Goal: Transaction & Acquisition: Obtain resource

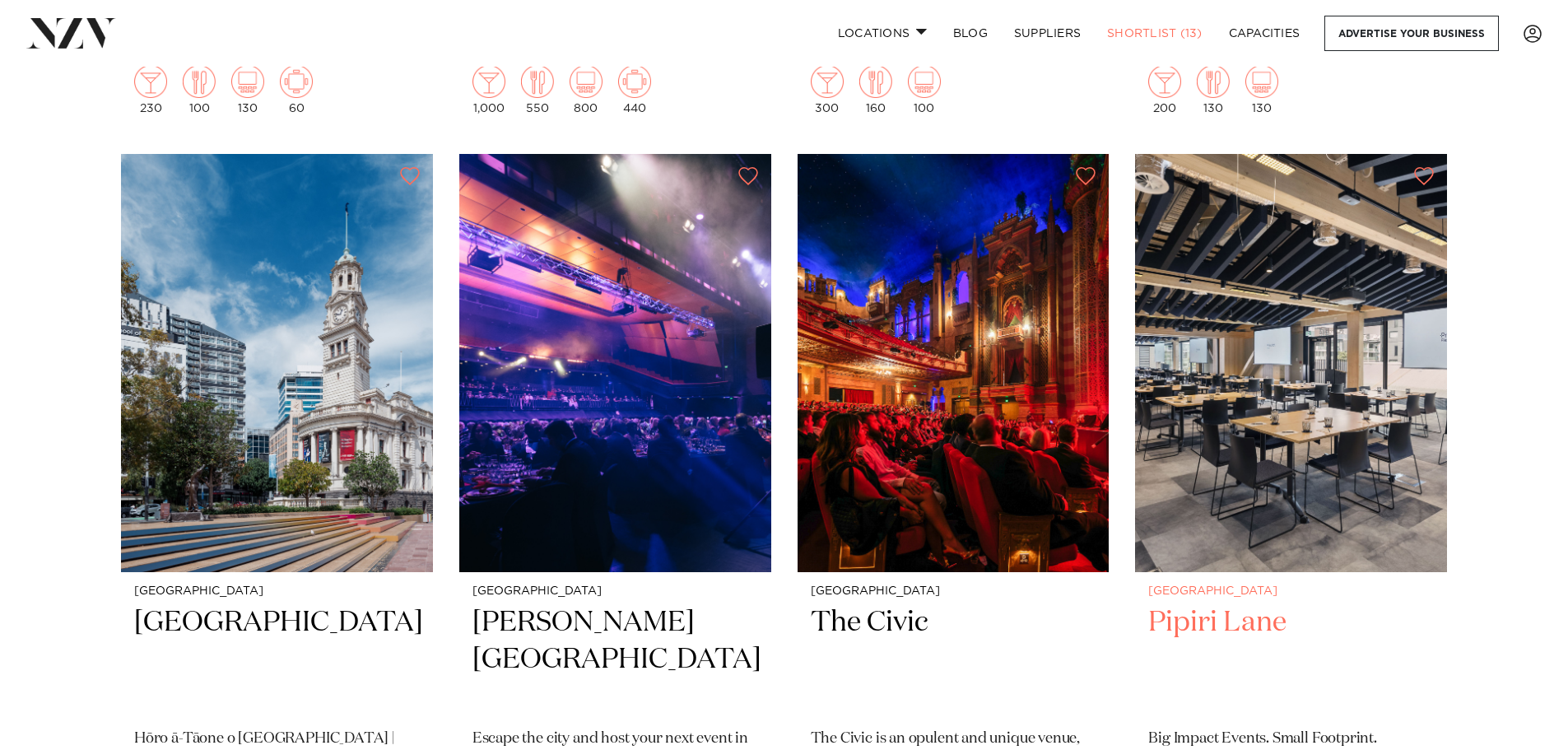
scroll to position [1810, 0]
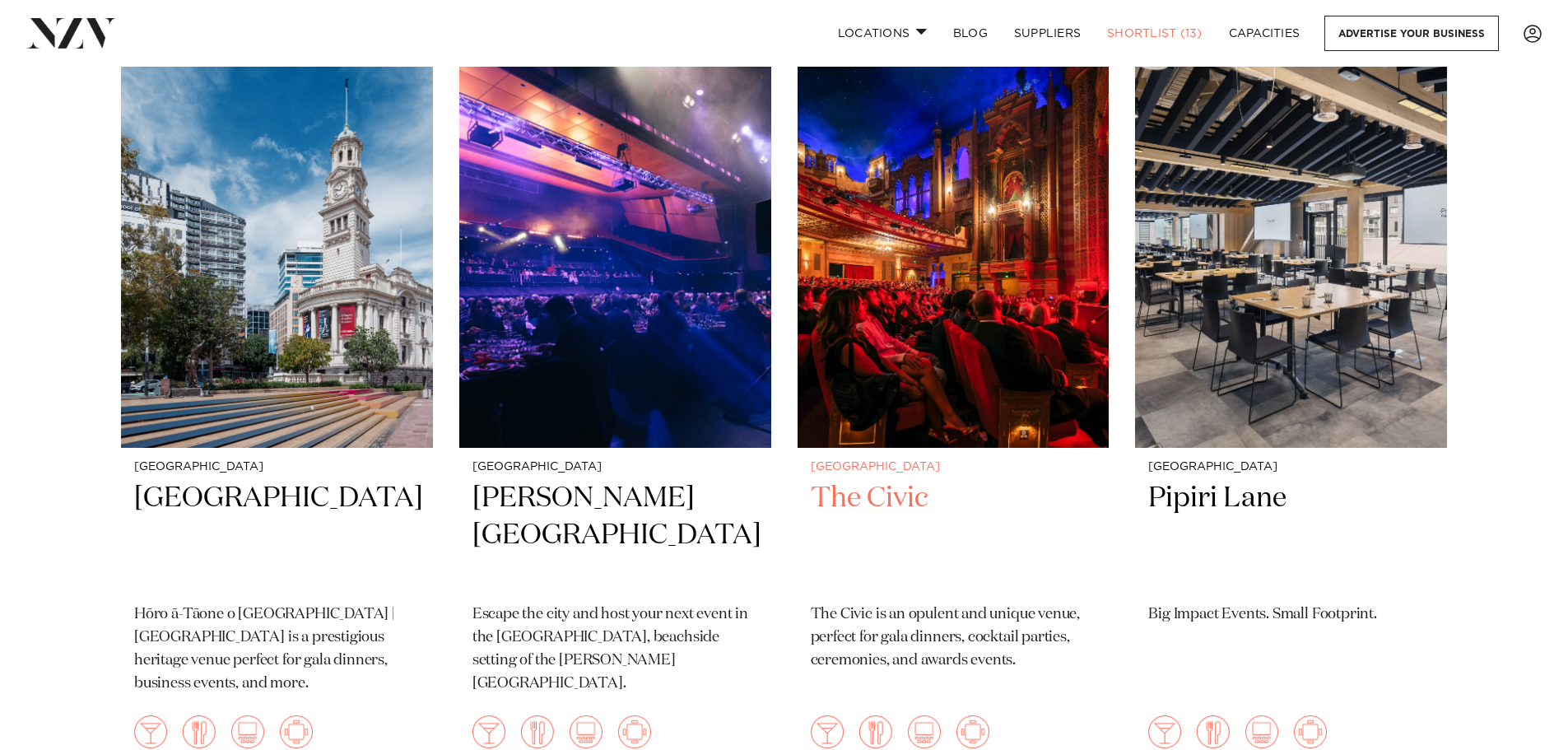
click at [925, 210] on img at bounding box center [954, 238] width 312 height 418
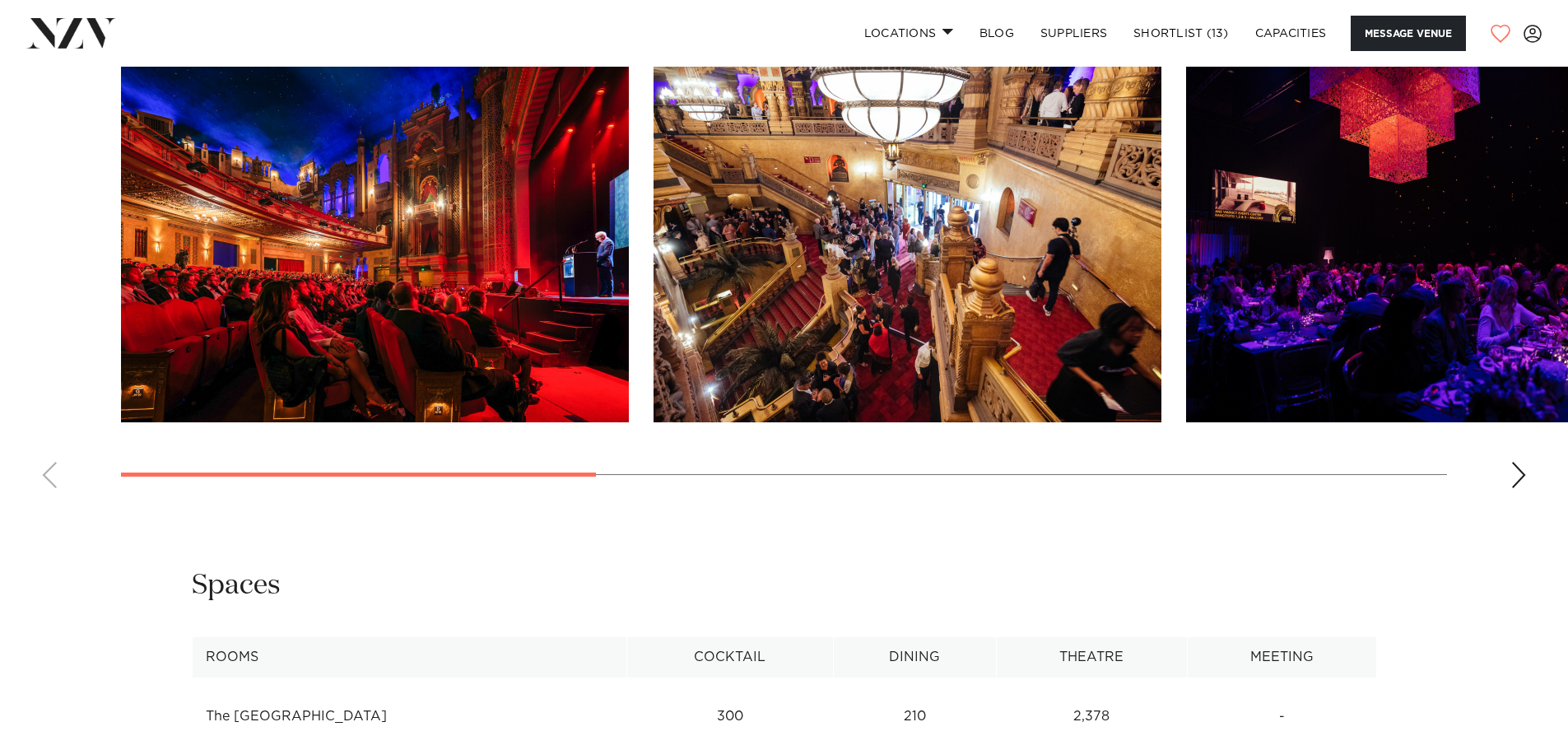
scroll to position [1893, 0]
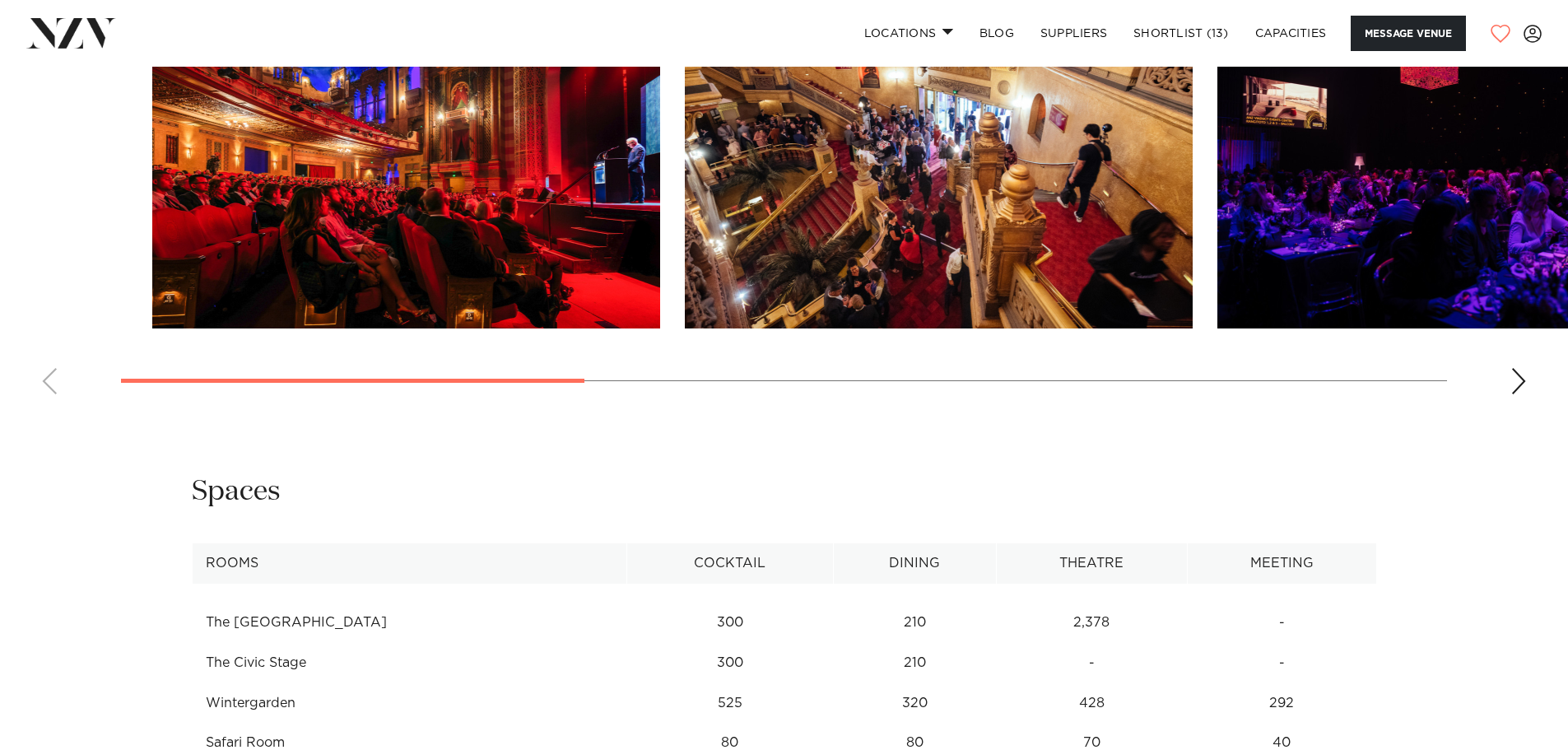
click at [591, 408] on swiper-container at bounding box center [784, 181] width 1568 height 452
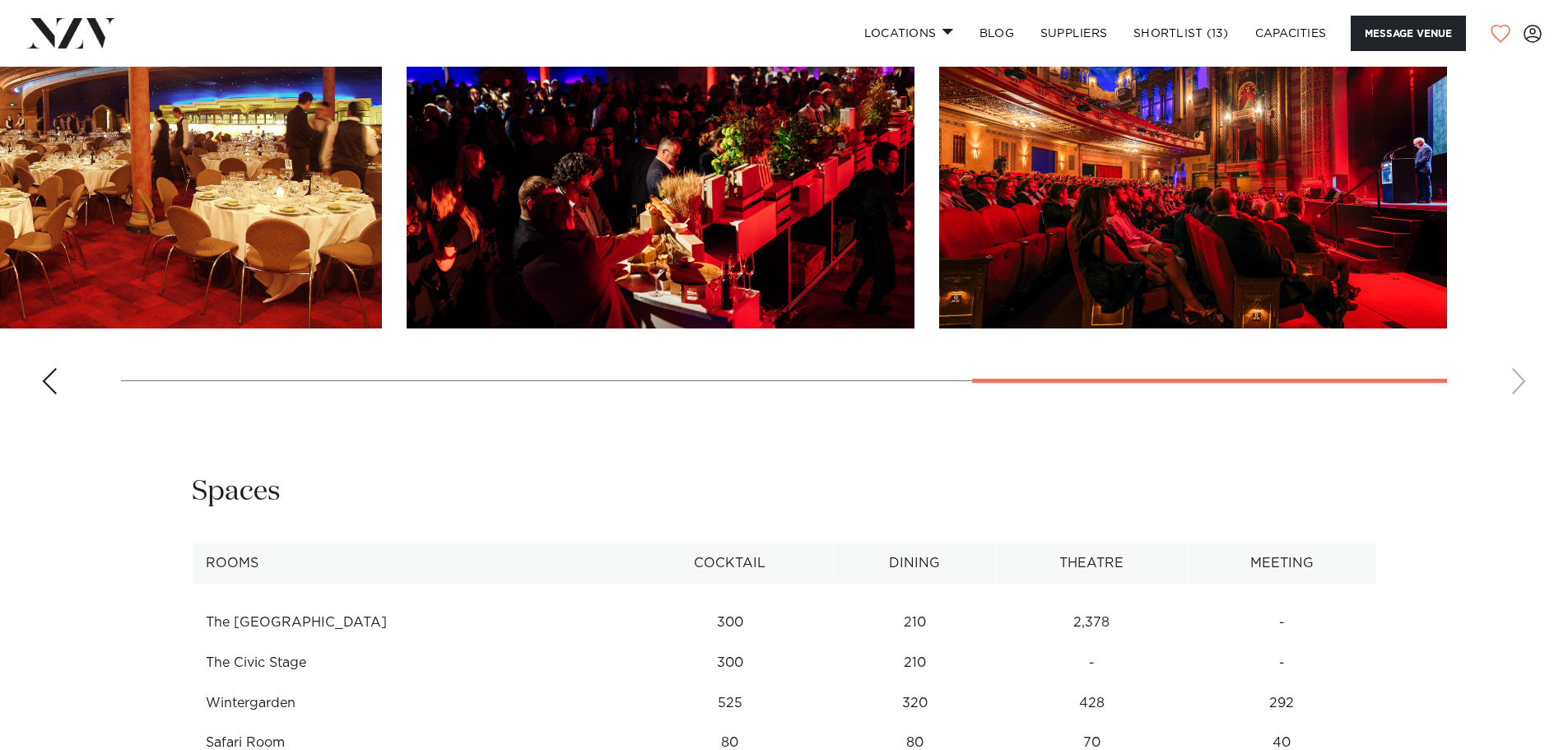
click at [1434, 408] on swiper-container at bounding box center [784, 181] width 1568 height 452
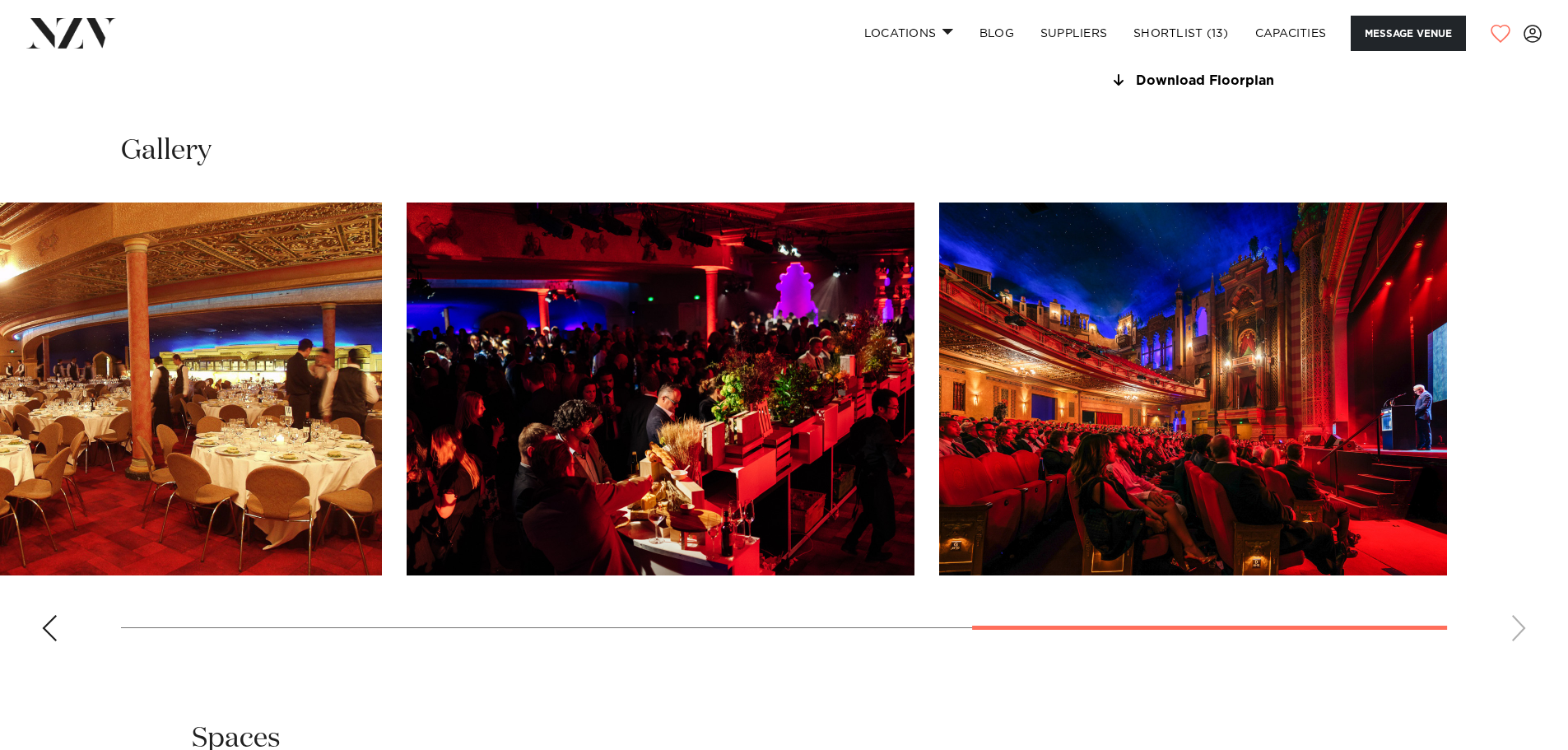
scroll to position [988, 0]
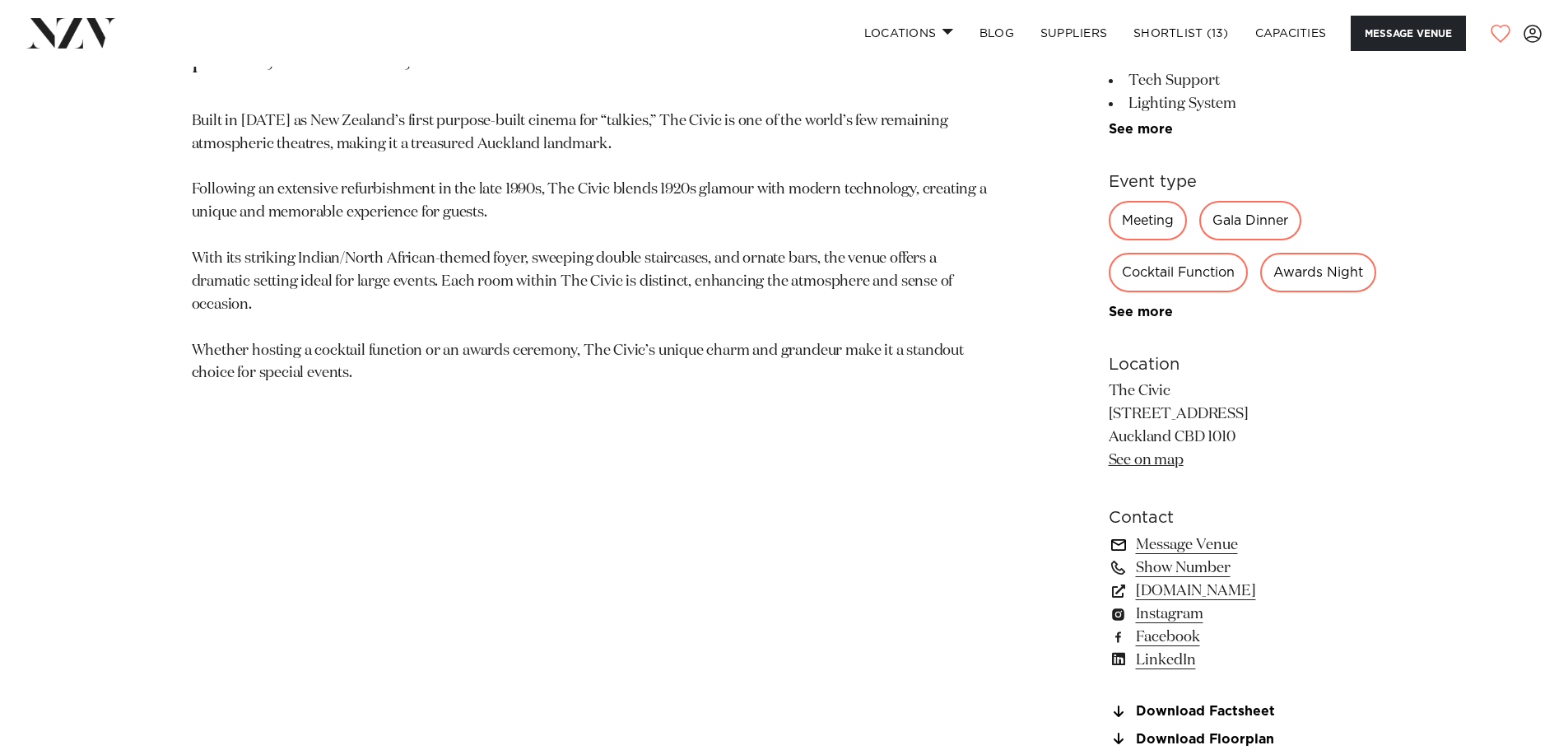
click at [1220, 557] on link "Message Venue" at bounding box center [1243, 545] width 268 height 23
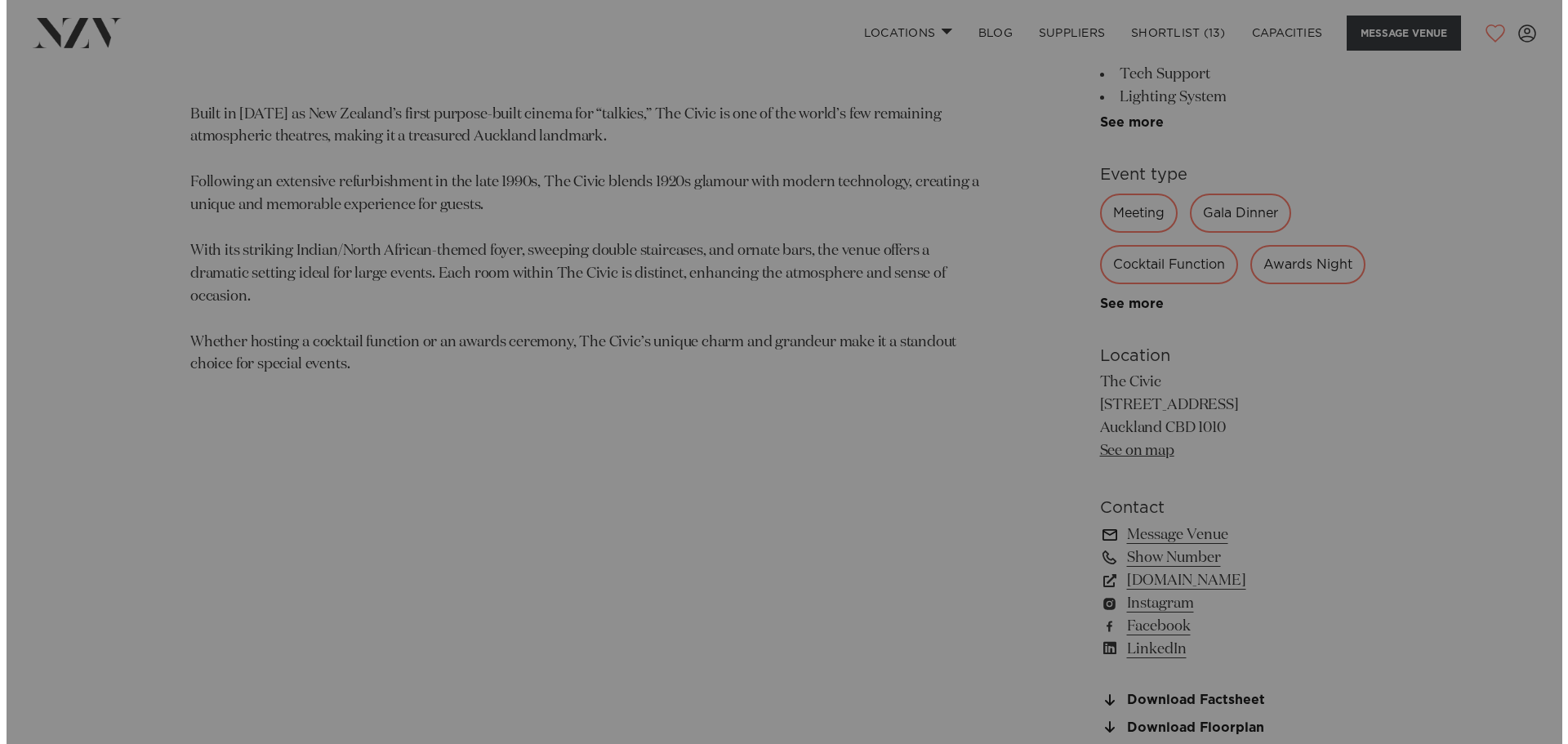
scroll to position [986, 0]
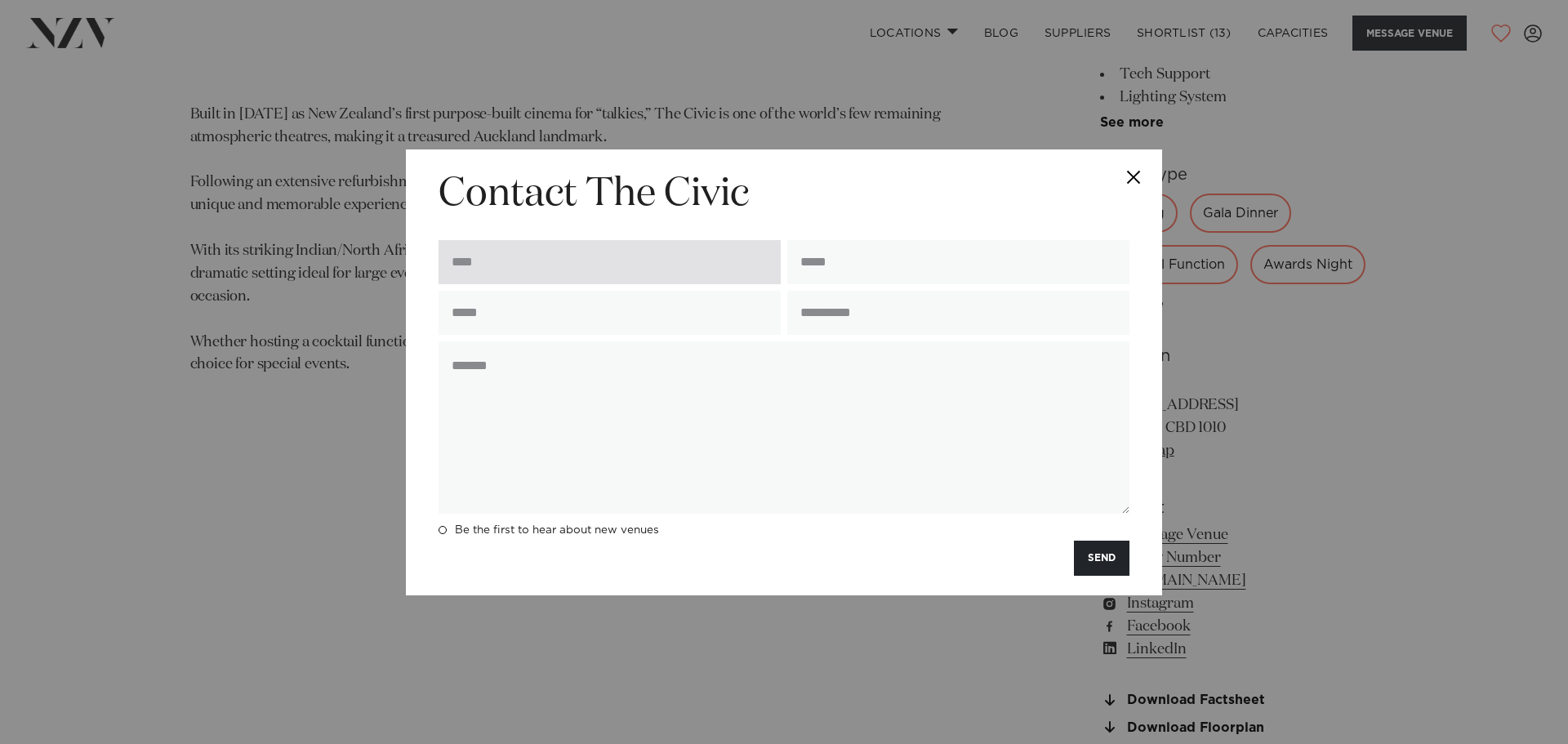
click at [569, 268] on input "text" at bounding box center [610, 261] width 343 height 44
type input "******"
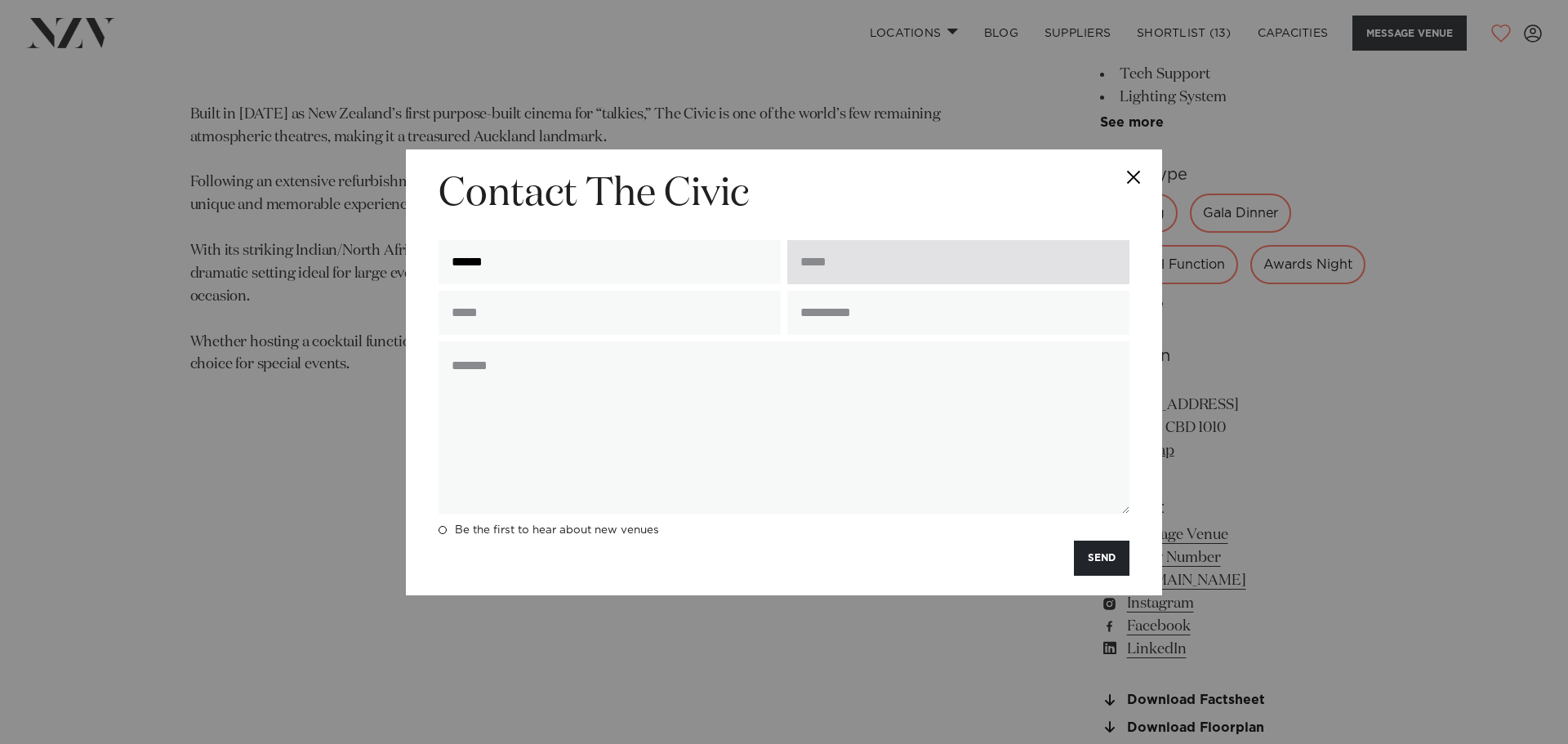
click at [859, 265] on input "email" at bounding box center [959, 261] width 343 height 44
type input "**********"
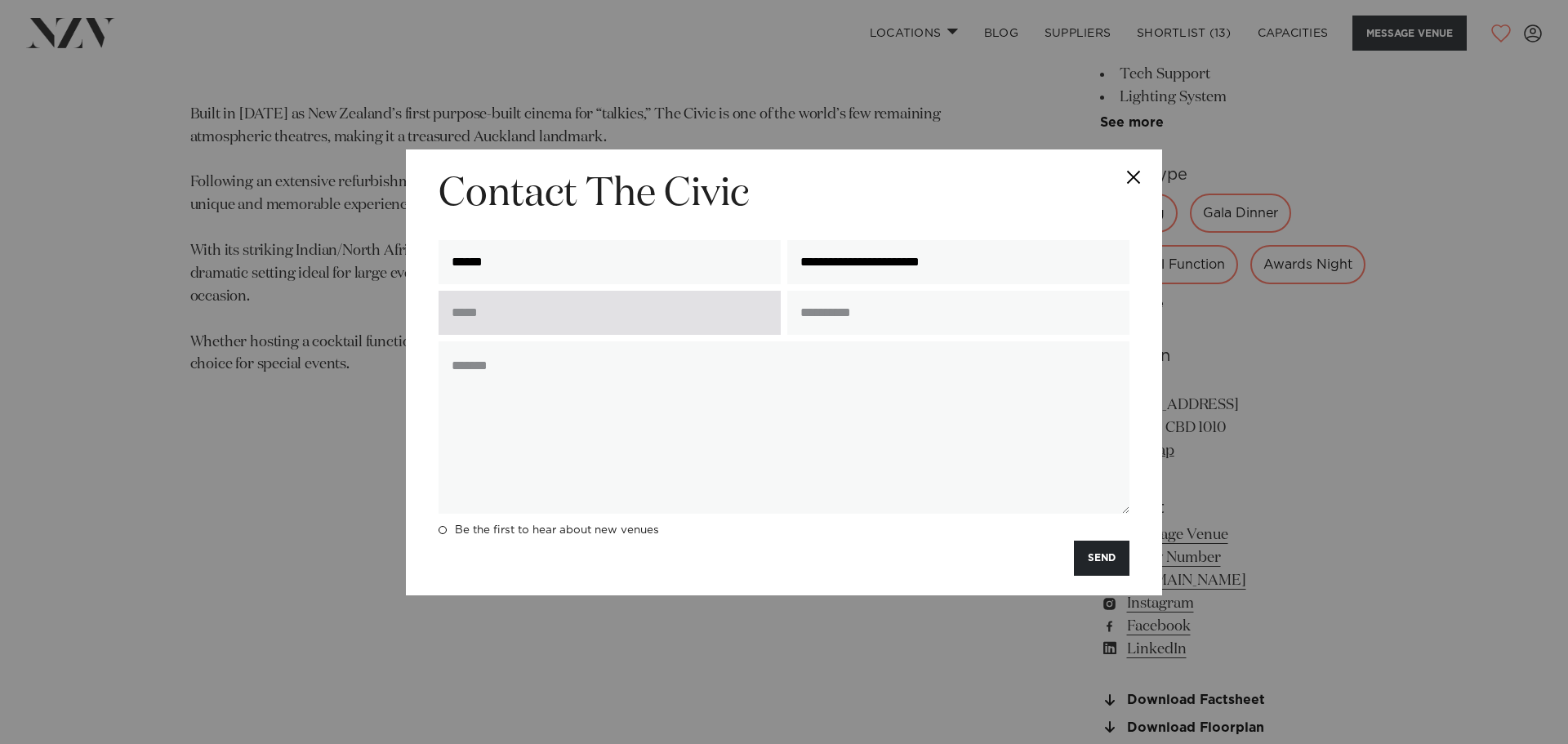
click at [584, 309] on input "text" at bounding box center [610, 312] width 343 height 44
type input "**********"
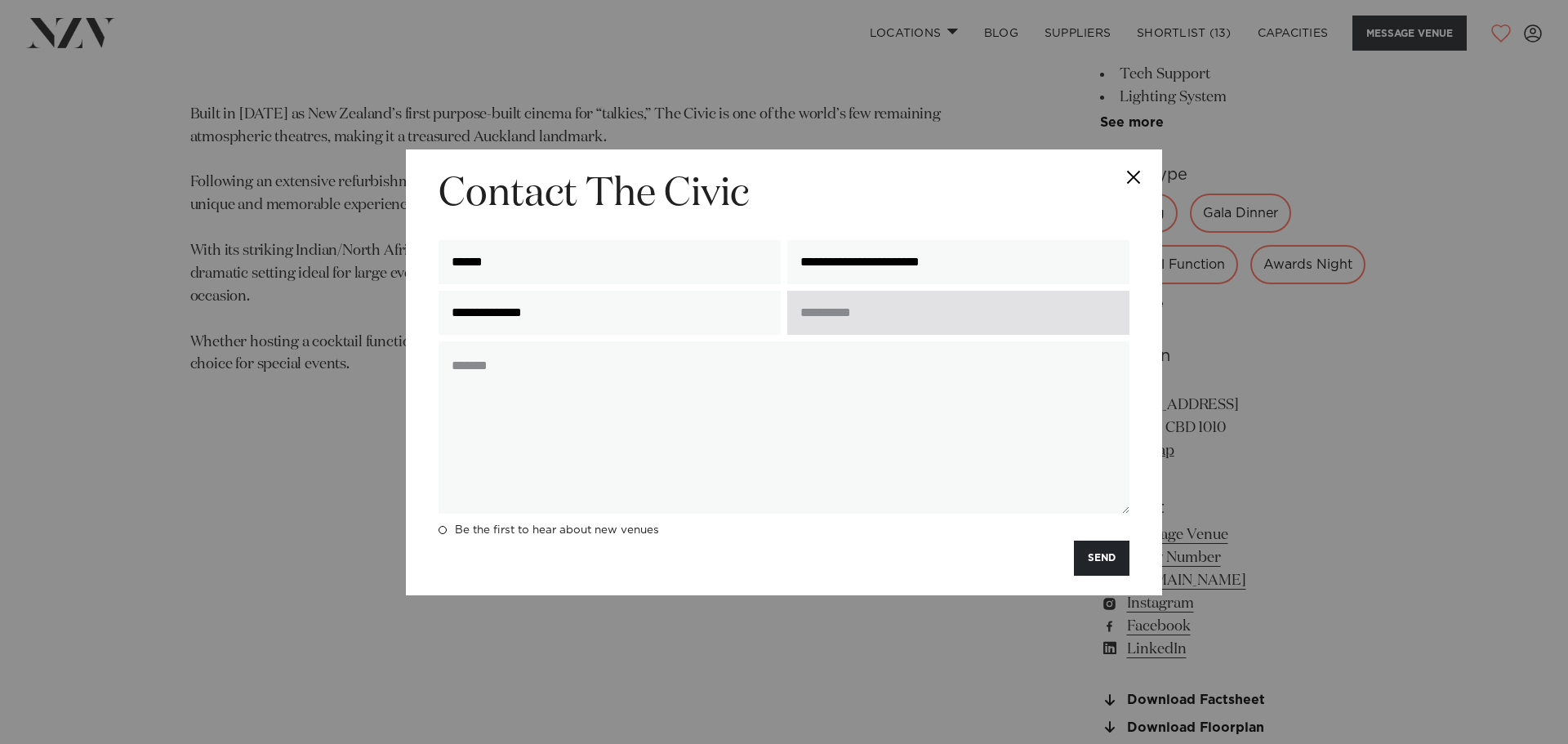
click at [839, 317] on input "text" at bounding box center [959, 312] width 343 height 44
type input "**********"
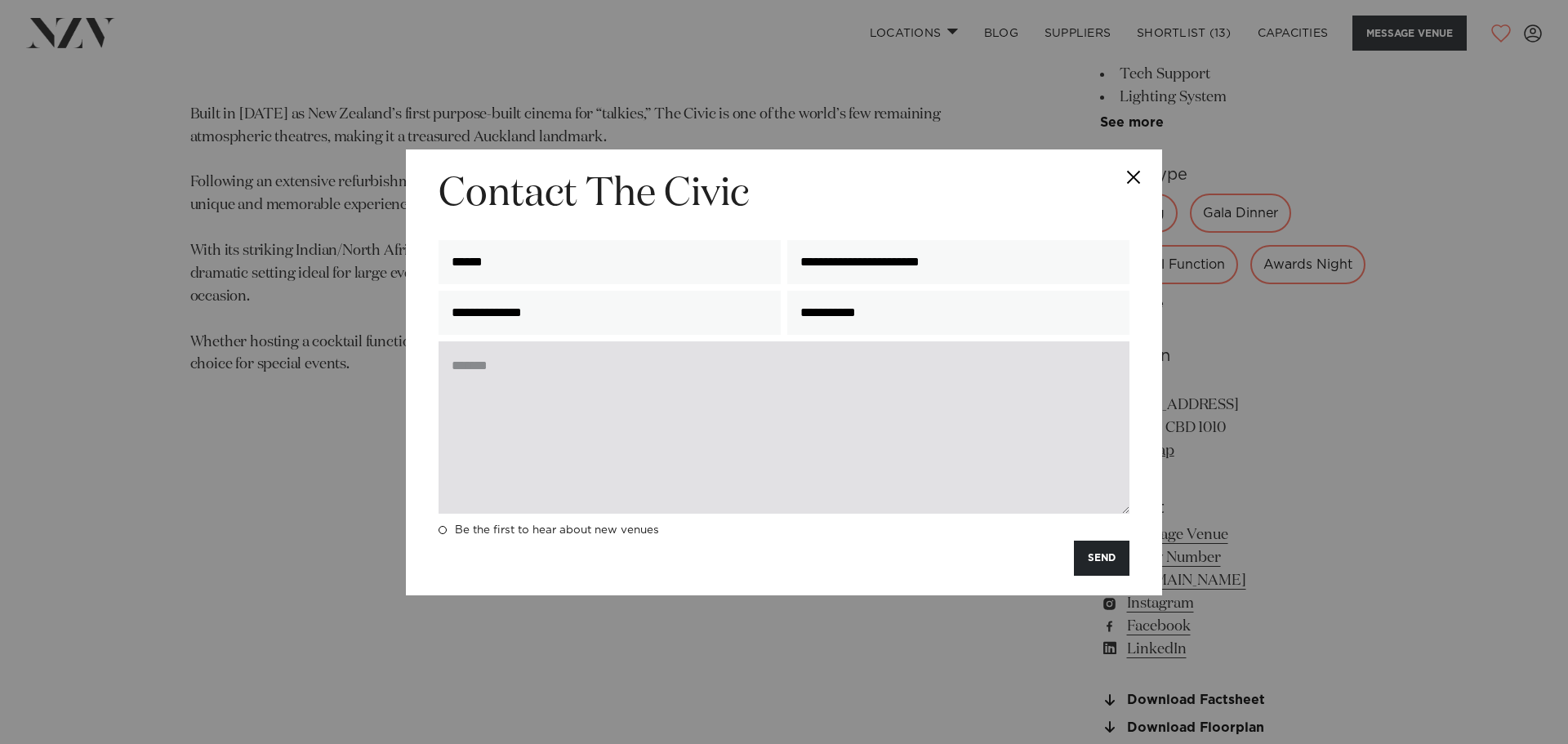
click at [703, 372] on textarea at bounding box center [784, 427] width 691 height 172
click at [468, 402] on textarea at bounding box center [784, 427] width 691 height 172
paste textarea "**********"
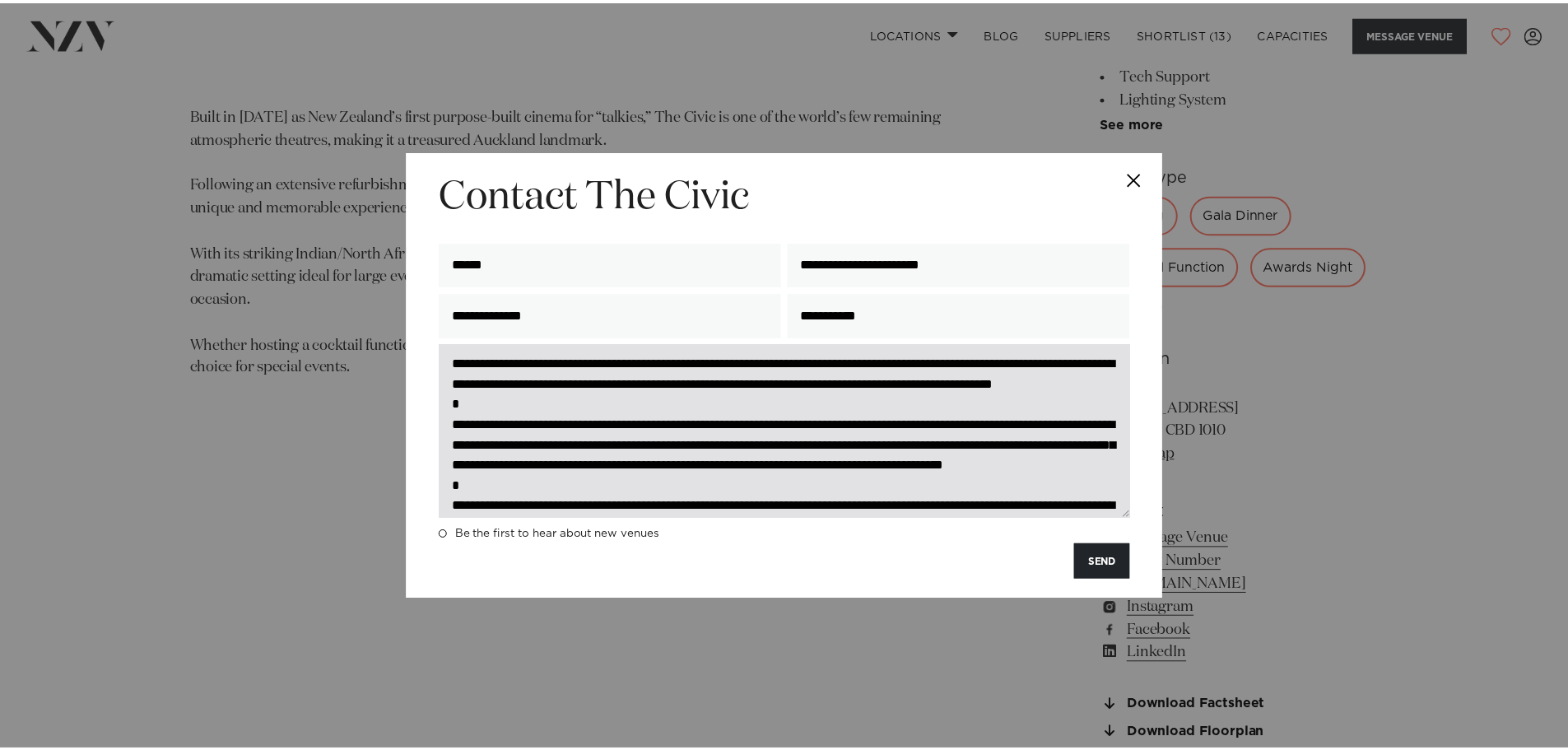
scroll to position [0, 0]
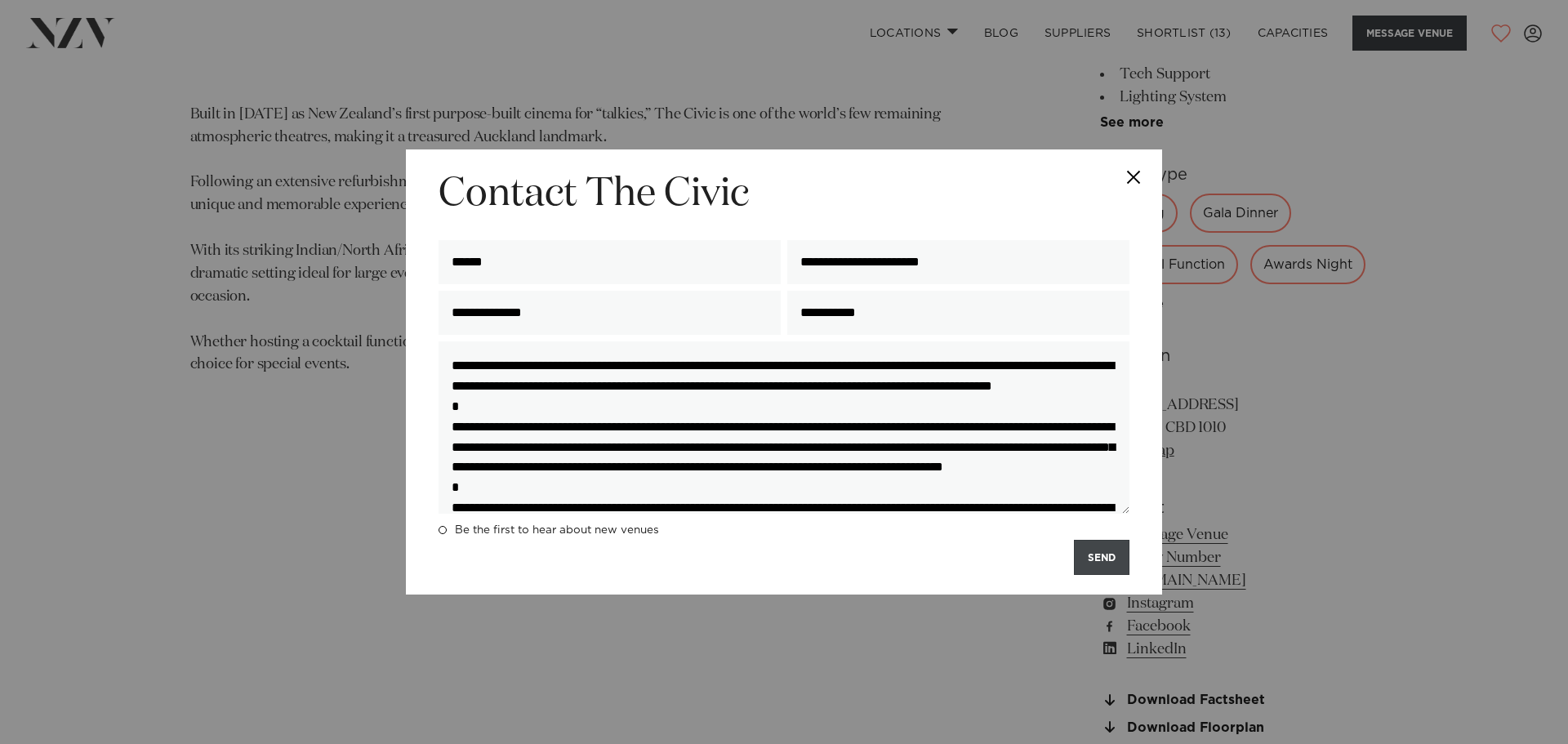
type textarea "**********"
click at [1103, 560] on button "SEND" at bounding box center [1102, 556] width 56 height 35
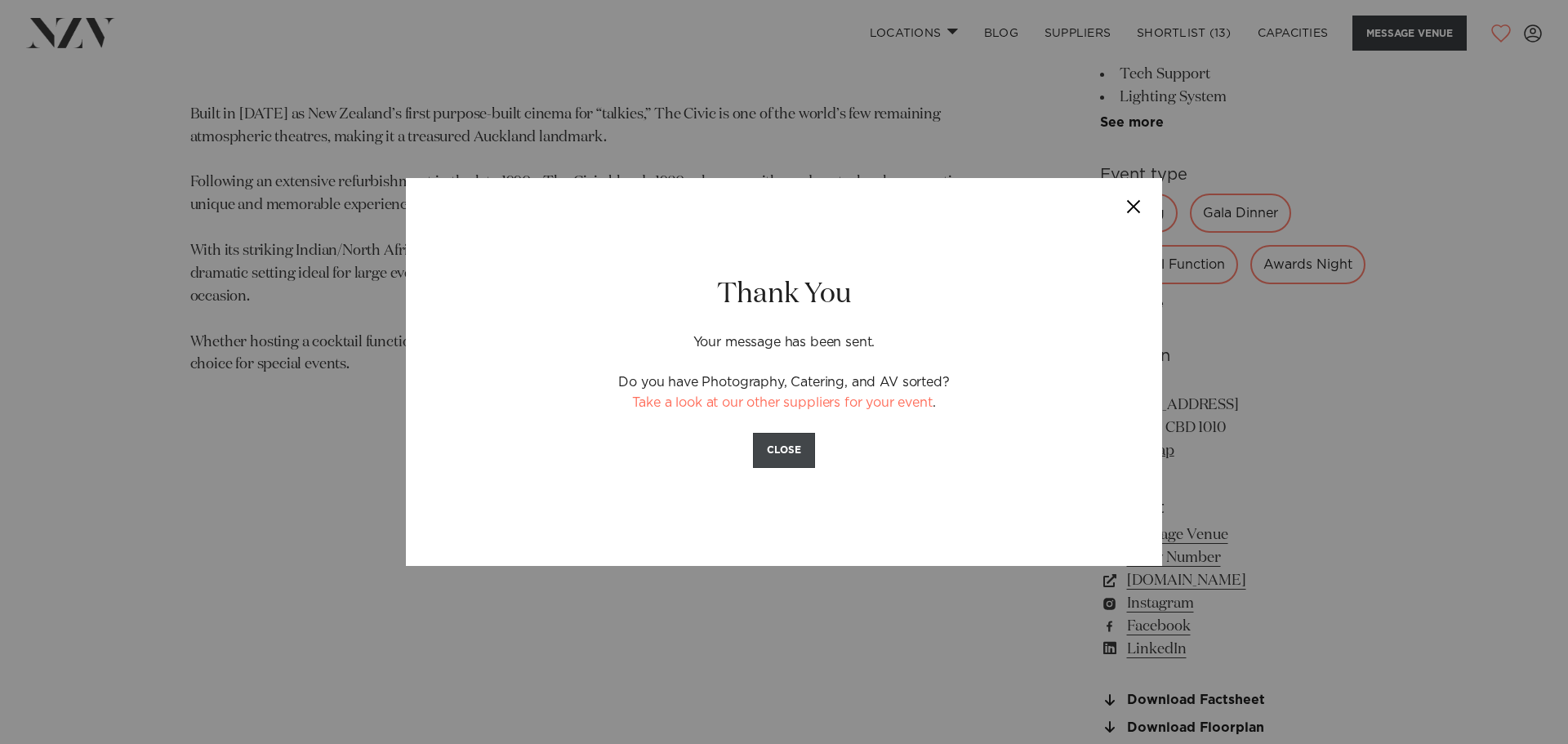
click at [793, 458] on button "CLOSE" at bounding box center [784, 450] width 62 height 35
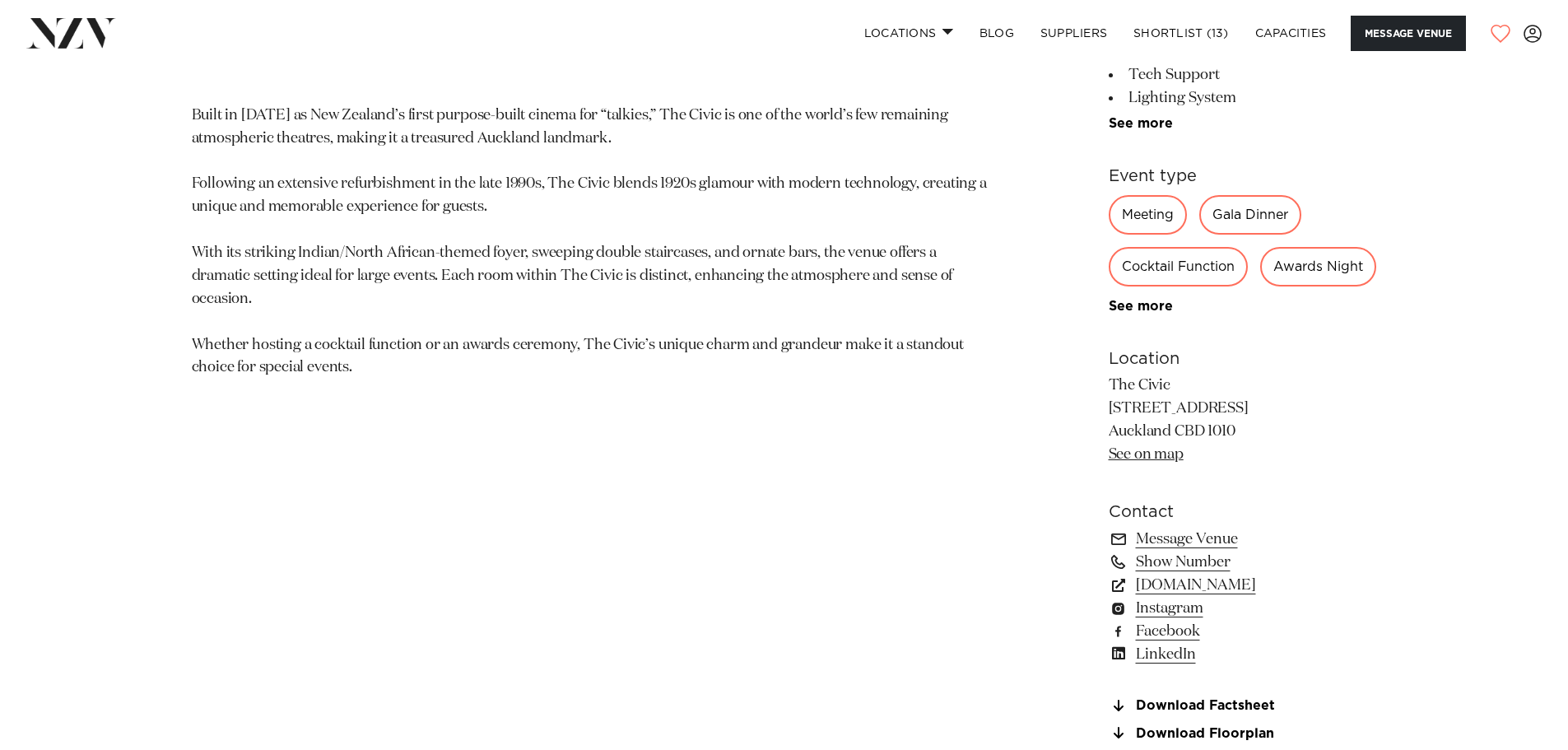
click at [896, 584] on section "Auckland The Civic The Civic is an opulent and unique venue, perfect for gala d…" at bounding box center [591, 317] width 800 height 886
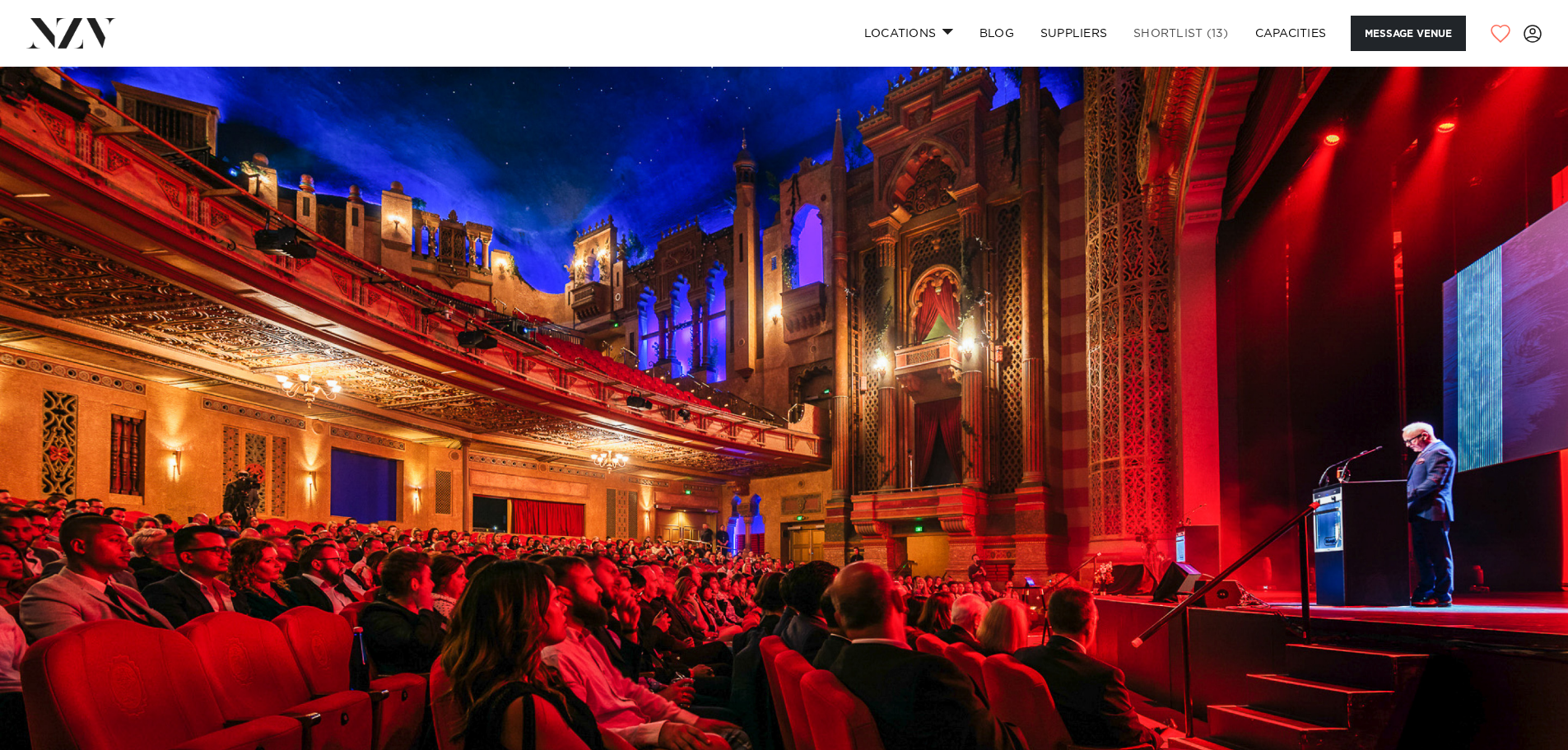
click at [1192, 34] on link "Shortlist (13)" at bounding box center [1181, 33] width 121 height 36
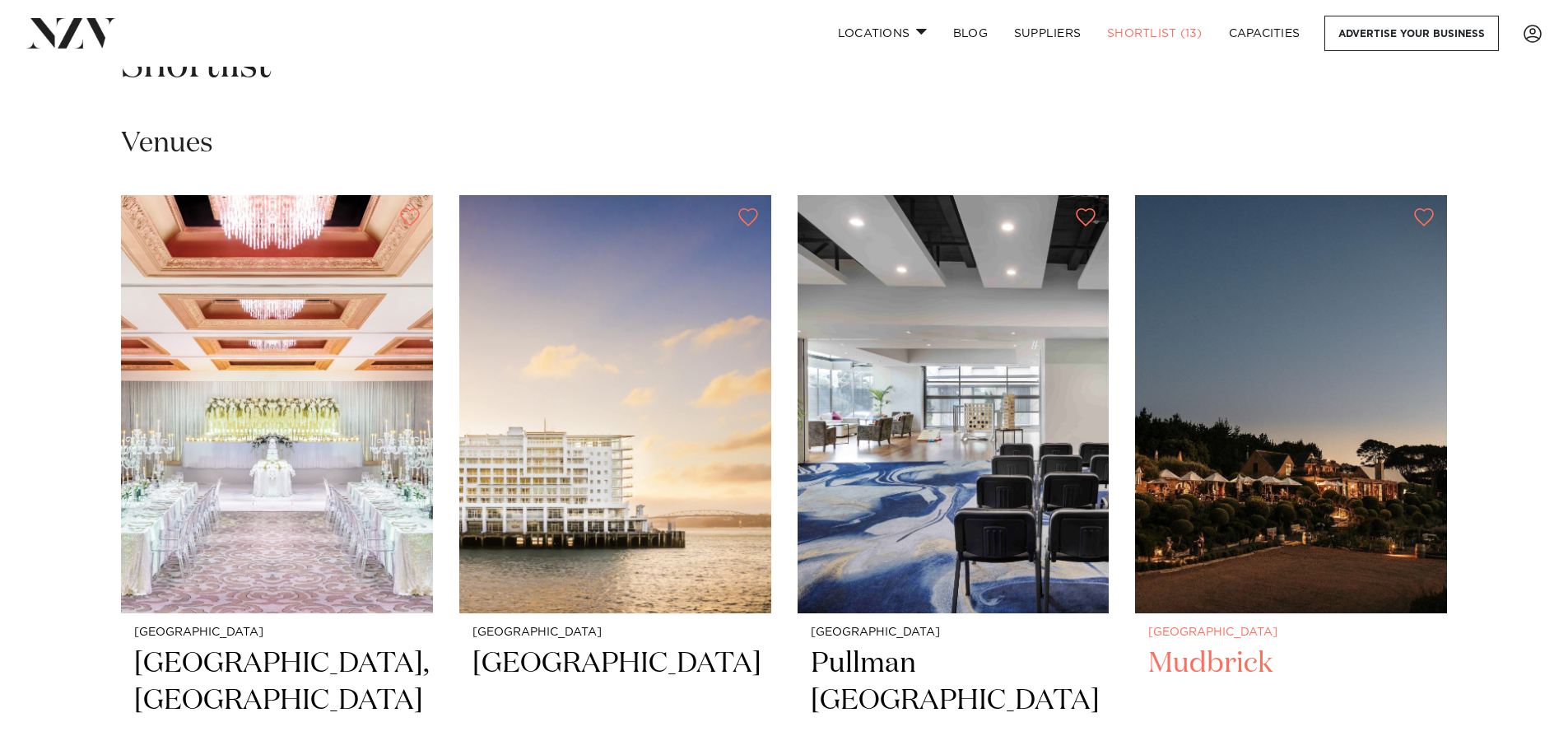
scroll to position [247, 0]
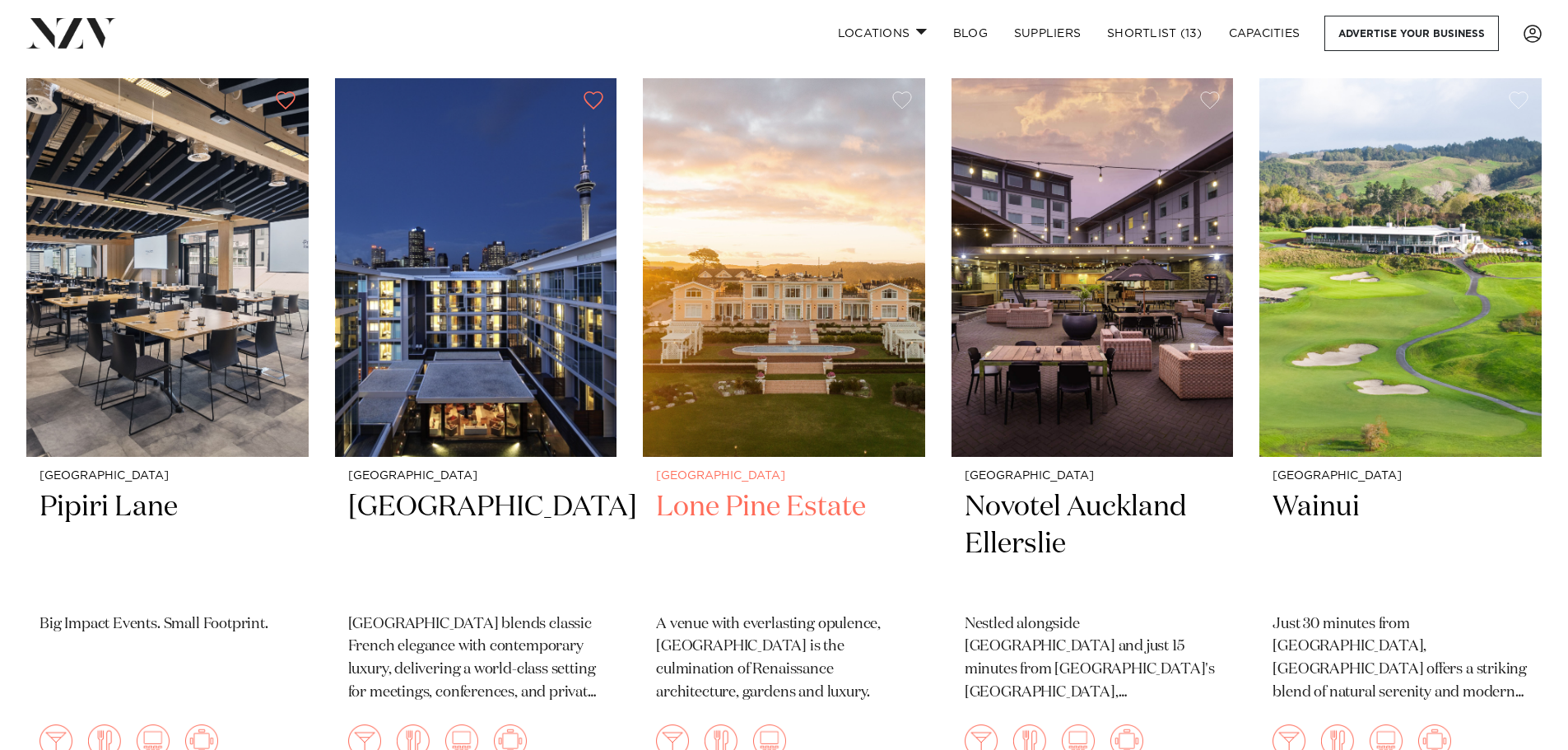
scroll to position [740, 0]
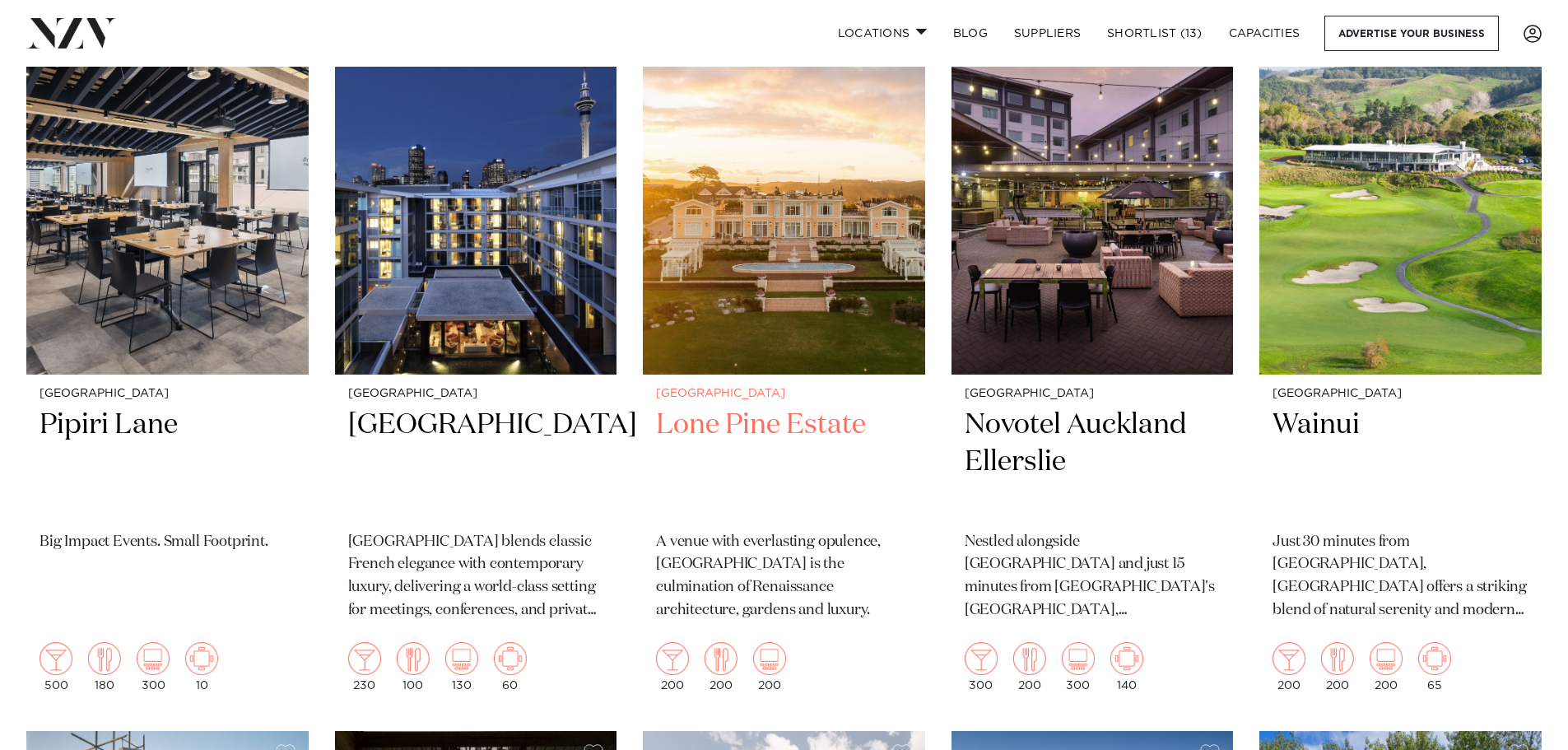
click at [805, 262] on img at bounding box center [784, 185] width 283 height 379
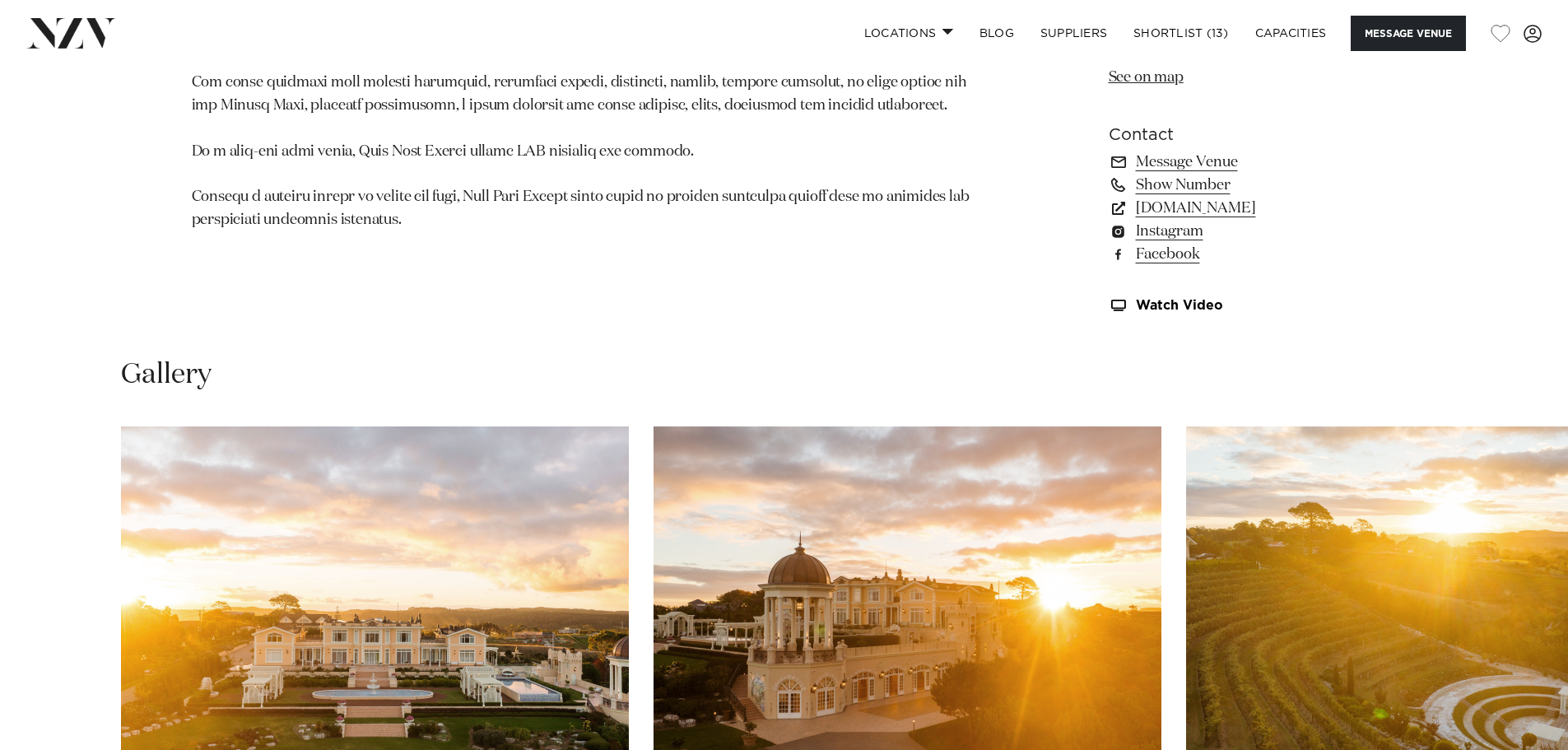
scroll to position [1646, 0]
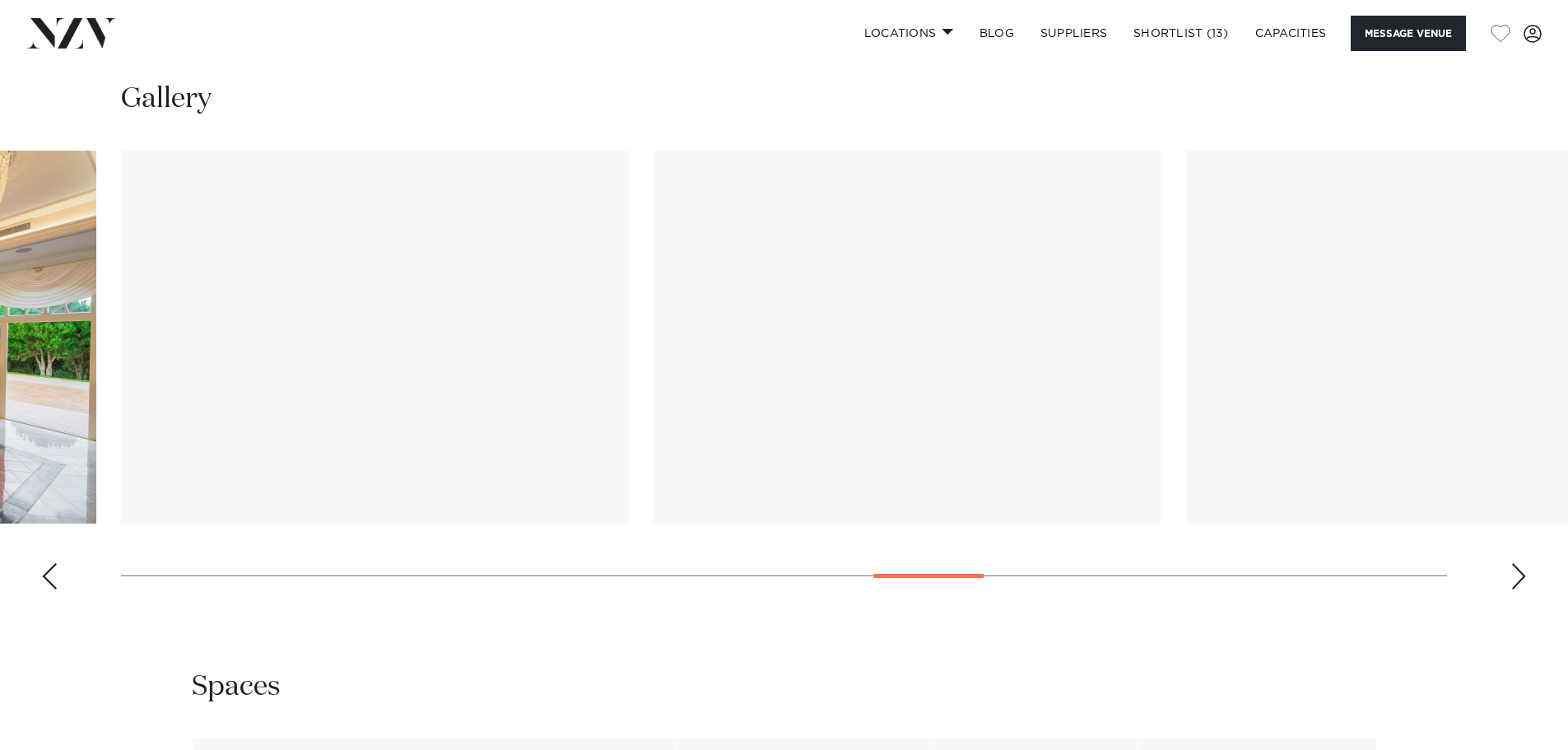
click at [941, 592] on swiper-container at bounding box center [784, 376] width 1568 height 452
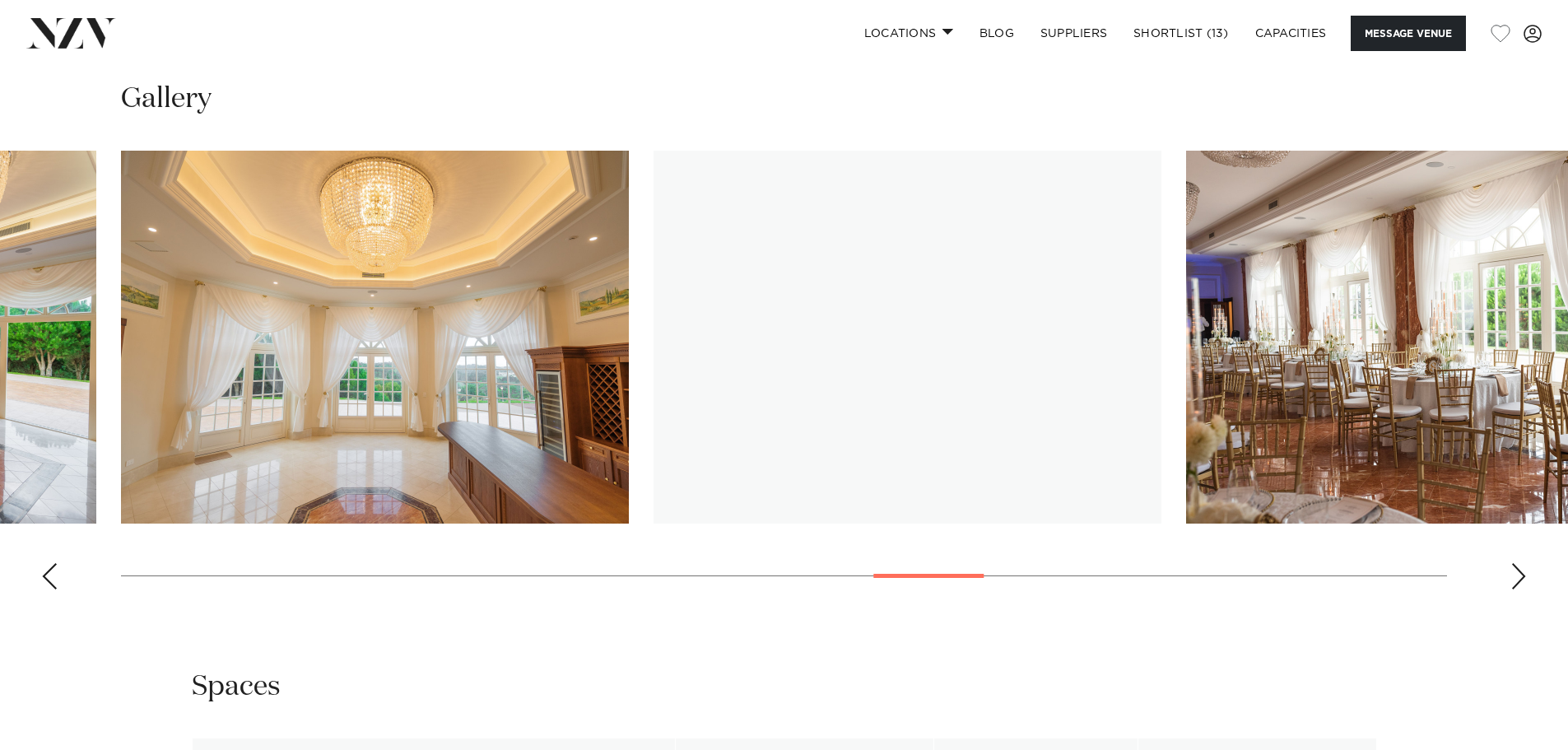
scroll to position [2222, 0]
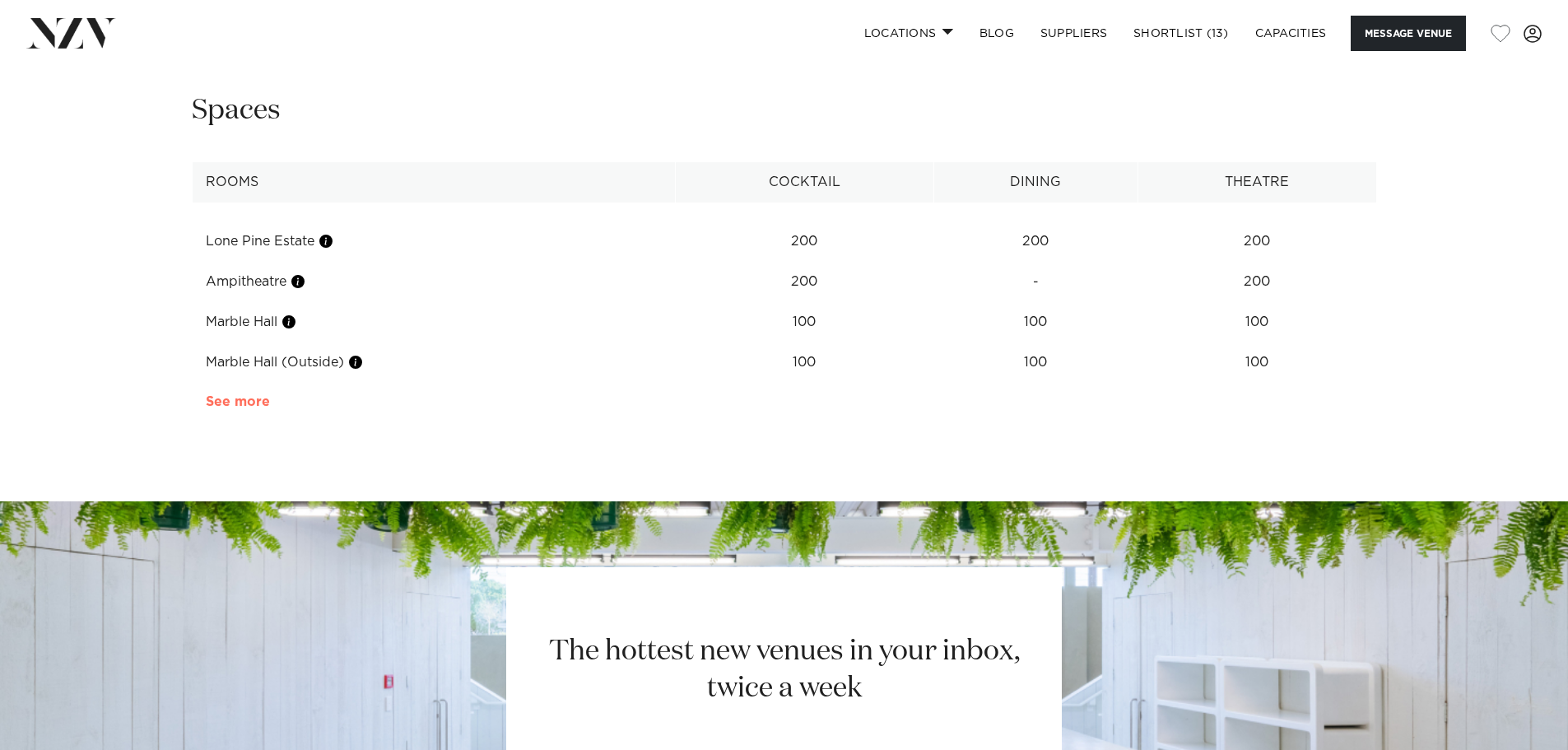
click at [255, 405] on link "See more" at bounding box center [270, 401] width 128 height 13
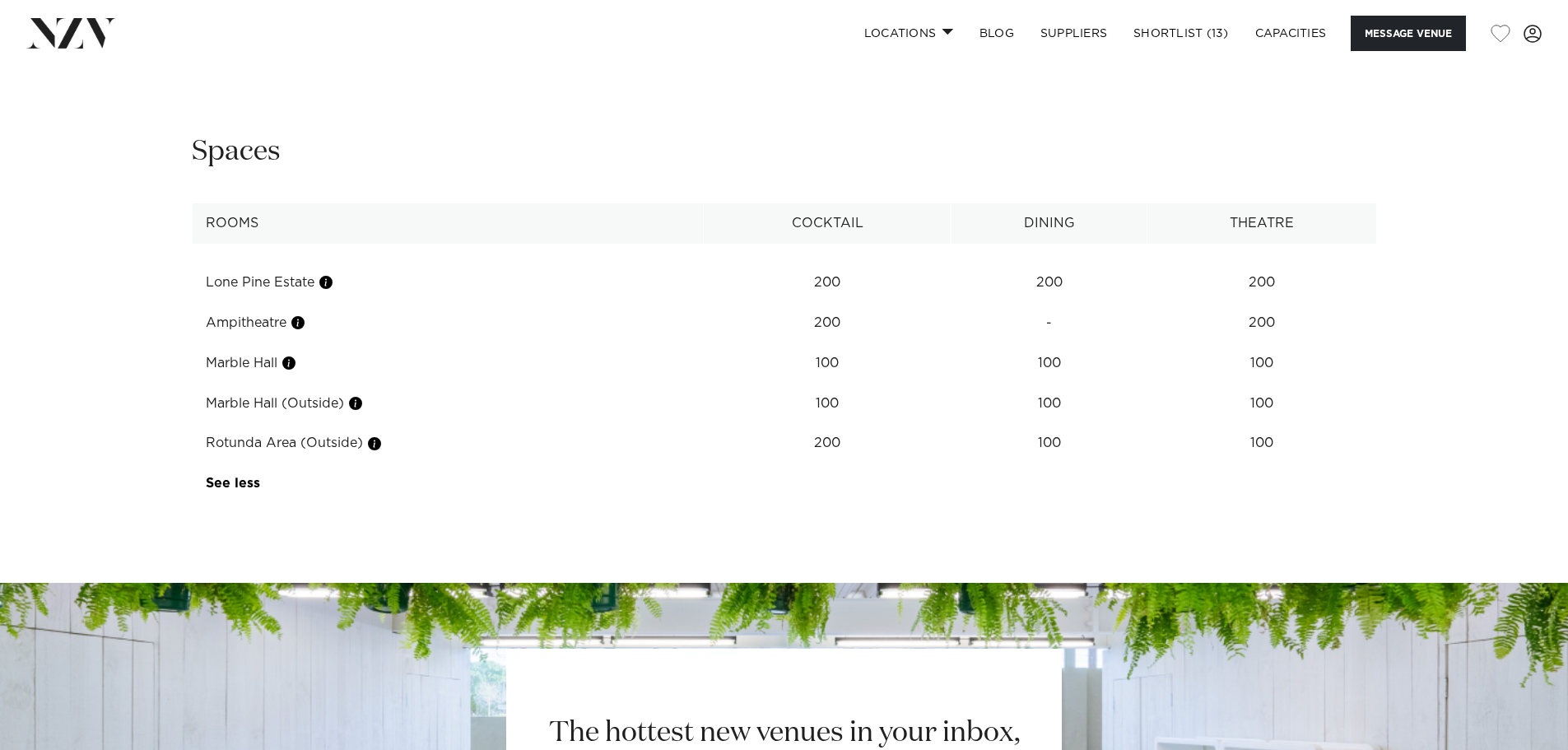
scroll to position [2140, 0]
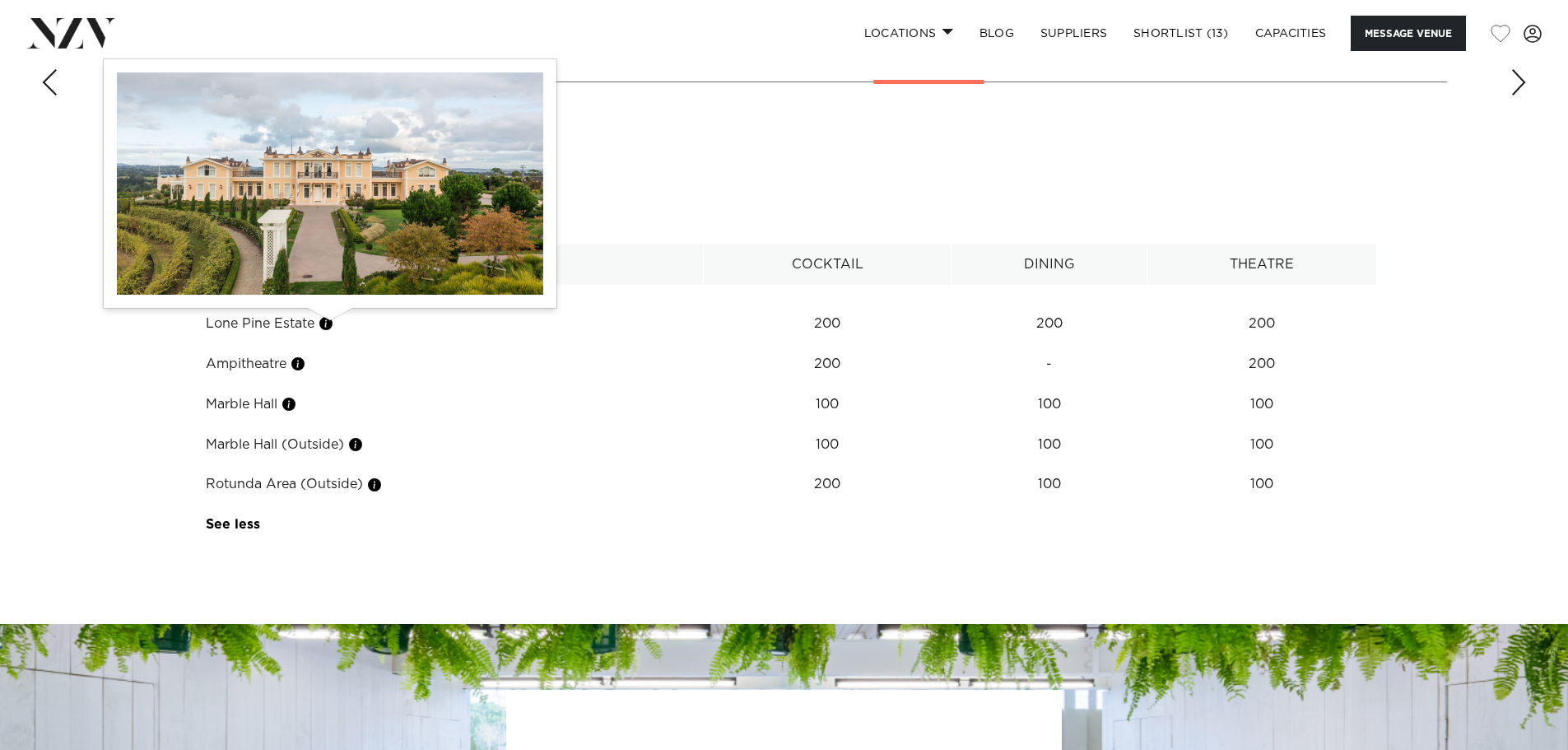
click at [330, 323] on button "button" at bounding box center [325, 323] width 16 height 16
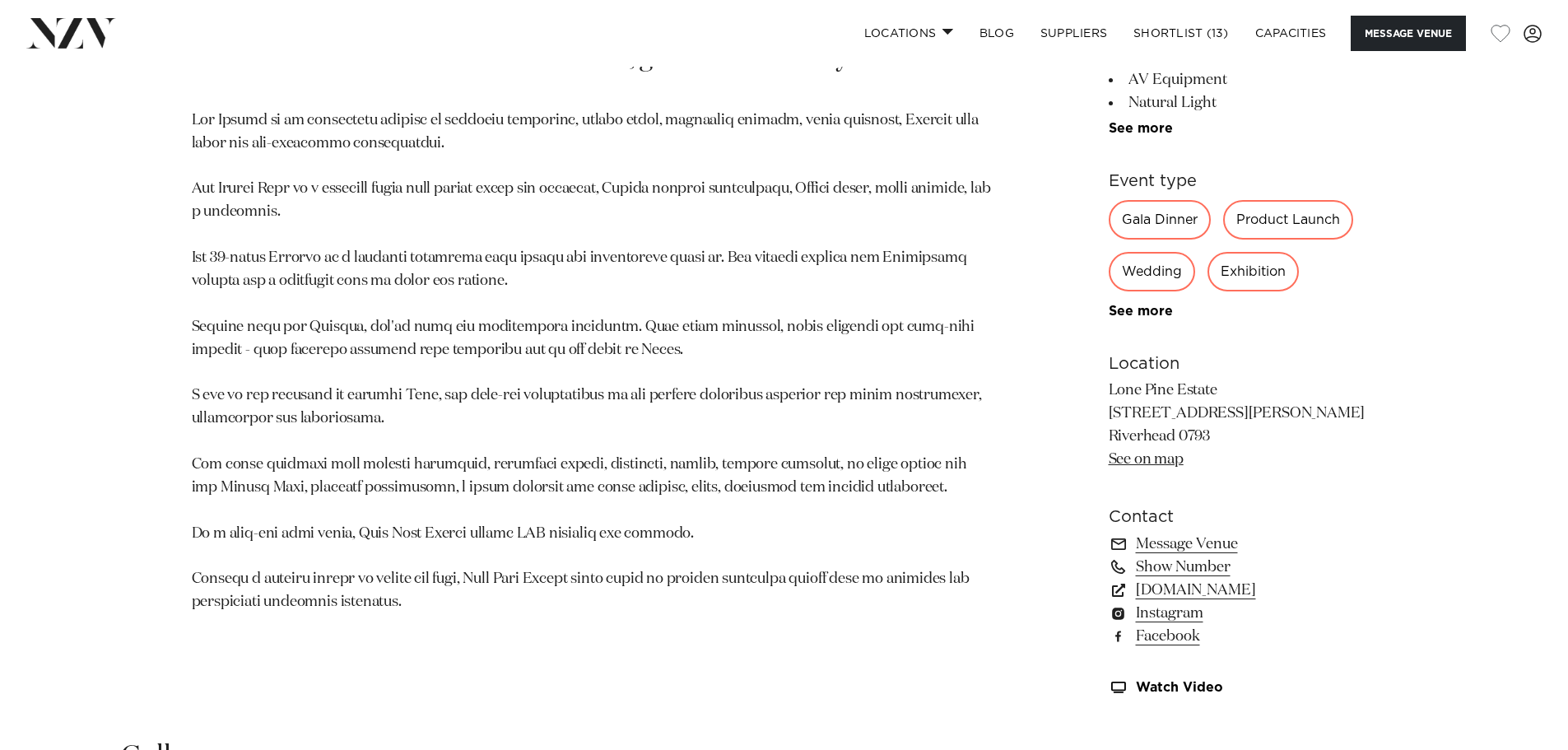
scroll to position [988, 0]
click at [1143, 456] on link "See on map" at bounding box center [1147, 460] width 75 height 15
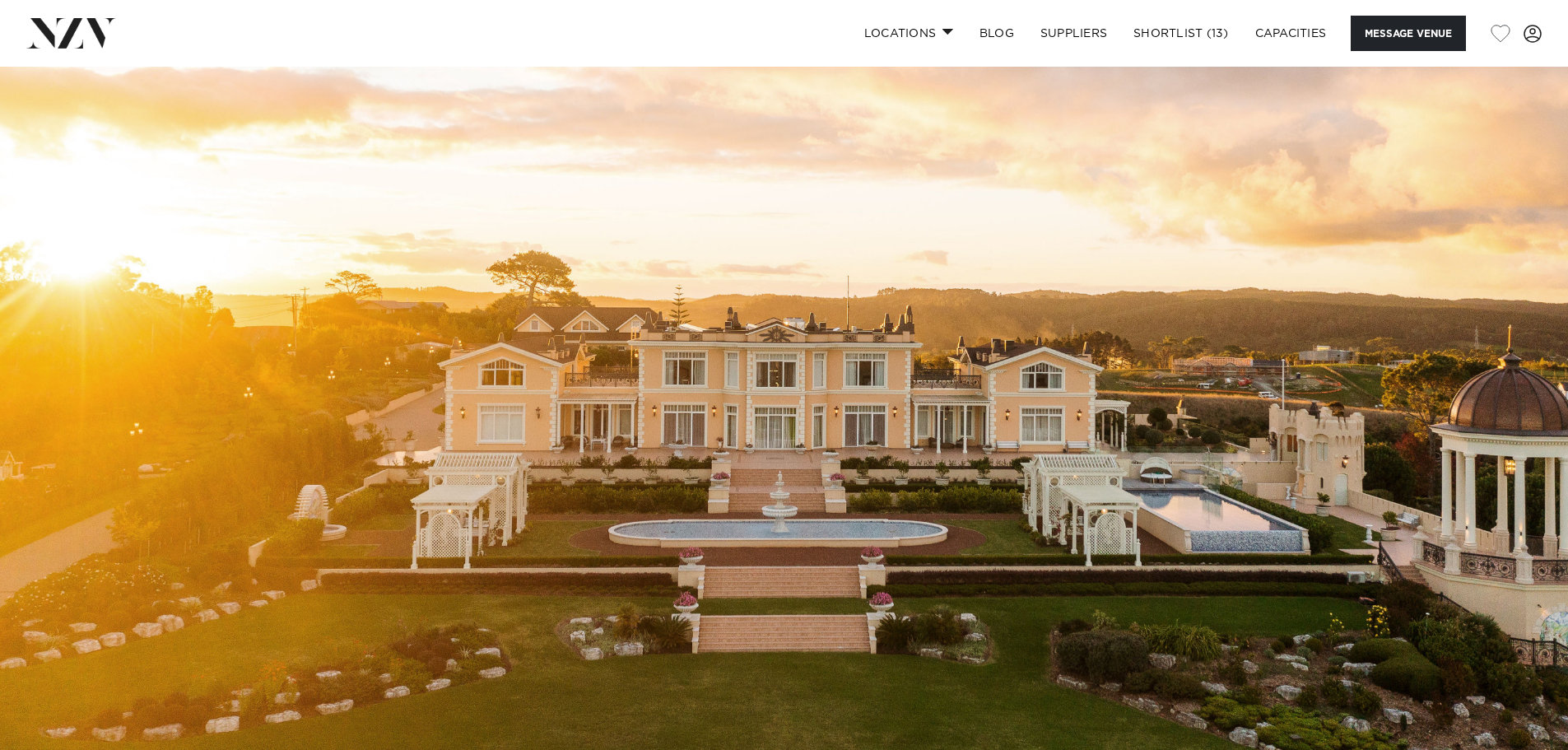
scroll to position [0, 0]
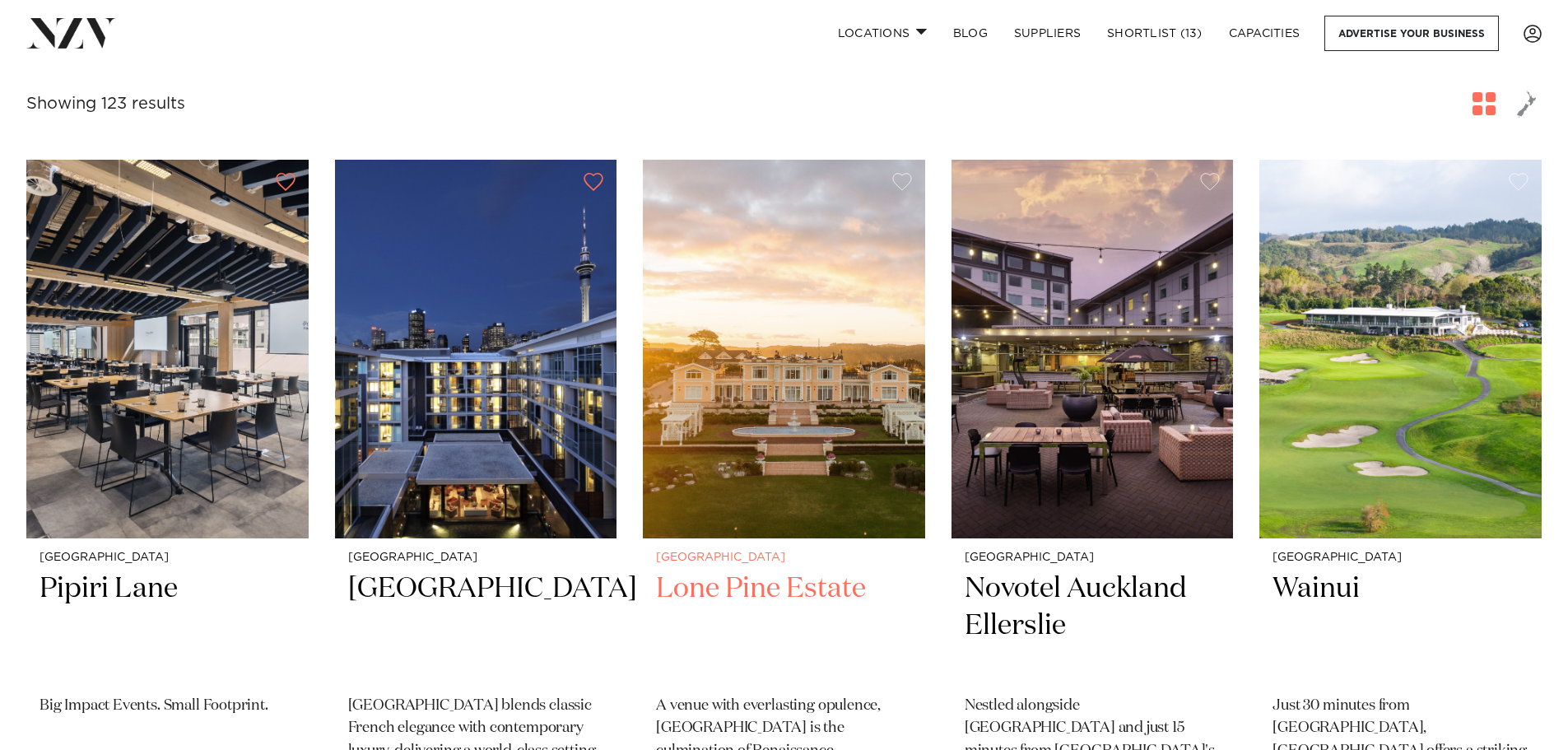
scroll to position [740, 0]
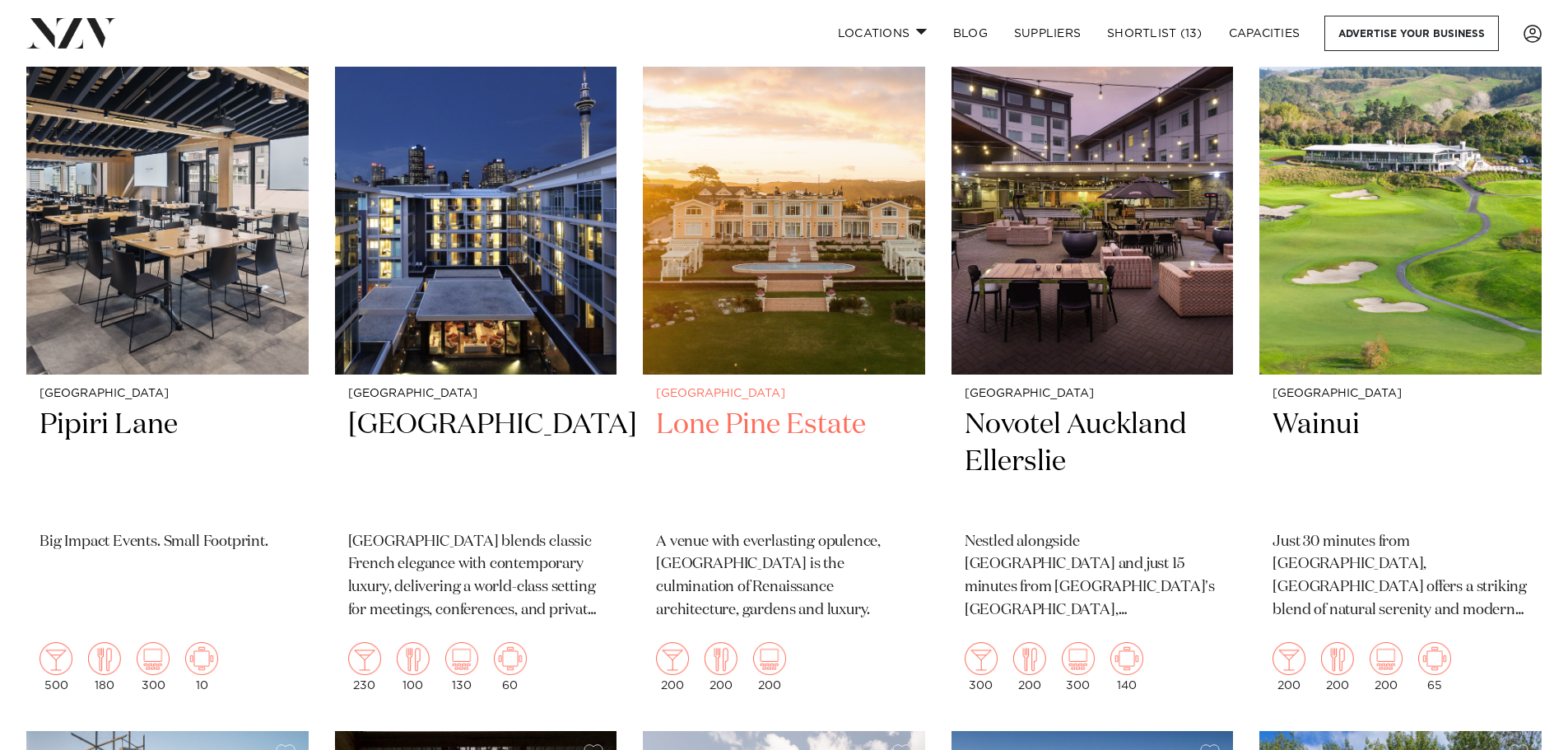
click at [823, 285] on img at bounding box center [784, 185] width 283 height 379
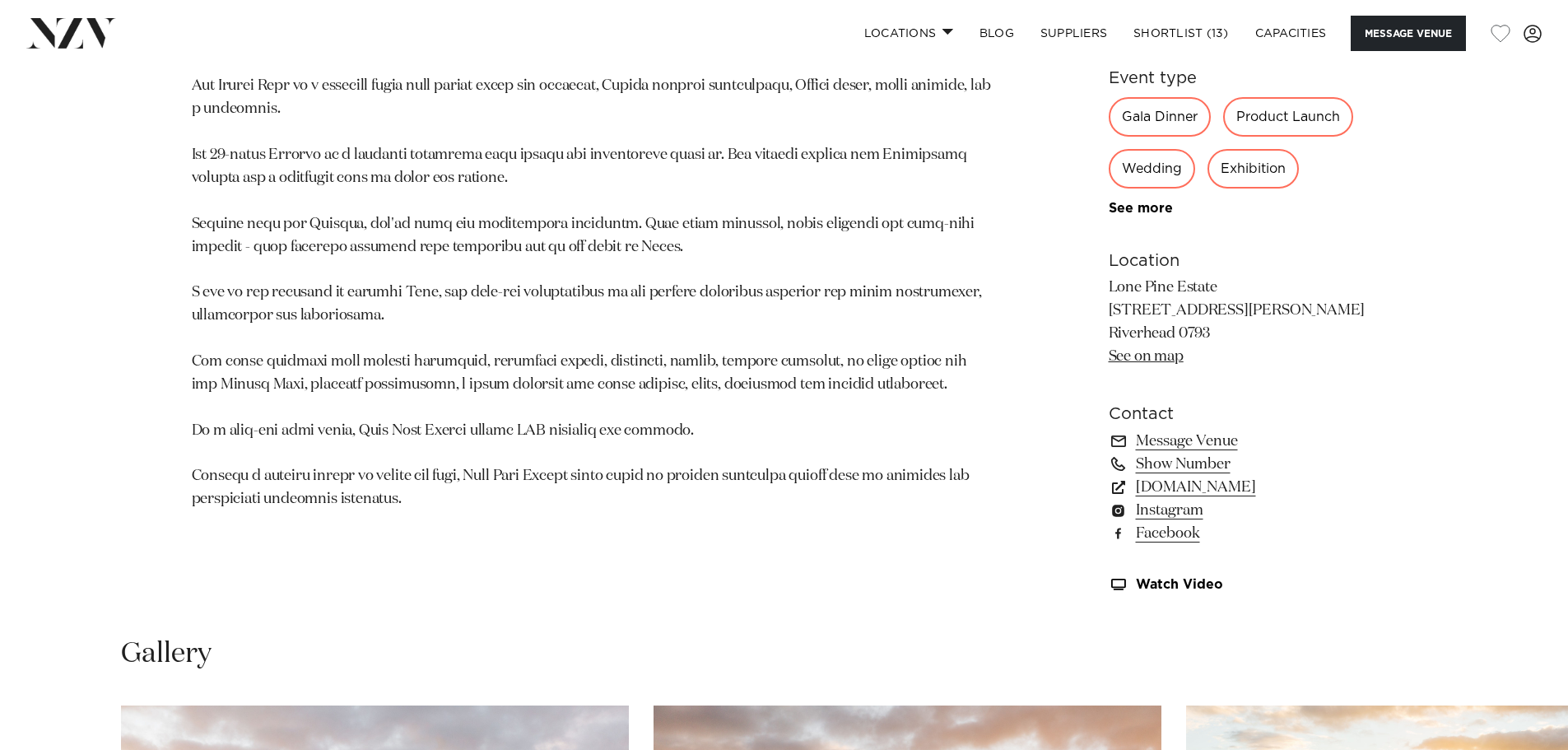
scroll to position [1235, 0]
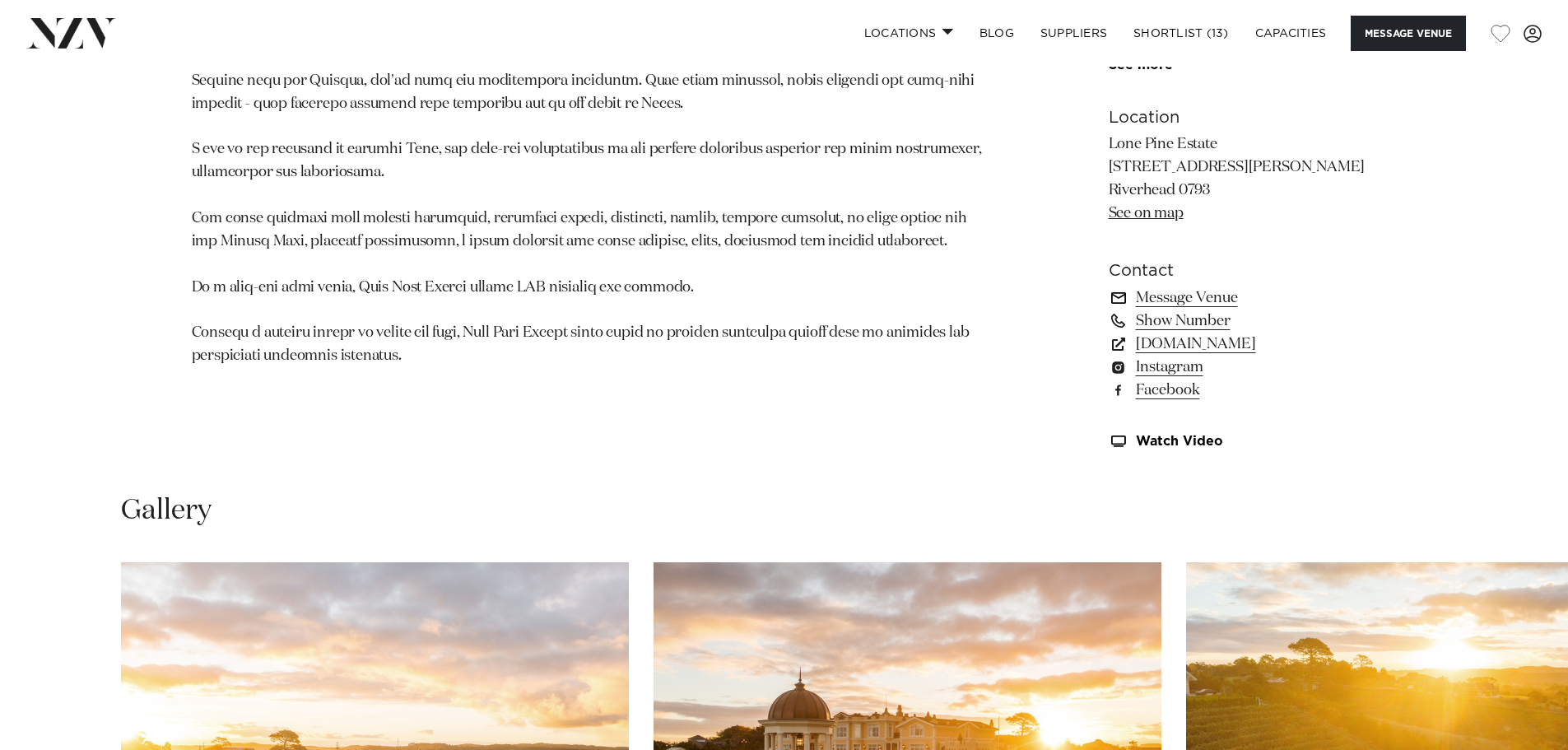
click at [1155, 295] on link "Message Venue" at bounding box center [1243, 297] width 268 height 23
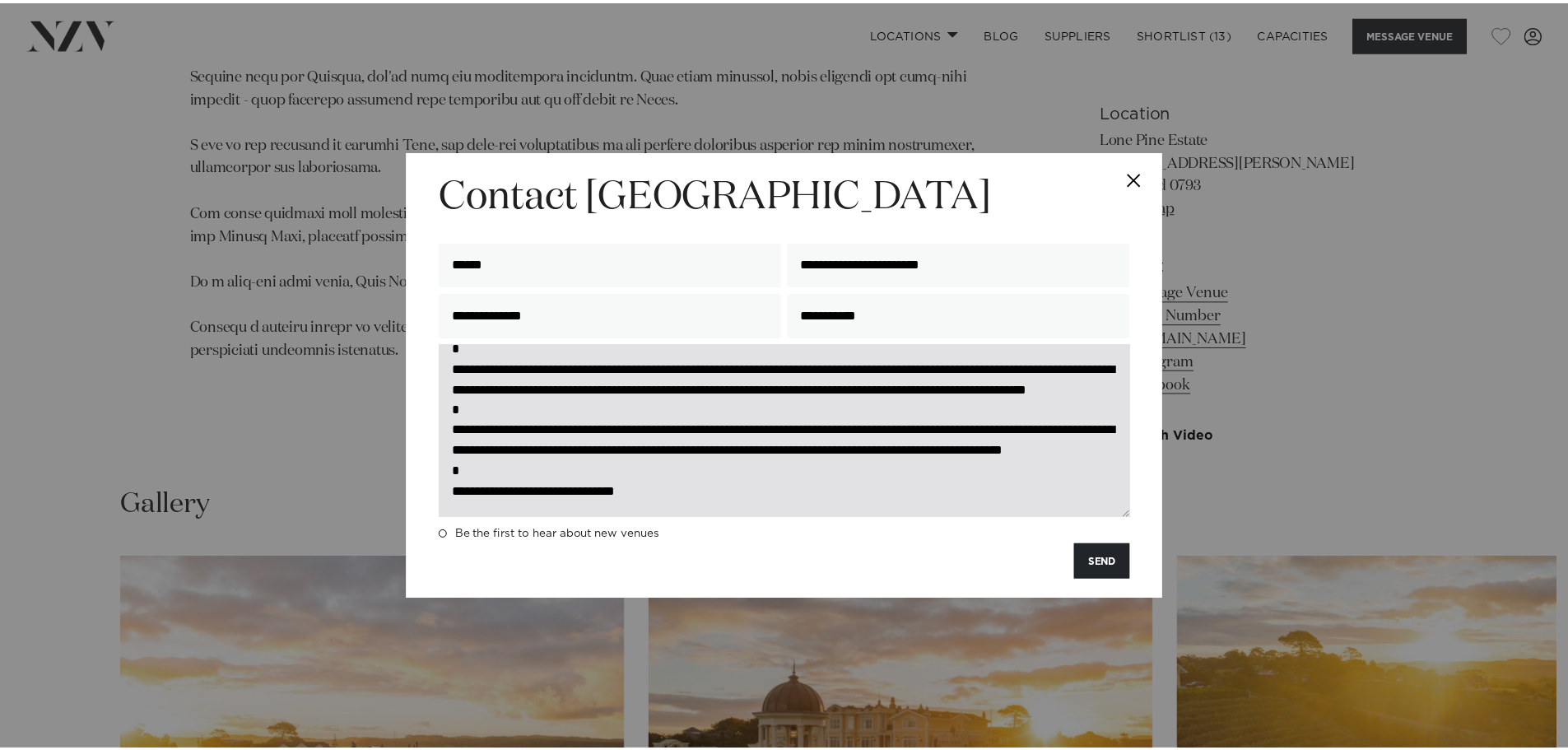
scroll to position [307, 0]
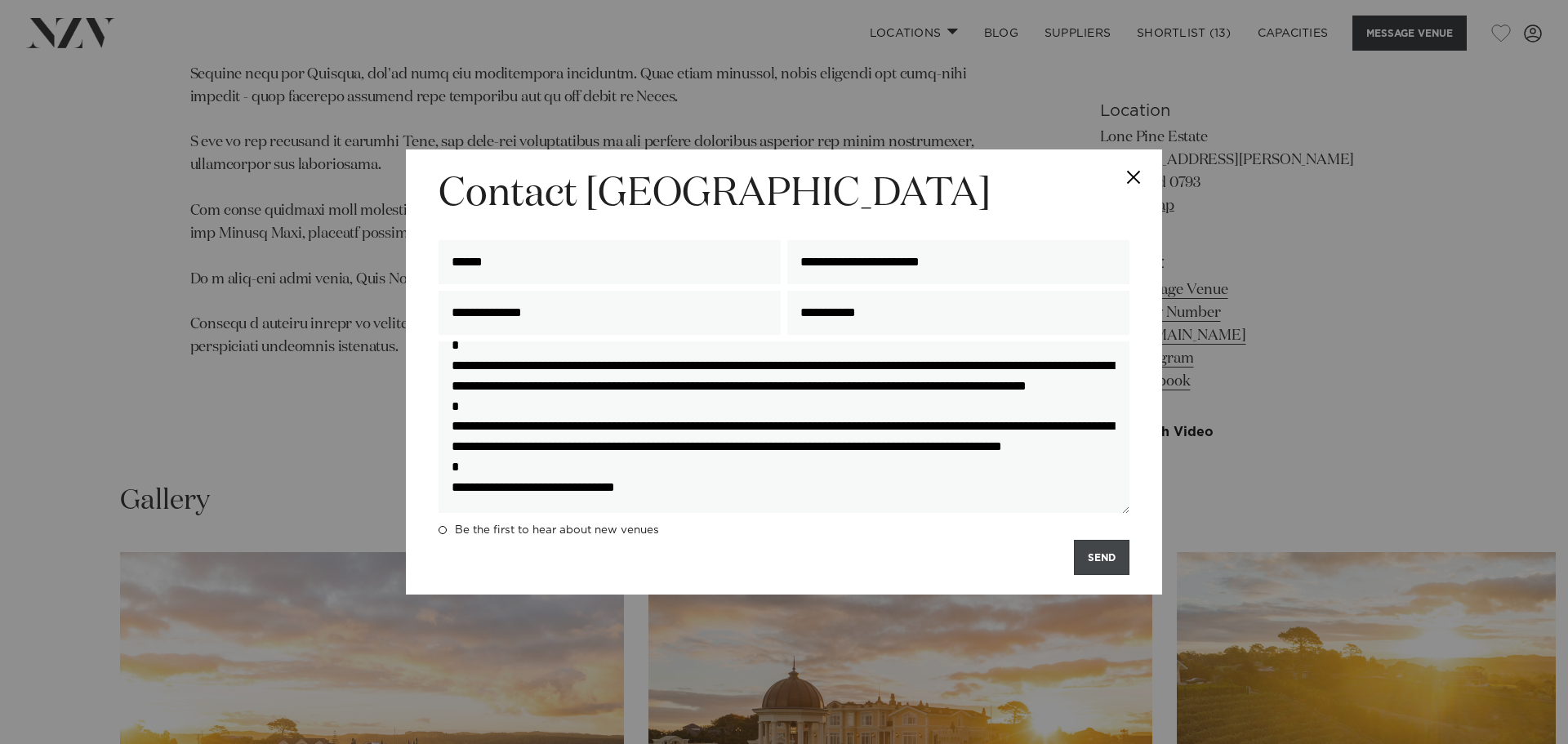
click at [1098, 551] on button "SEND" at bounding box center [1102, 556] width 56 height 35
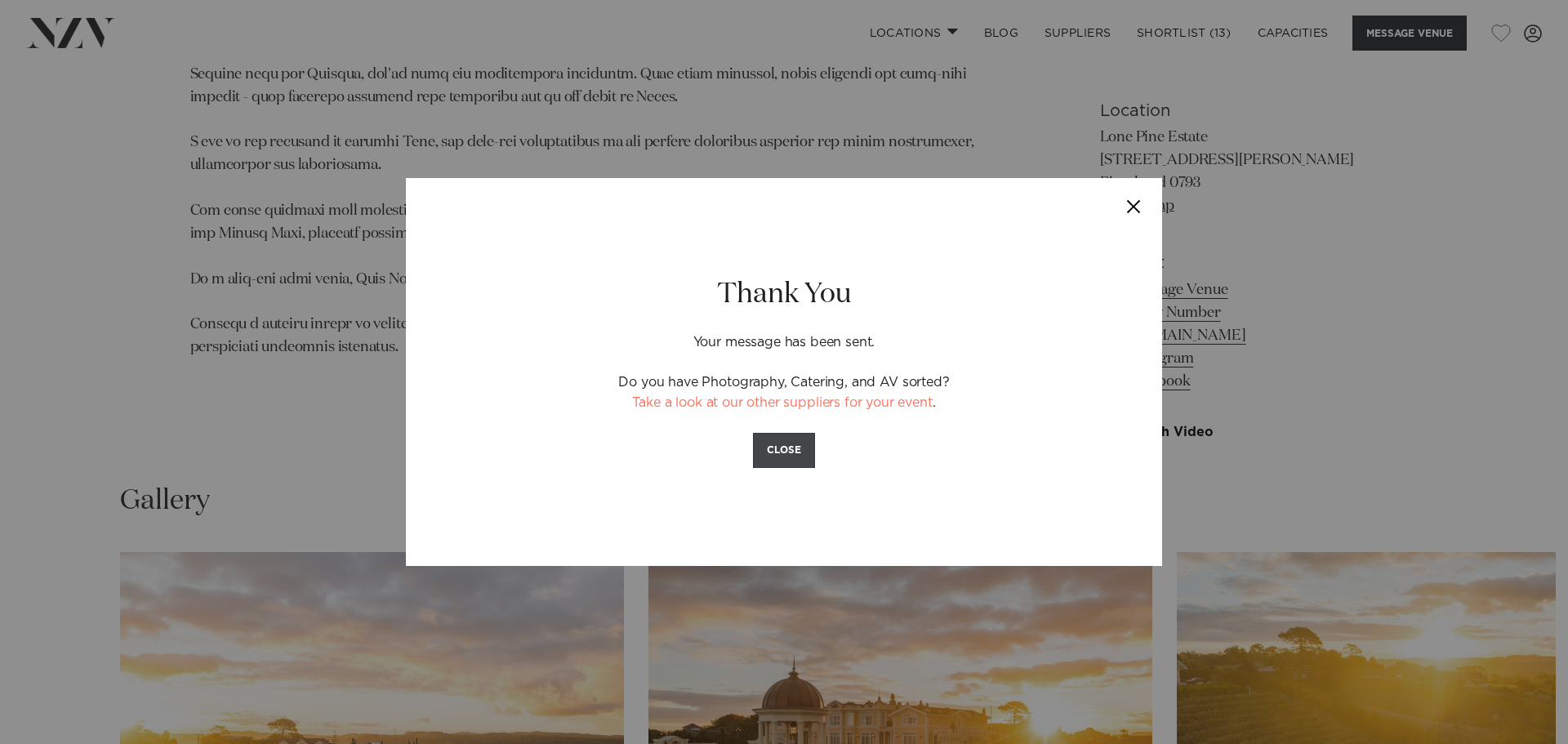
click at [801, 446] on button "CLOSE" at bounding box center [784, 450] width 62 height 35
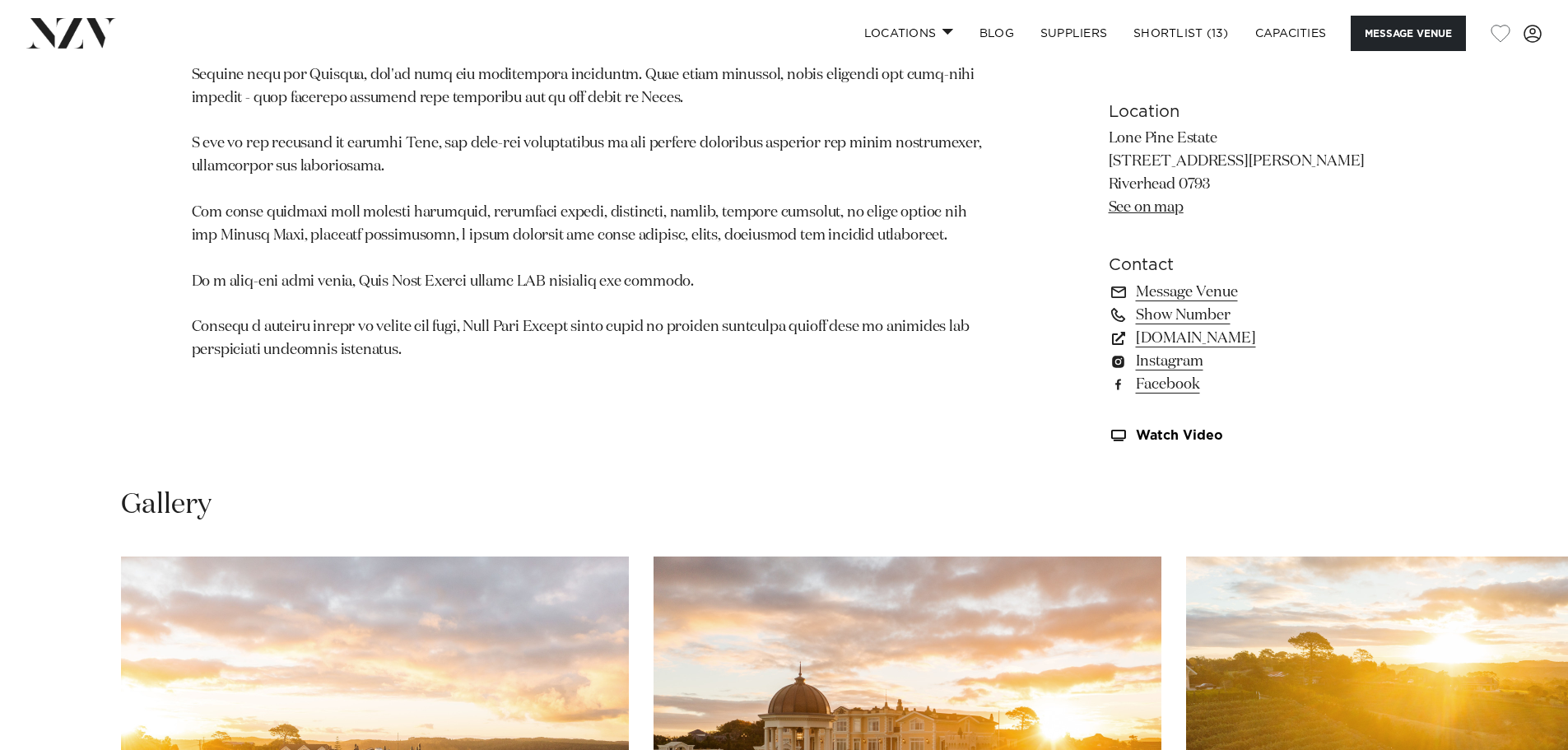
scroll to position [1652, 0]
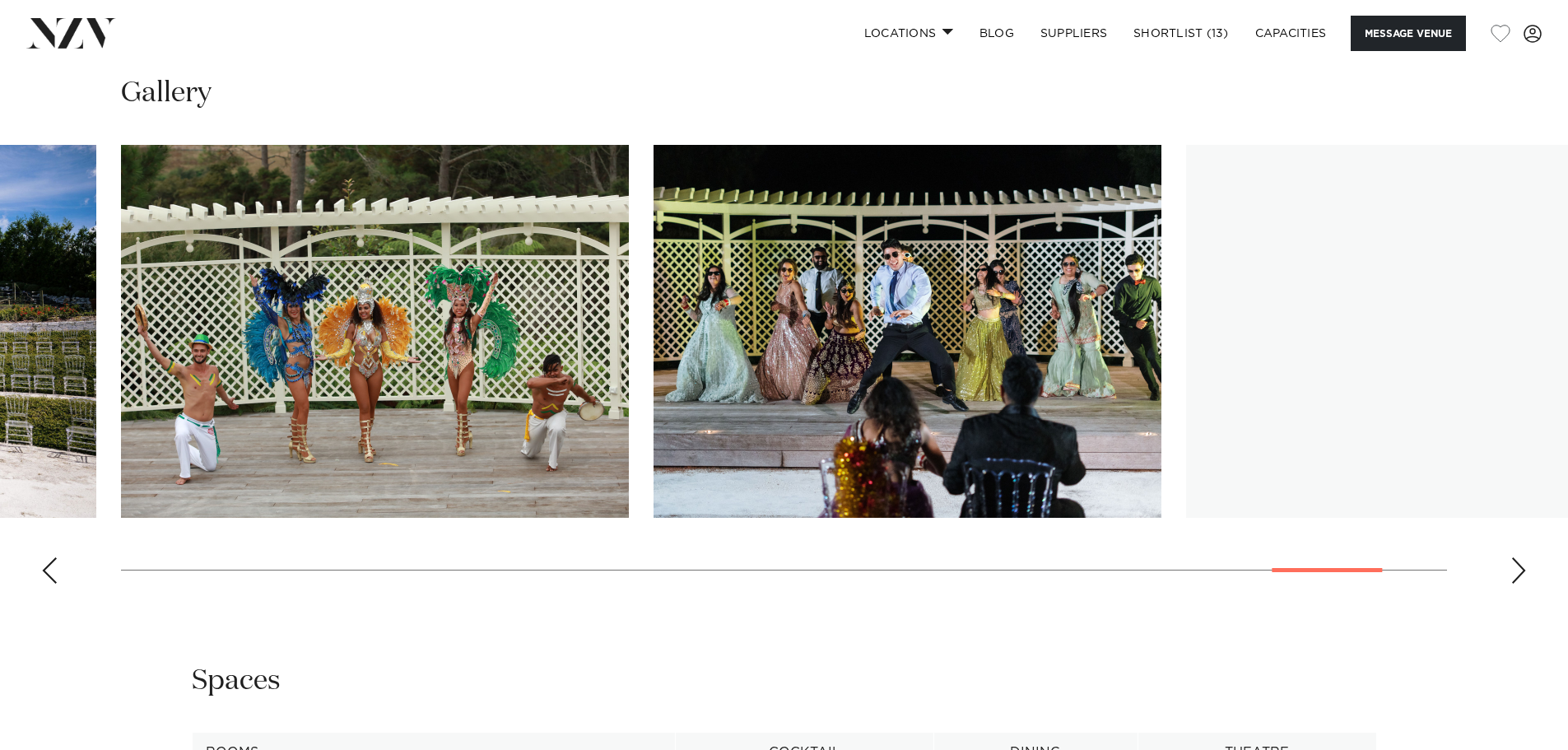
click at [1338, 575] on swiper-container at bounding box center [784, 370] width 1568 height 452
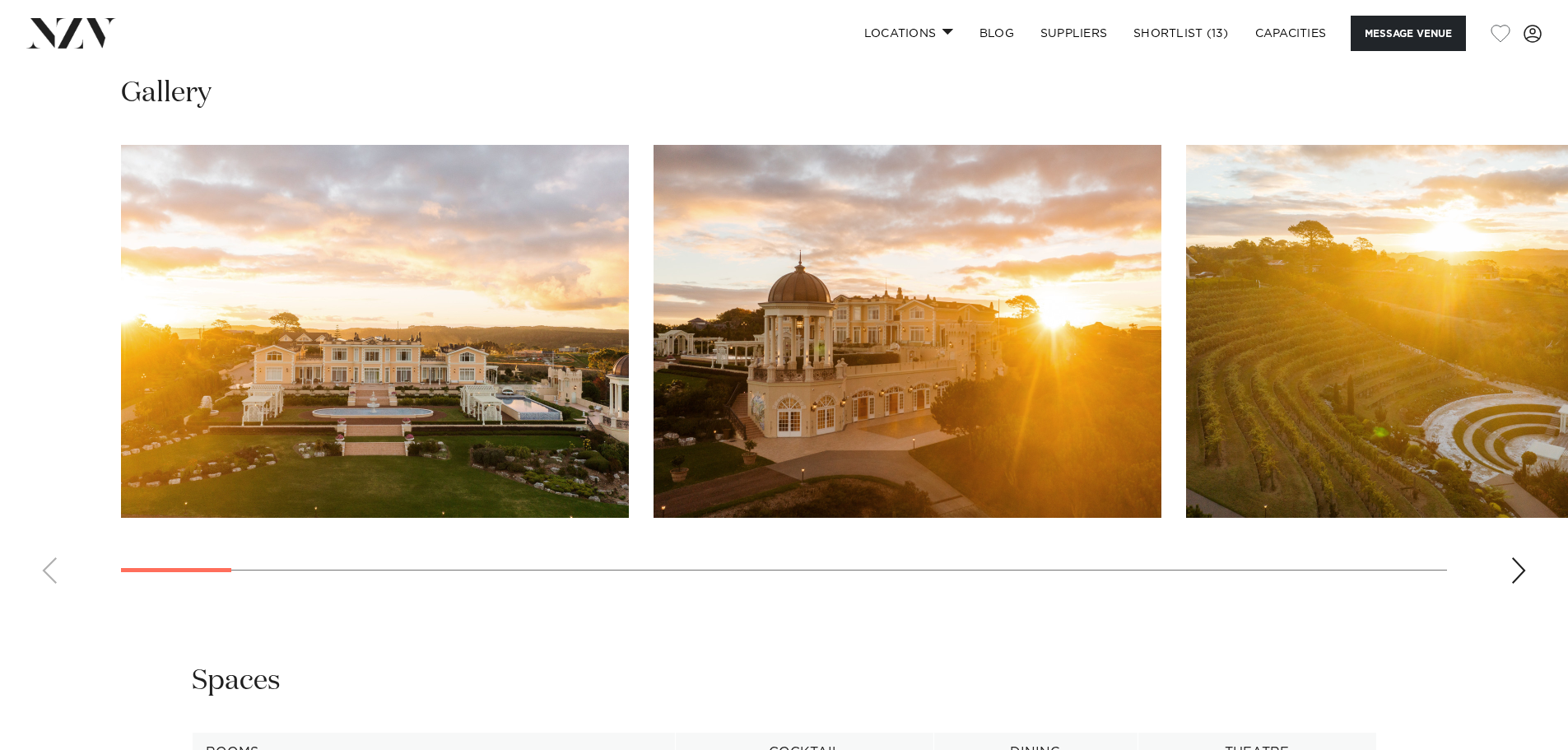
click at [19, 497] on swiper-container at bounding box center [784, 370] width 1568 height 452
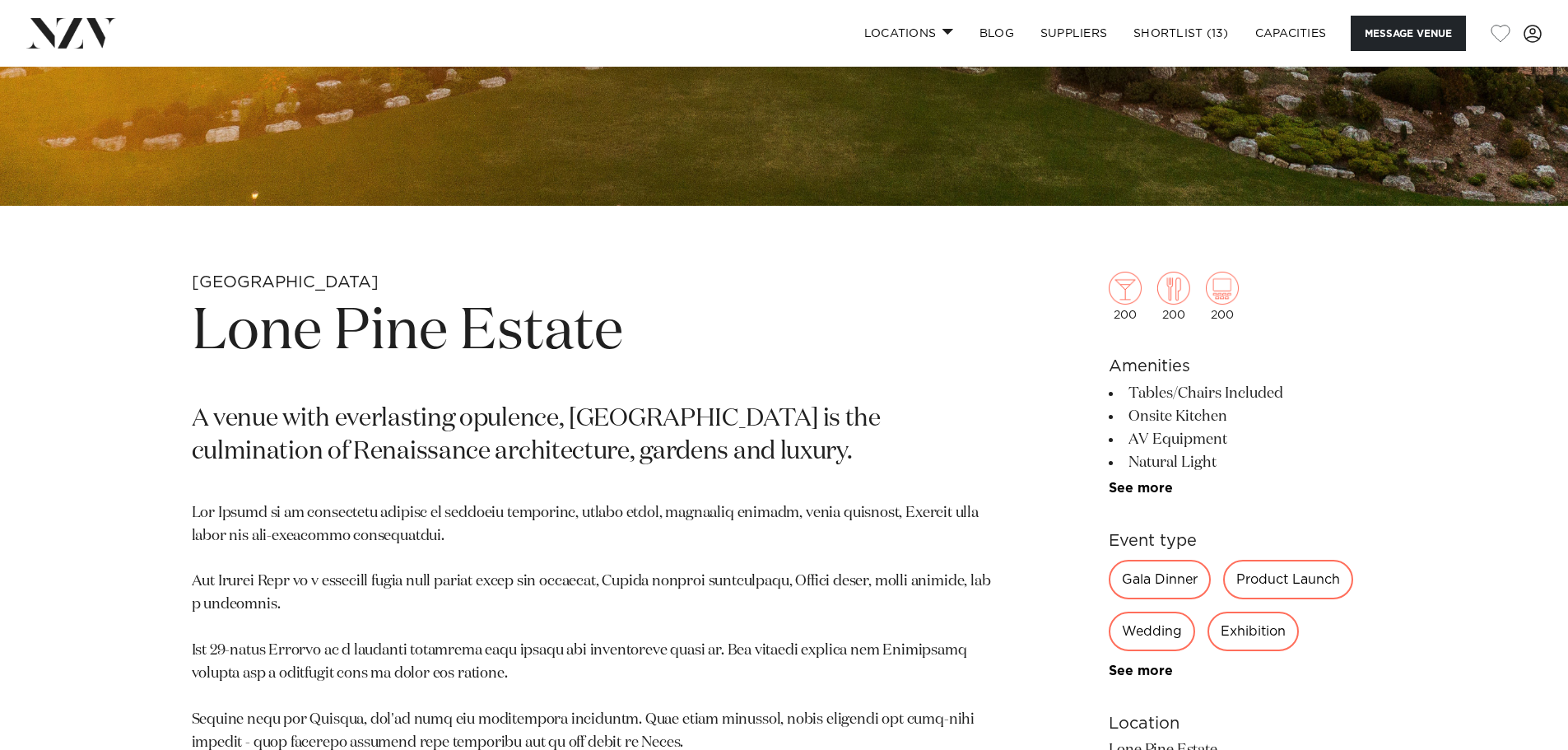
scroll to position [335, 0]
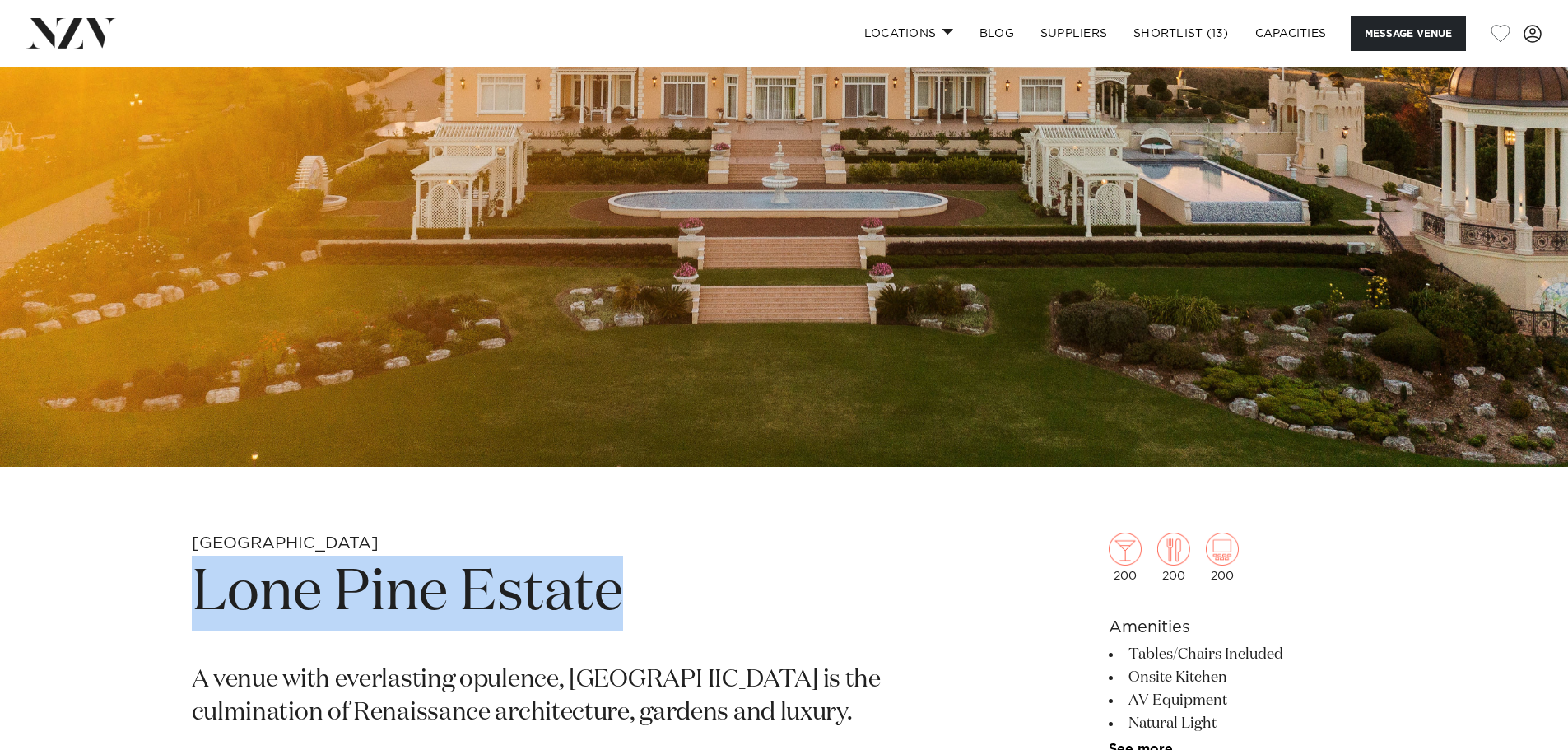
drag, startPoint x: 622, startPoint y: 598, endPoint x: 162, endPoint y: 593, distance: 460.0
copy h1 "Lone Pine Estate"
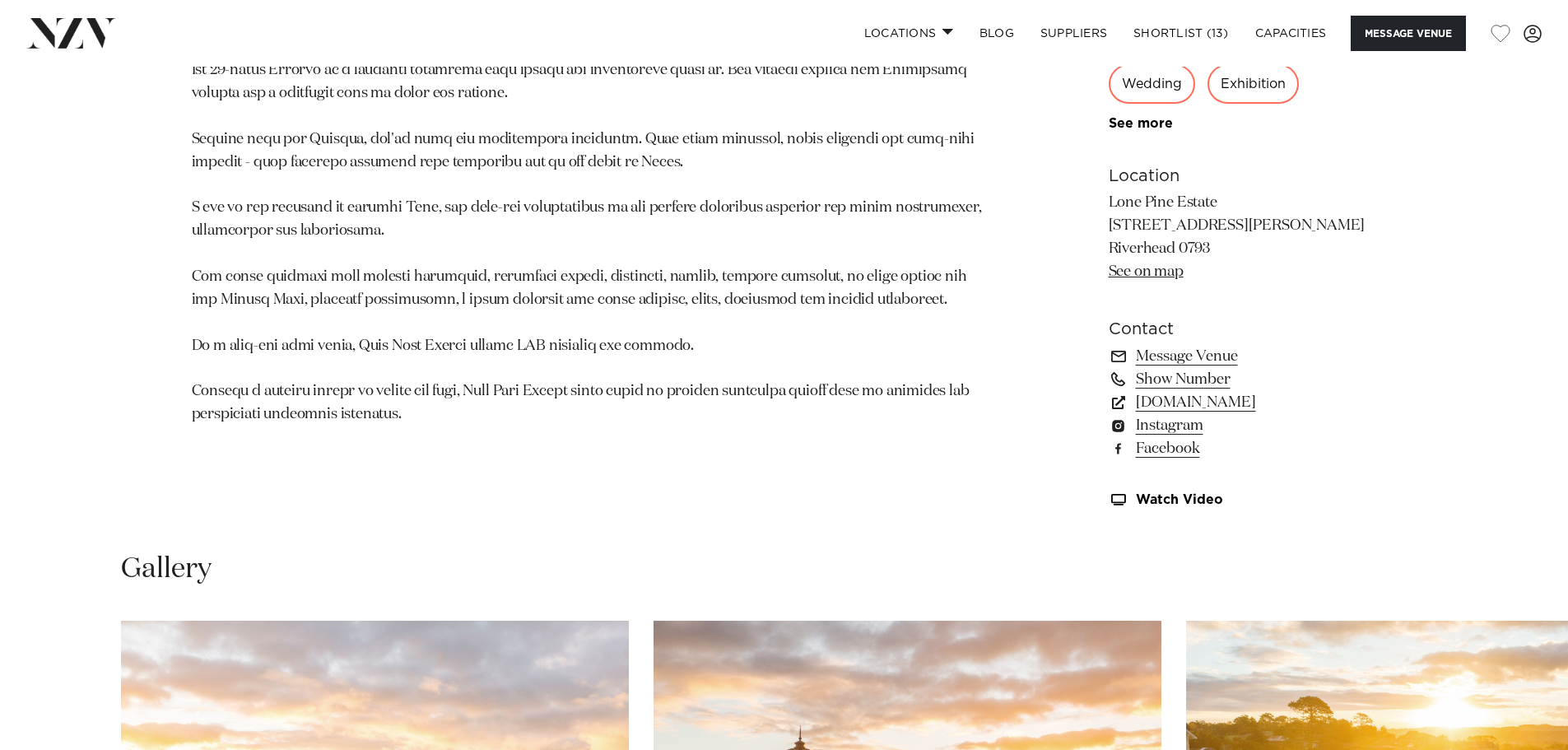
scroll to position [1482, 0]
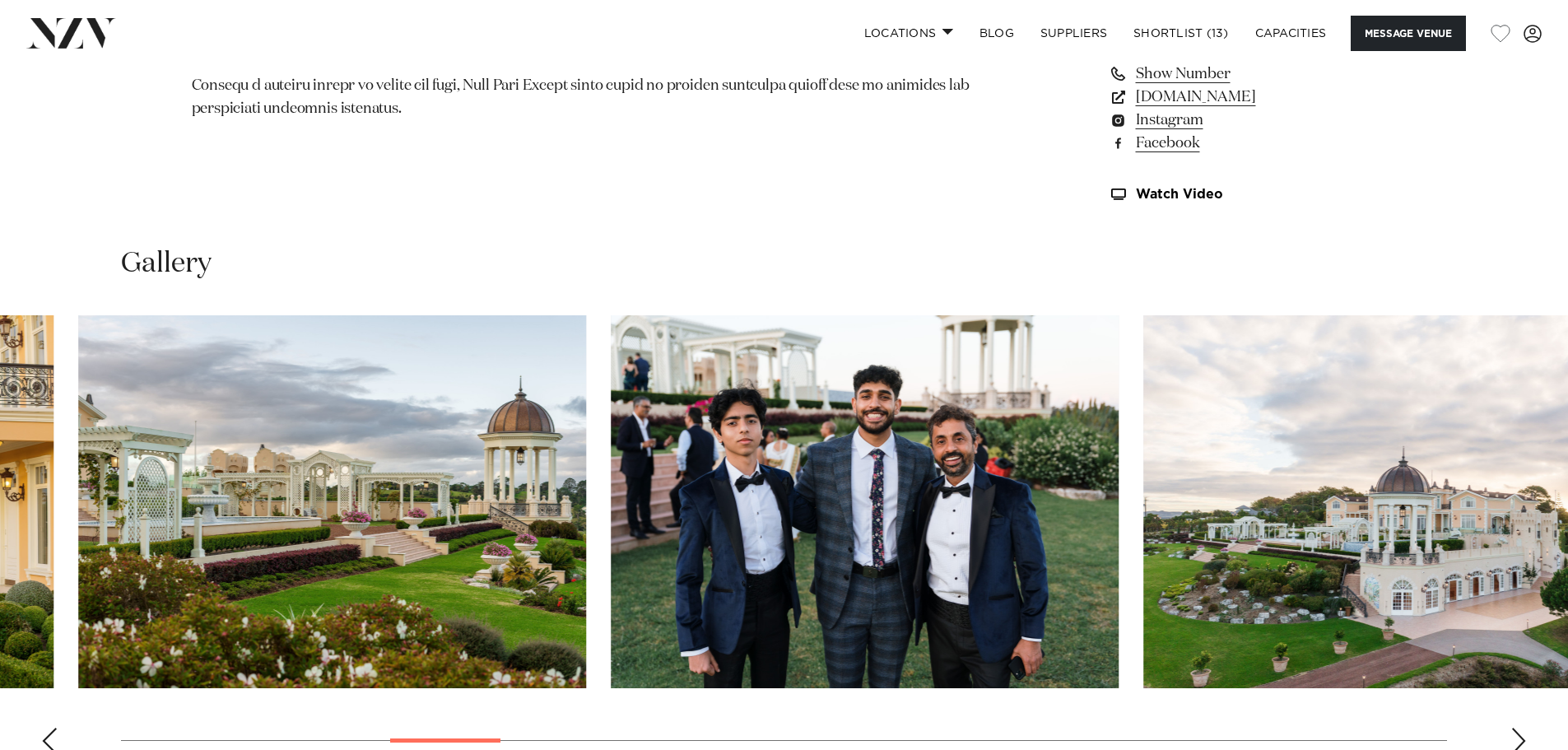
click at [494, 747] on swiper-container at bounding box center [784, 541] width 1568 height 452
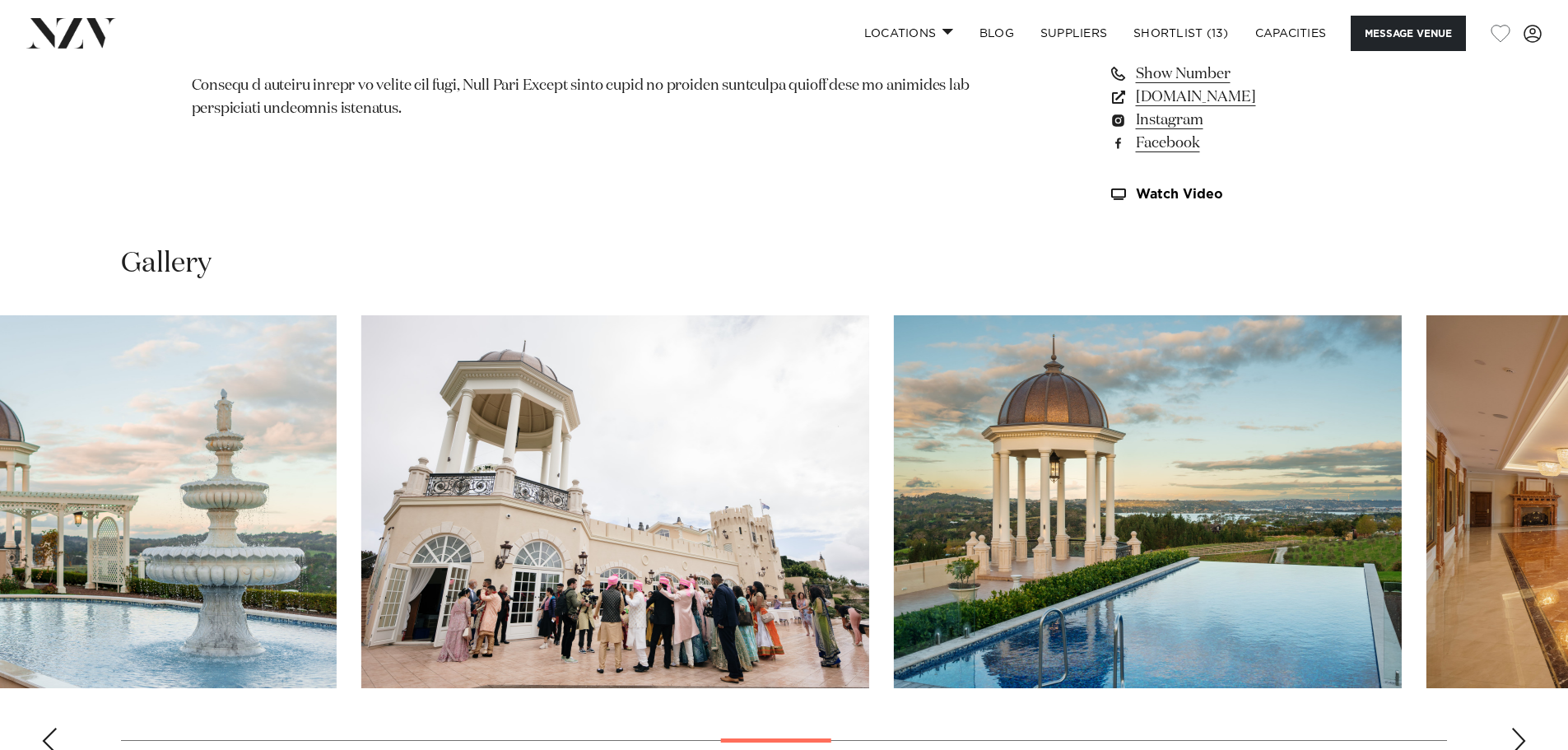
click at [813, 749] on html "Locations Auckland Wellington Christchurch Queenstown Hamilton Northland Bay of…" at bounding box center [784, 348] width 1568 height 3660
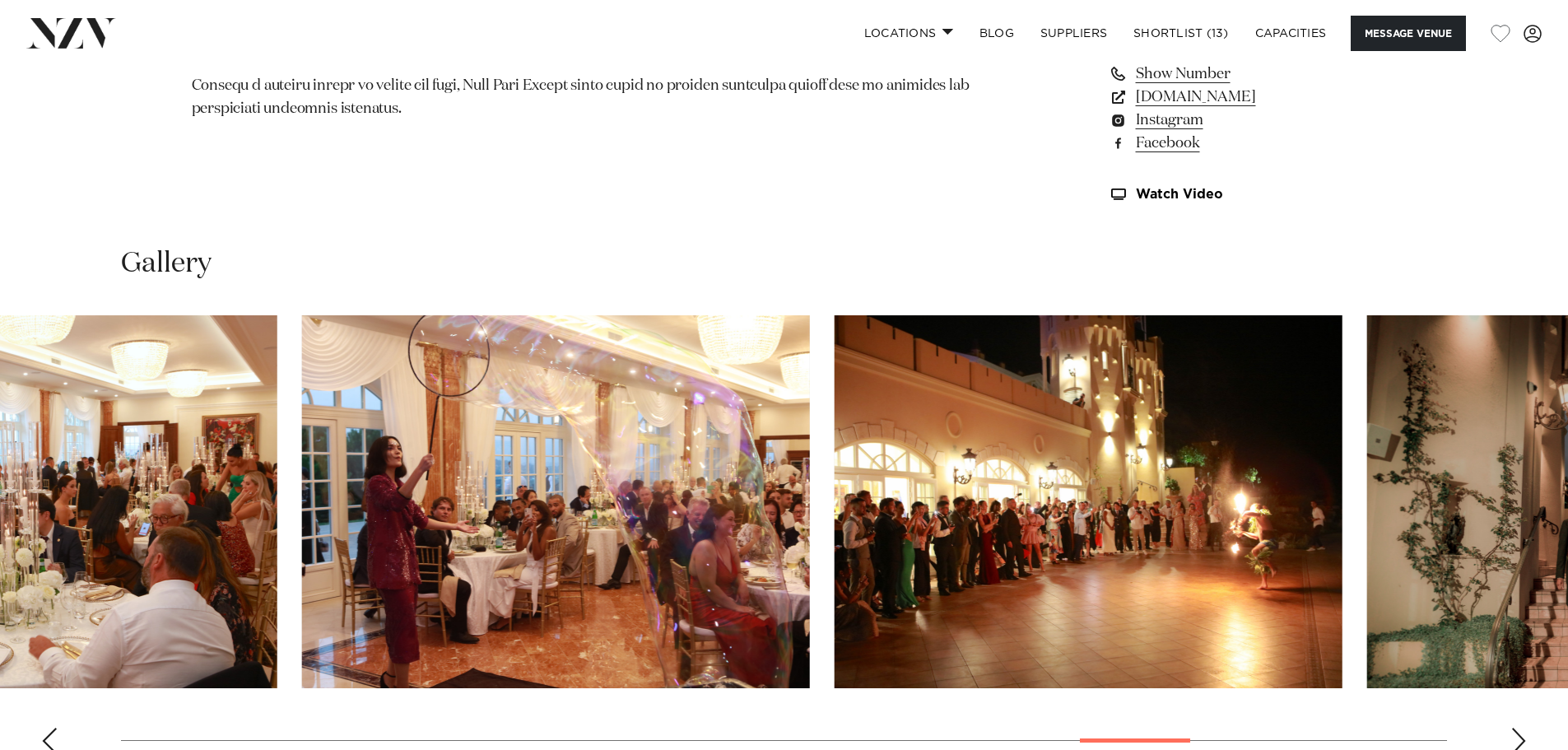
click at [1107, 749] on swiper-container at bounding box center [784, 541] width 1568 height 452
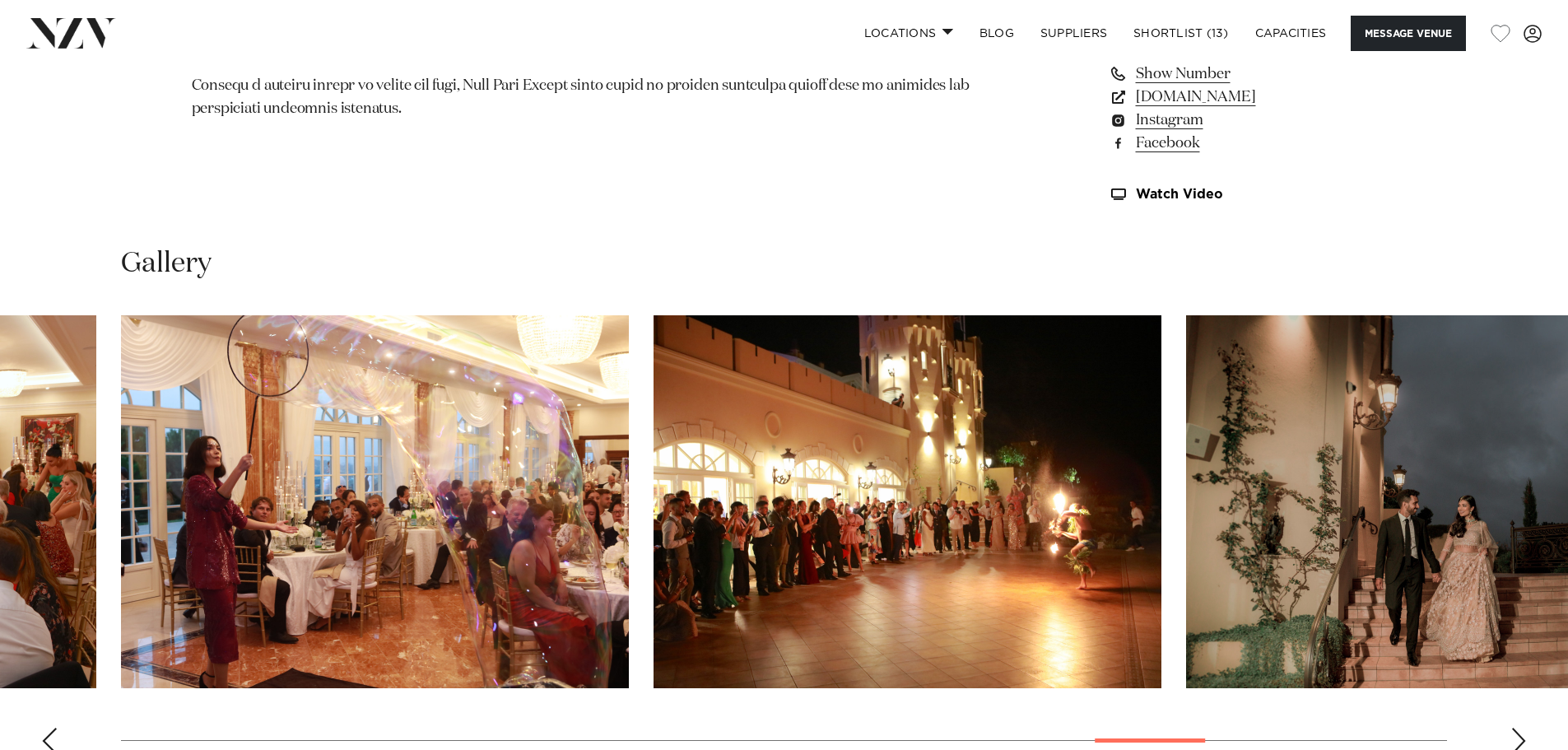
click at [828, 501] on img "24 / 30" at bounding box center [908, 502] width 508 height 373
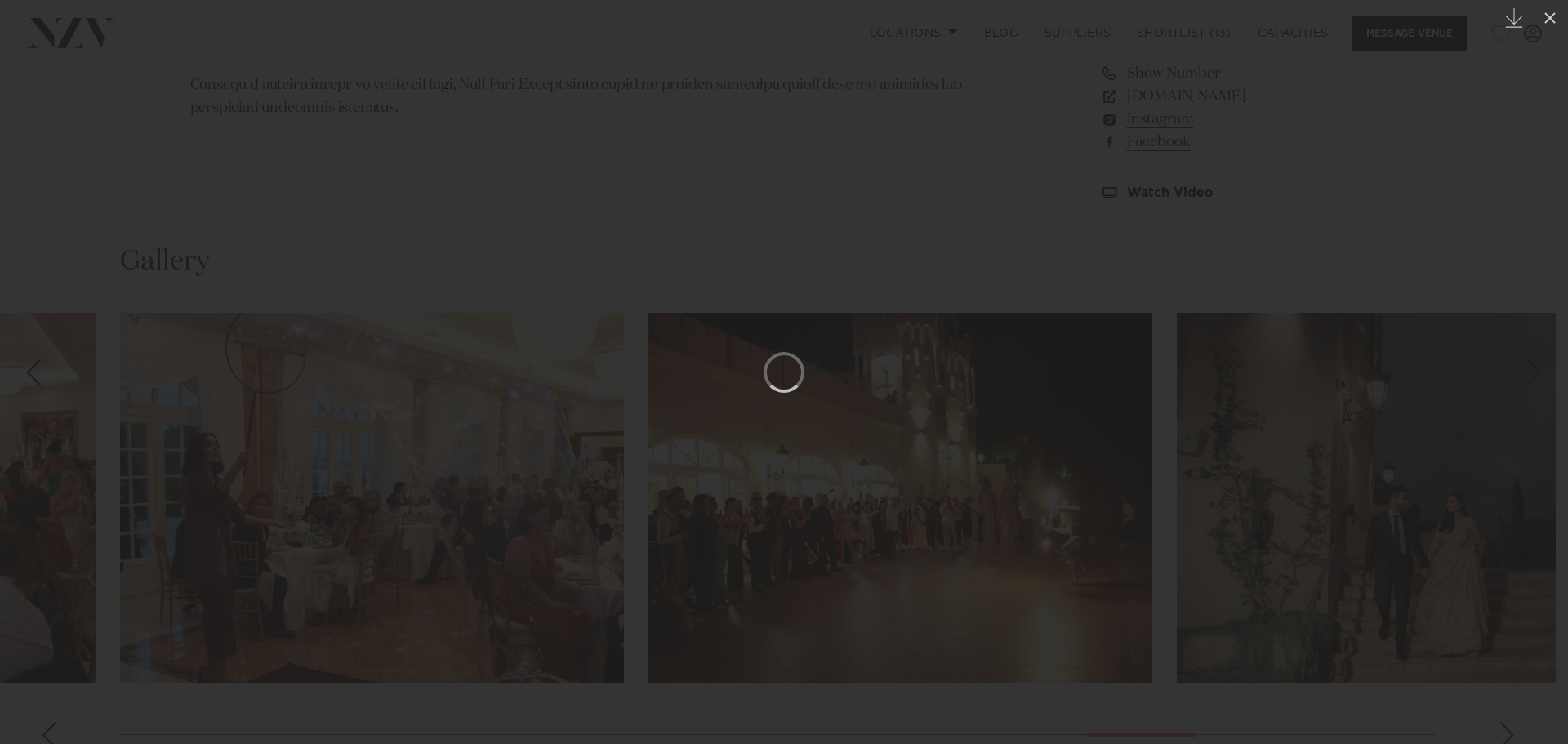
drag, startPoint x: 822, startPoint y: 497, endPoint x: 826, endPoint y: 637, distance: 140.1
click at [826, 637] on div at bounding box center [784, 372] width 1568 height 744
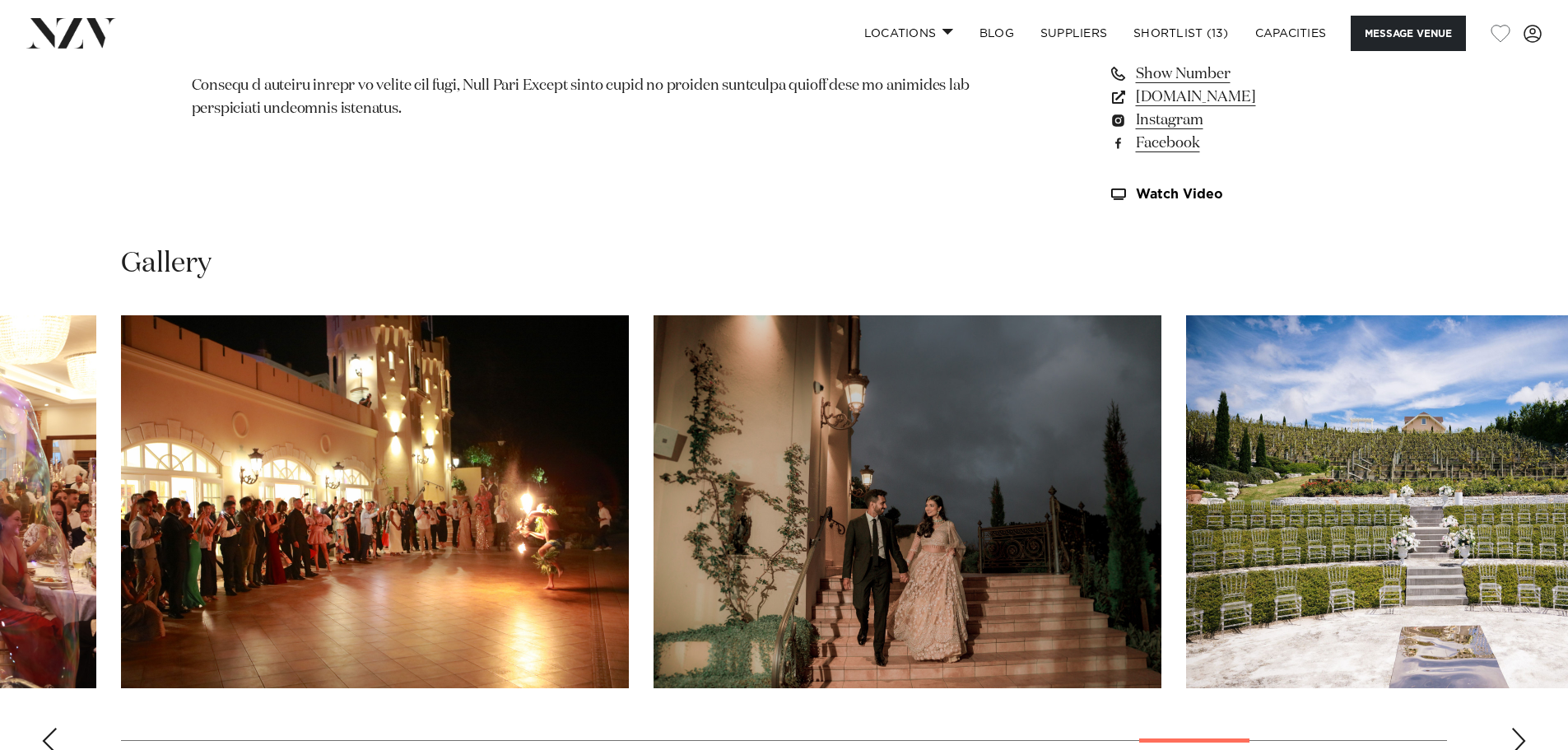
click at [630, 529] on swiper-container at bounding box center [784, 541] width 1568 height 452
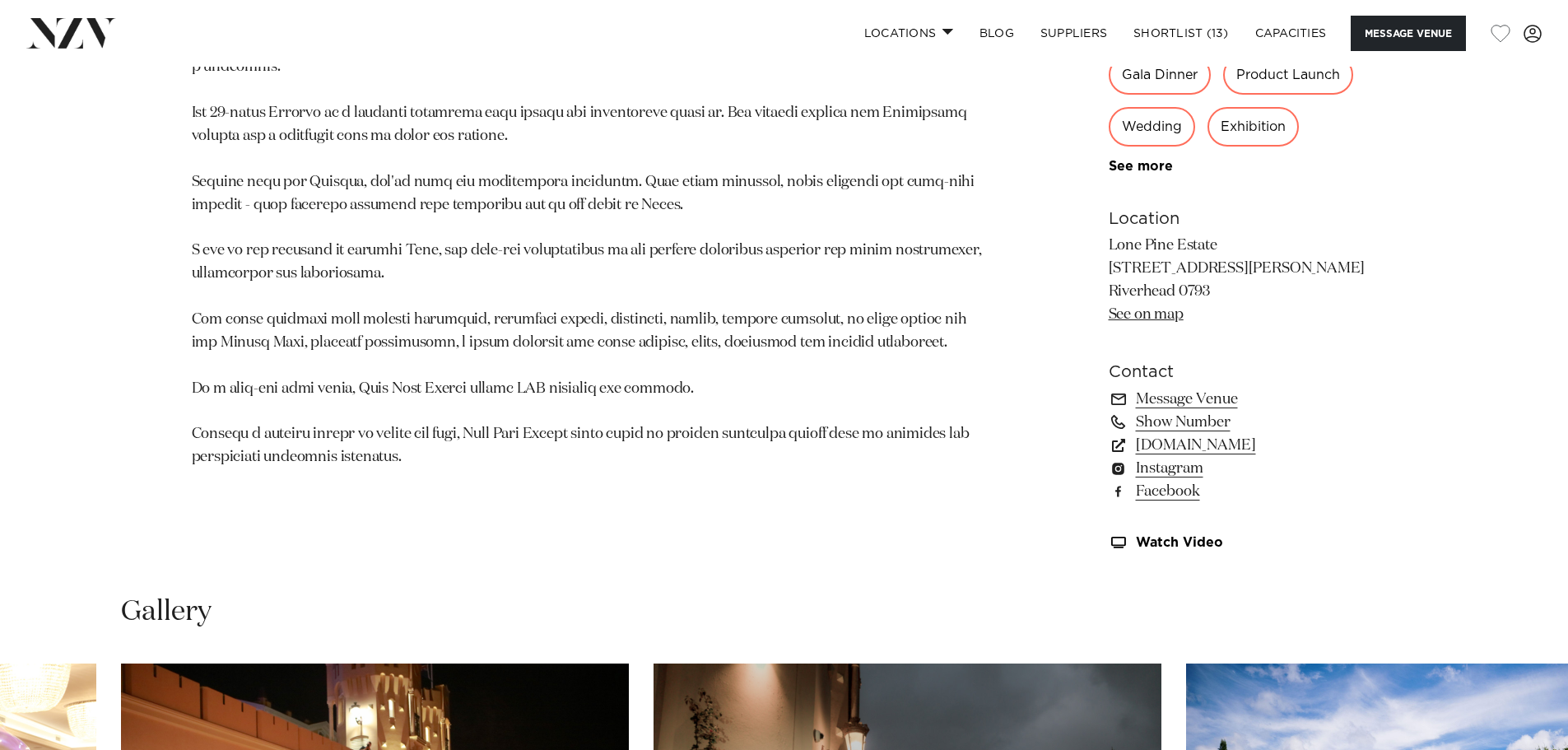
scroll to position [823, 0]
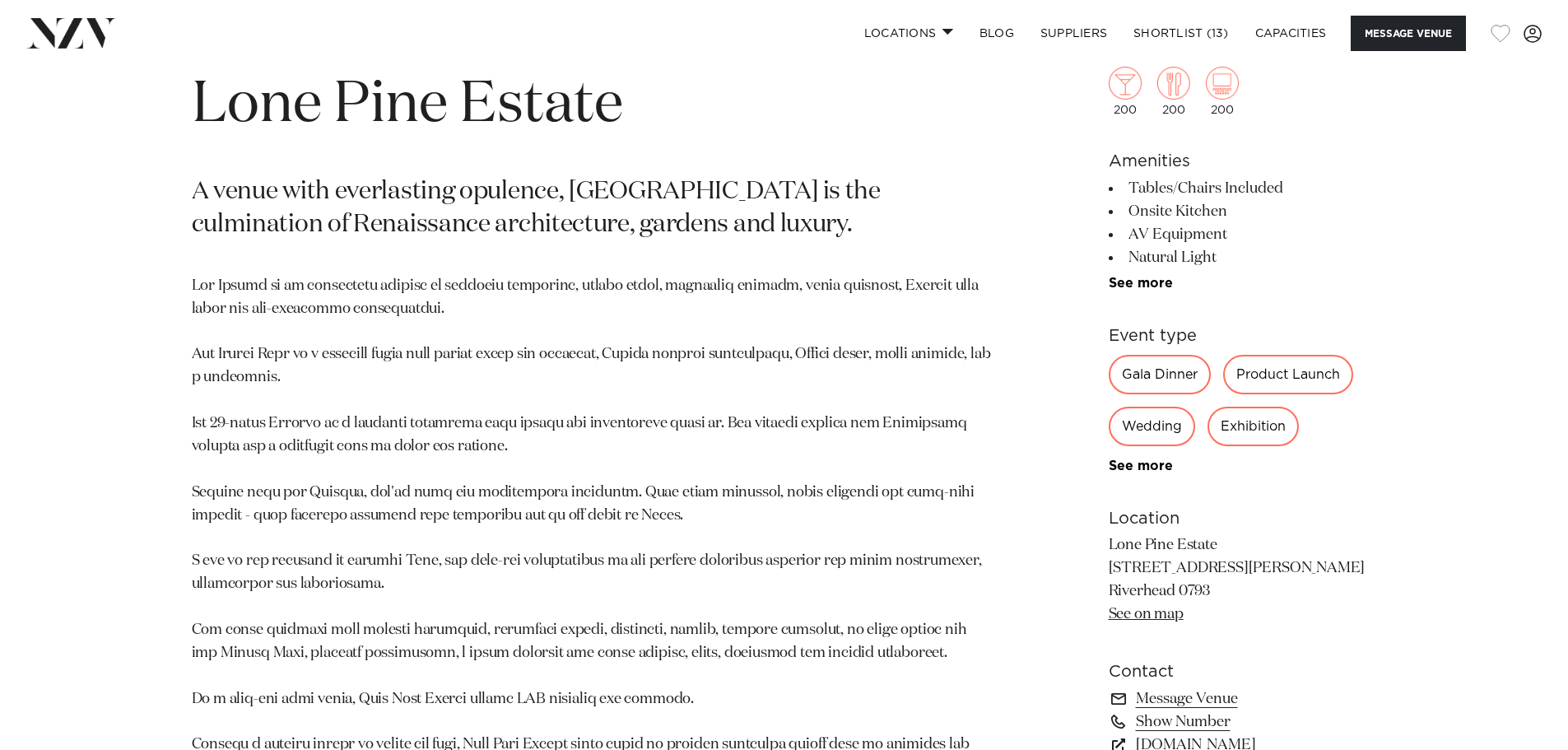
click at [1495, 41] on button "button" at bounding box center [1500, 33] width 20 height 18
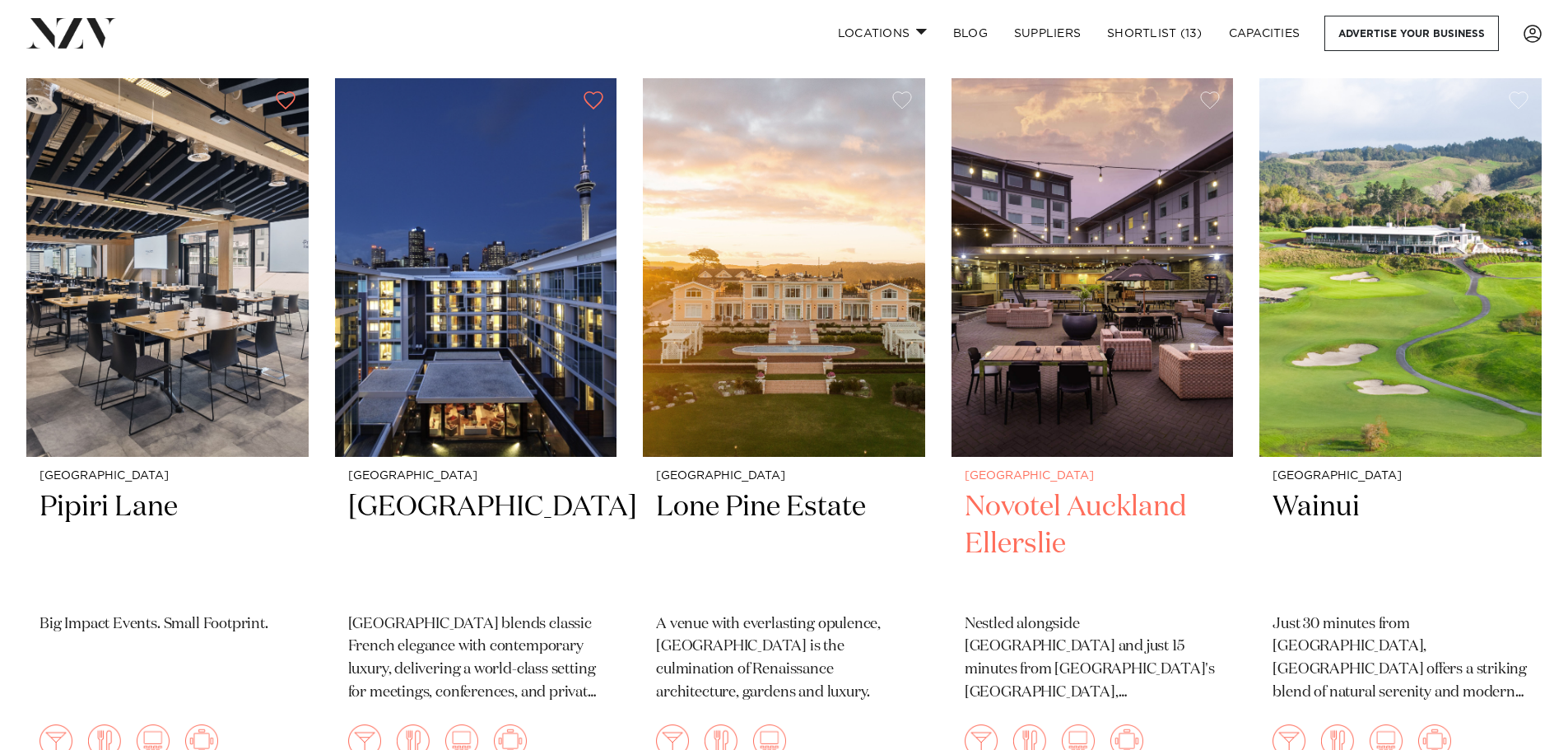
scroll to position [740, 0]
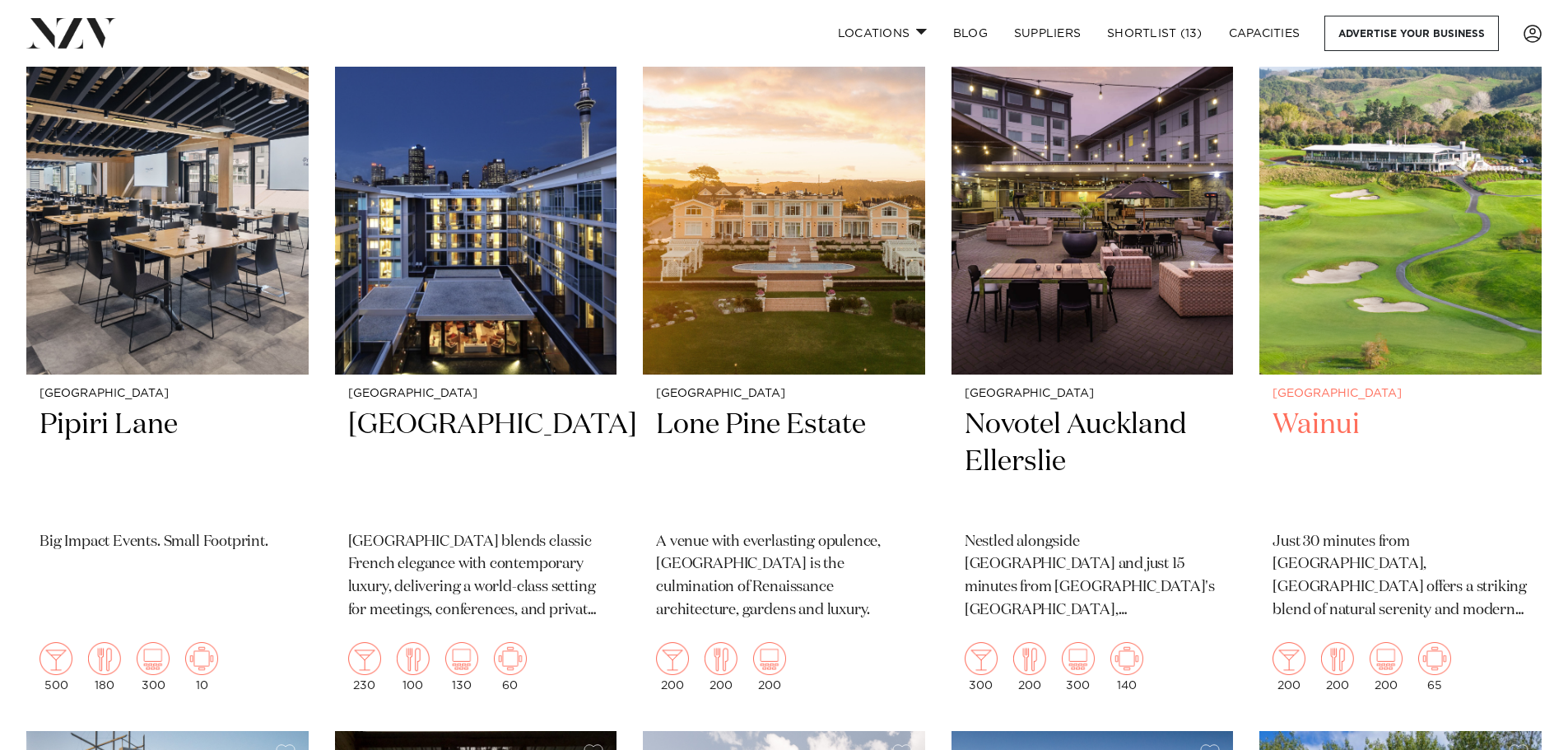
click at [1418, 275] on img at bounding box center [1401, 185] width 283 height 379
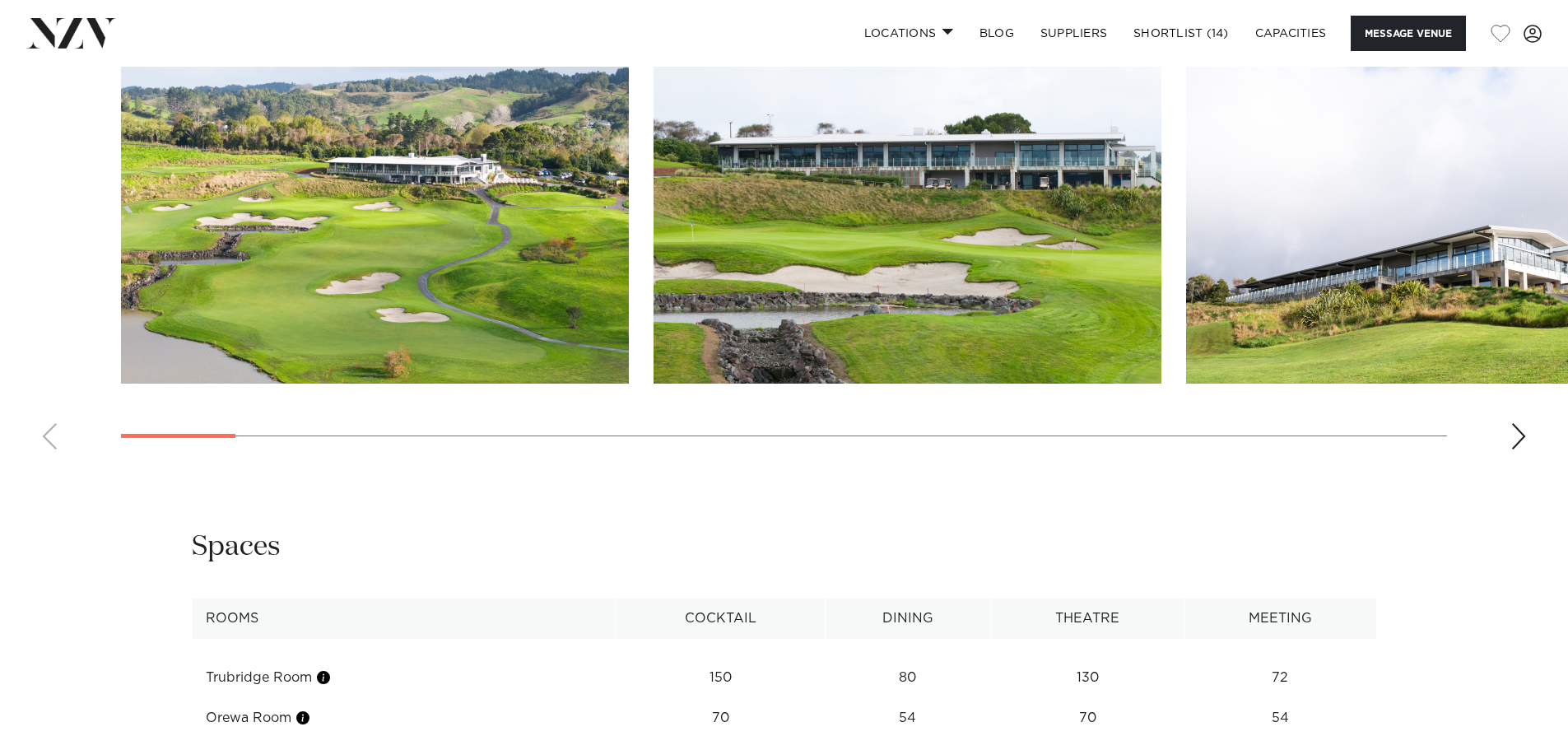
scroll to position [1728, 0]
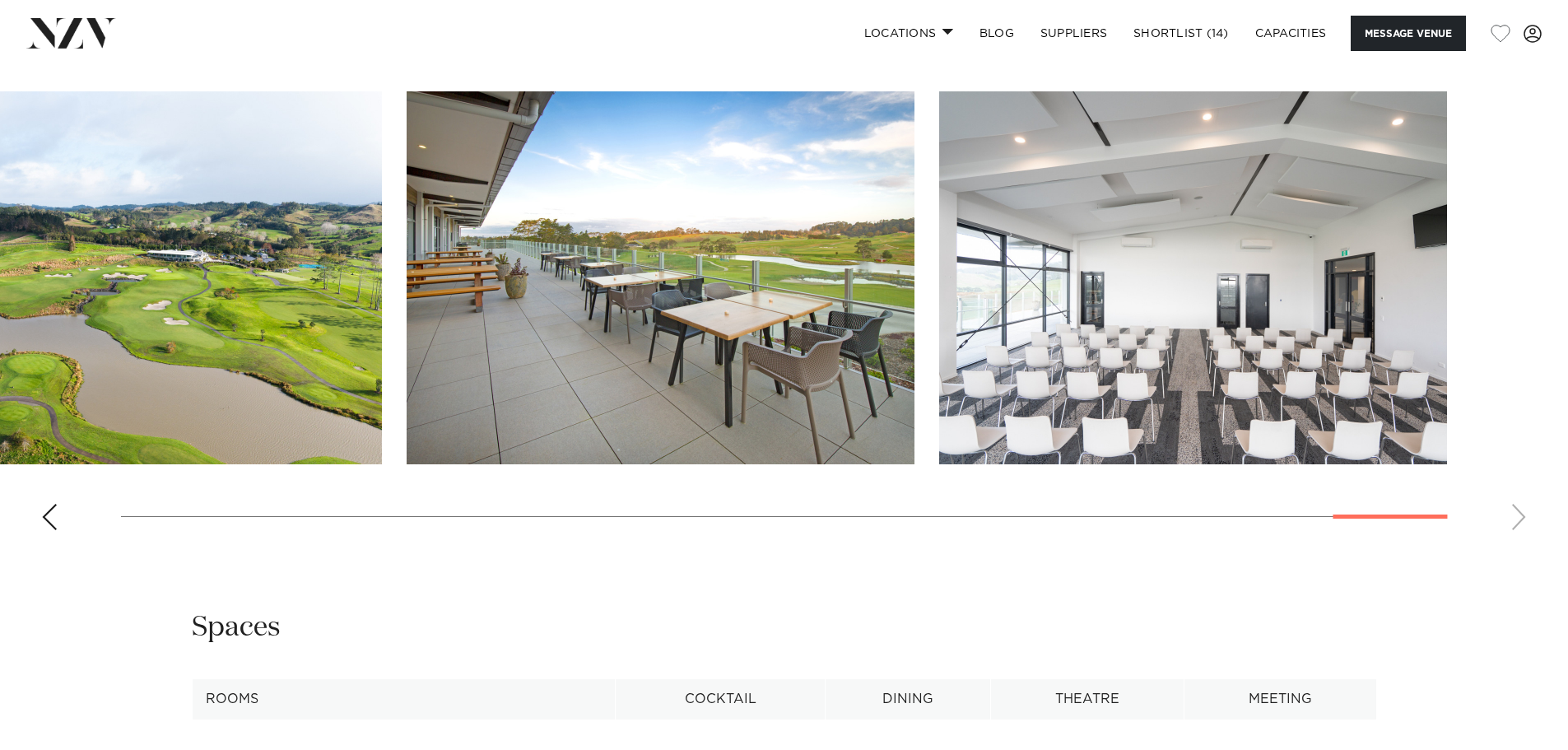
click at [1490, 516] on swiper-container at bounding box center [784, 316] width 1568 height 452
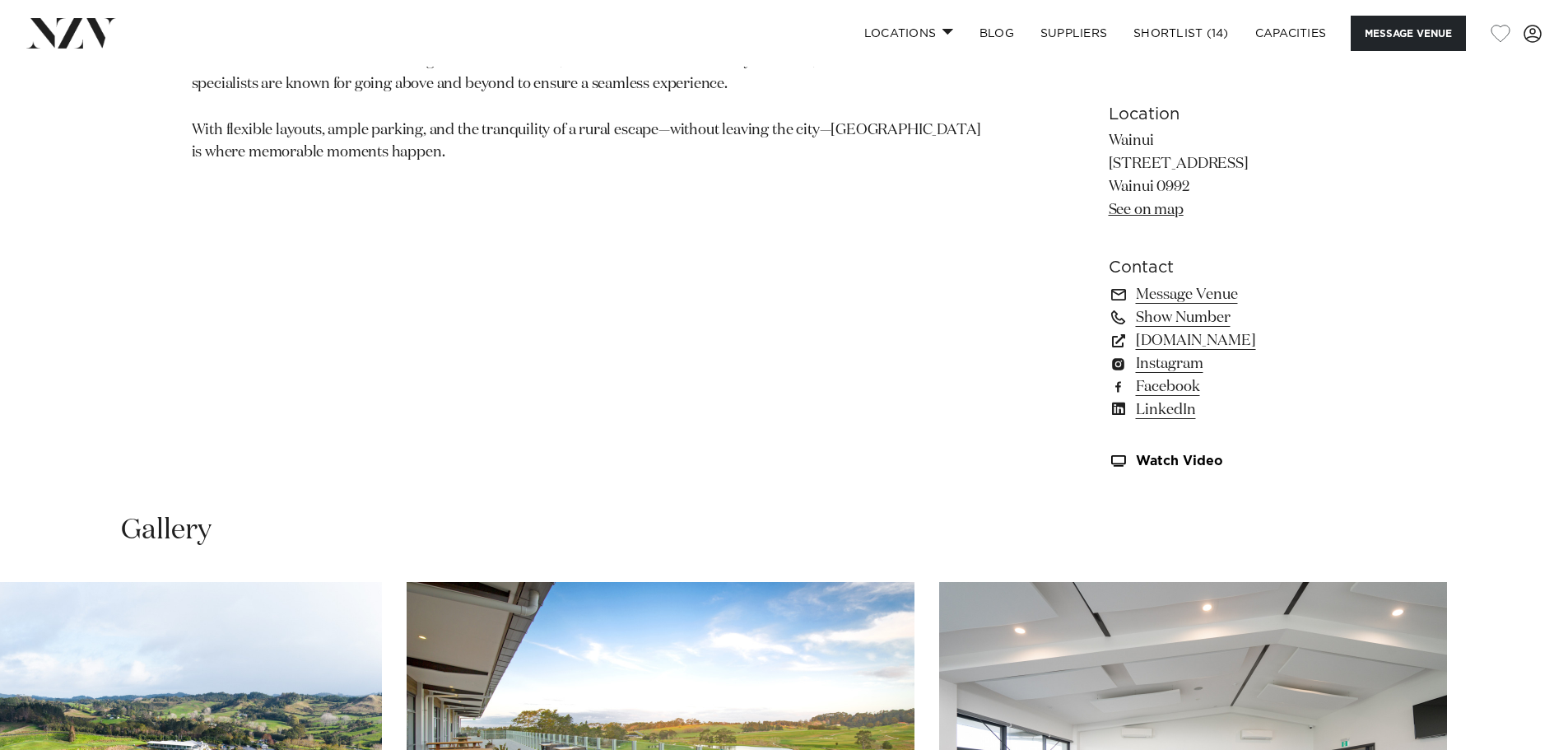
scroll to position [905, 0]
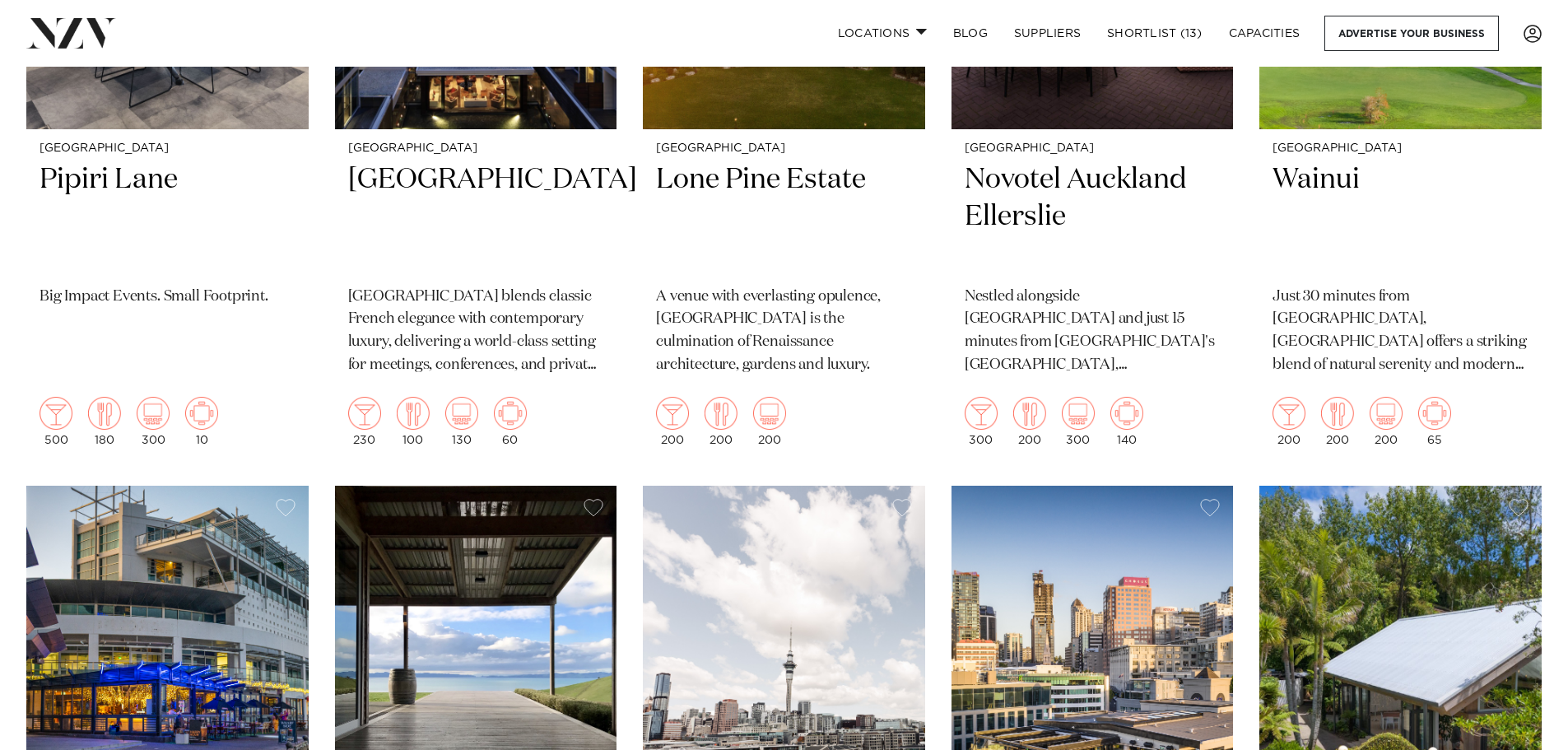
scroll to position [1152, 0]
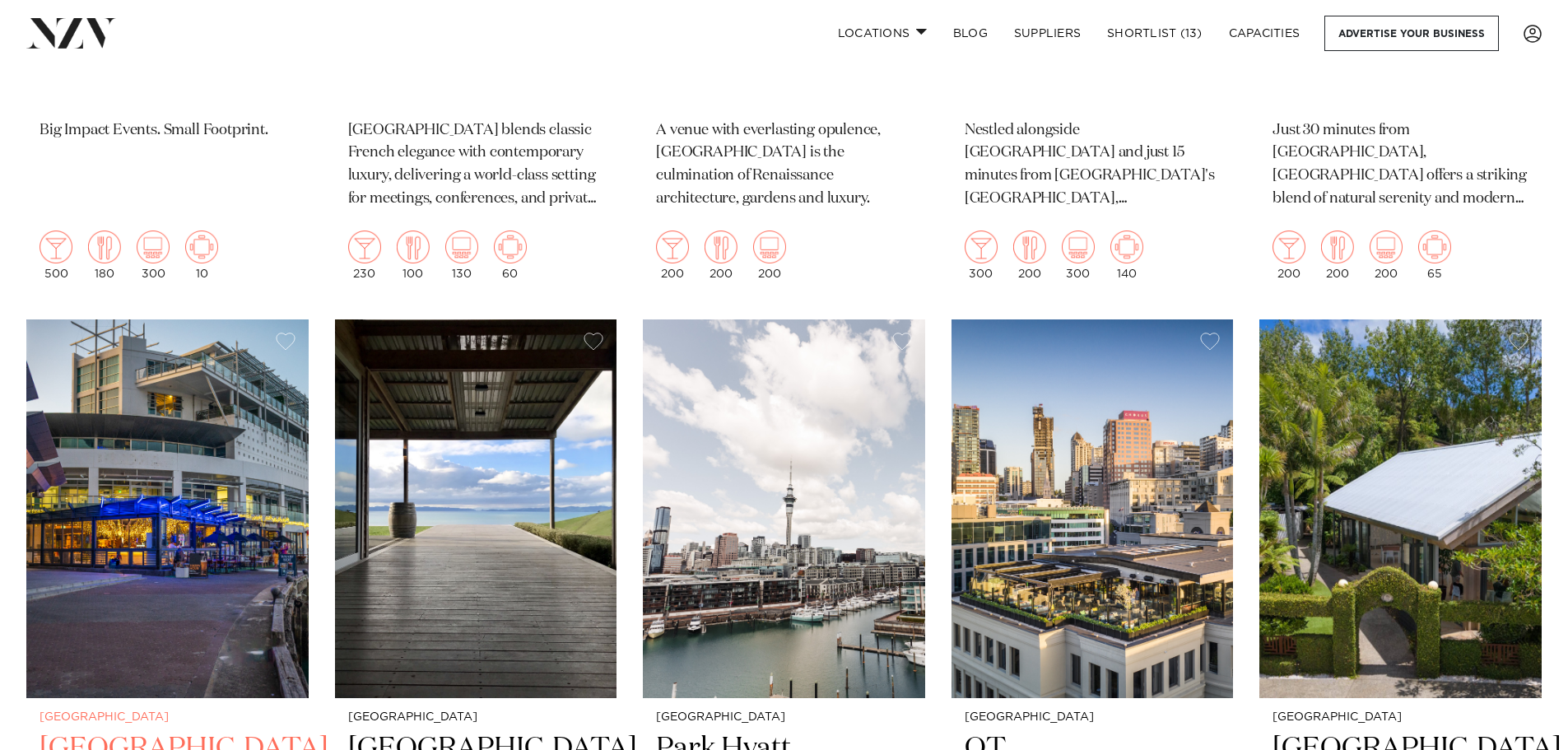
click at [168, 545] on img at bounding box center [167, 508] width 283 height 379
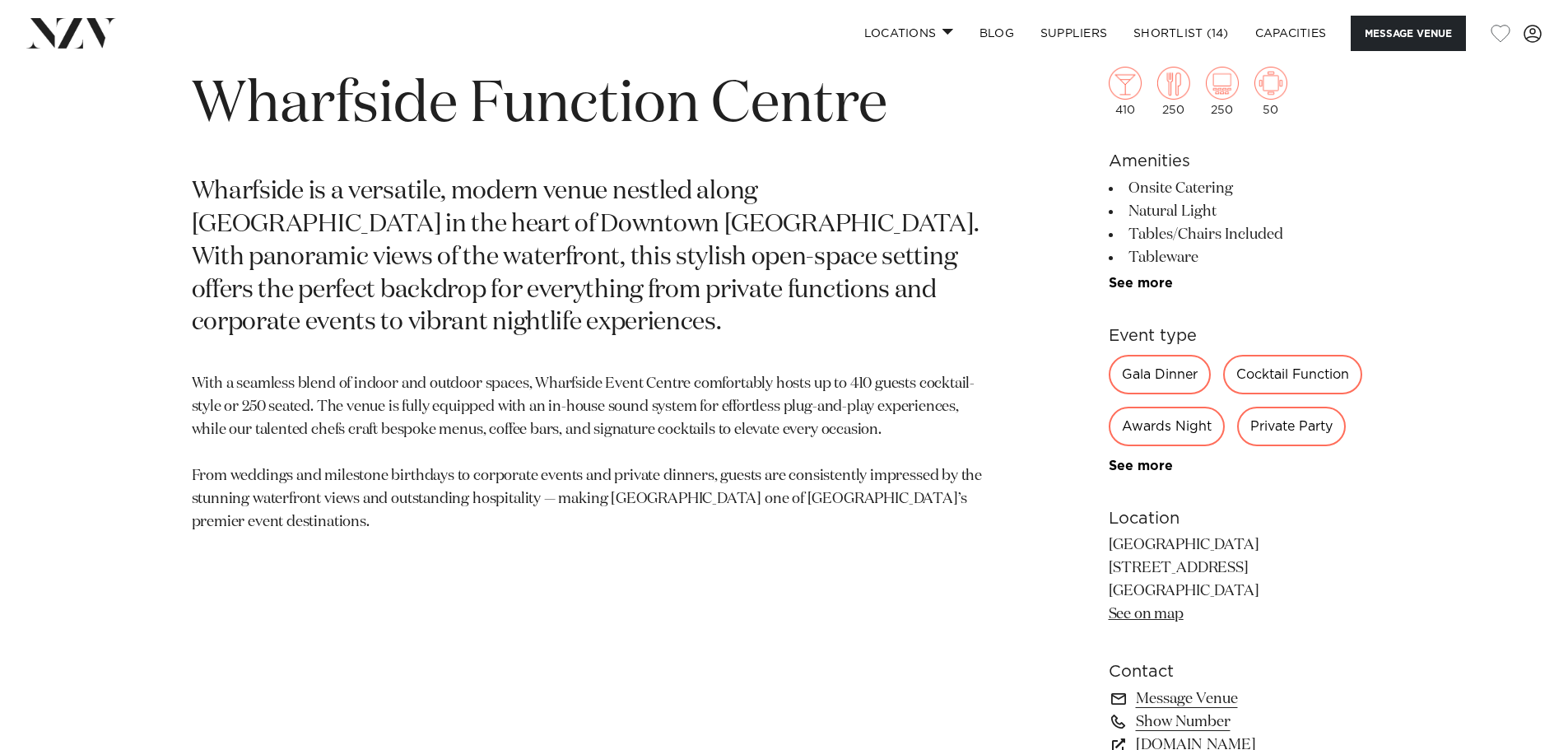
scroll to position [740, 0]
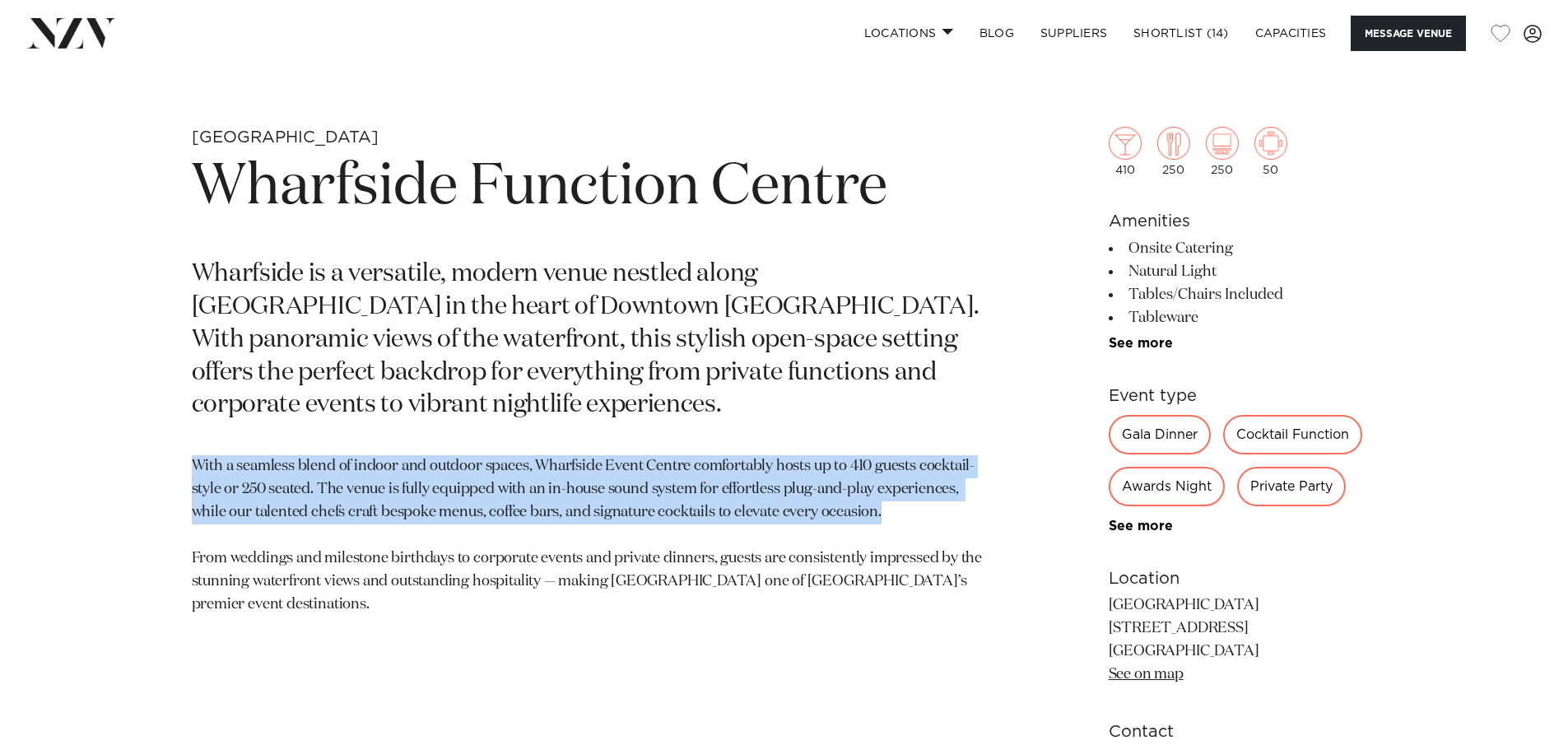
drag, startPoint x: 880, startPoint y: 479, endPoint x: 185, endPoint y: 425, distance: 697.1
click at [185, 425] on div "Auckland Wharfside Function Centre Wharfside is a versatile, modern venue nestl…" at bounding box center [785, 532] width 1401 height 812
copy p "With a seamless blend of indoor and outdoor spaces, Wharfside Event Centre comf…"
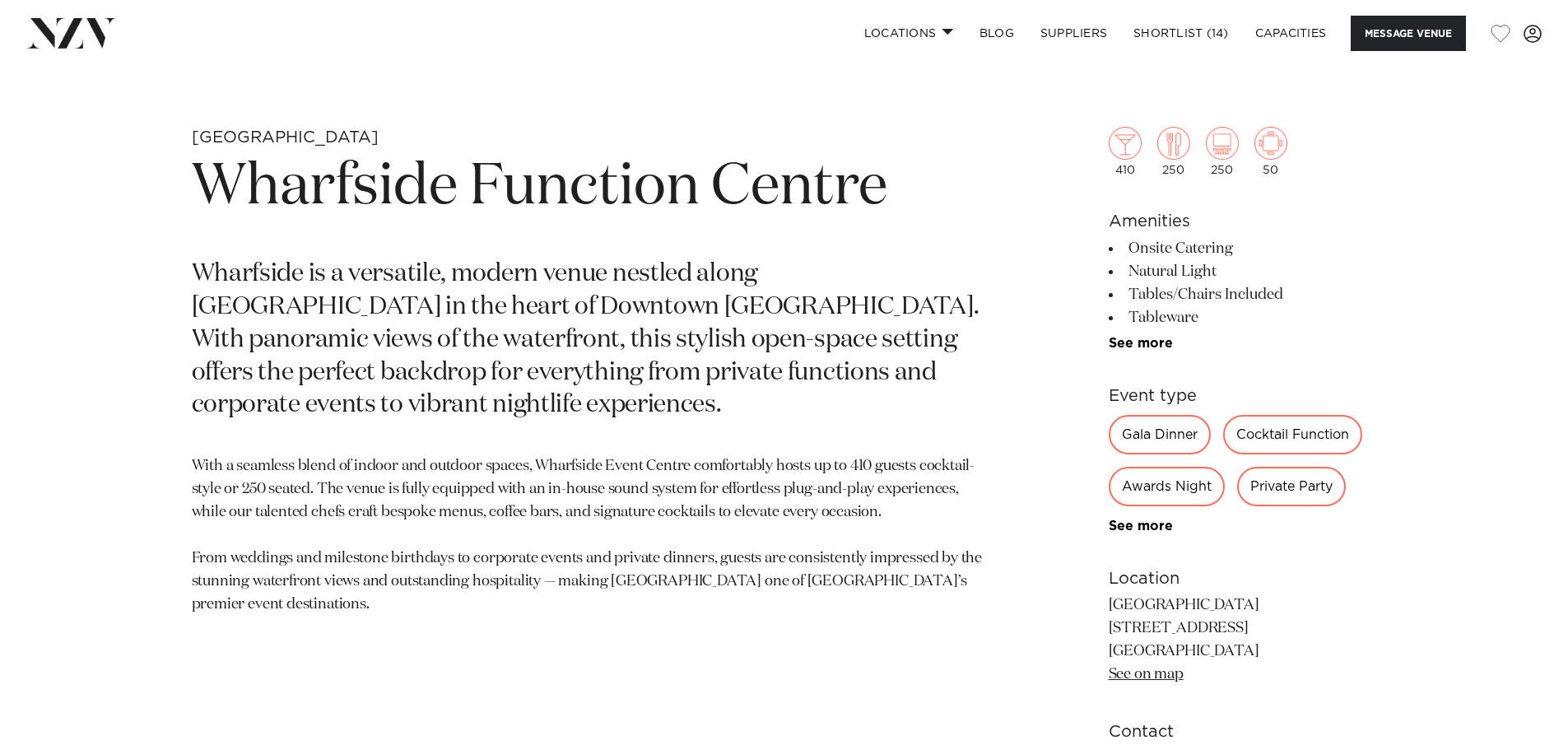
click at [957, 533] on p "With a seamless blend of indoor and outdoor spaces, Wharfside Event Centre comf…" at bounding box center [591, 535] width 800 height 160
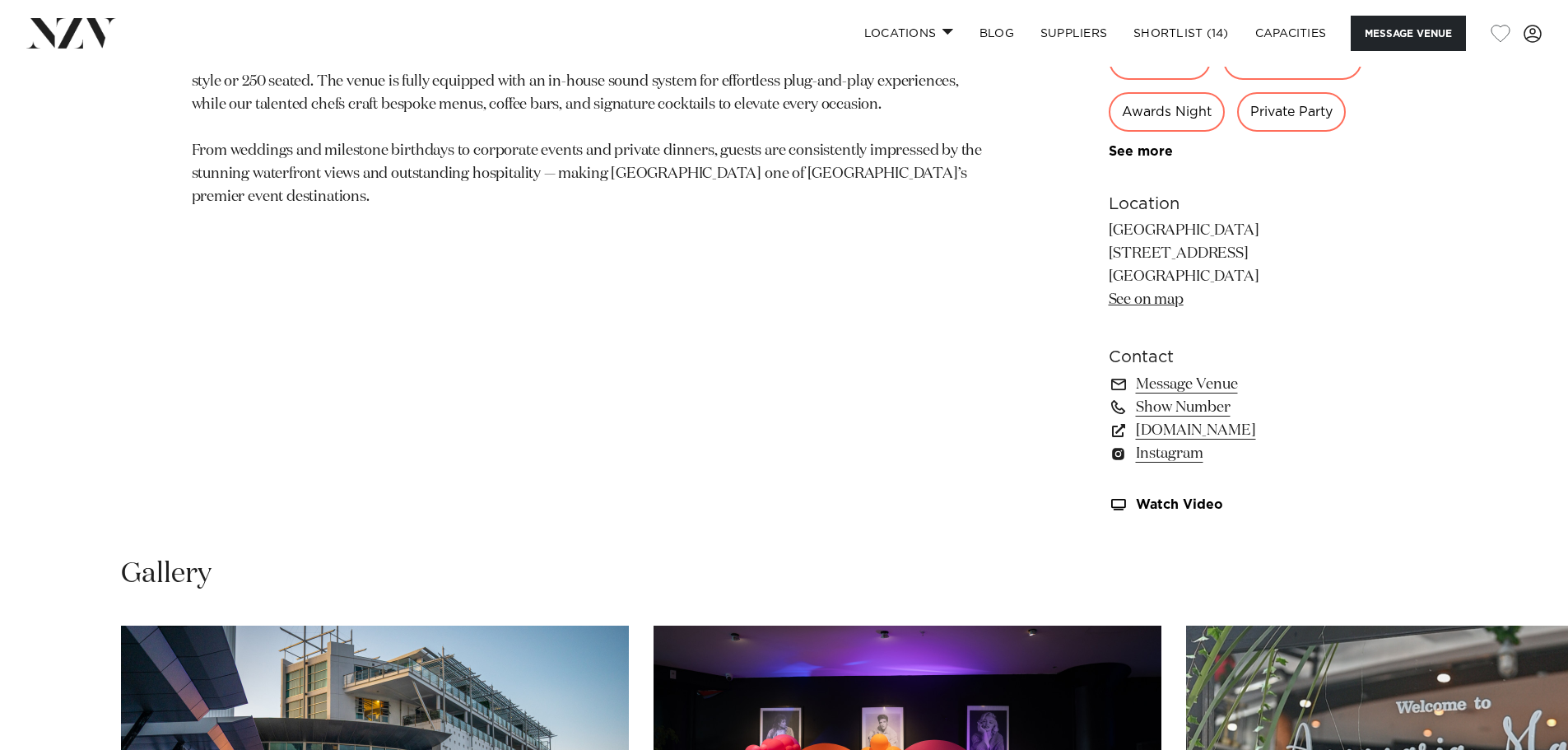
scroll to position [1725, 0]
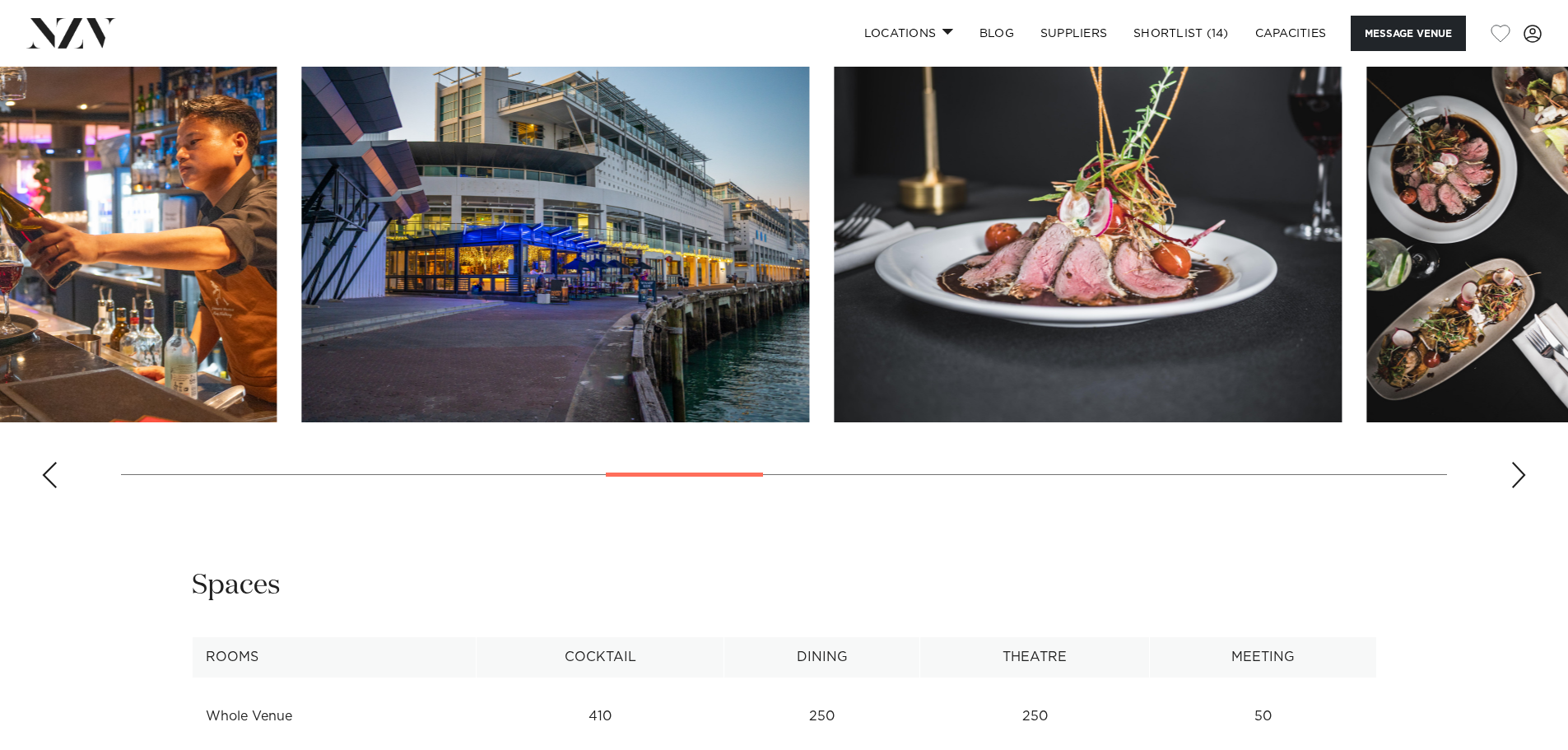
click at [745, 412] on swiper-container at bounding box center [784, 275] width 1568 height 452
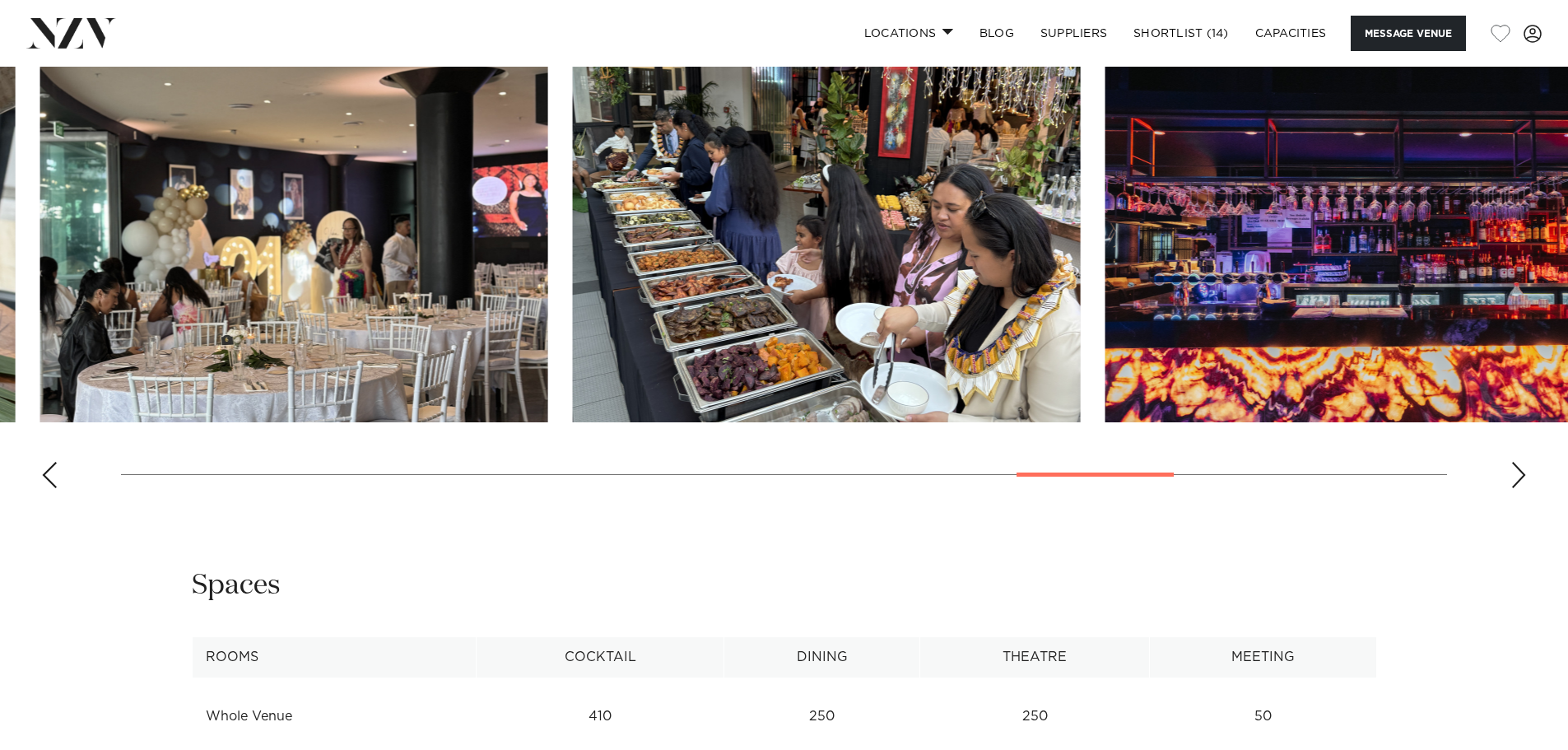
click at [1073, 474] on div at bounding box center [1094, 474] width 157 height 4
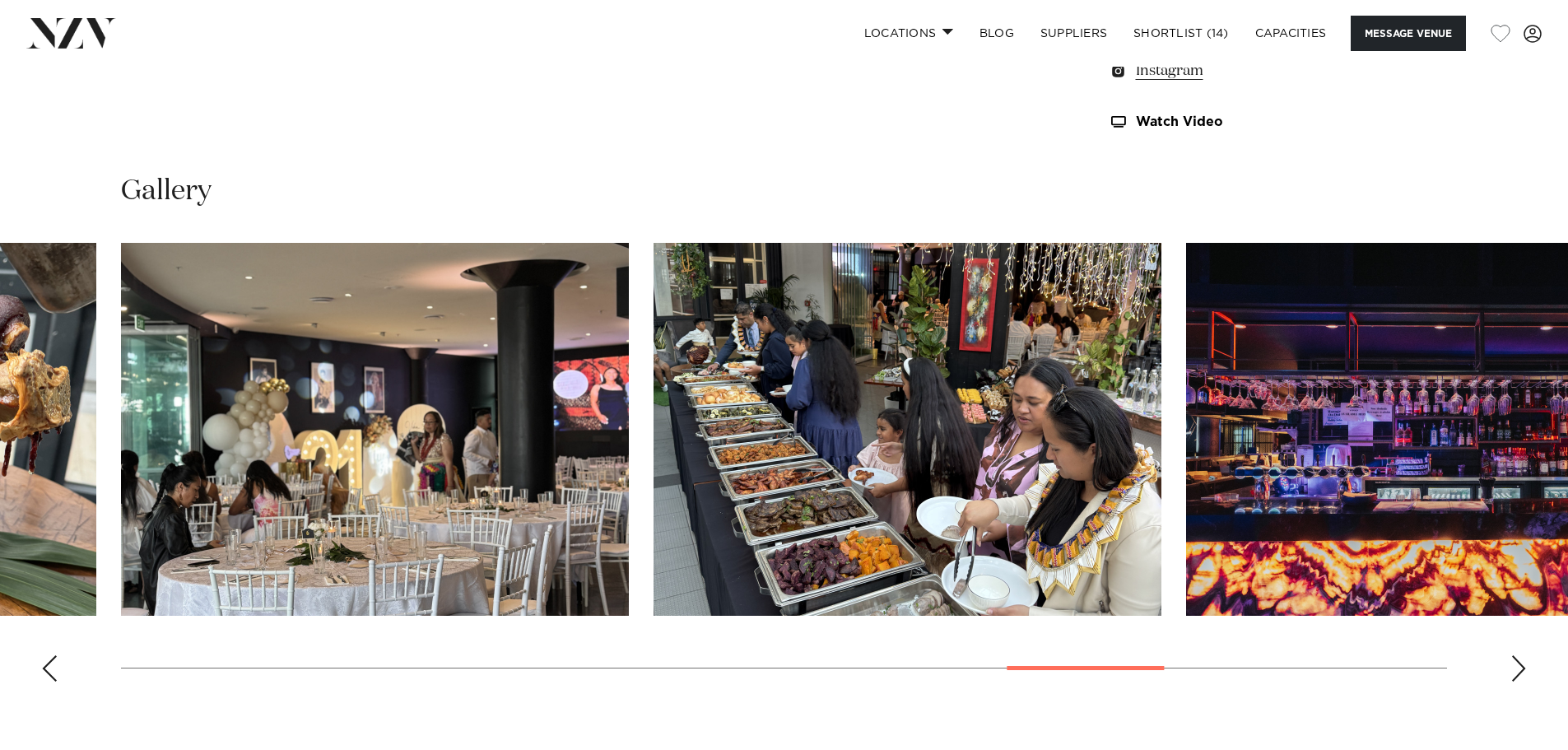
scroll to position [1560, 0]
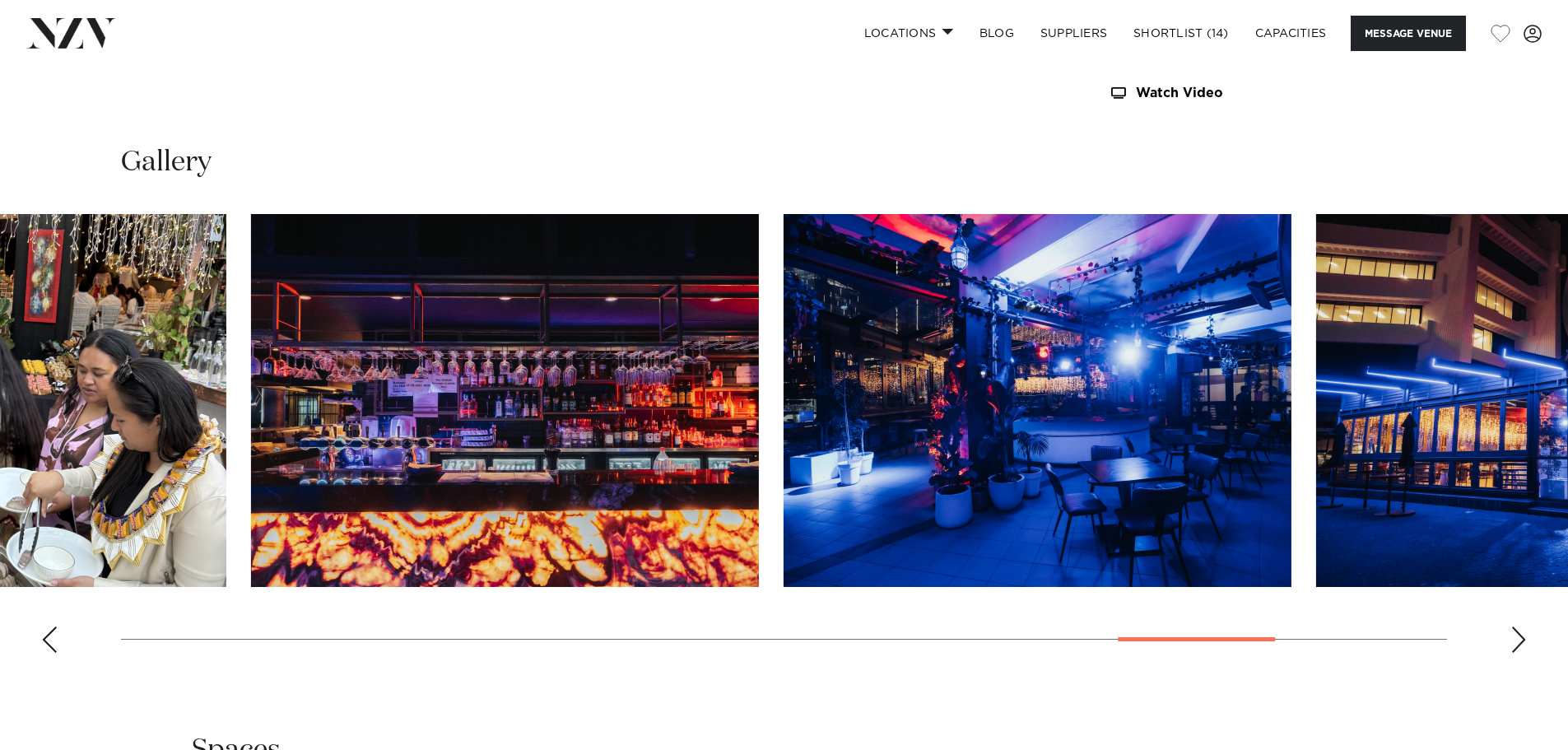
click at [1179, 640] on div at bounding box center [1196, 639] width 157 height 4
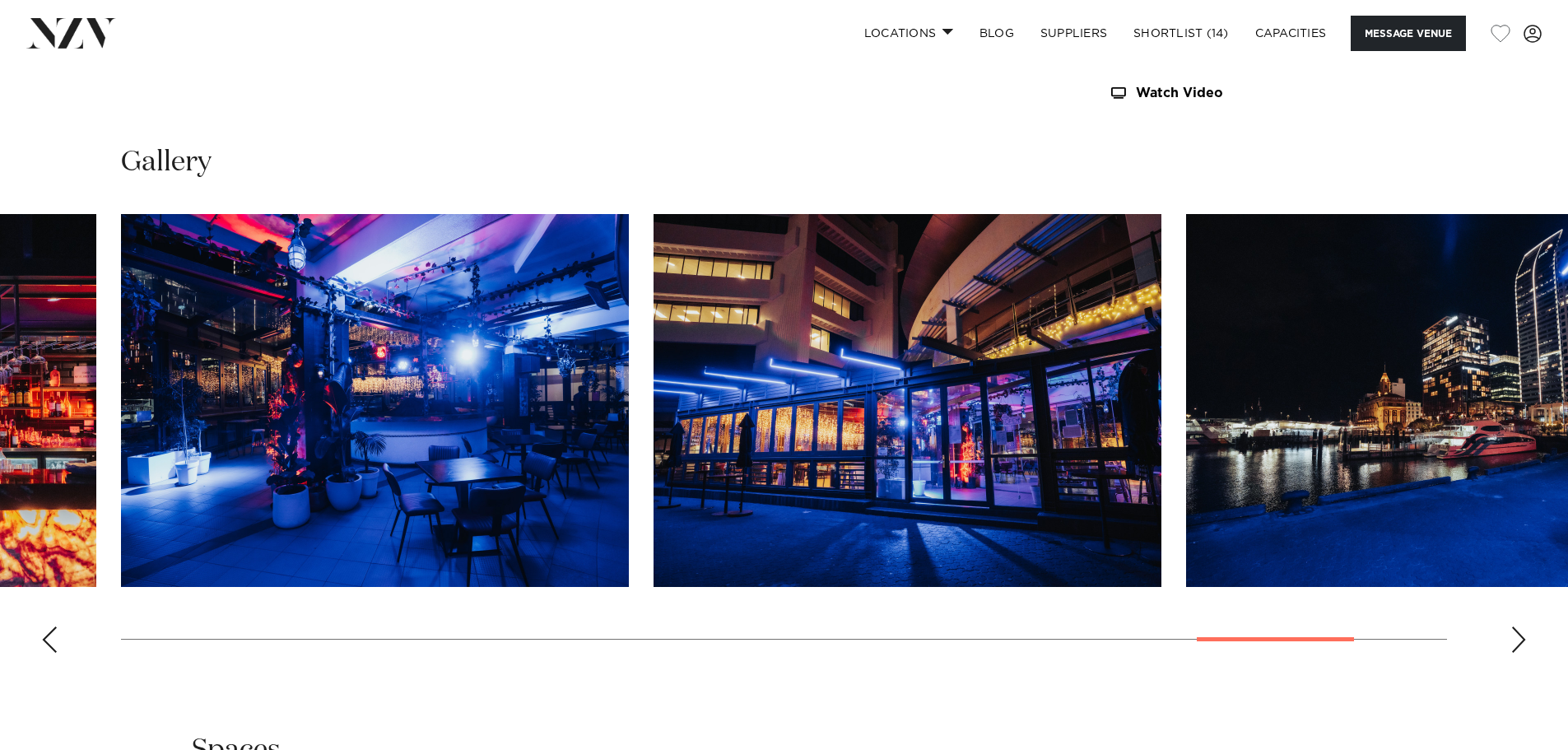
scroll to position [2053, 0]
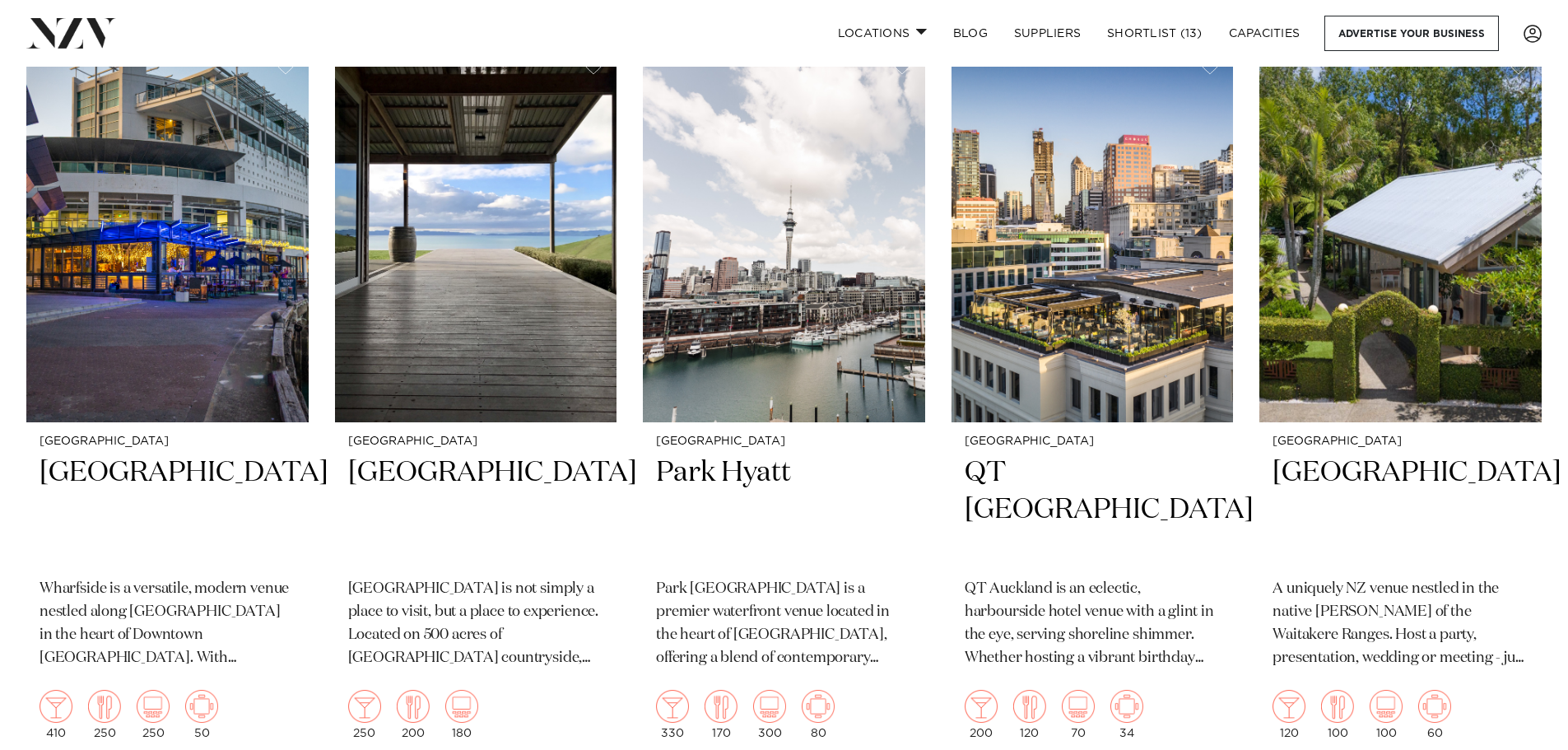
scroll to position [1399, 0]
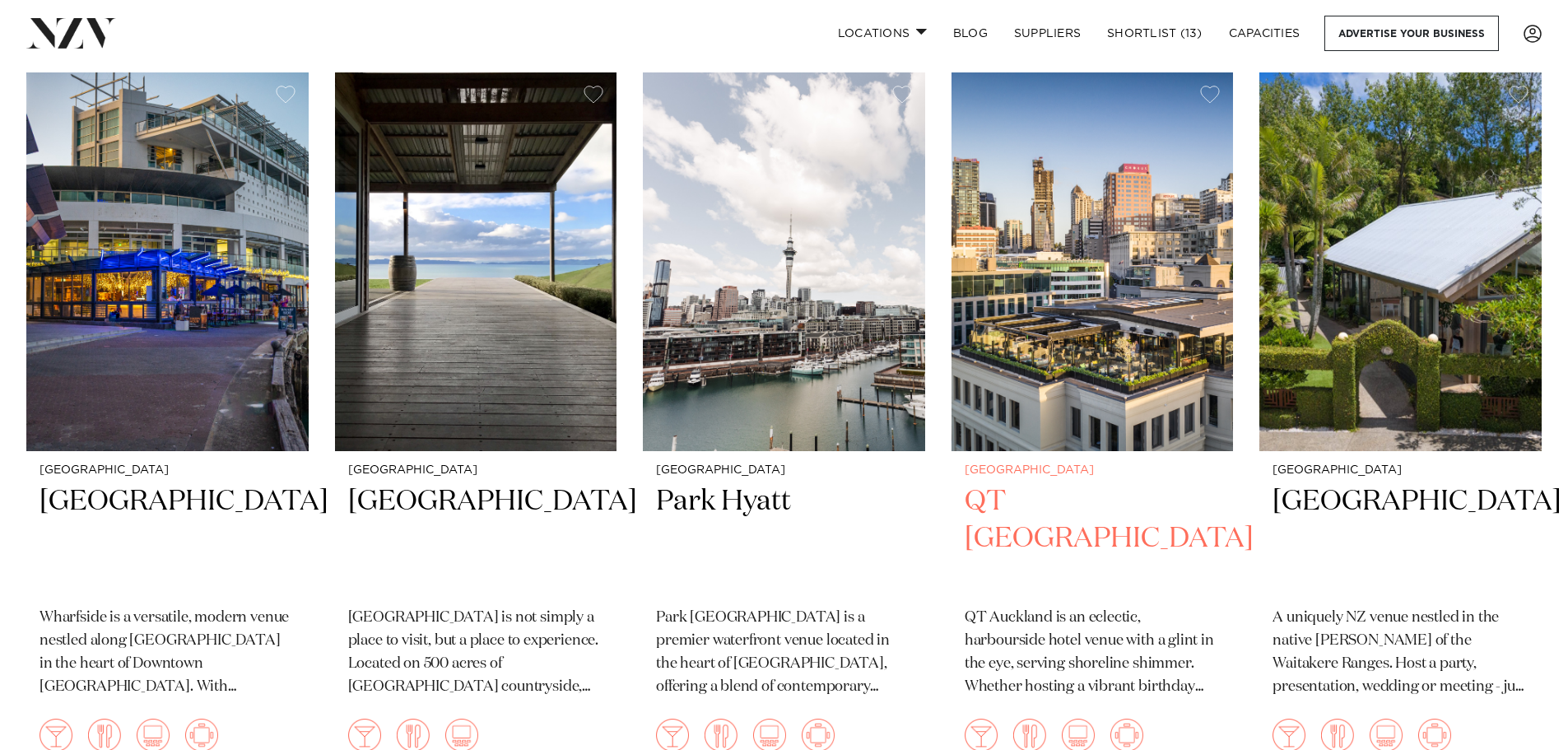
click at [1085, 356] on img at bounding box center [1093, 262] width 283 height 379
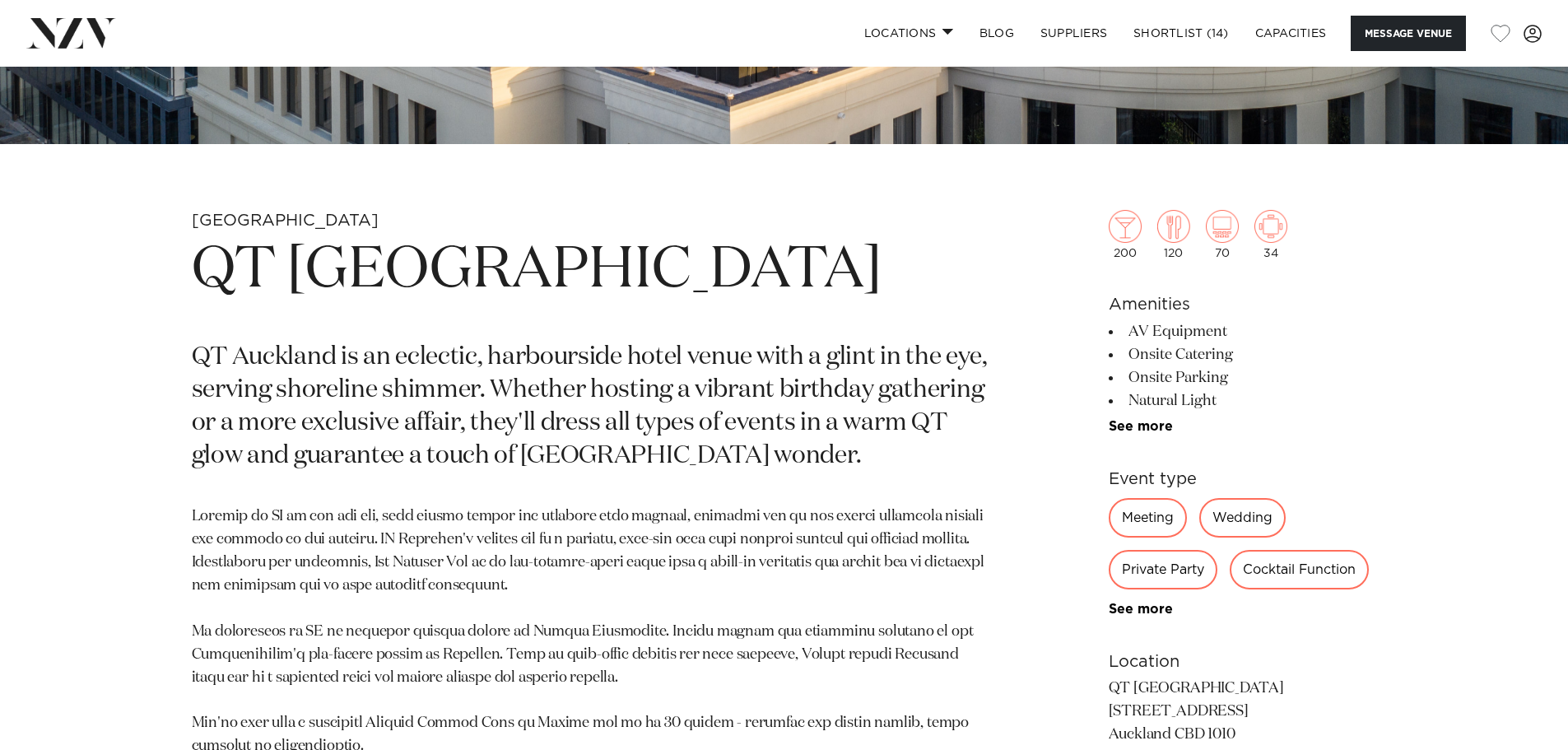
scroll to position [658, 0]
click at [1133, 607] on link "See more" at bounding box center [1173, 608] width 128 height 13
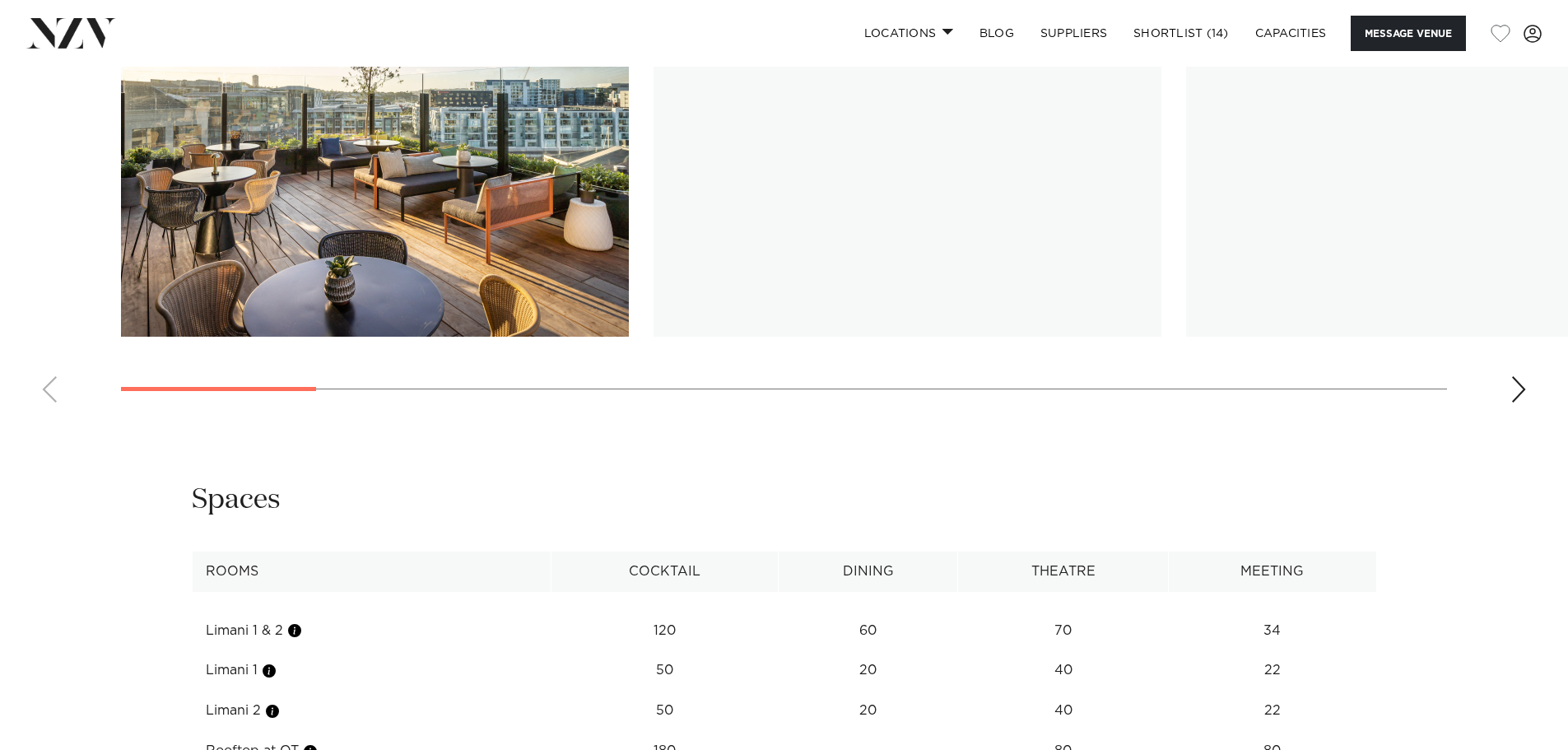
scroll to position [2140, 0]
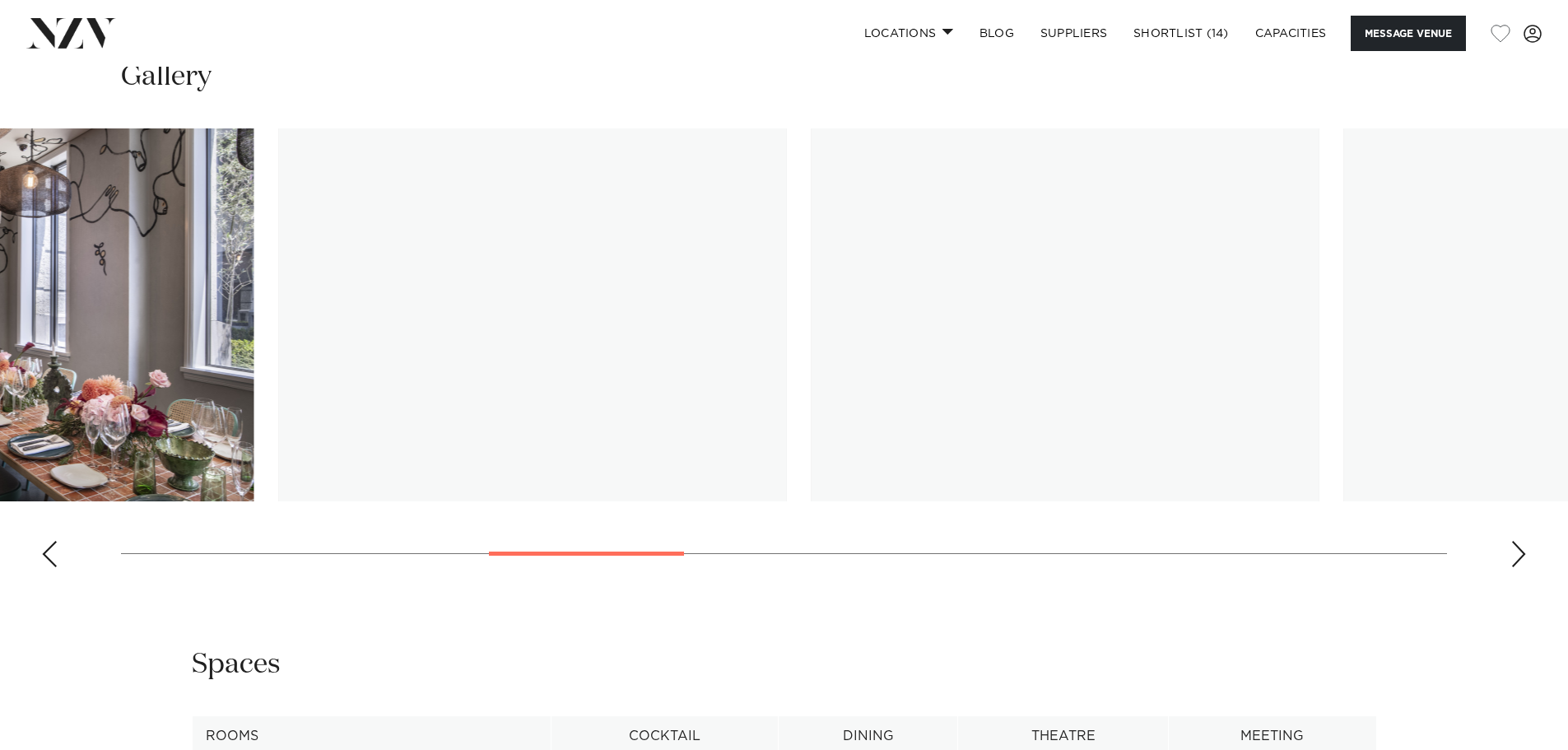
click at [649, 544] on swiper-container at bounding box center [784, 354] width 1568 height 452
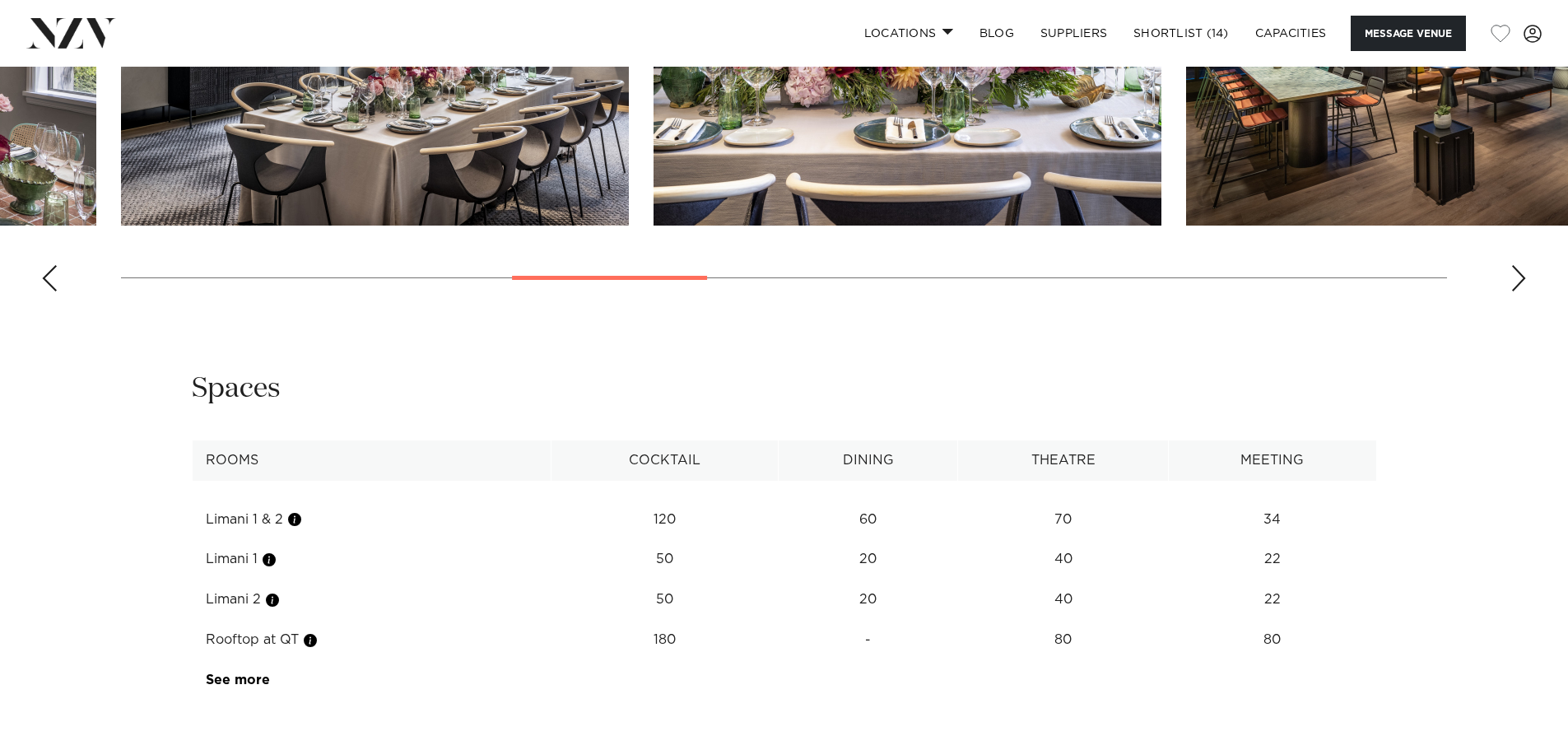
scroll to position [2387, 0]
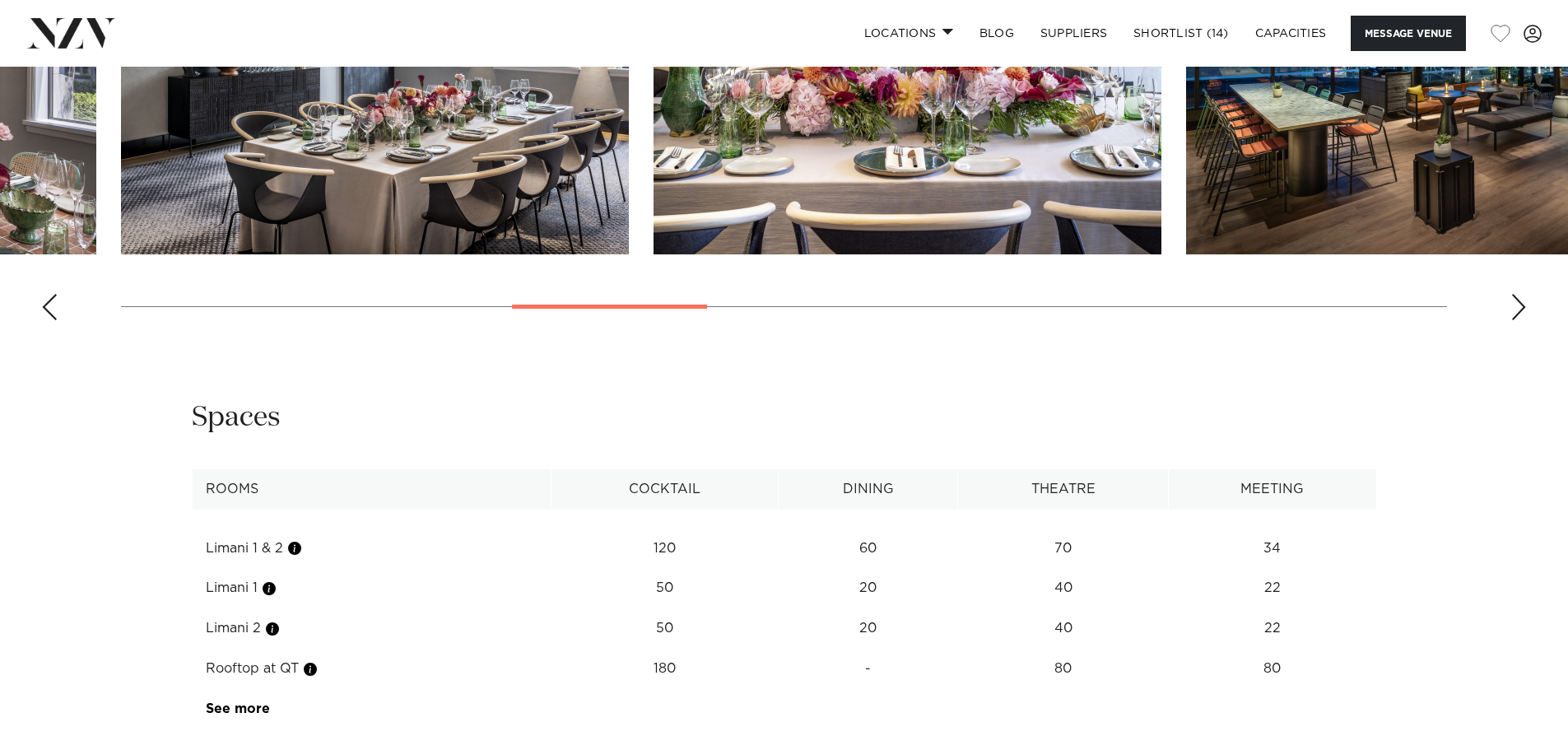
click at [672, 304] on div at bounding box center [609, 306] width 195 height 4
click at [266, 702] on link "See more" at bounding box center [270, 708] width 128 height 13
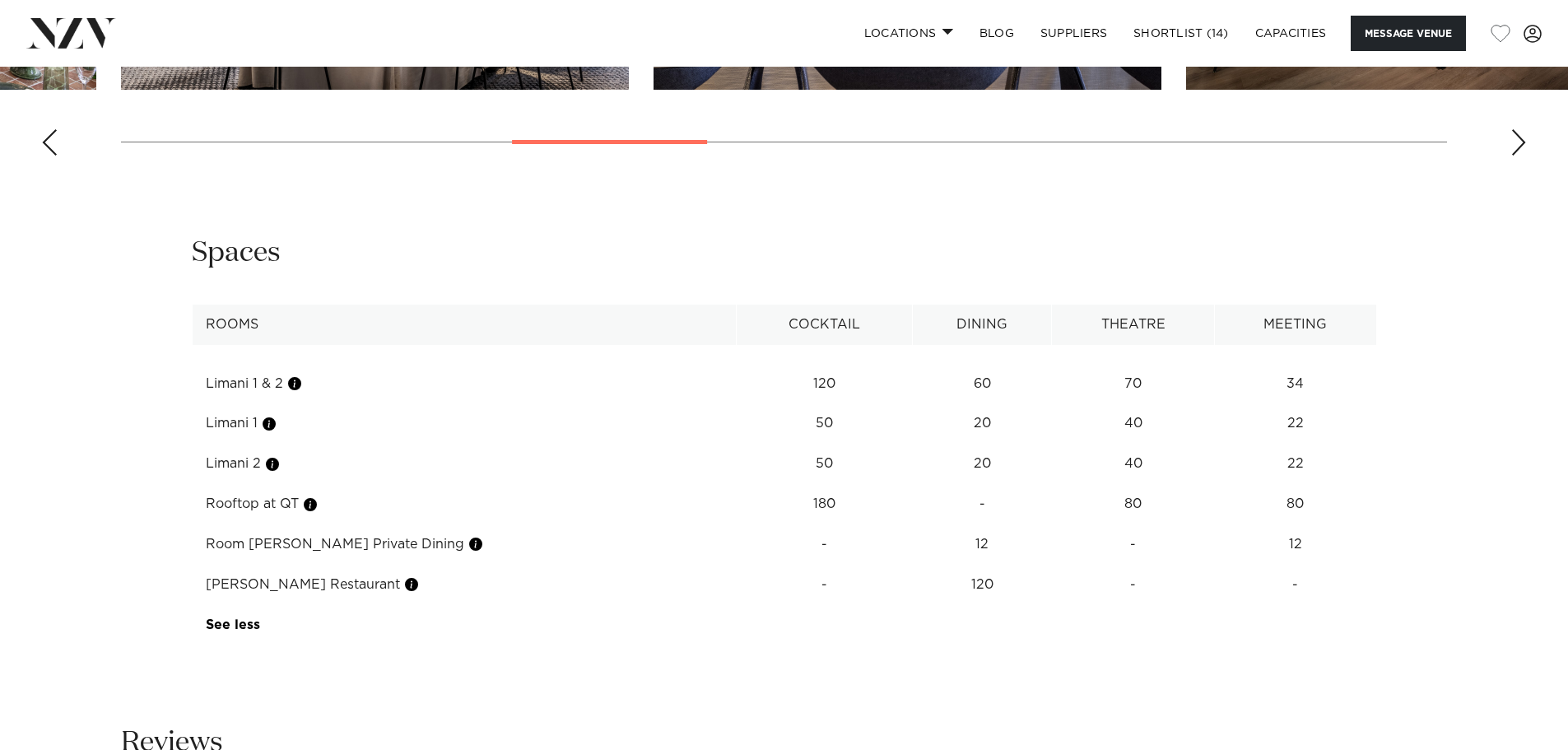
scroll to position [1975, 0]
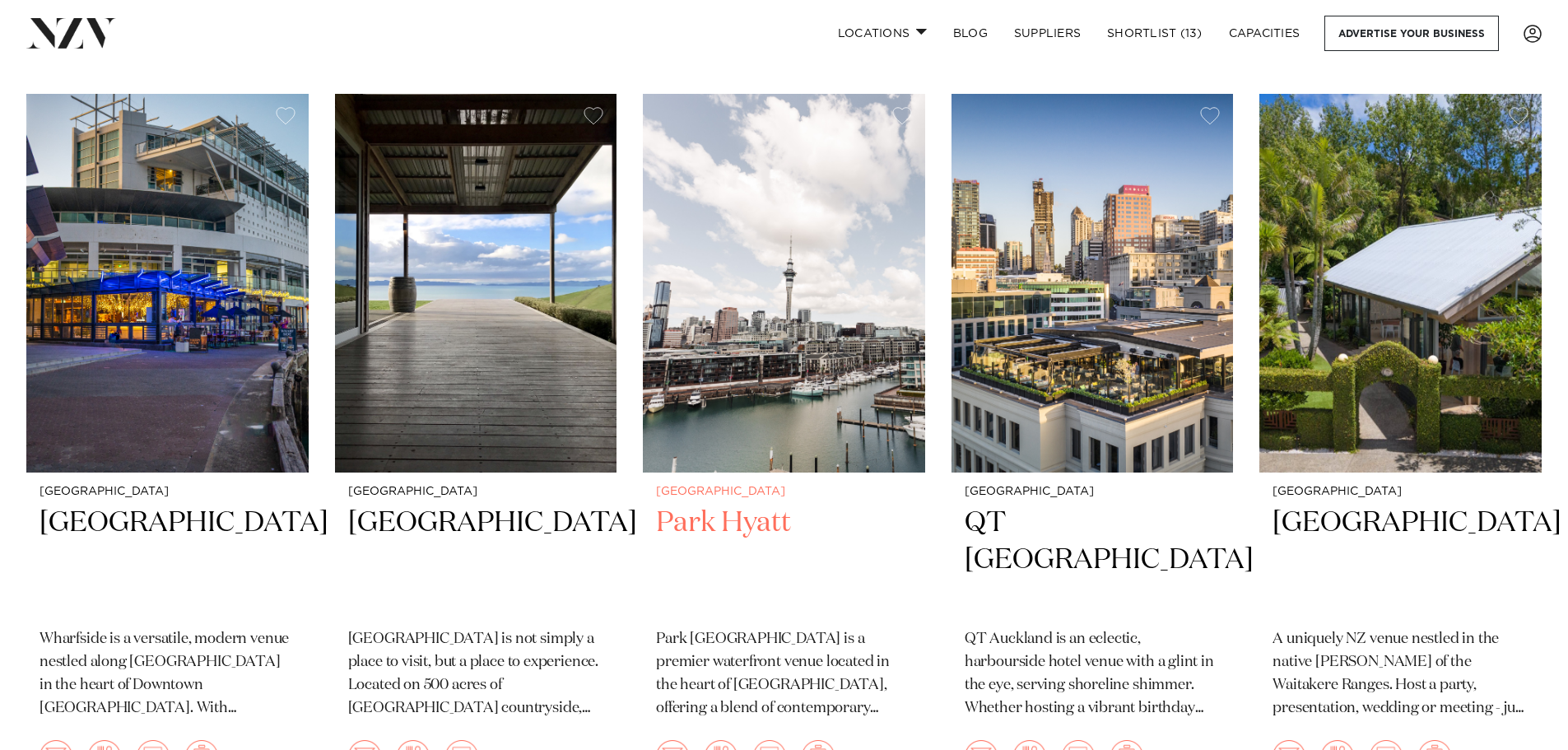
scroll to position [1399, 0]
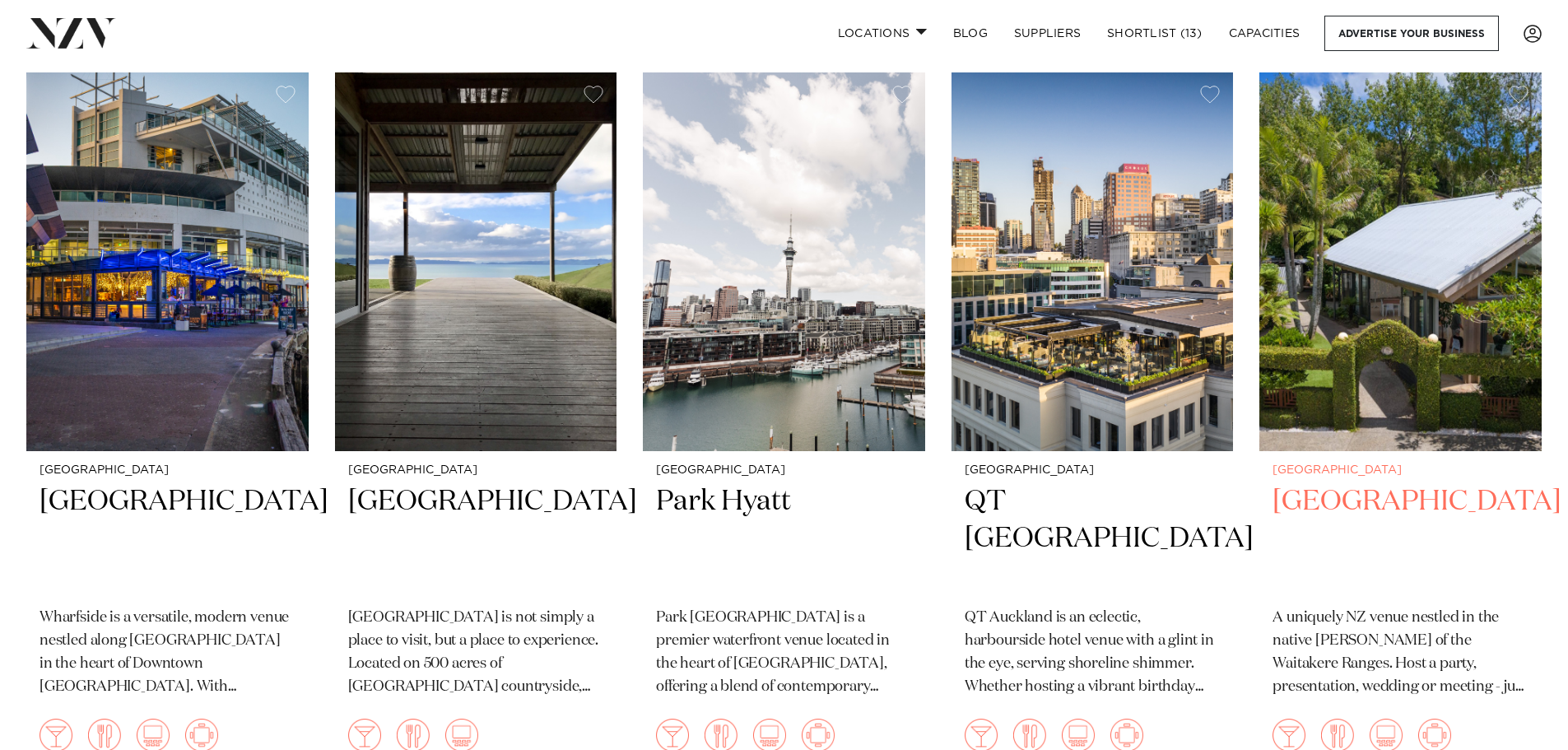
click at [1379, 290] on img at bounding box center [1401, 262] width 283 height 379
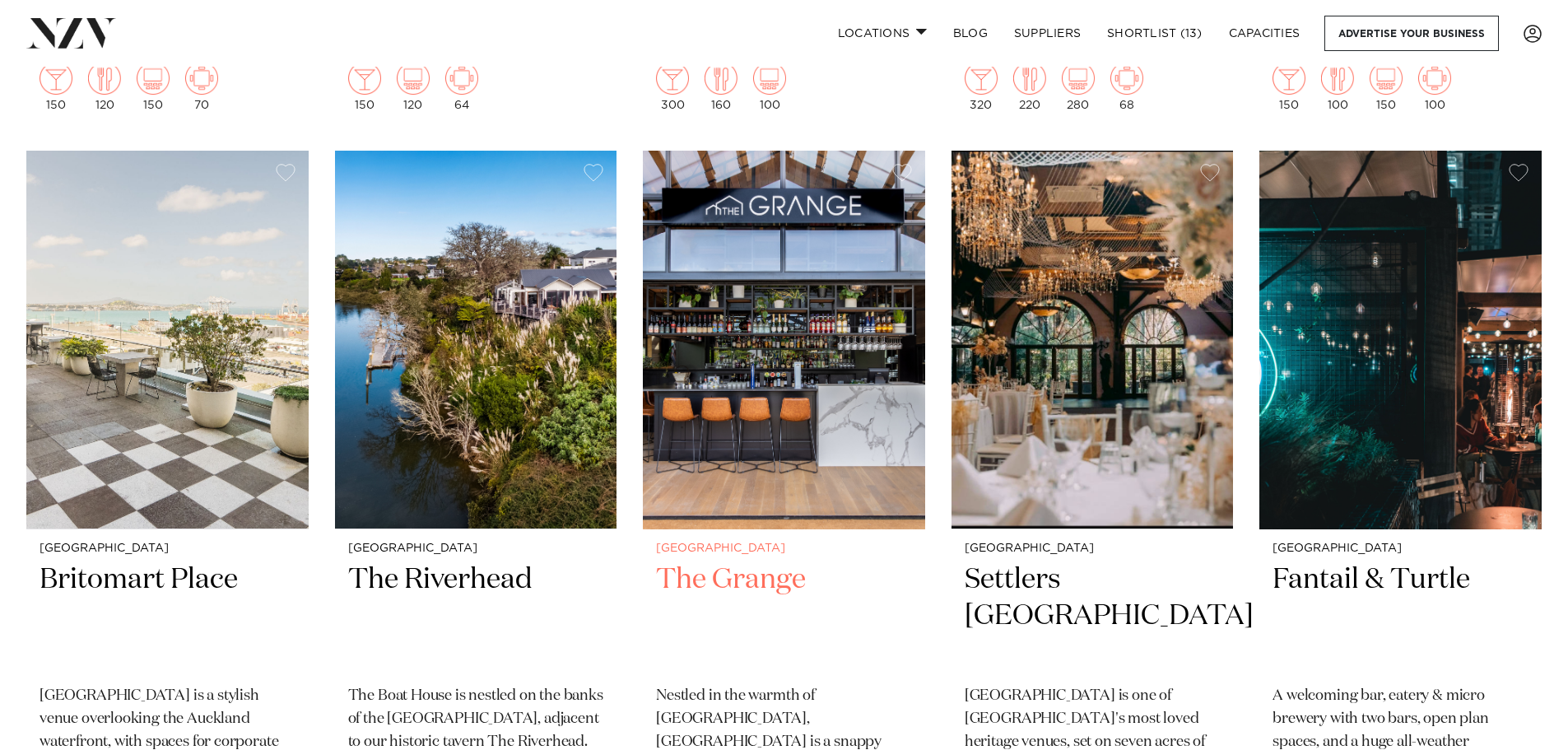
scroll to position [2880, 0]
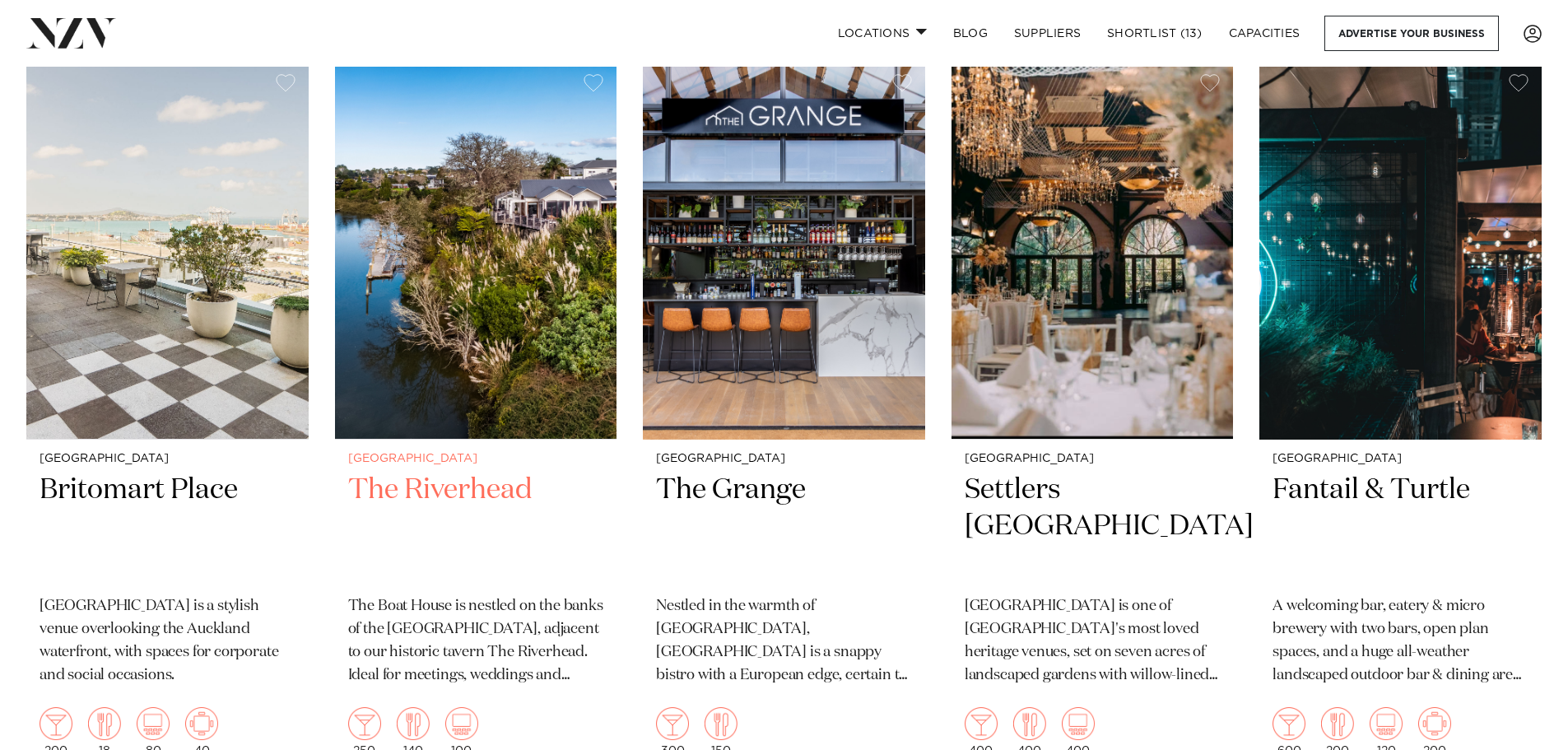
click at [513, 342] on img at bounding box center [476, 250] width 283 height 379
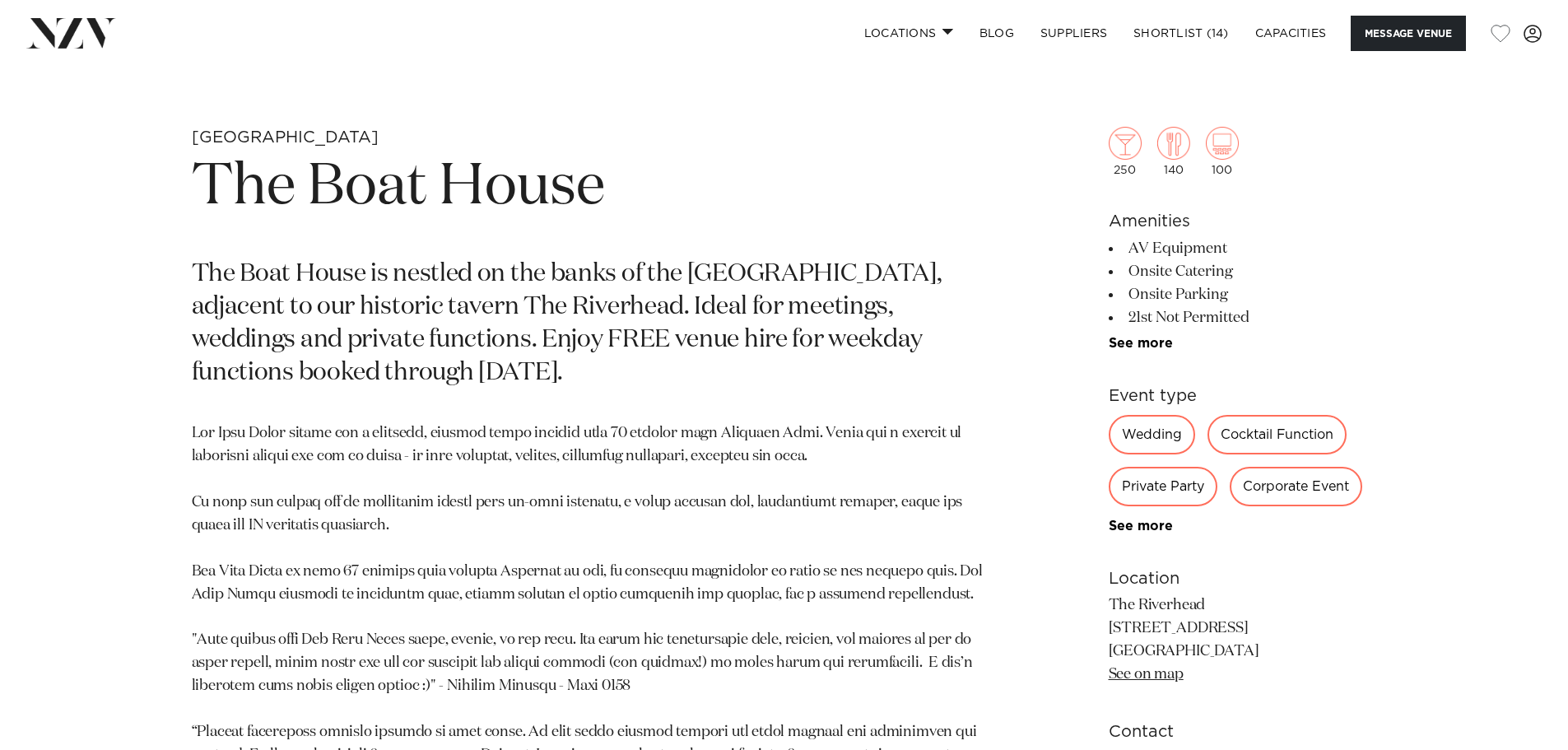
scroll to position [905, 0]
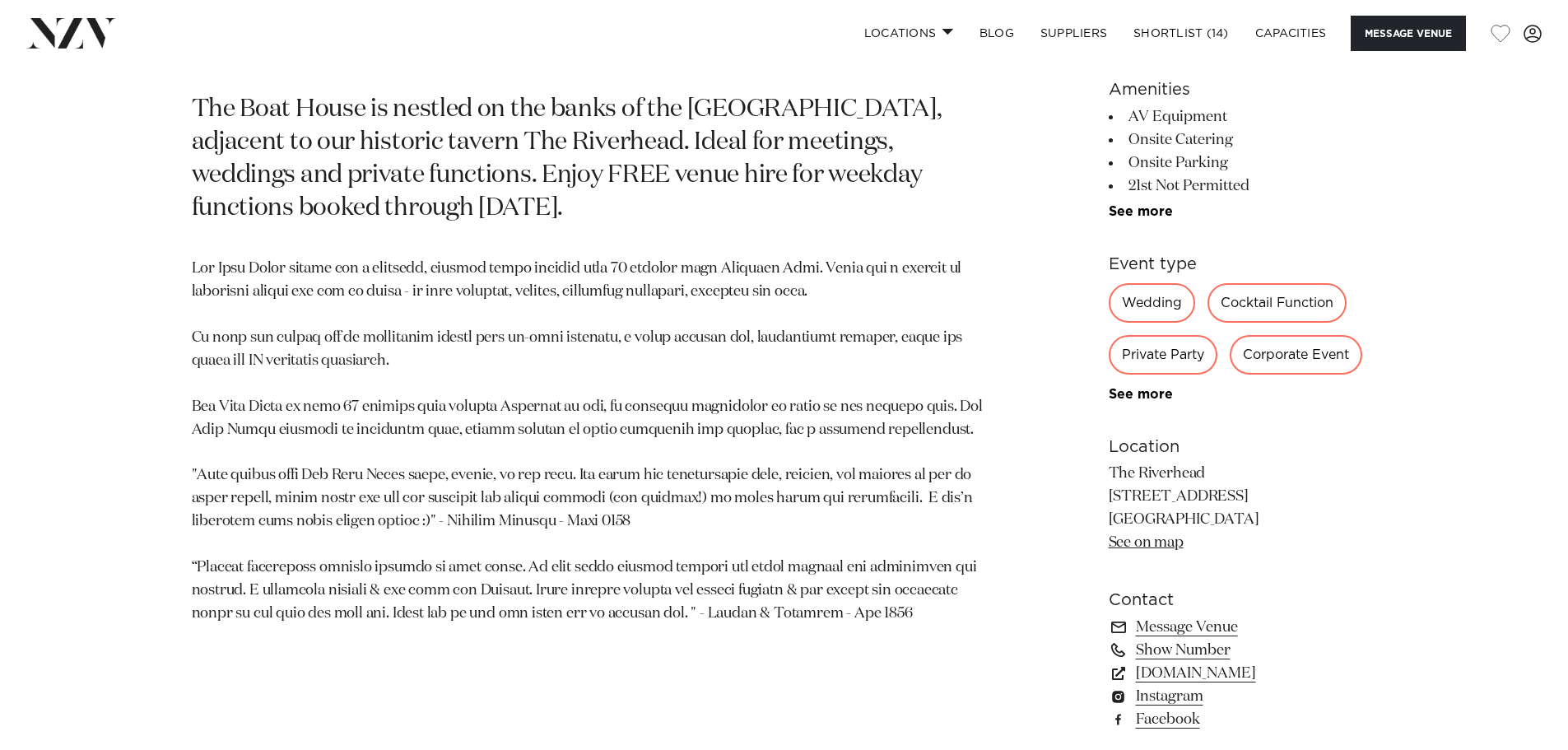
click at [1169, 544] on link "See on map" at bounding box center [1147, 542] width 75 height 15
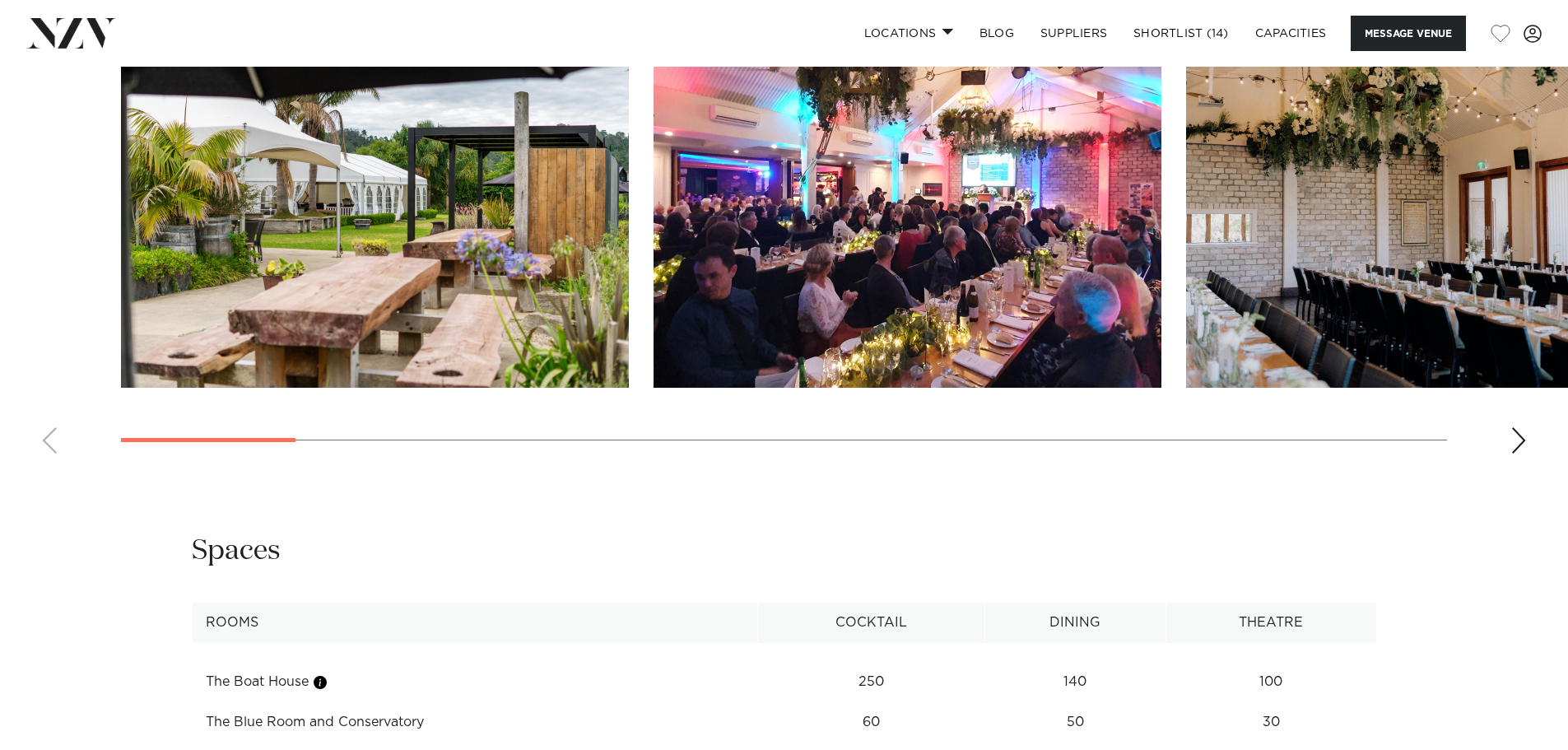
scroll to position [1646, 0]
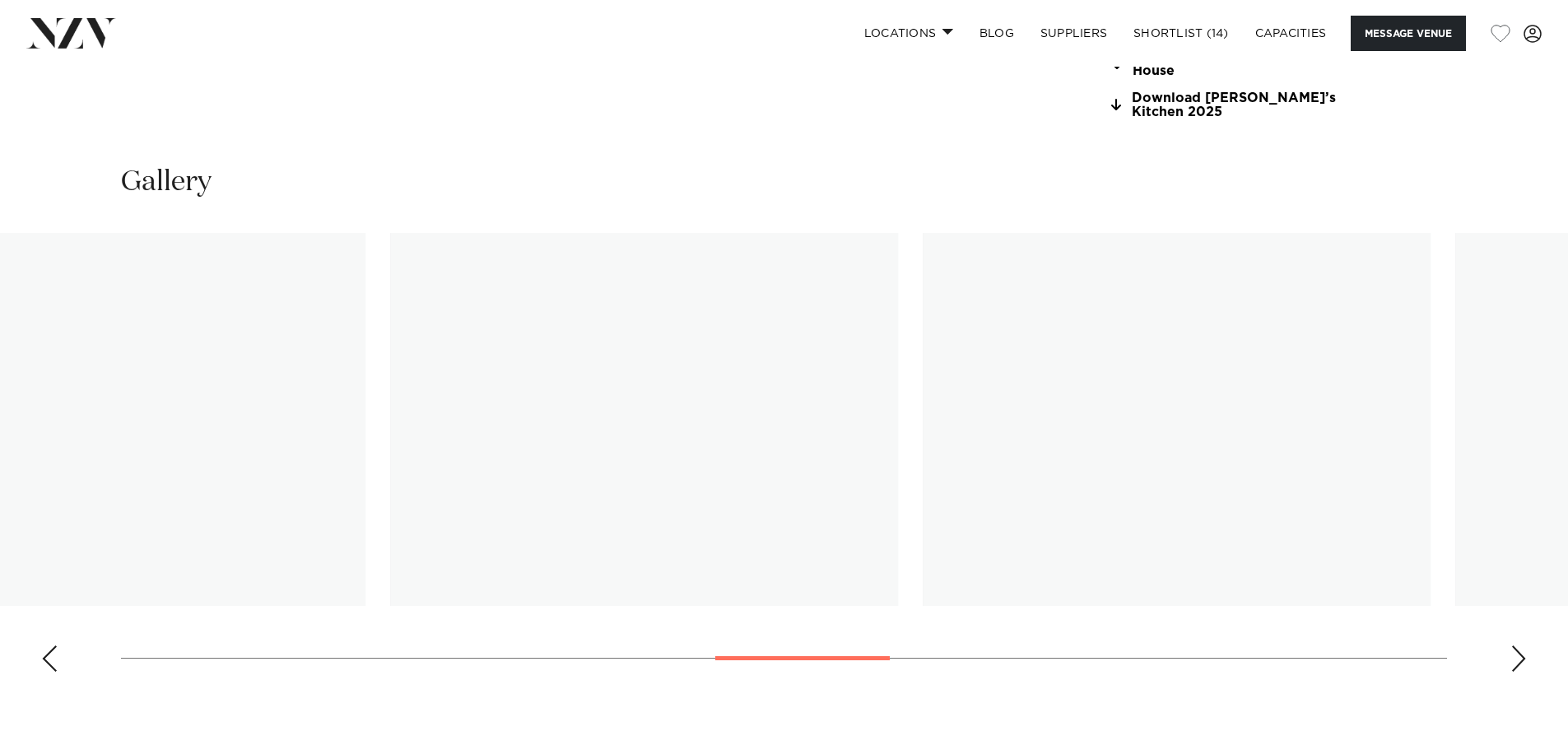
click at [867, 656] on div at bounding box center [802, 658] width 174 height 4
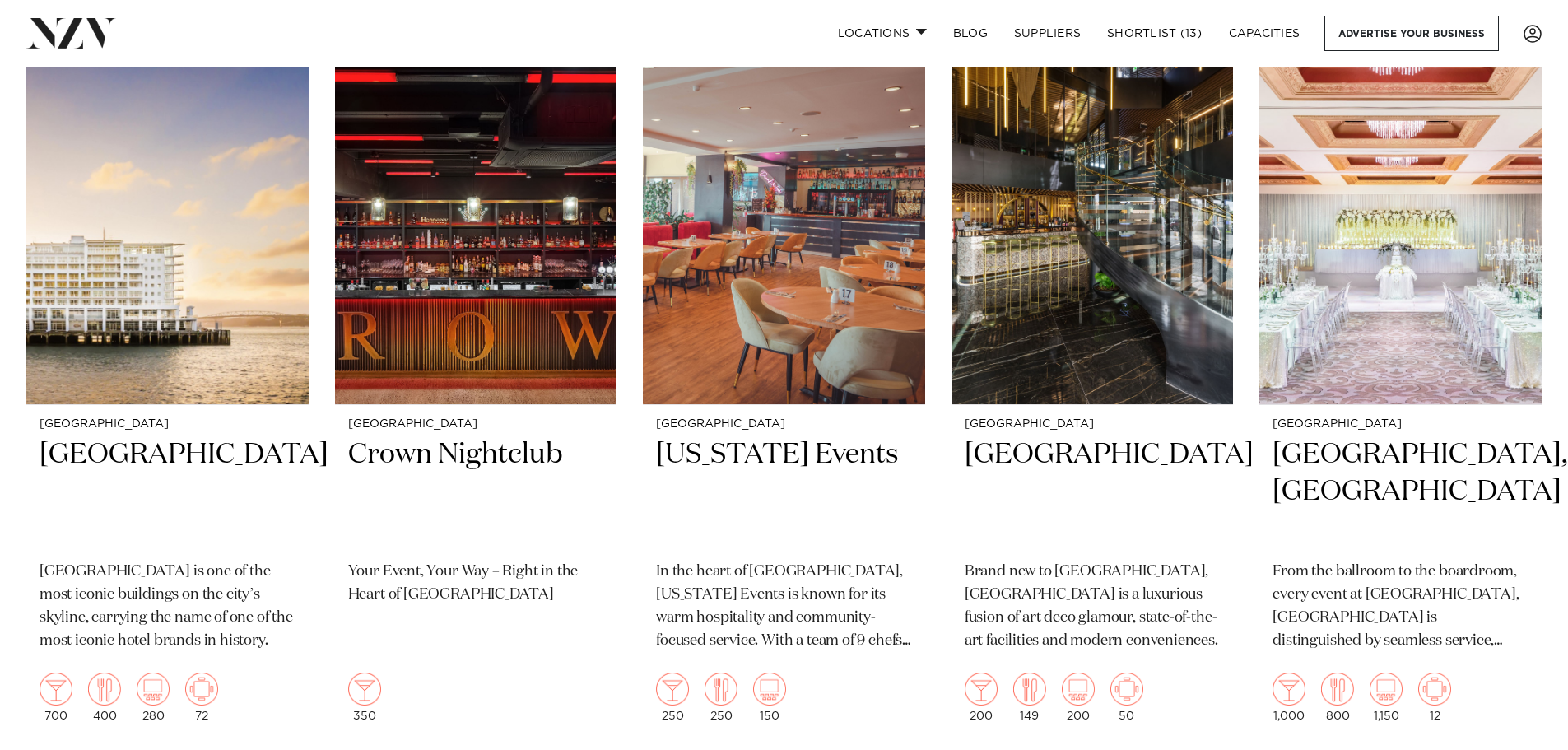
scroll to position [3622, 0]
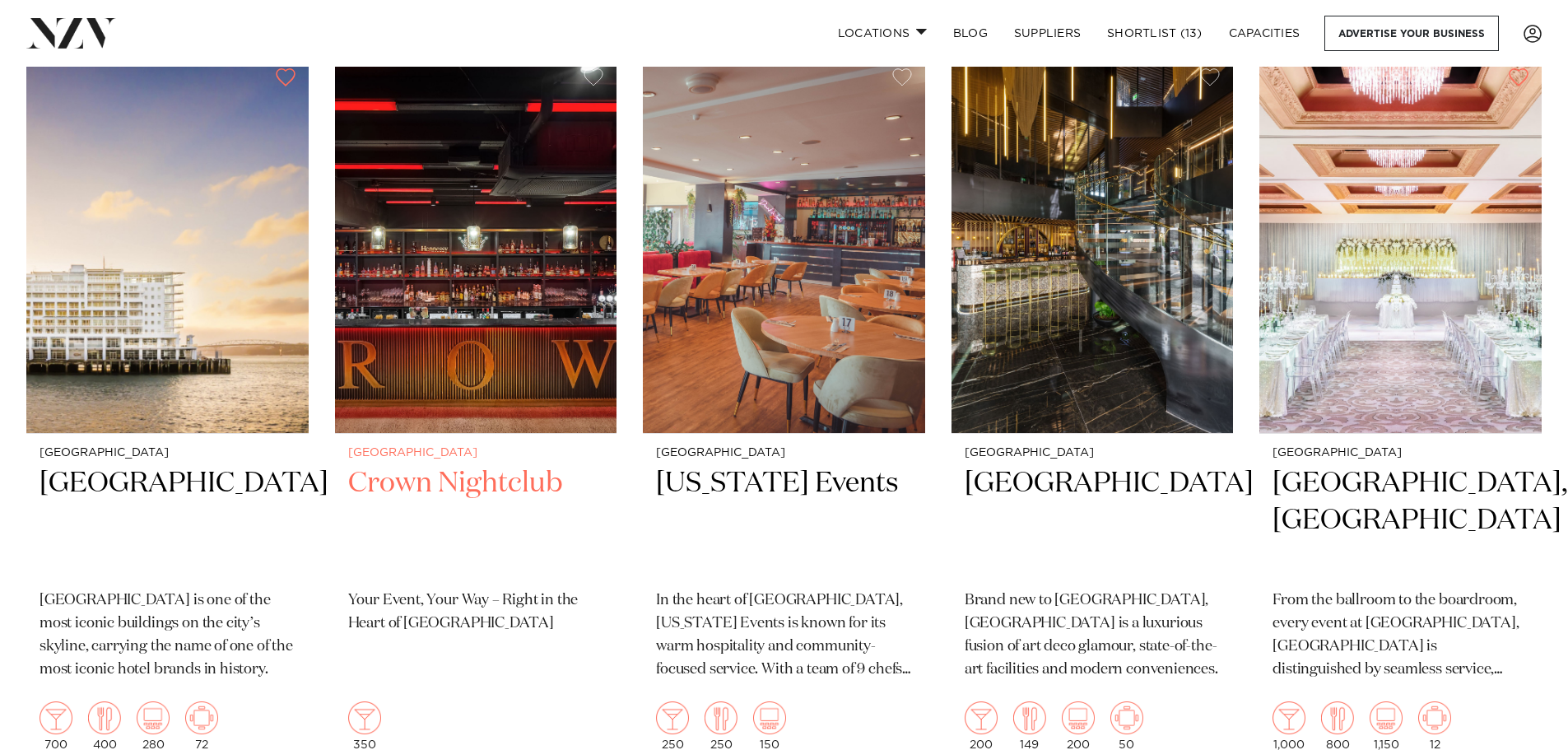
click at [506, 377] on img at bounding box center [476, 245] width 283 height 379
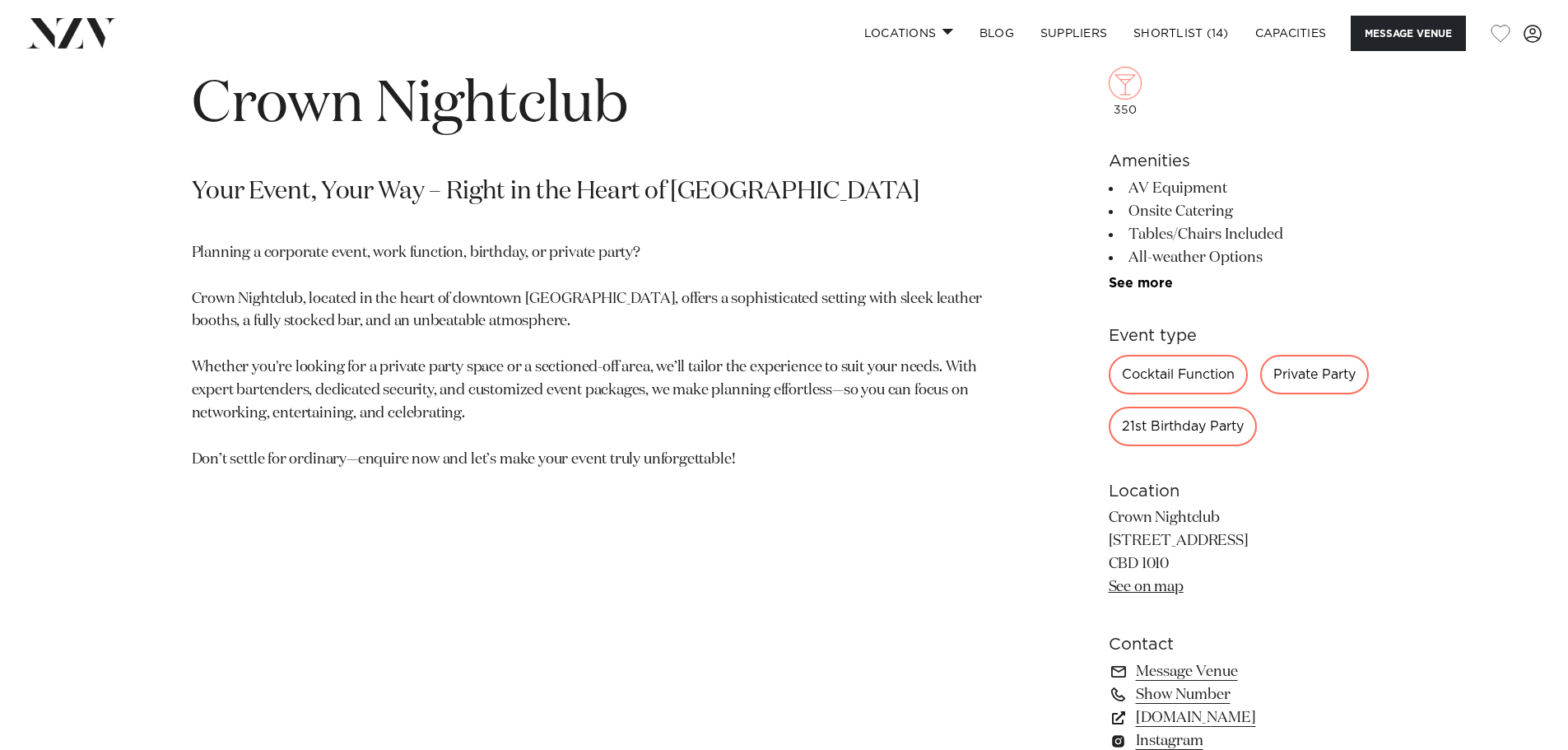
scroll to position [740, 0]
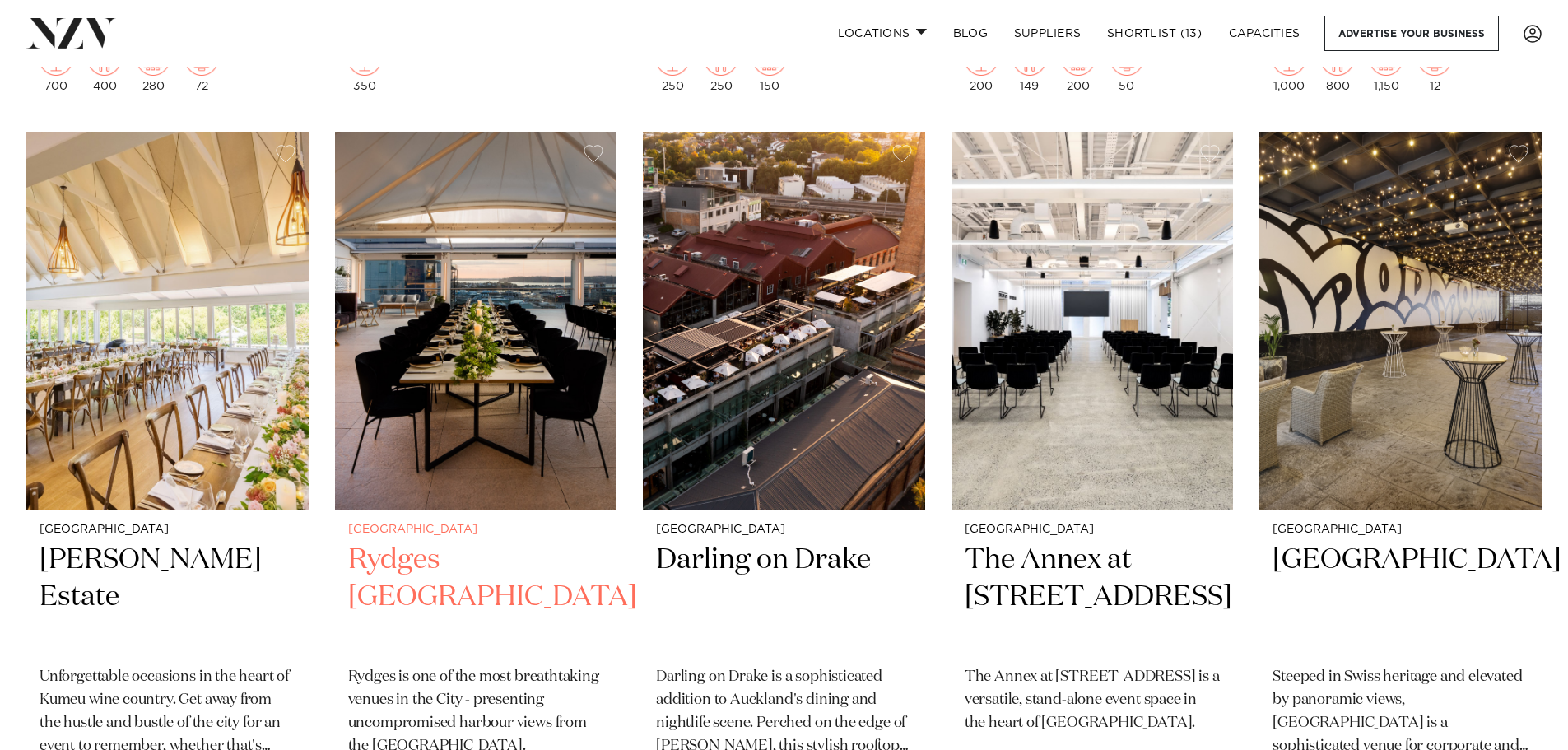
scroll to position [4362, 0]
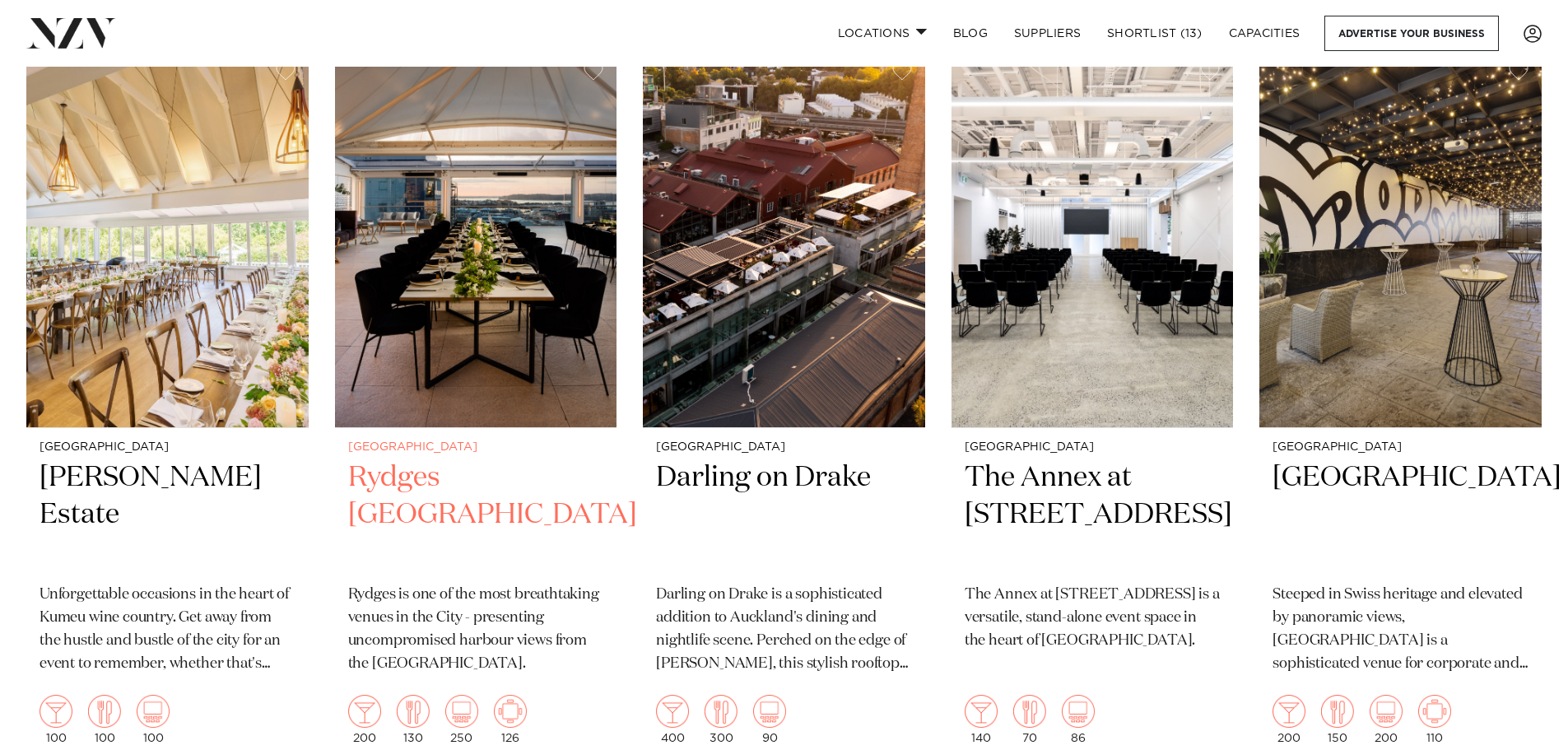
click at [557, 390] on img at bounding box center [476, 238] width 283 height 379
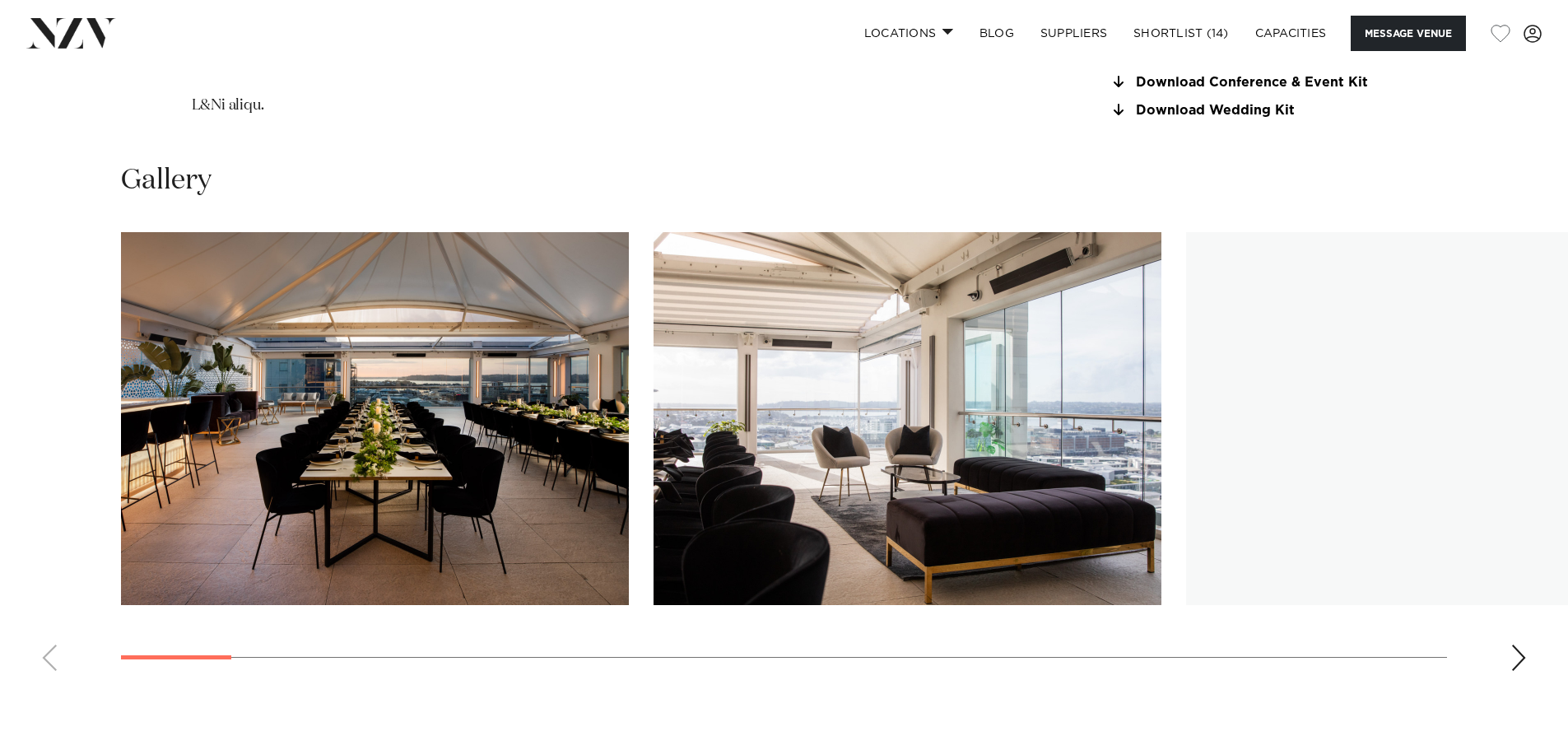
scroll to position [1975, 0]
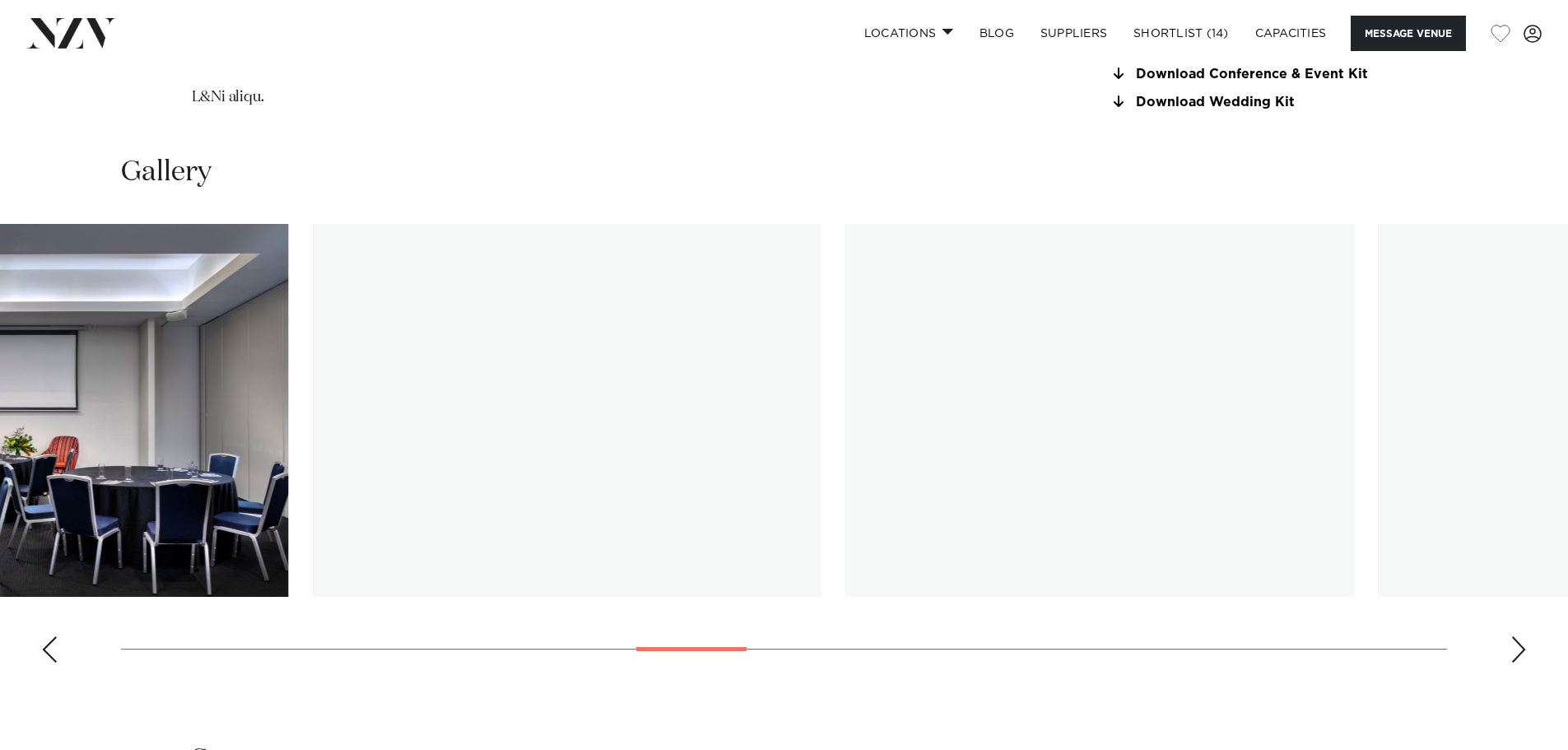
click at [744, 654] on swiper-container at bounding box center [784, 449] width 1568 height 452
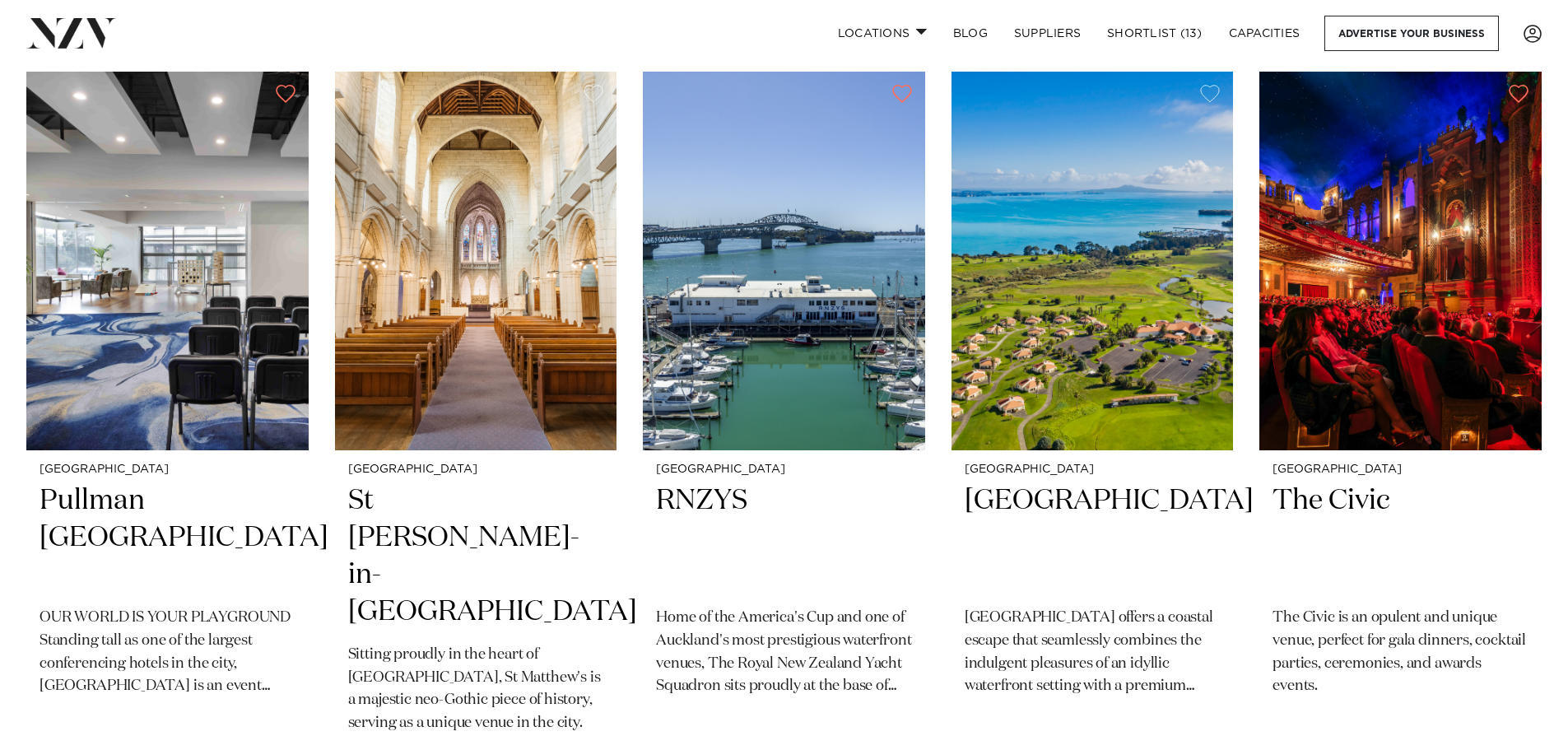
scroll to position [5103, 0]
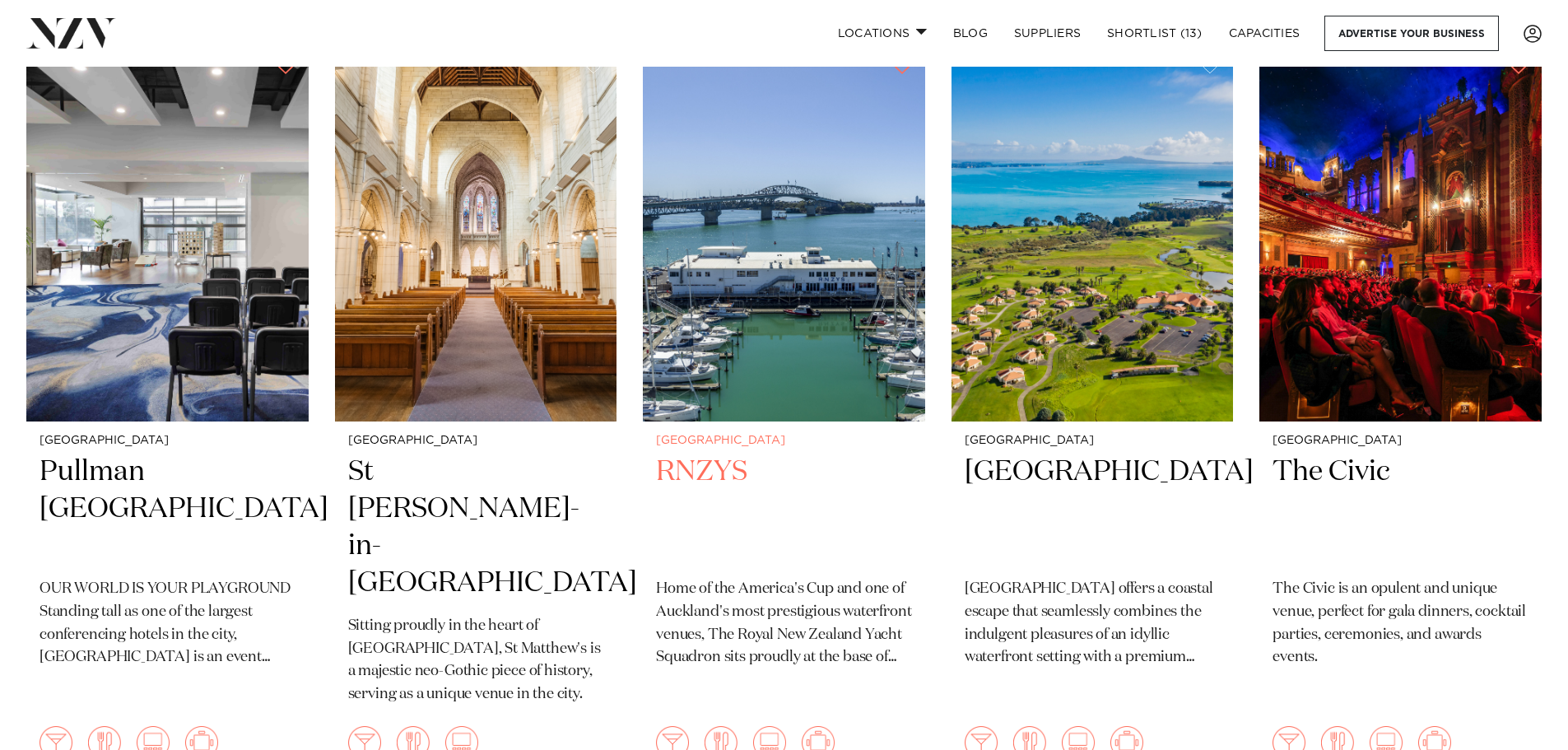
click at [722, 359] on img at bounding box center [784, 232] width 283 height 379
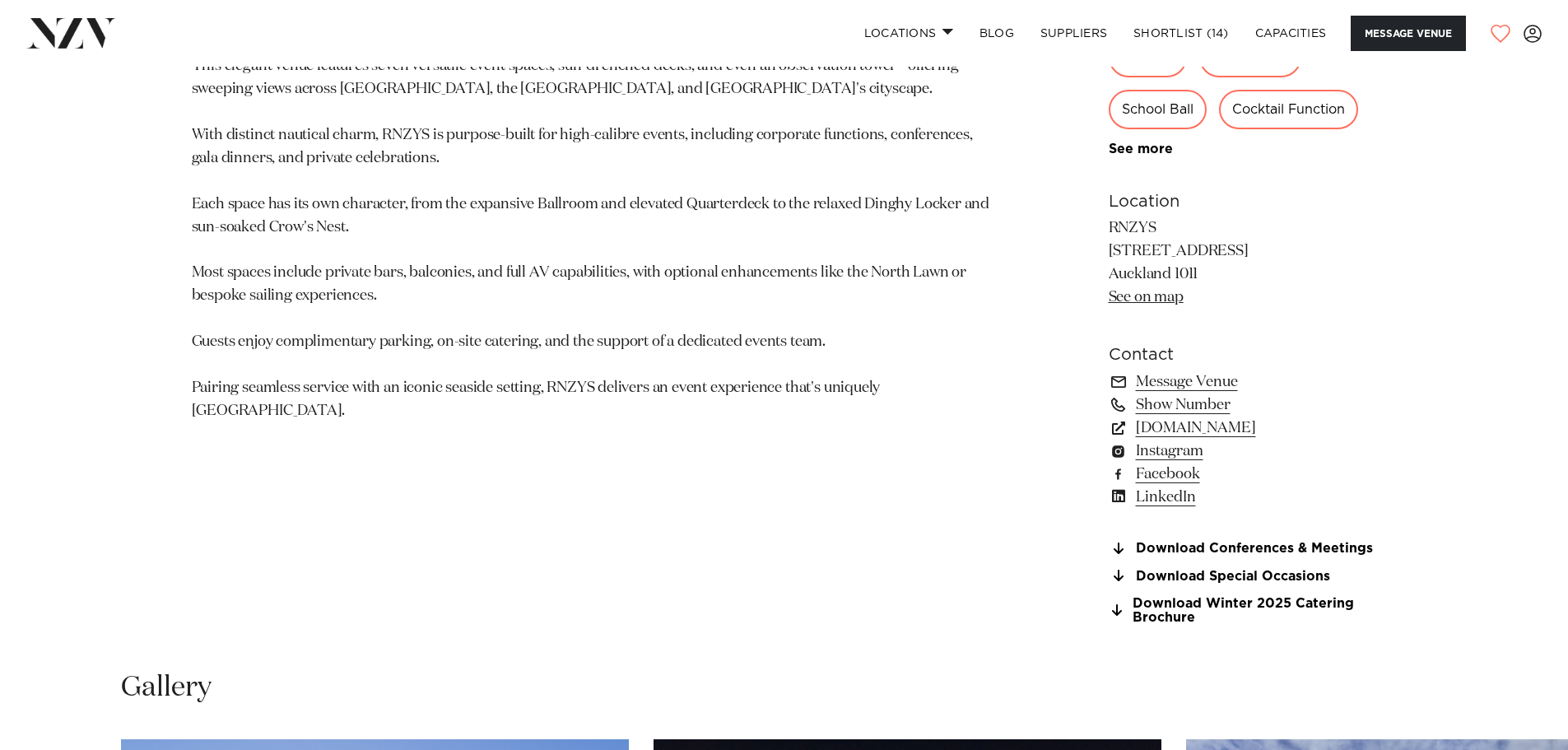
scroll to position [1152, 0]
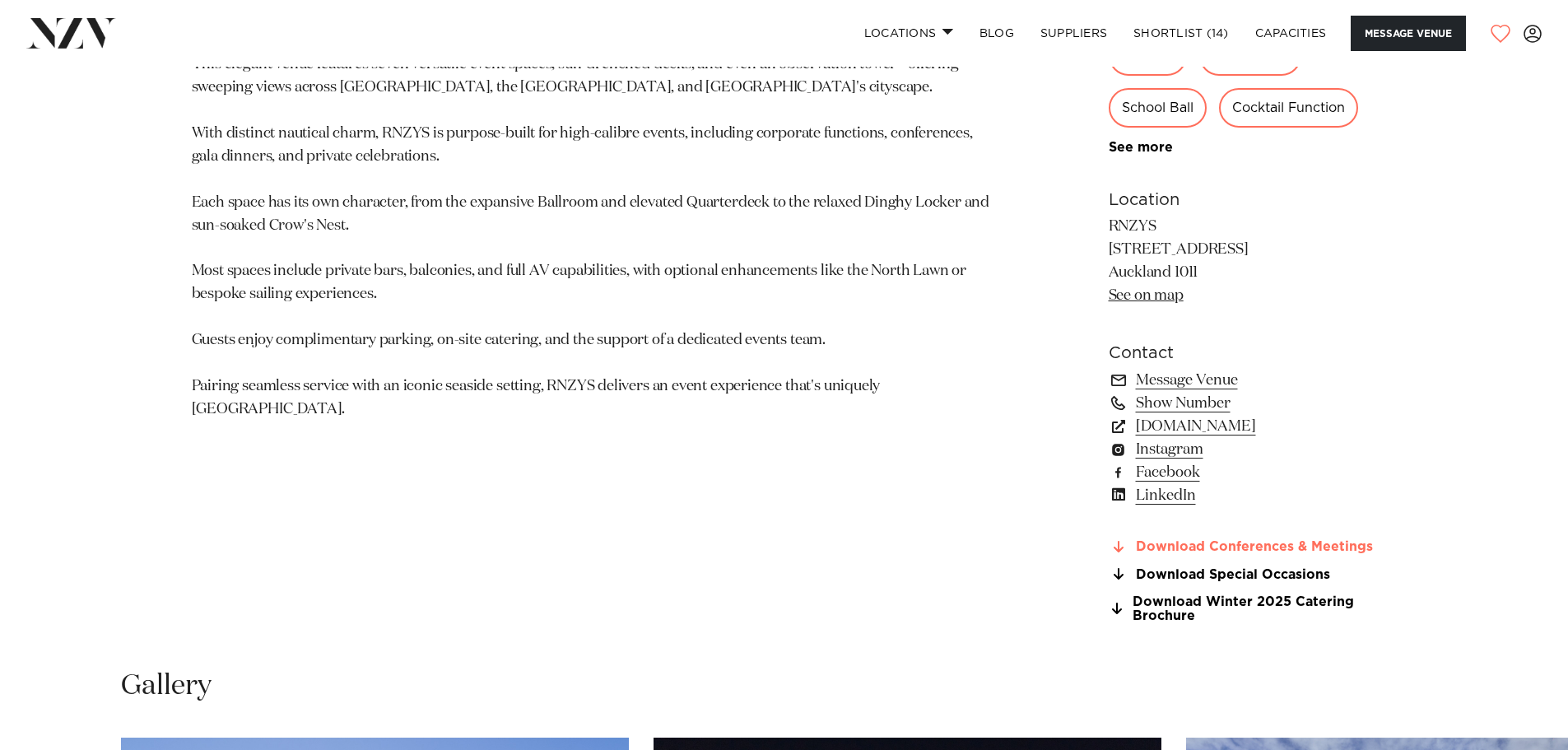
click at [1287, 544] on link "Download Conferences & Meetings" at bounding box center [1243, 547] width 268 height 15
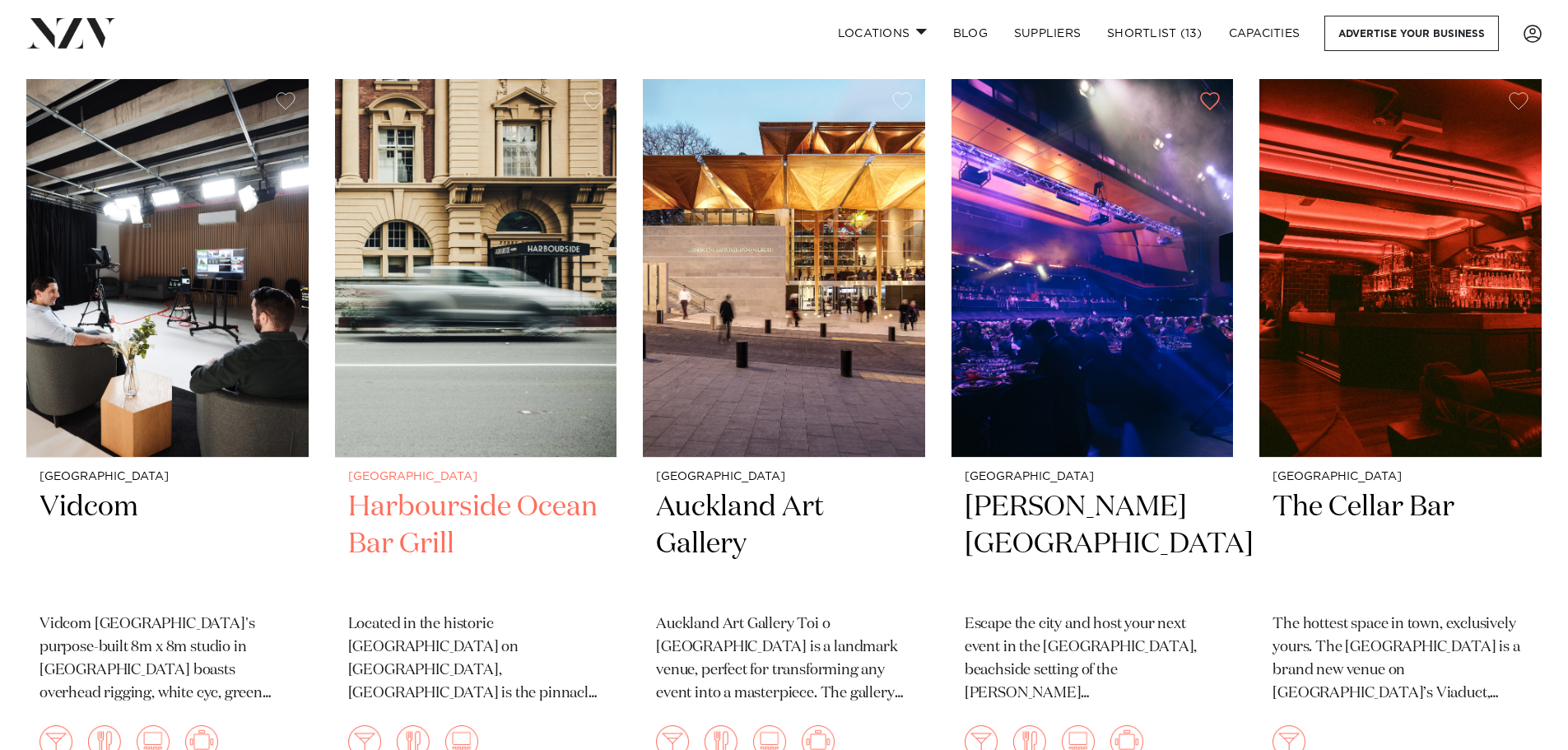
scroll to position [8807, 0]
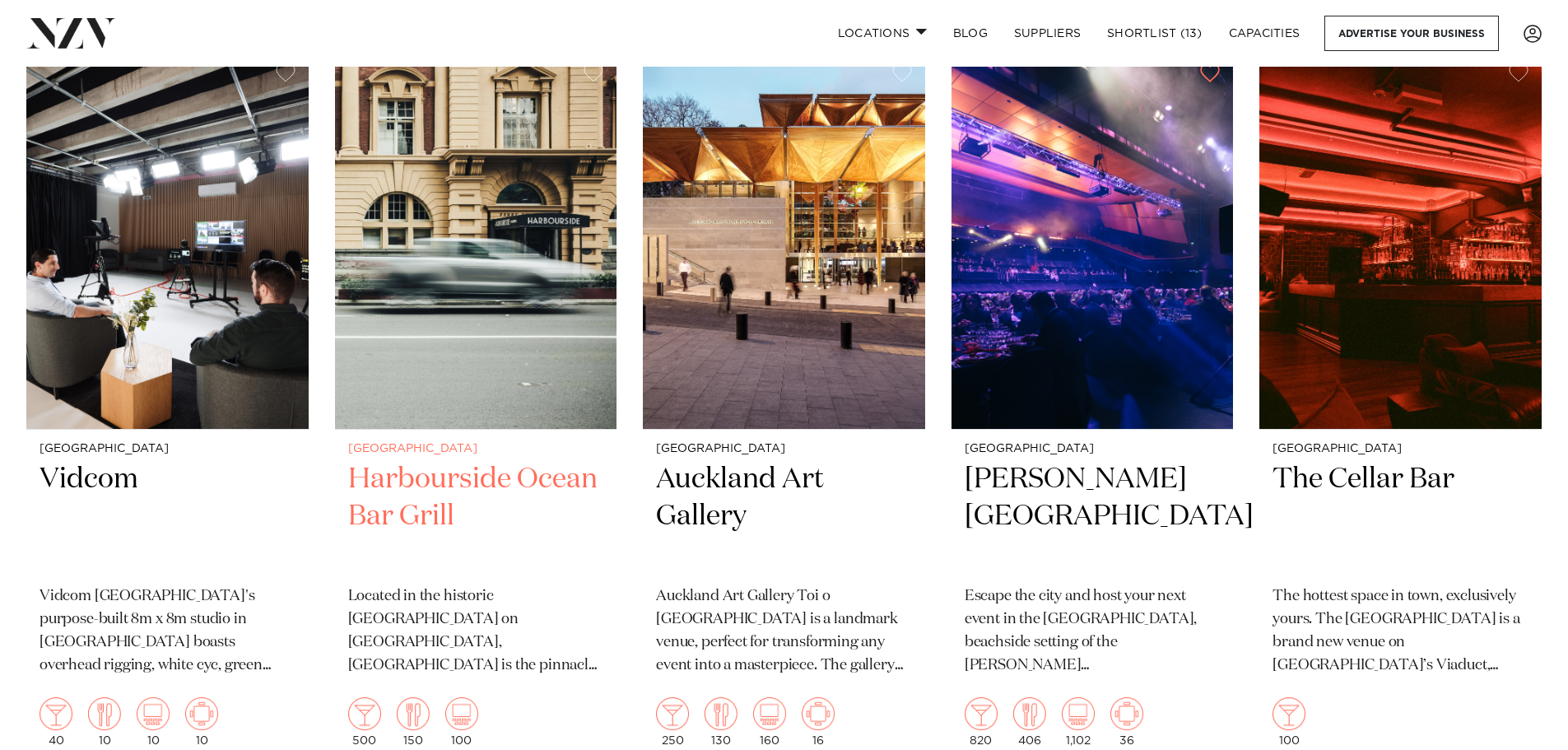
click at [465, 265] on img at bounding box center [476, 240] width 283 height 379
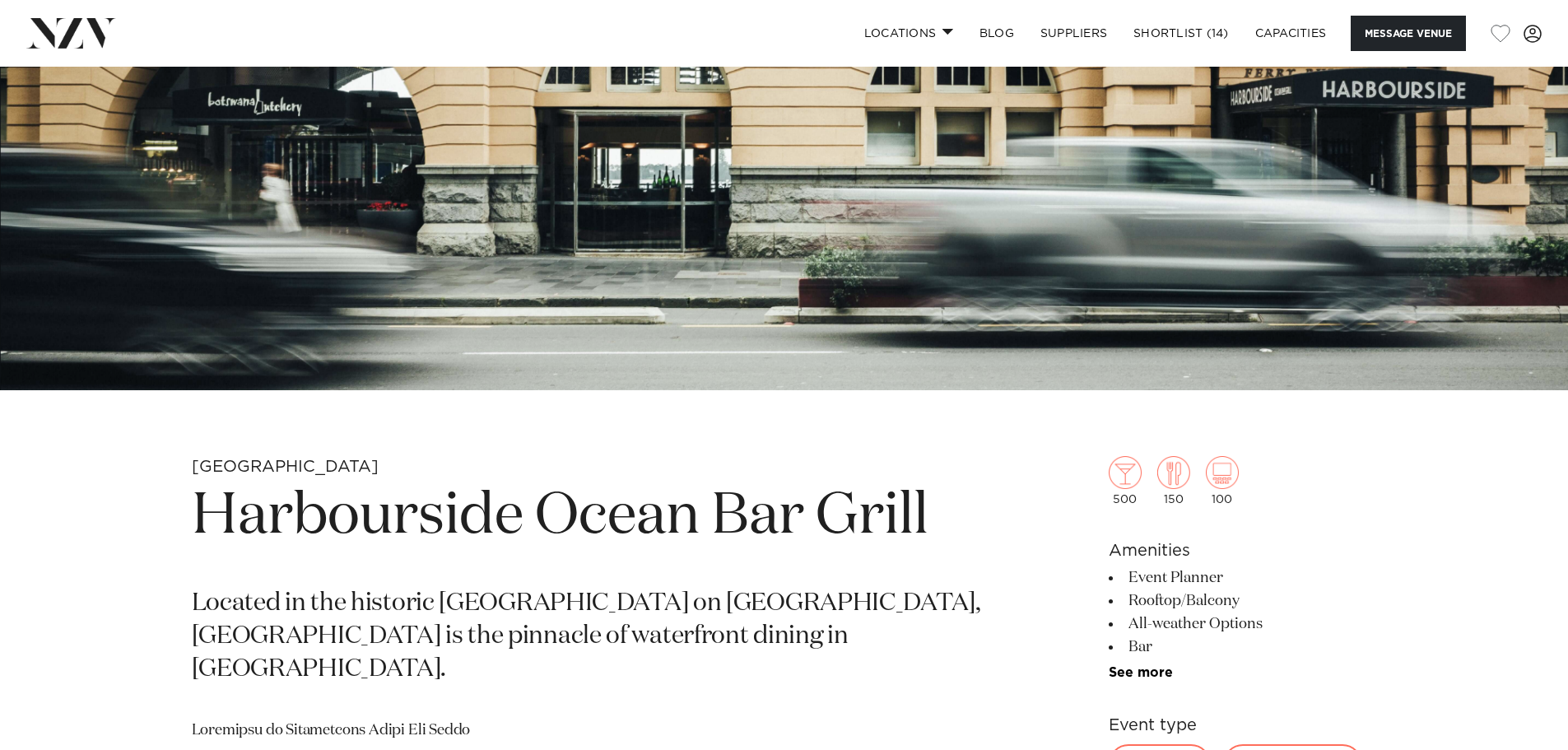
scroll to position [658, 0]
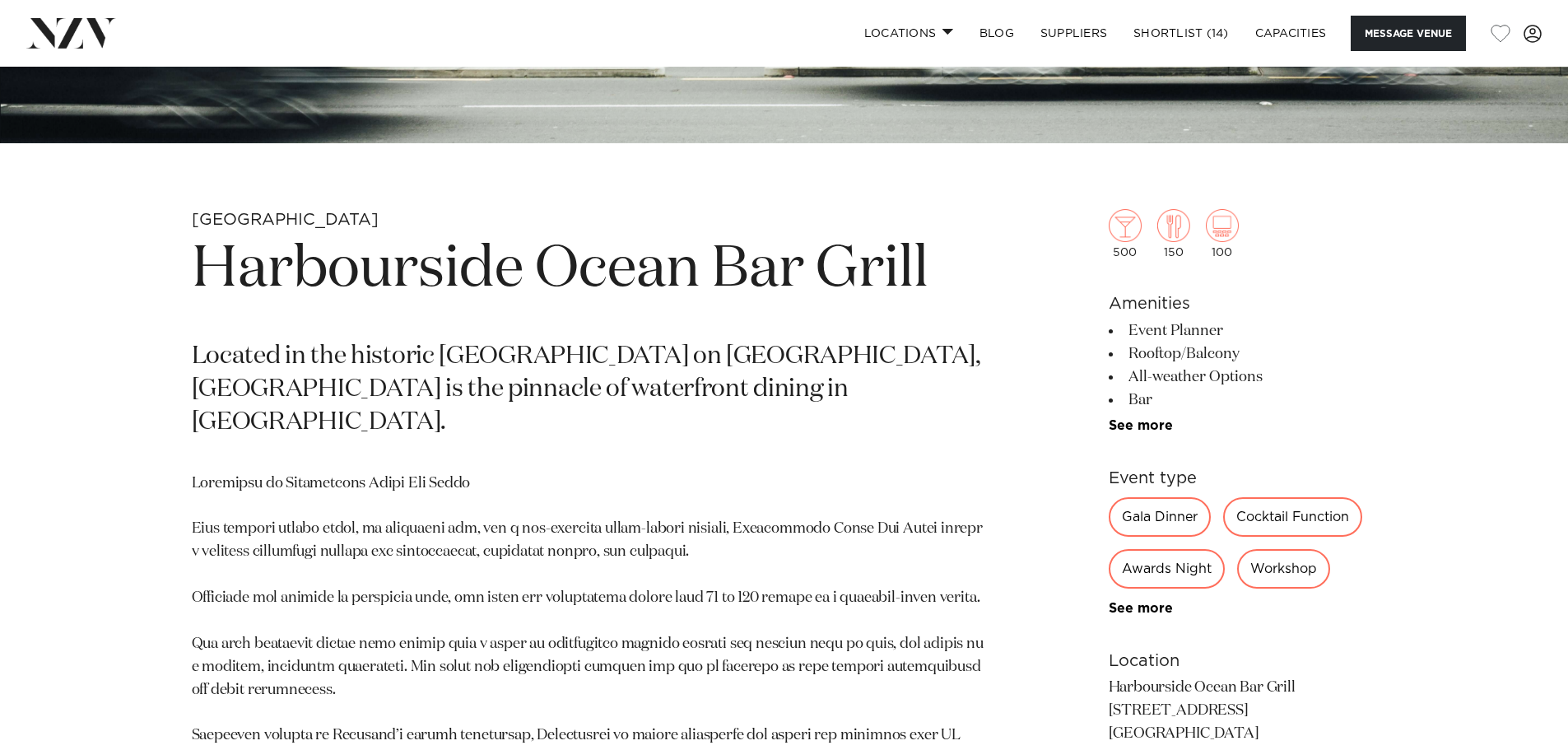
click at [1153, 518] on div "Gala Dinner" at bounding box center [1160, 517] width 102 height 40
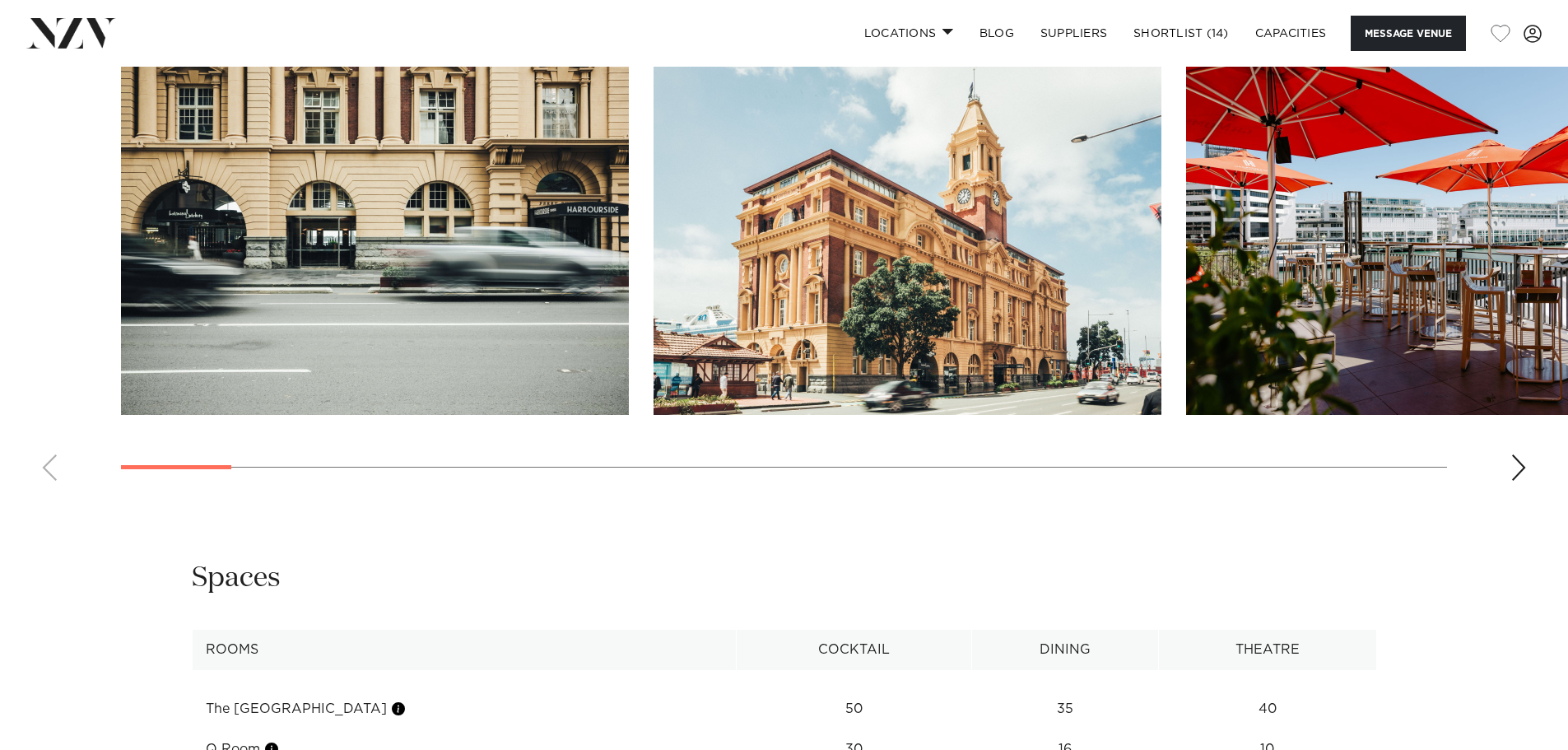
scroll to position [1810, 0]
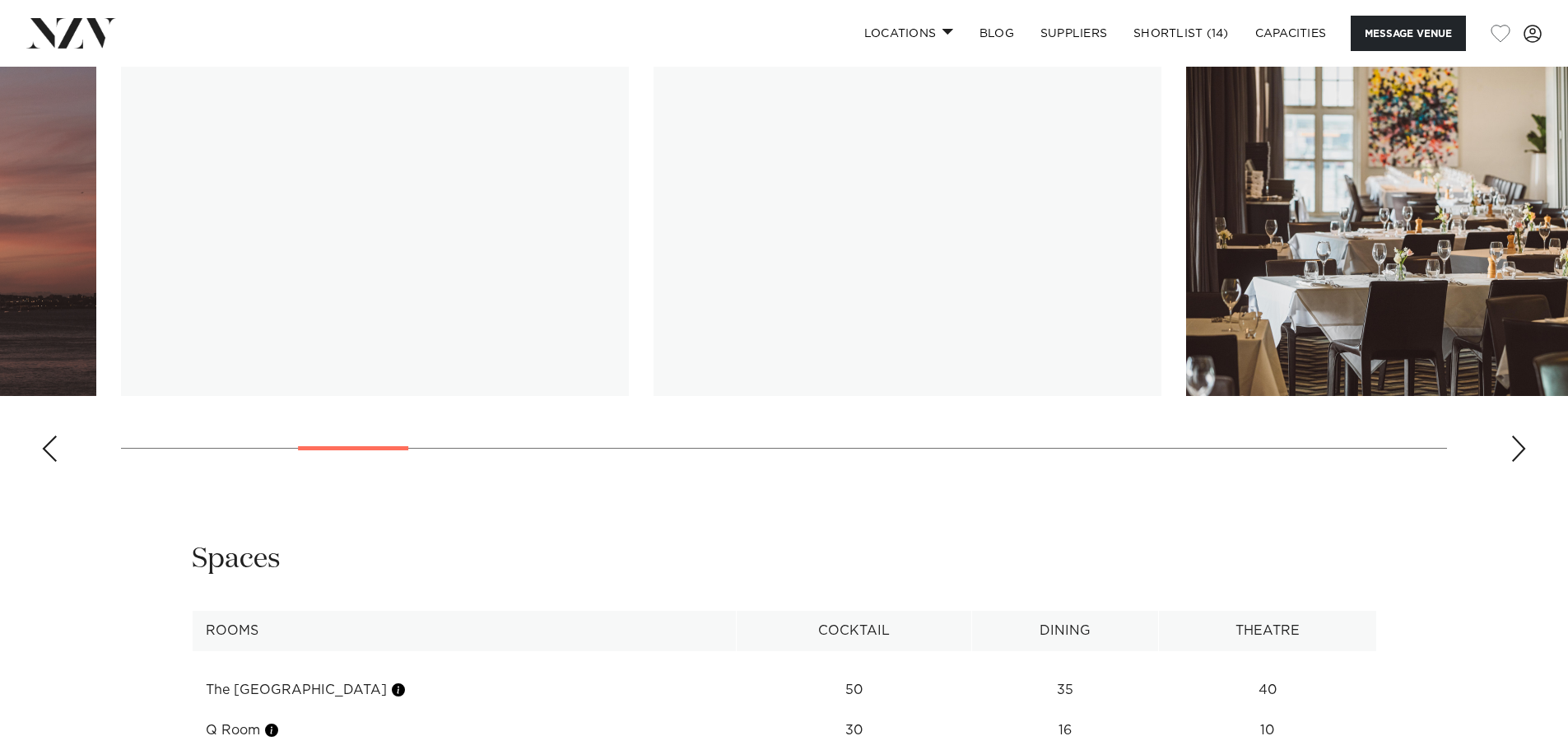
click at [389, 453] on swiper-container at bounding box center [784, 249] width 1568 height 452
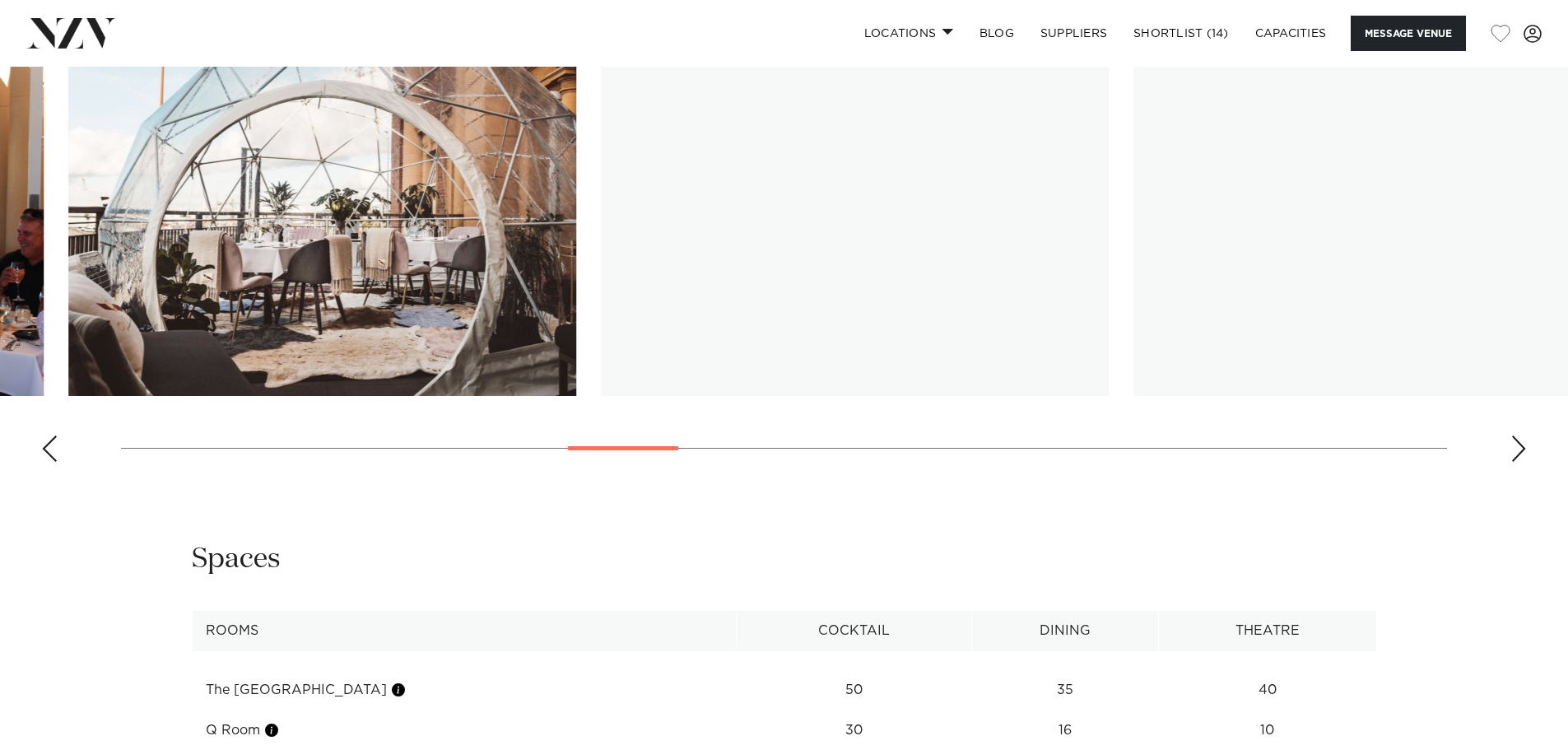
click at [650, 452] on swiper-container at bounding box center [784, 249] width 1568 height 452
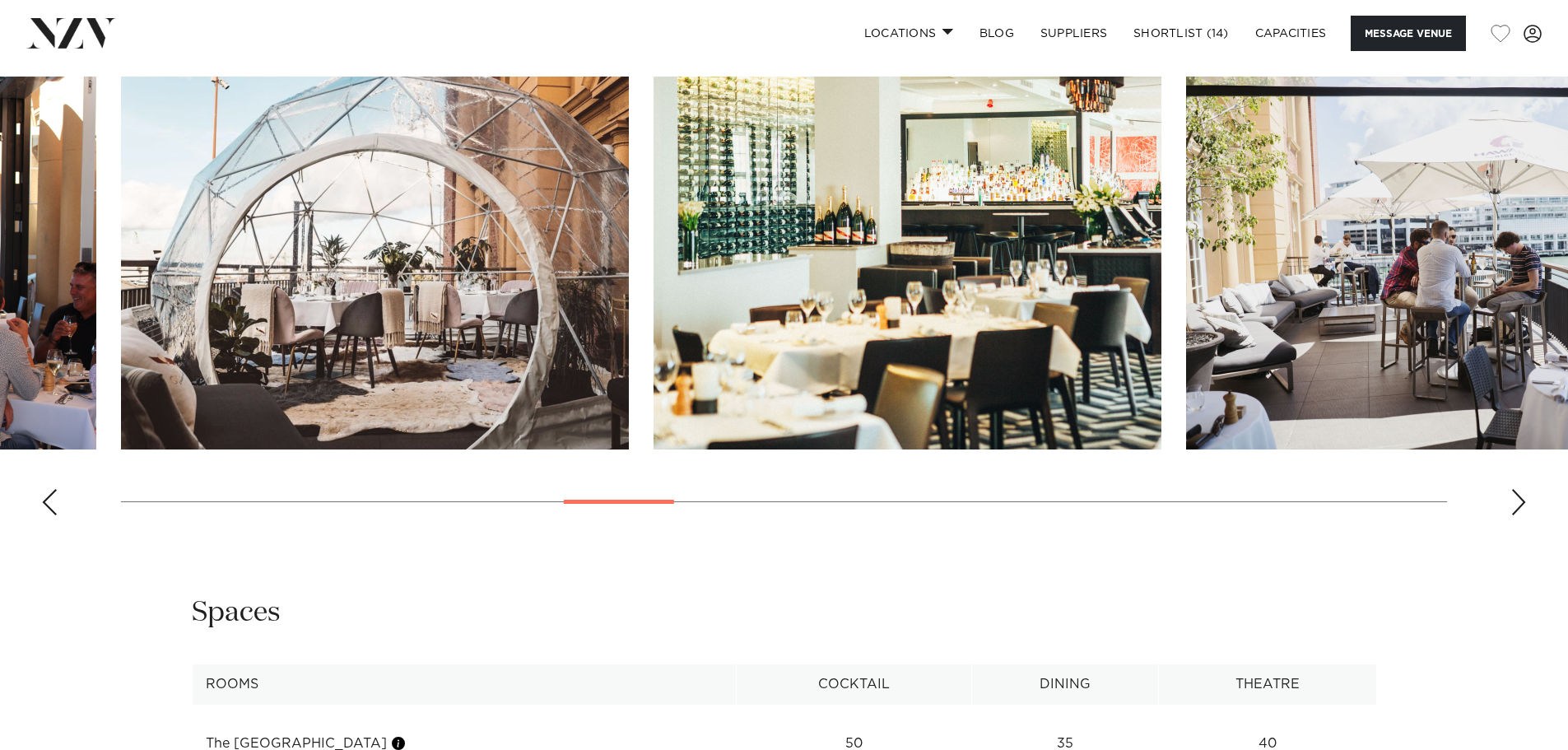
scroll to position [1728, 0]
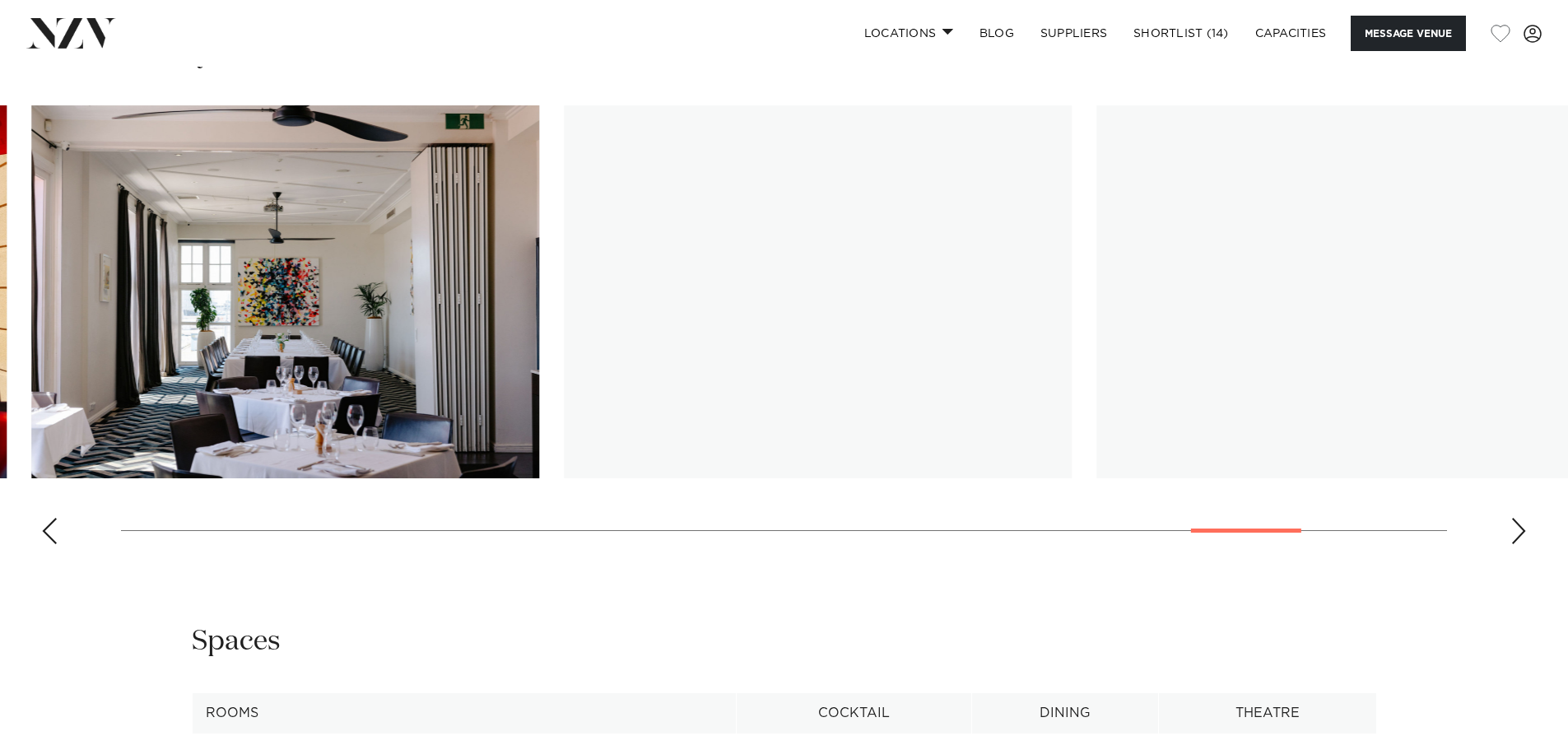
click at [1276, 537] on swiper-container at bounding box center [784, 330] width 1568 height 452
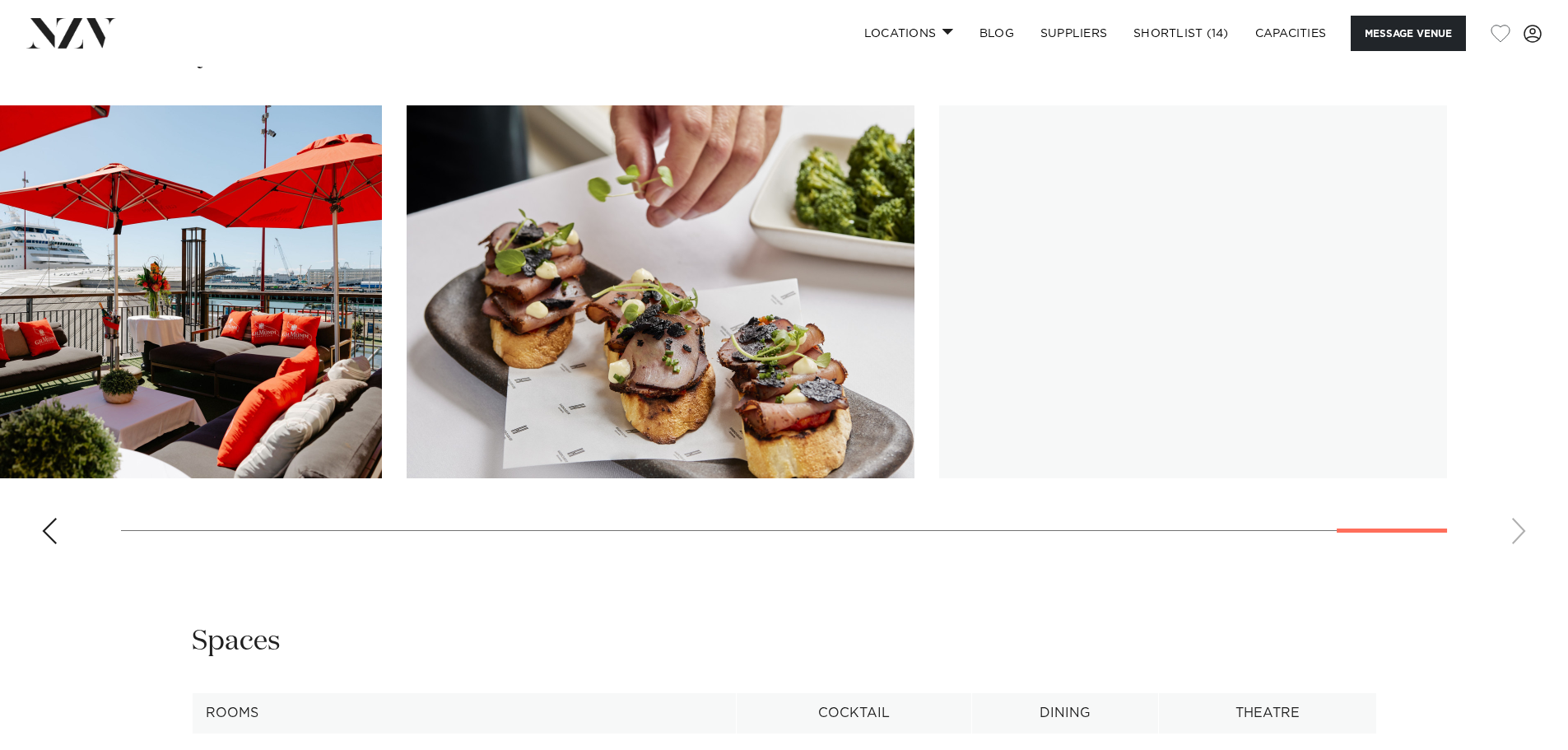
click at [1468, 525] on swiper-container at bounding box center [784, 330] width 1568 height 452
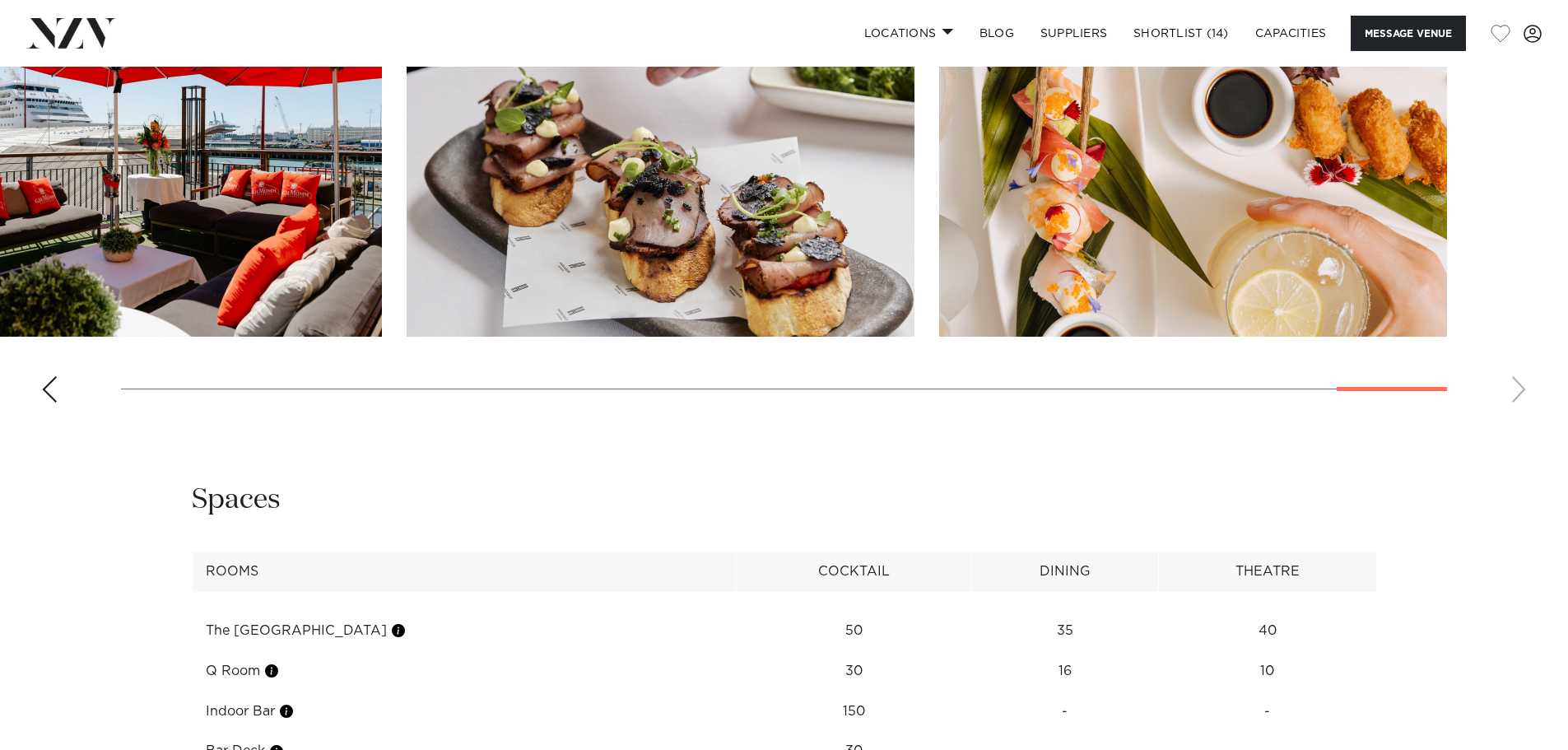
scroll to position [1975, 0]
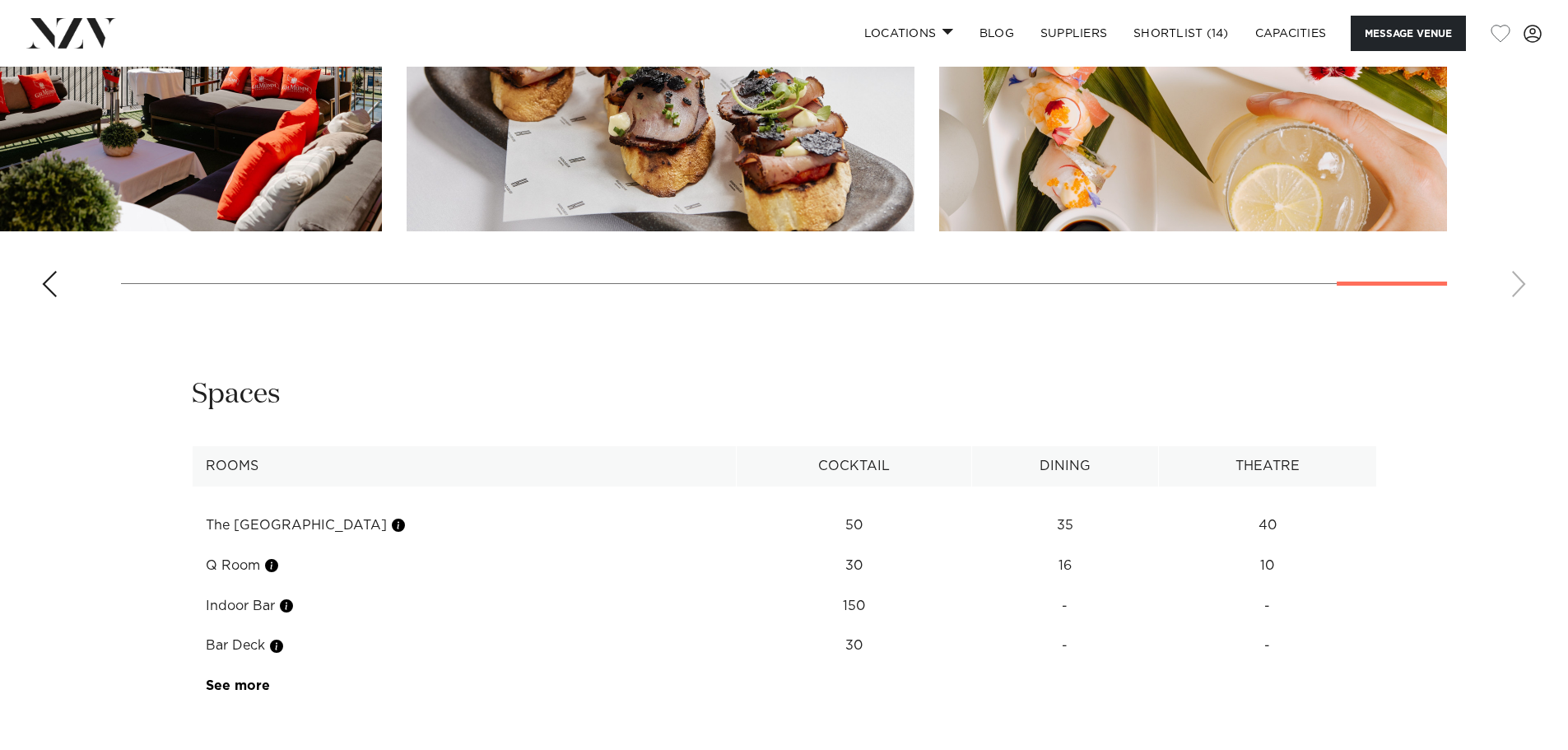
click at [235, 675] on td "See more" at bounding box center [270, 686] width 155 height 41
click at [238, 682] on link "See more" at bounding box center [270, 685] width 128 height 13
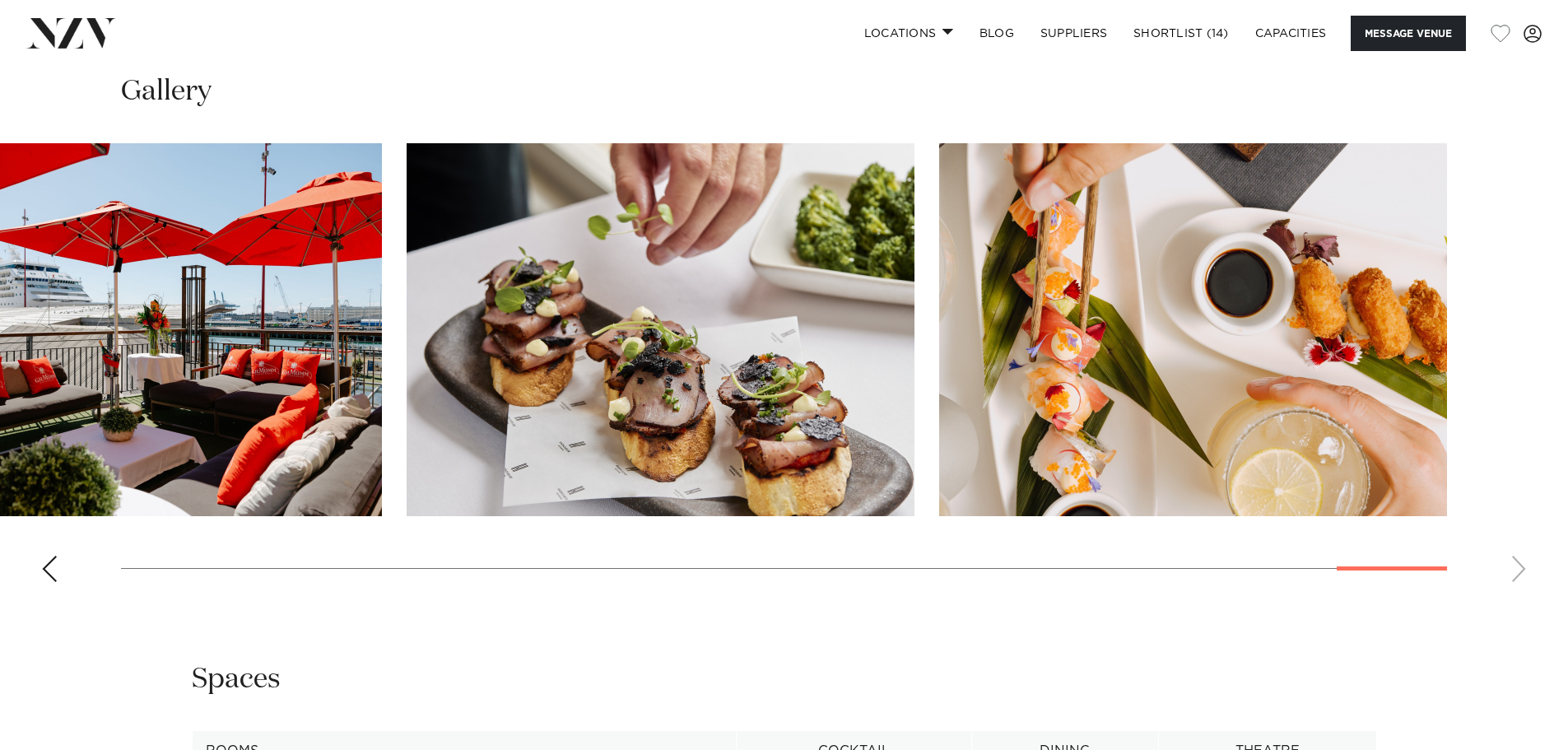
scroll to position [1810, 0]
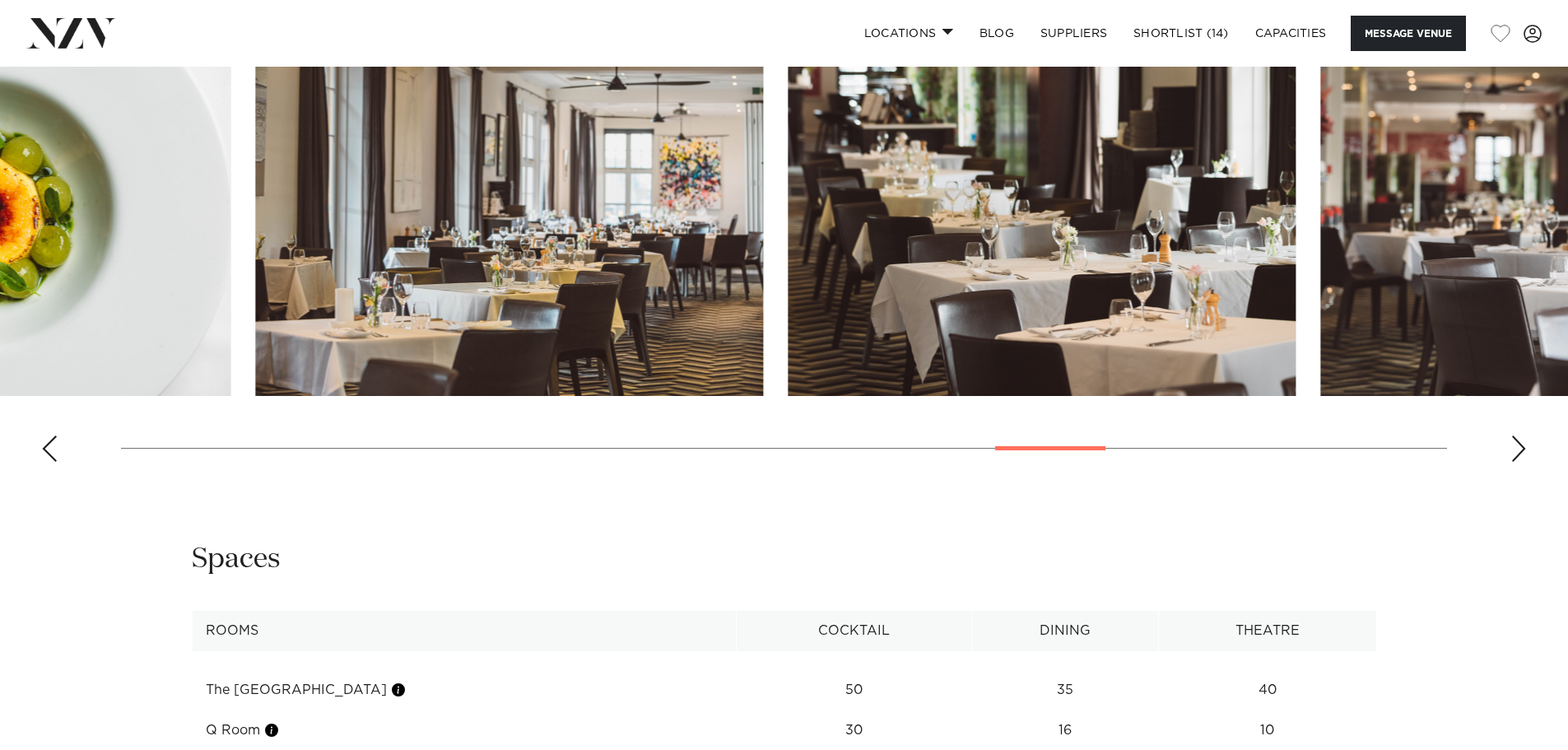
click at [1013, 451] on swiper-container at bounding box center [784, 249] width 1568 height 452
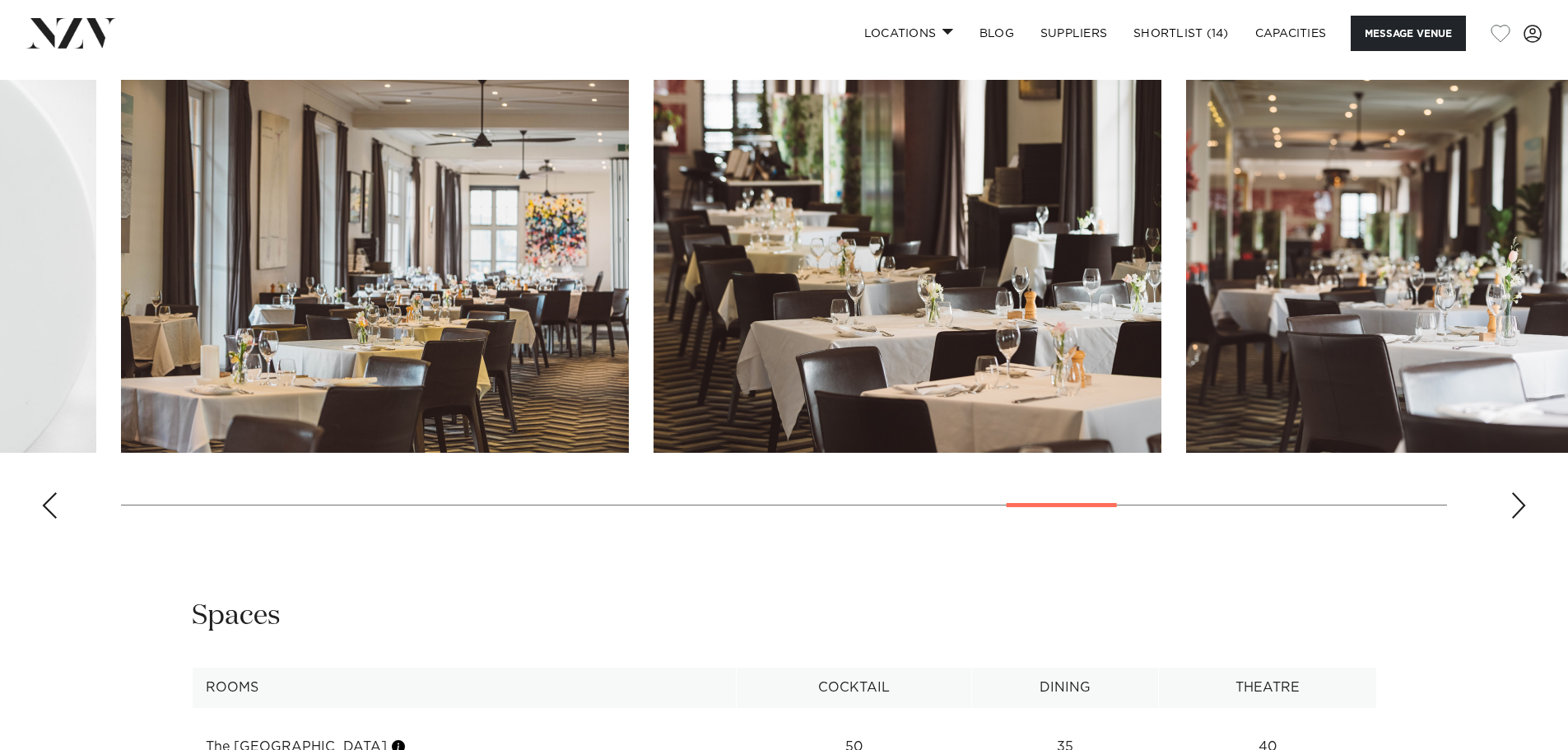
scroll to position [1728, 0]
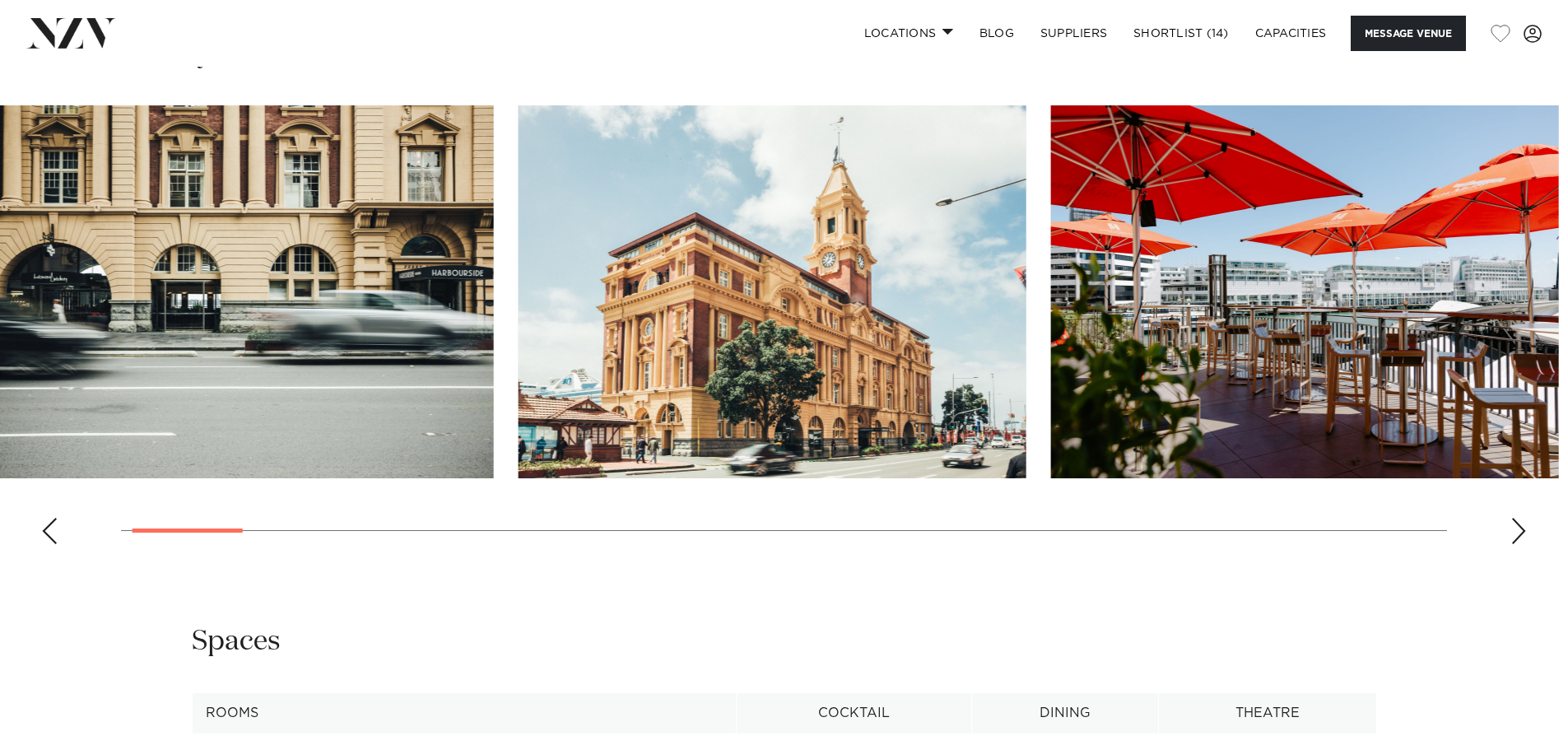
click at [45, 490] on swiper-container at bounding box center [784, 330] width 1568 height 452
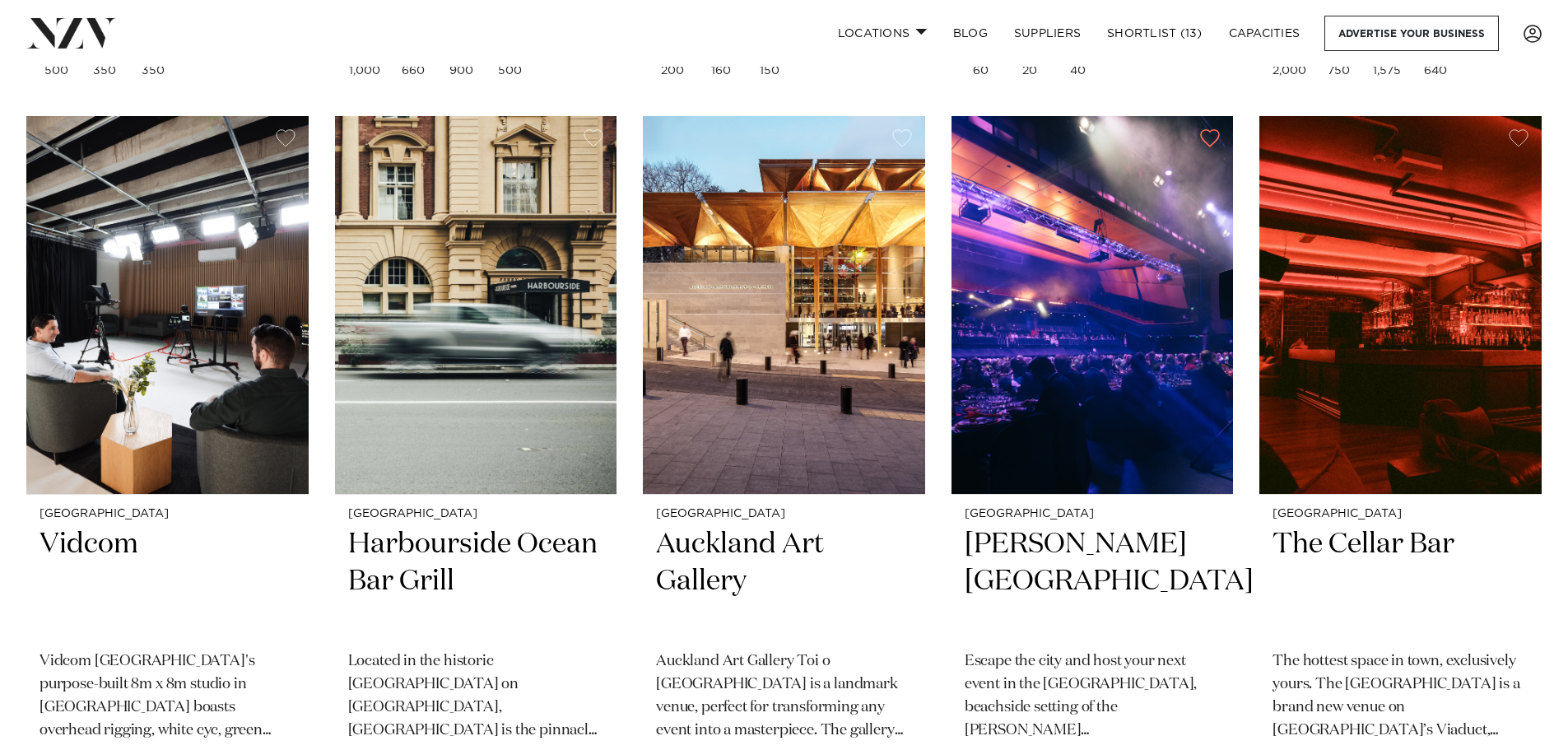
scroll to position [8824, 0]
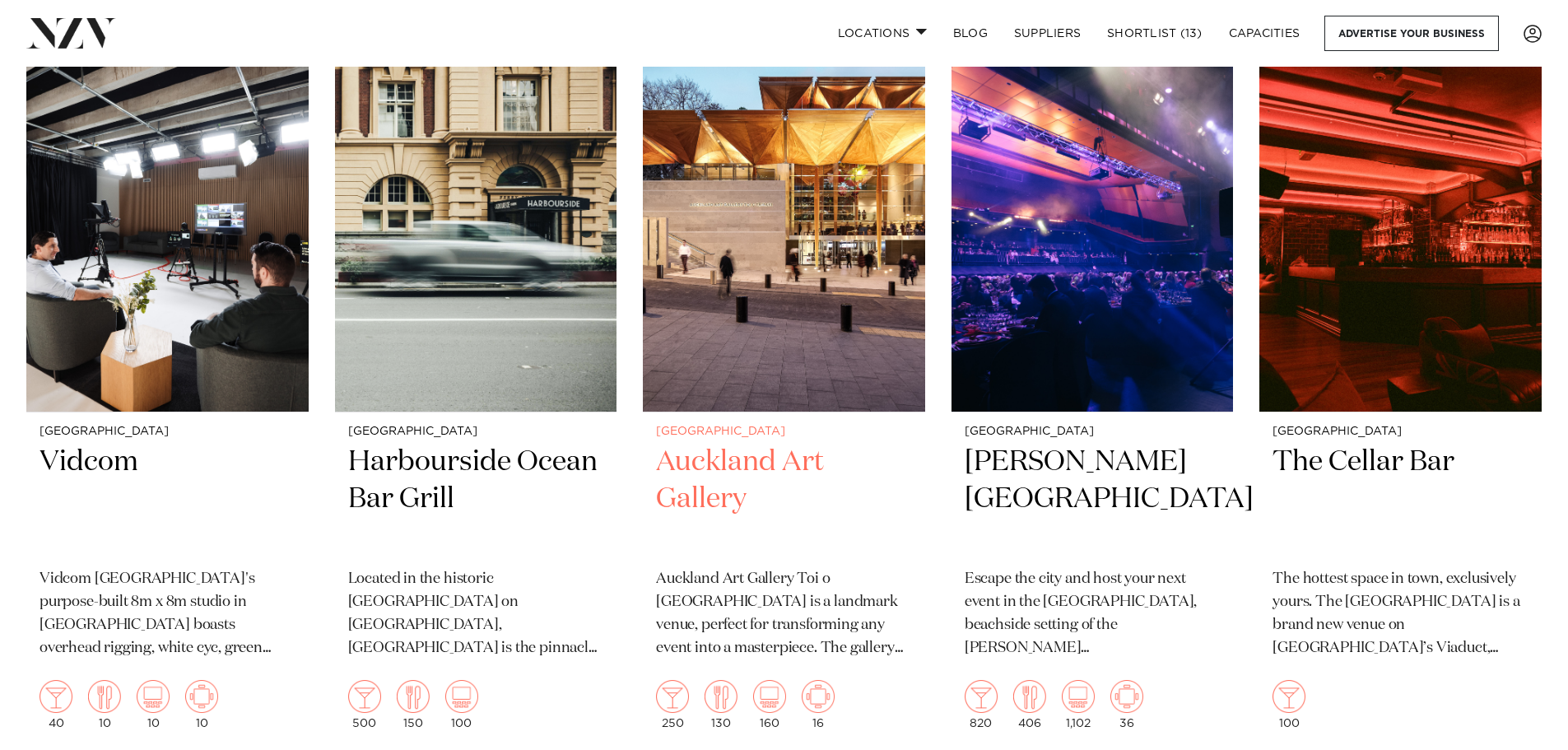
click at [833, 323] on img at bounding box center [784, 223] width 283 height 379
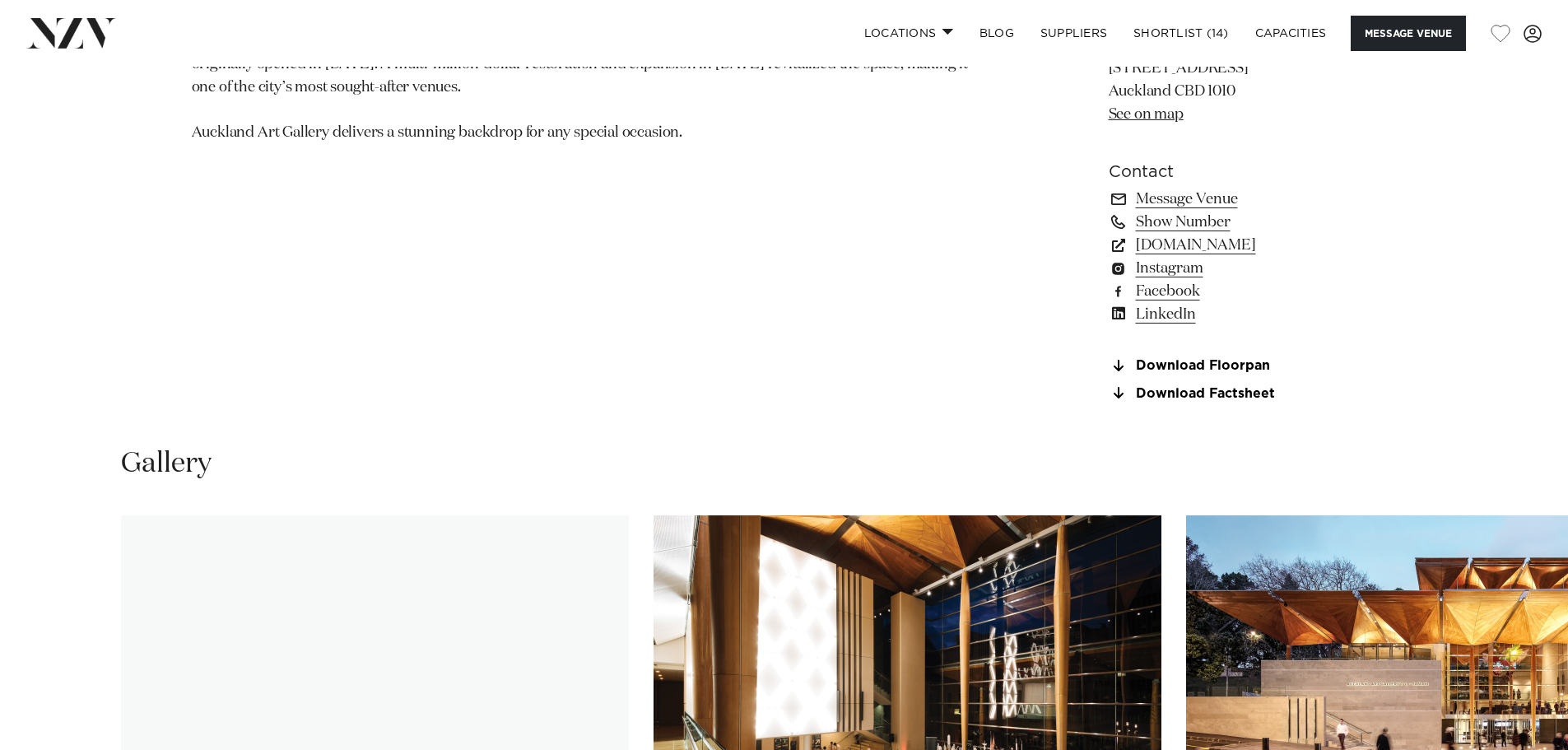
scroll to position [1646, 0]
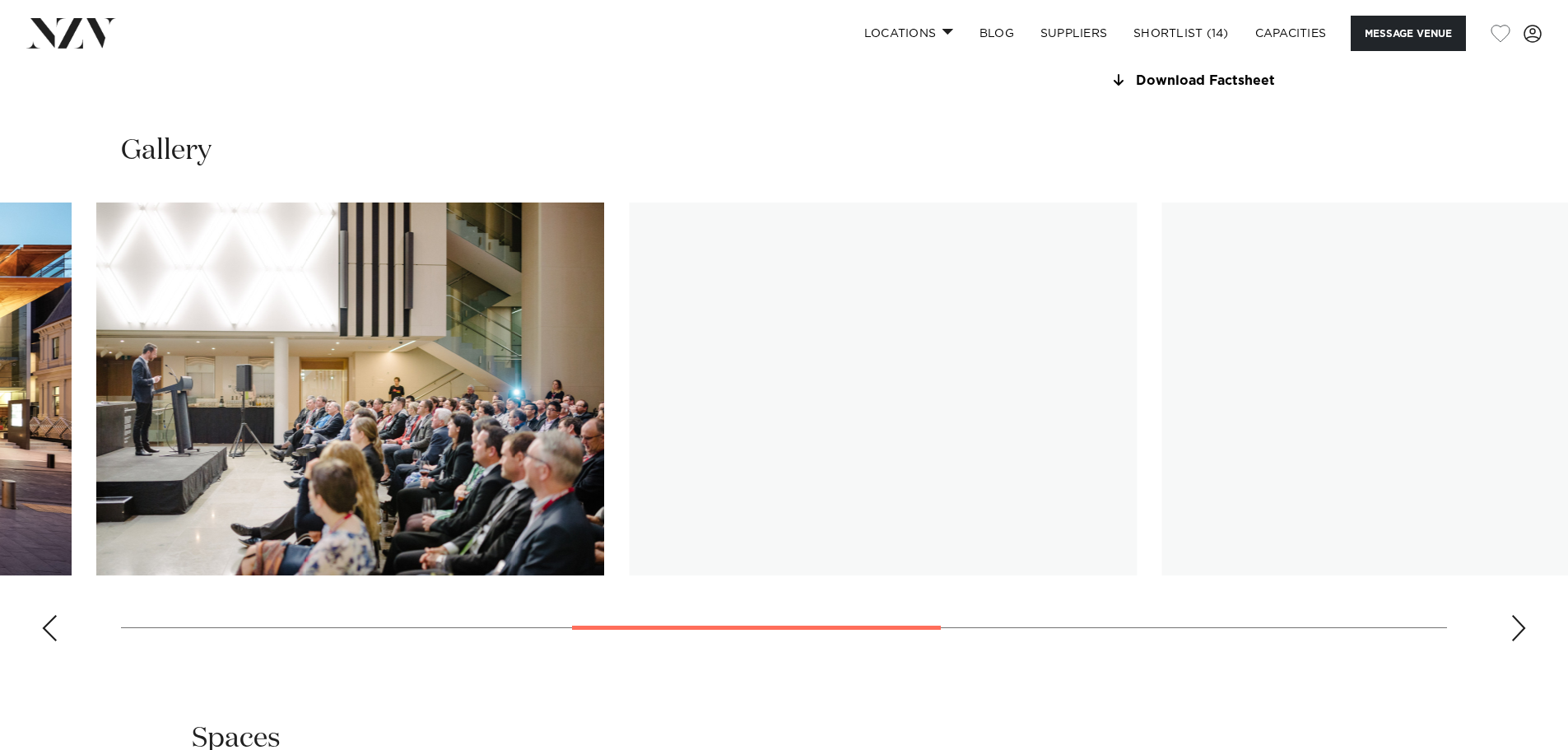
click at [863, 655] on swiper-container at bounding box center [784, 428] width 1568 height 452
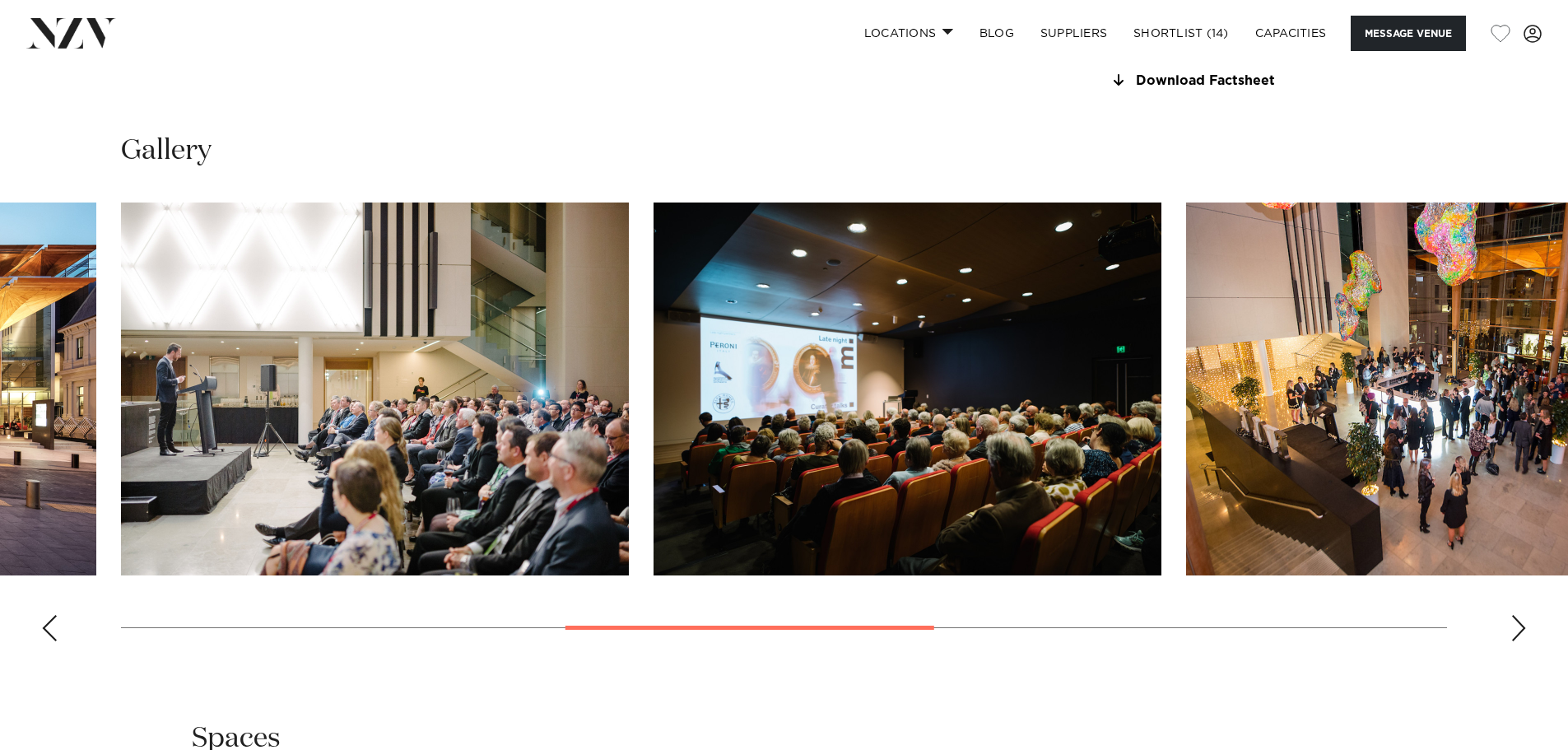
click at [924, 655] on swiper-container at bounding box center [784, 428] width 1568 height 452
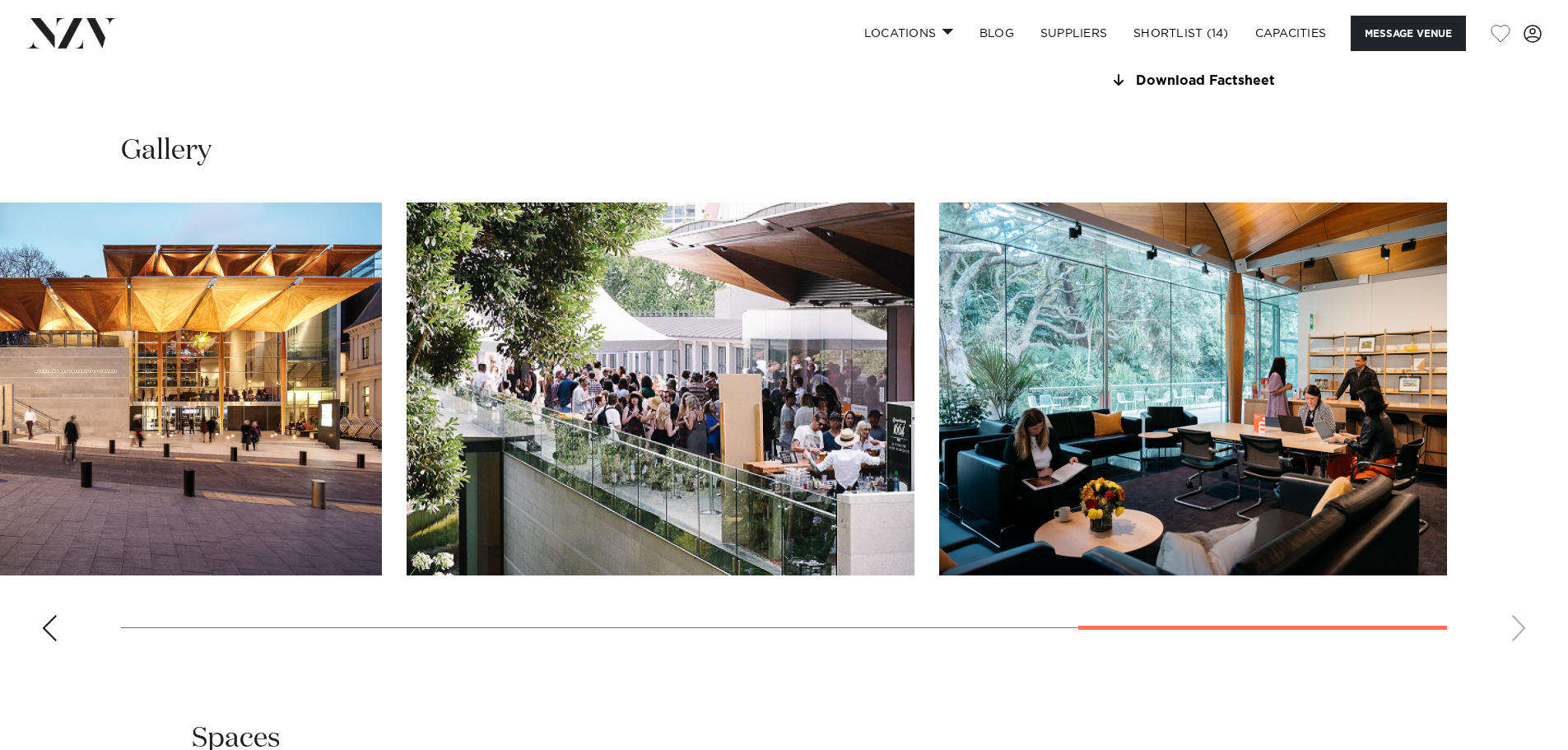
click at [1485, 655] on swiper-container at bounding box center [784, 428] width 1568 height 452
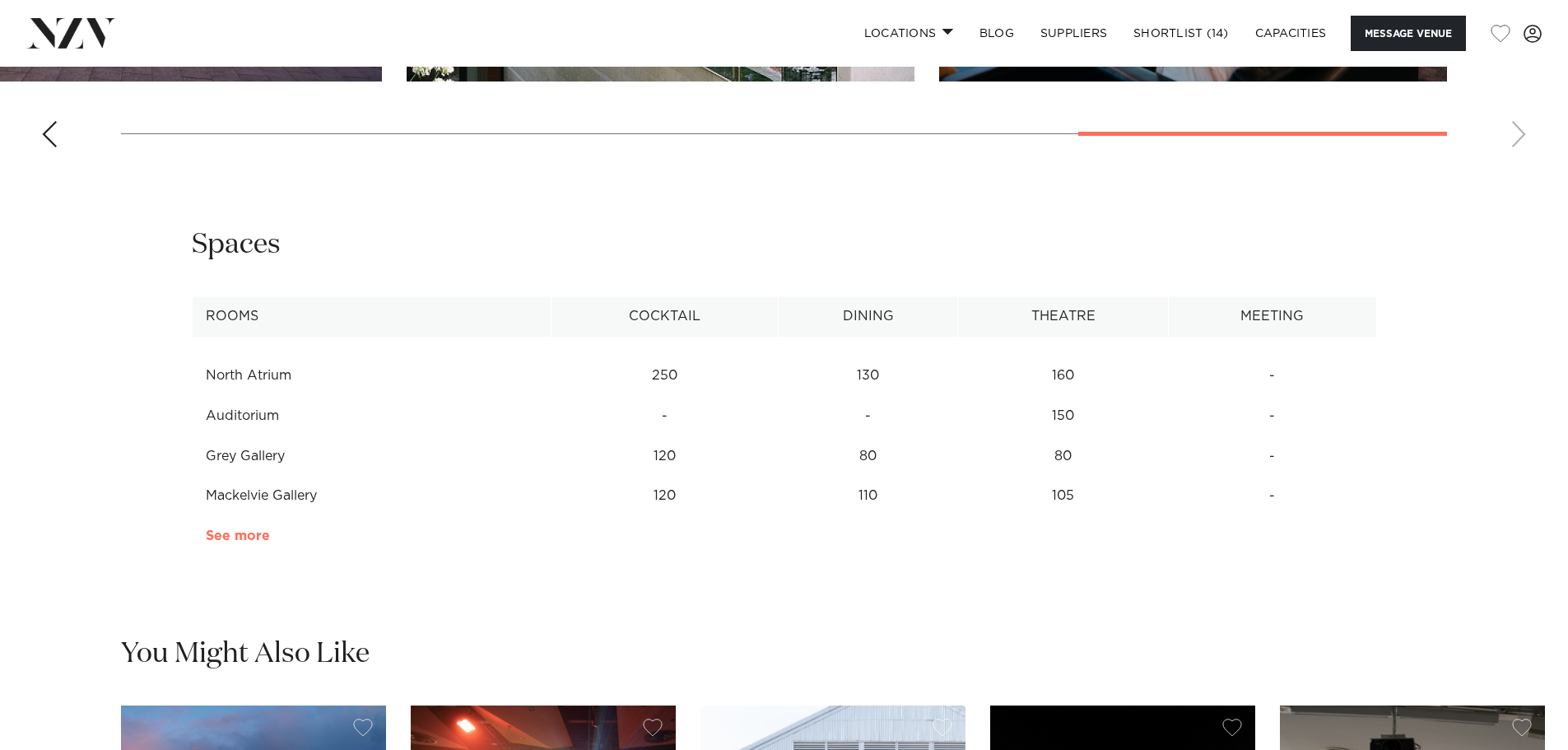
click at [227, 543] on link "See more" at bounding box center [270, 535] width 128 height 13
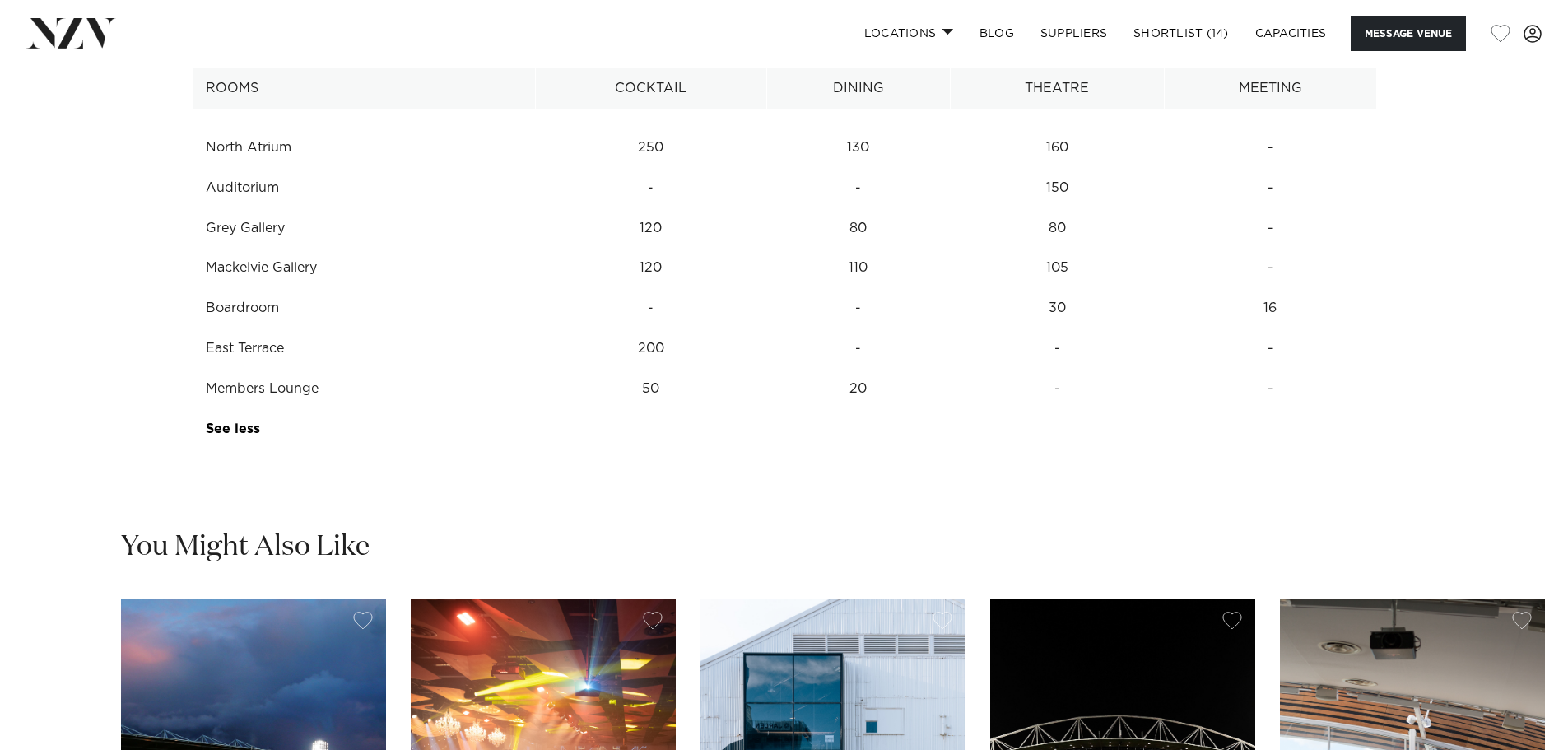
scroll to position [2387, 0]
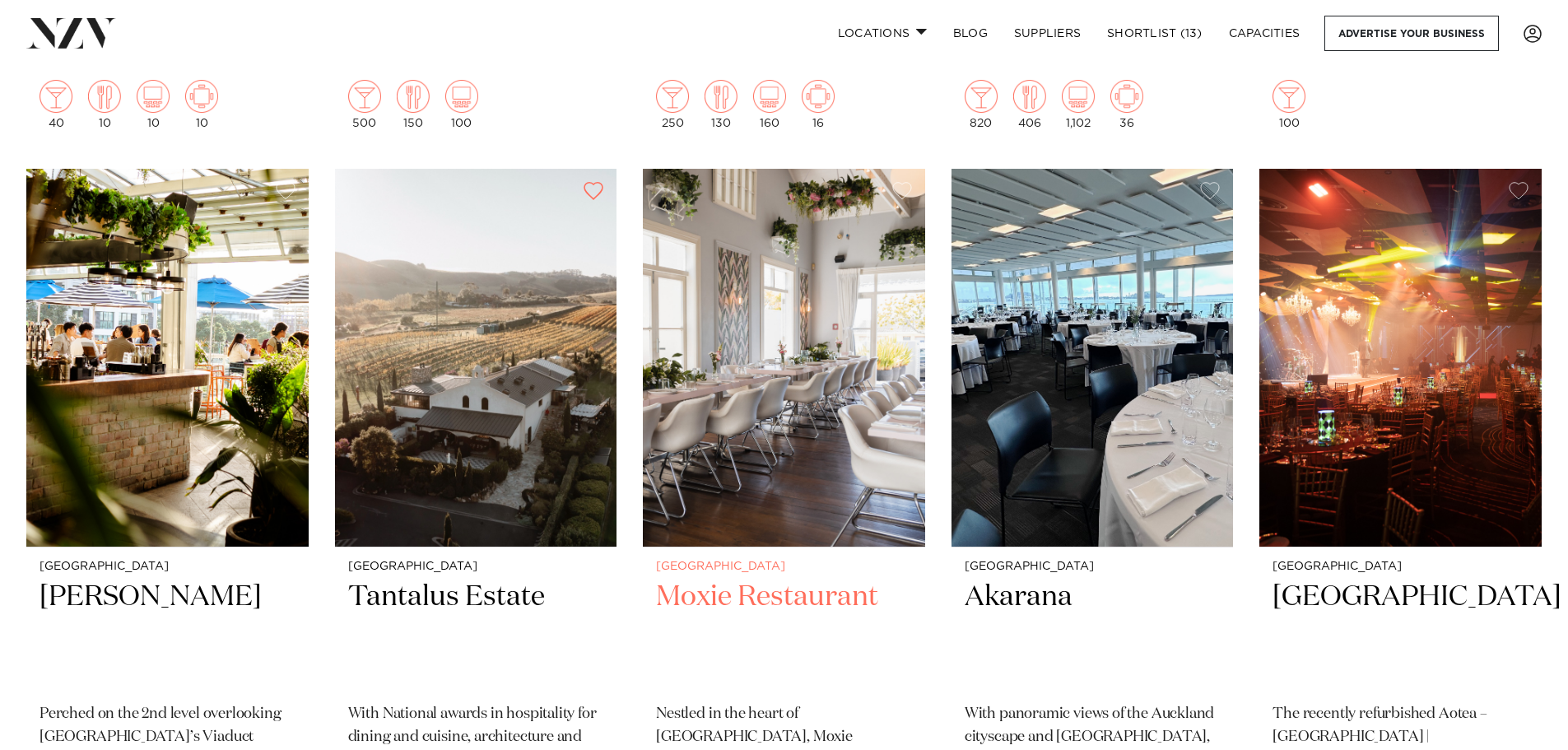
scroll to position [9505, 0]
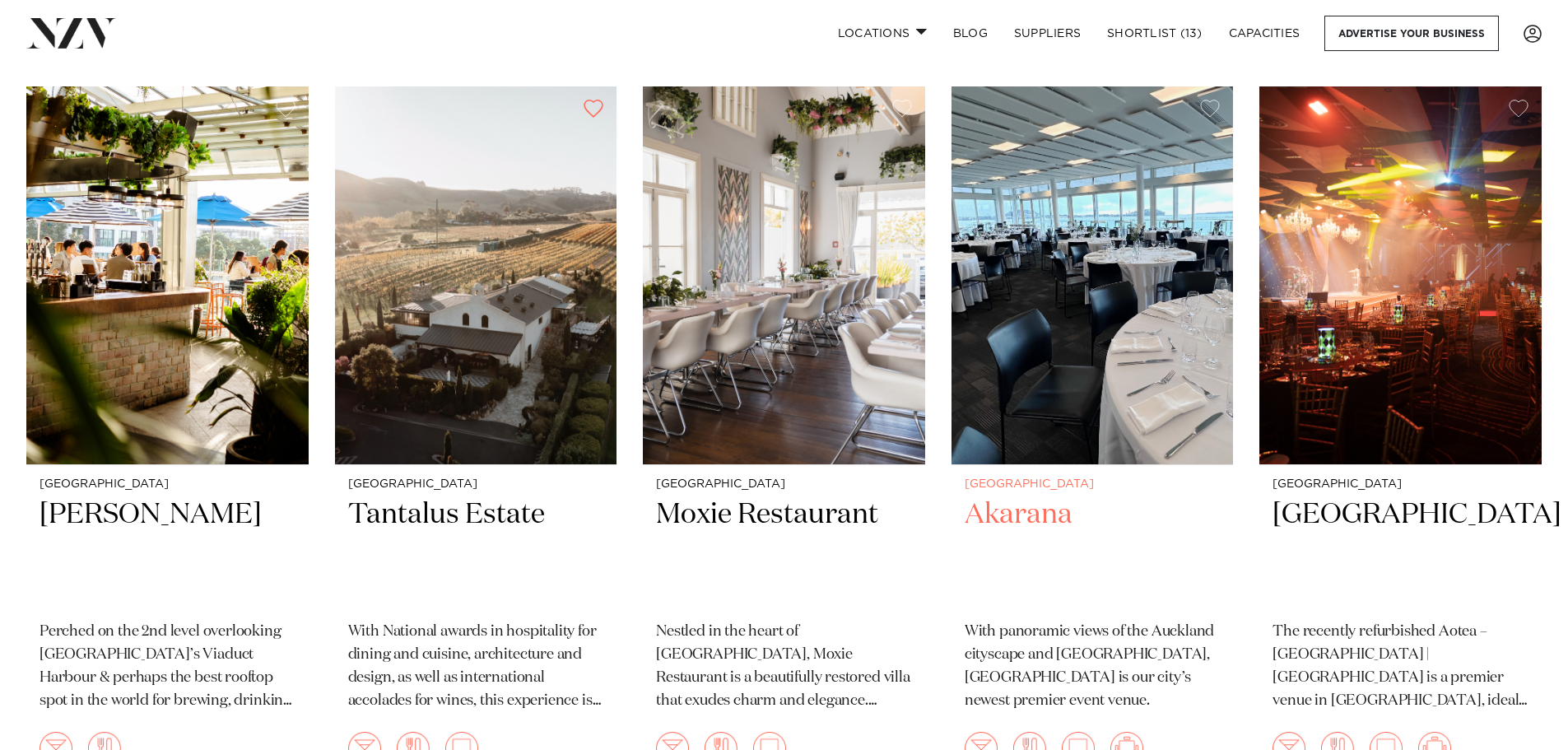
click at [1022, 332] on img at bounding box center [1093, 276] width 283 height 379
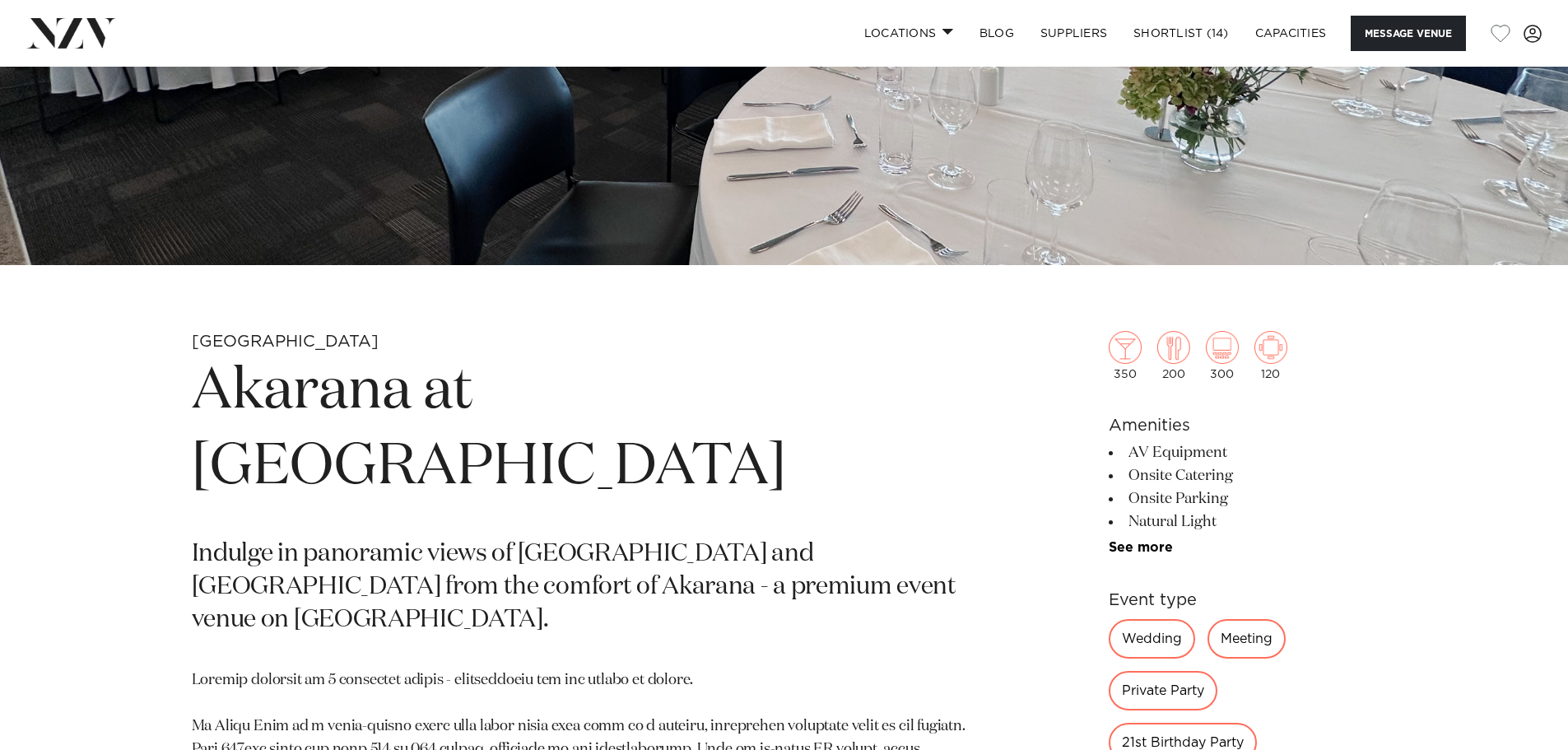
scroll to position [658, 0]
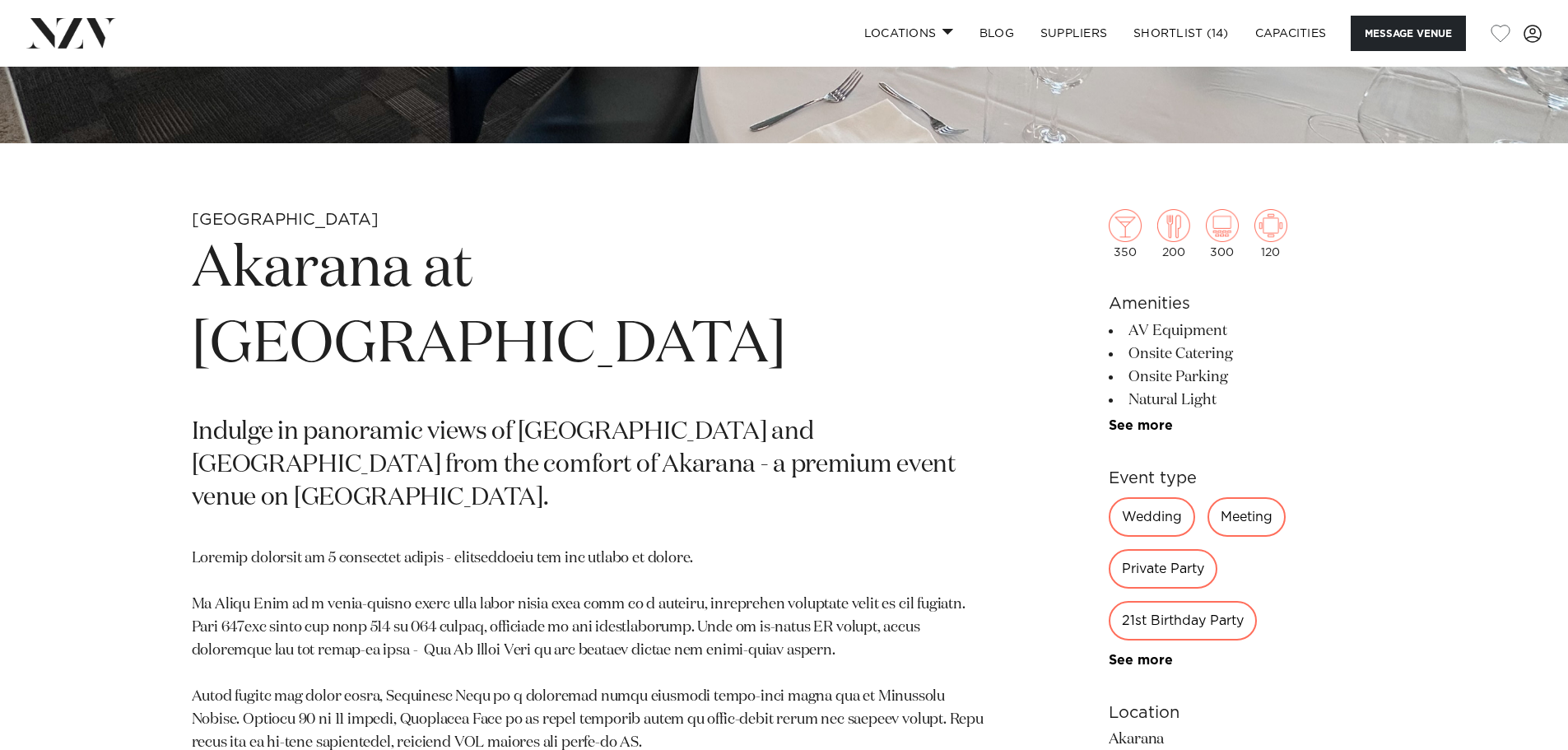
click at [1117, 649] on div "Wedding Meeting Private Party 21st Birthday Party Conference Product Launch Exh…" at bounding box center [1243, 582] width 268 height 170
click at [1117, 655] on link "See more" at bounding box center [1173, 660] width 128 height 13
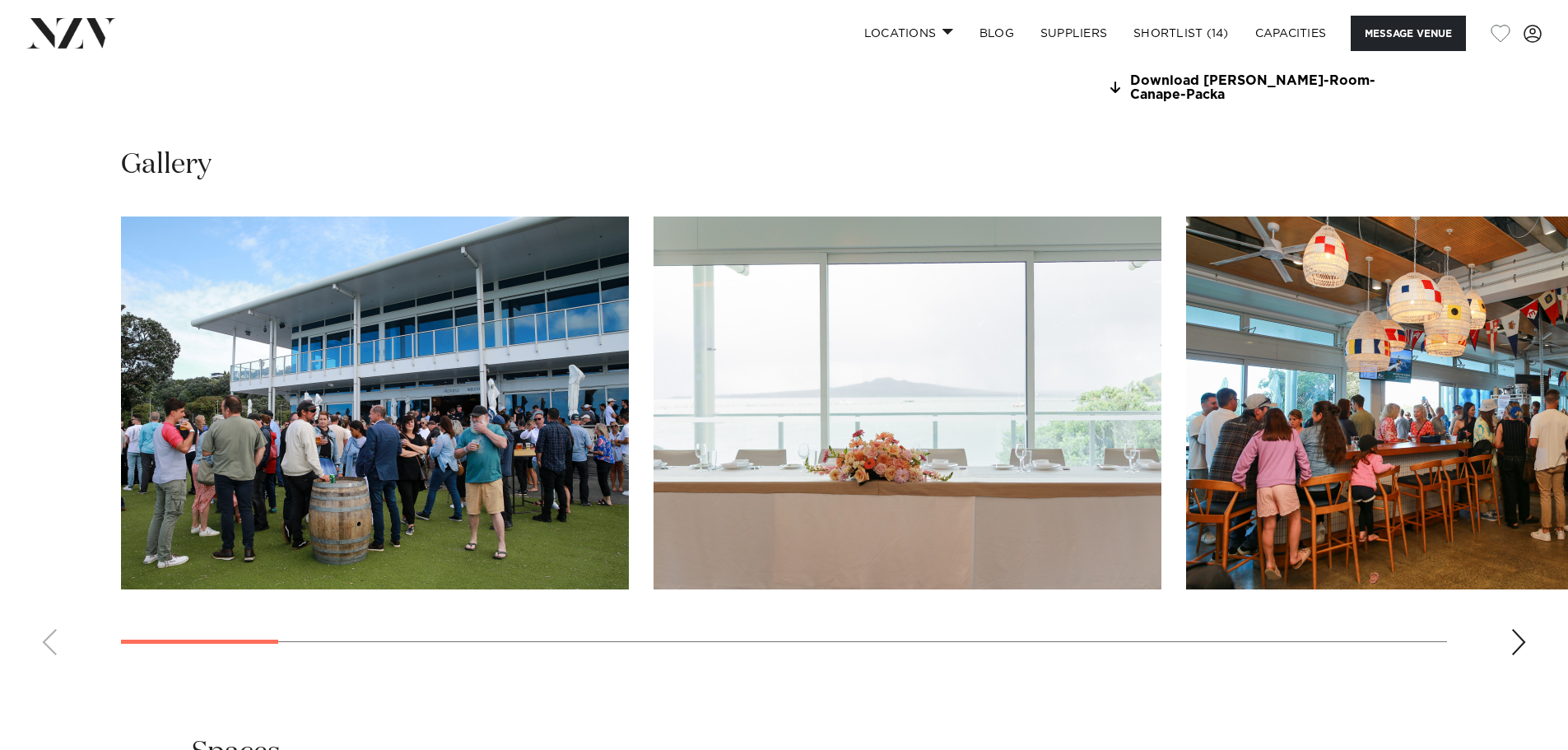
scroll to position [2058, 0]
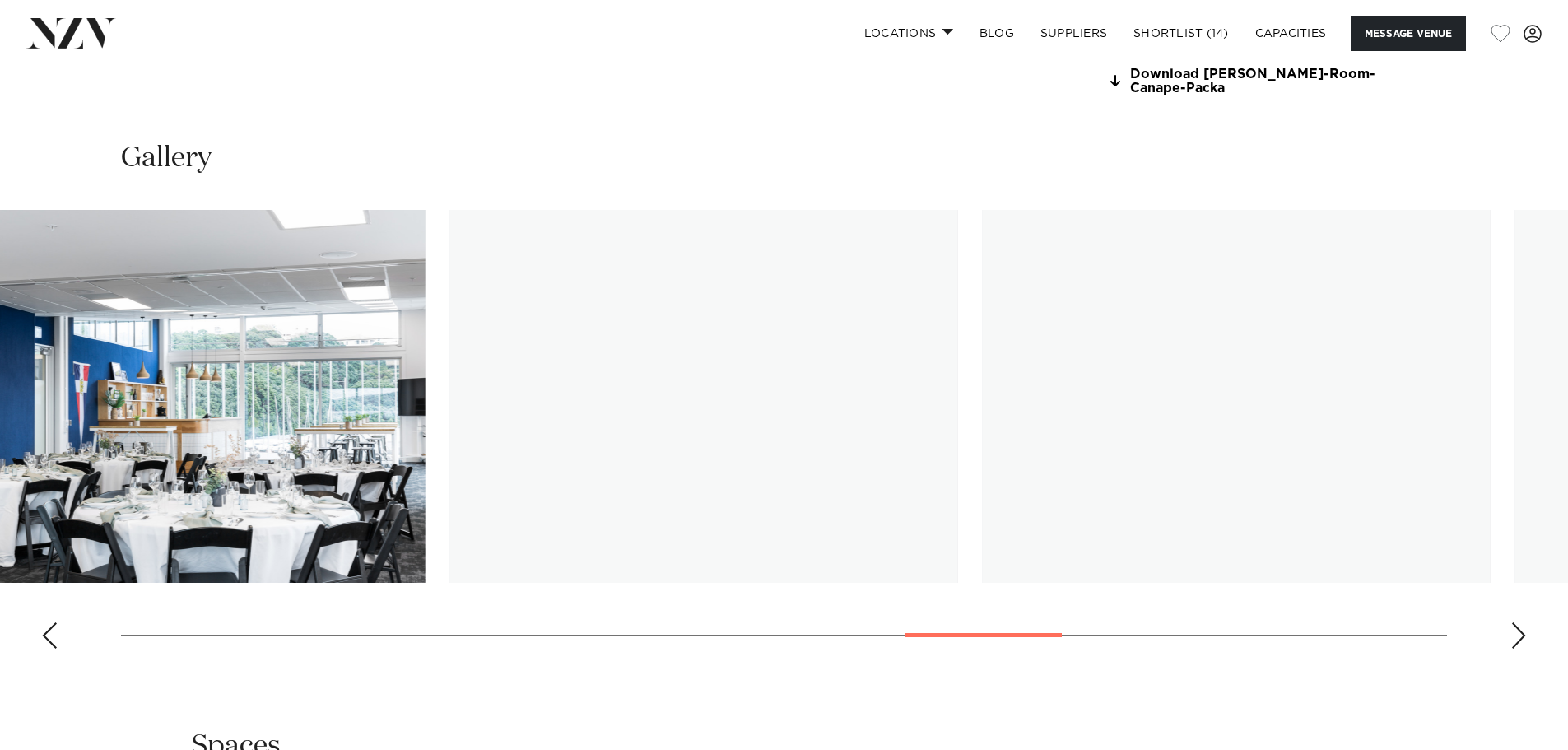
click at [1027, 633] on div at bounding box center [983, 635] width 157 height 4
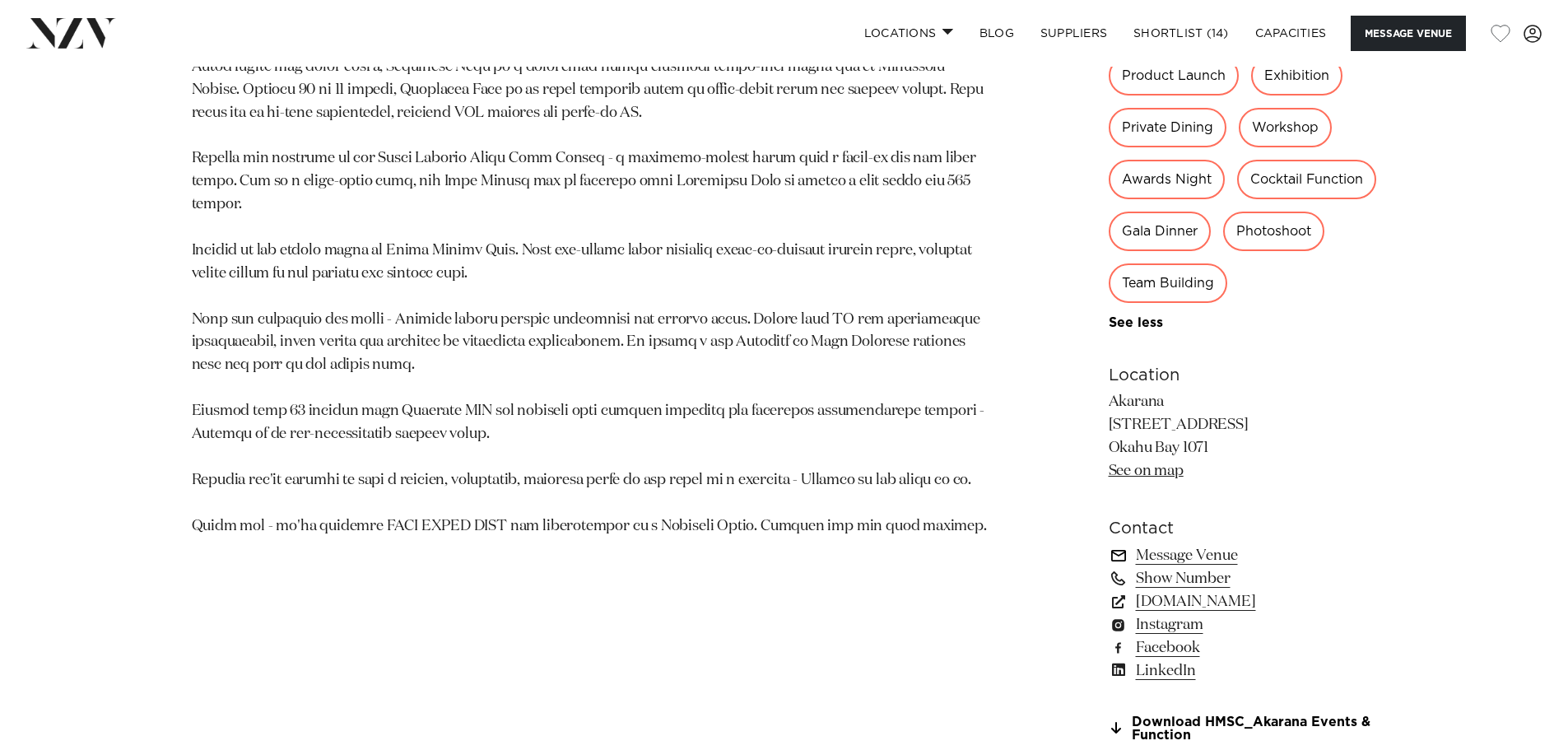
scroll to position [1317, 0]
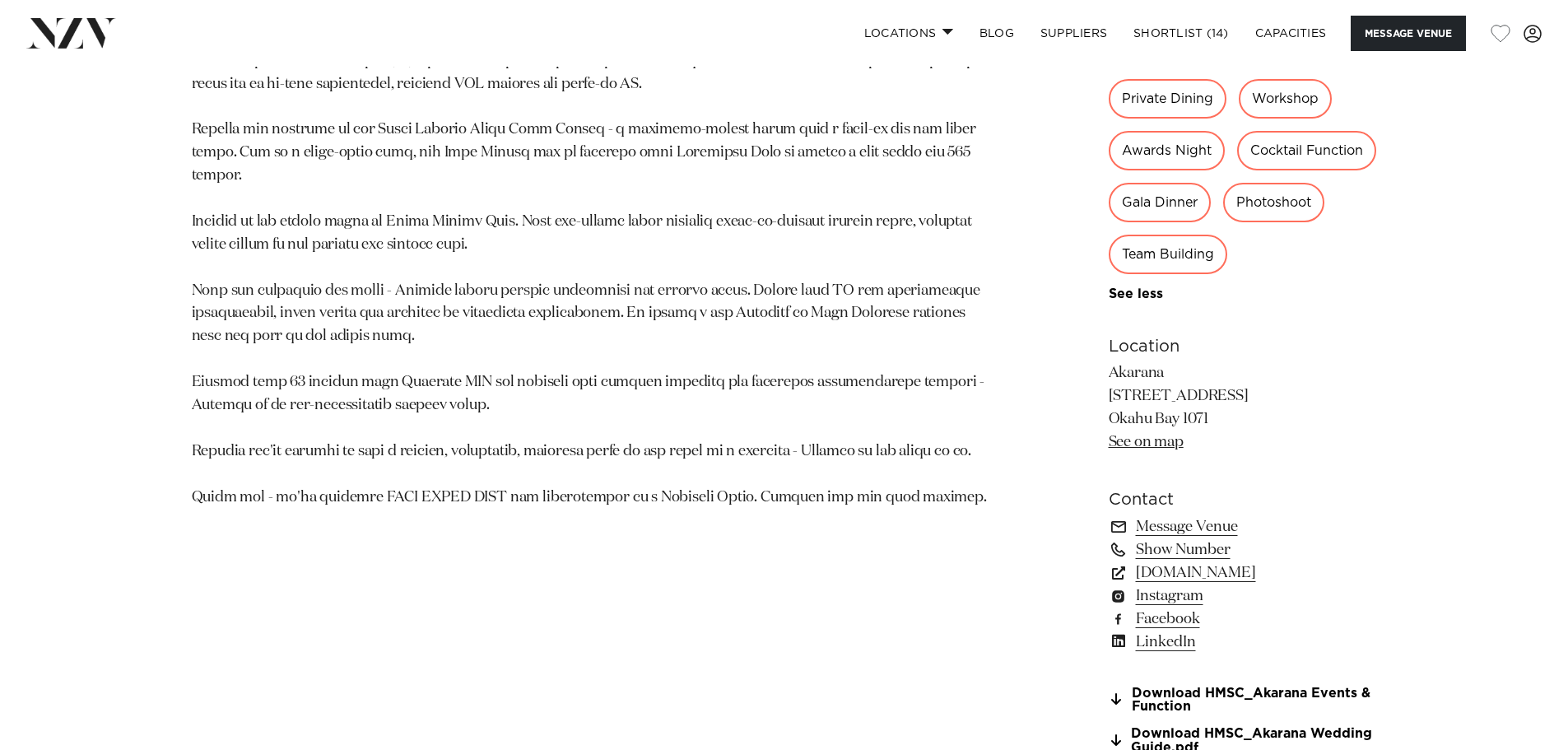
click at [1159, 453] on p "Akarana [STREET_ADDRESS] [GEOGRAPHIC_DATA] 1071 See on map" at bounding box center [1243, 408] width 268 height 92
click at [1159, 443] on link "See on map" at bounding box center [1147, 441] width 75 height 15
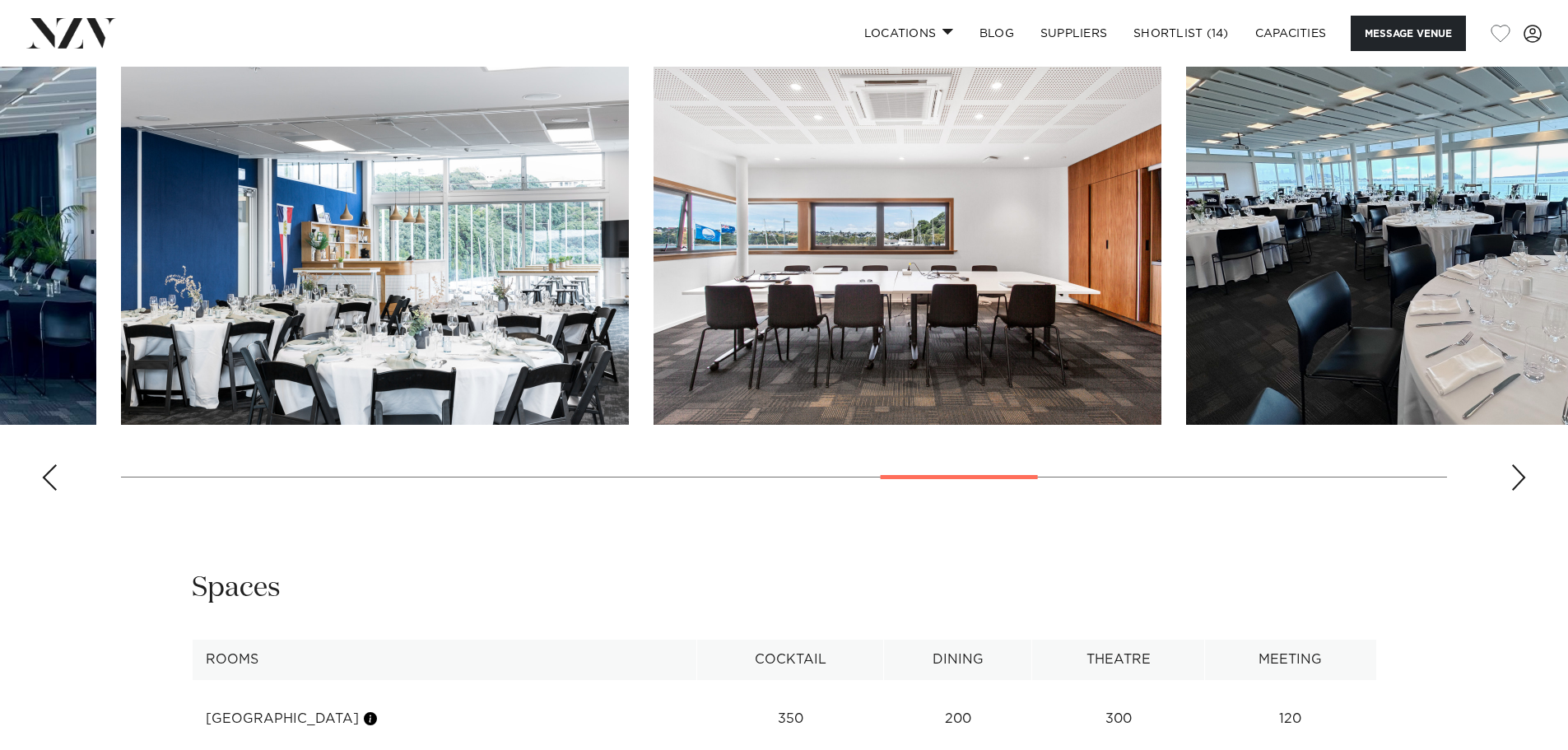
scroll to position [2222, 0]
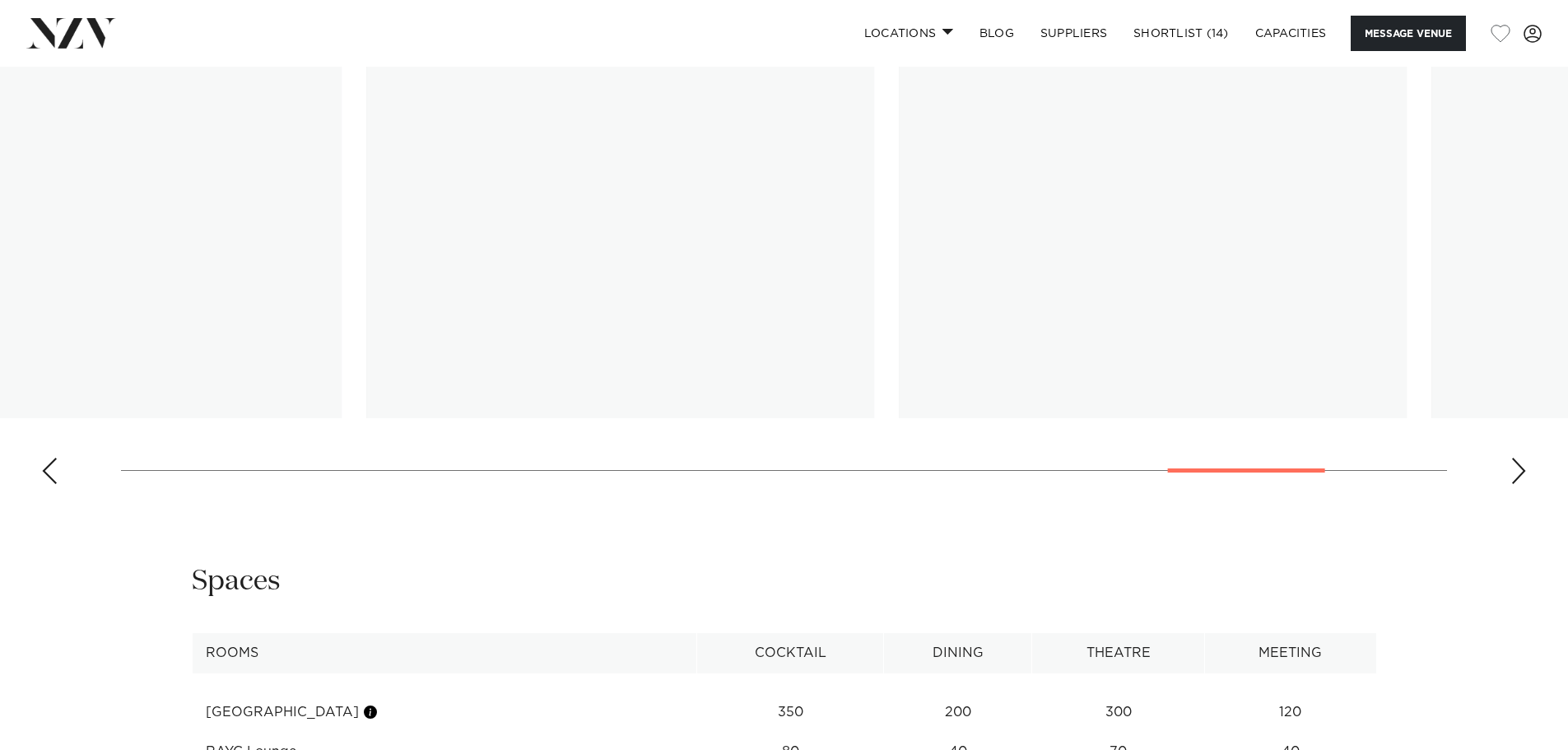
click at [1237, 450] on swiper-container at bounding box center [784, 271] width 1568 height 452
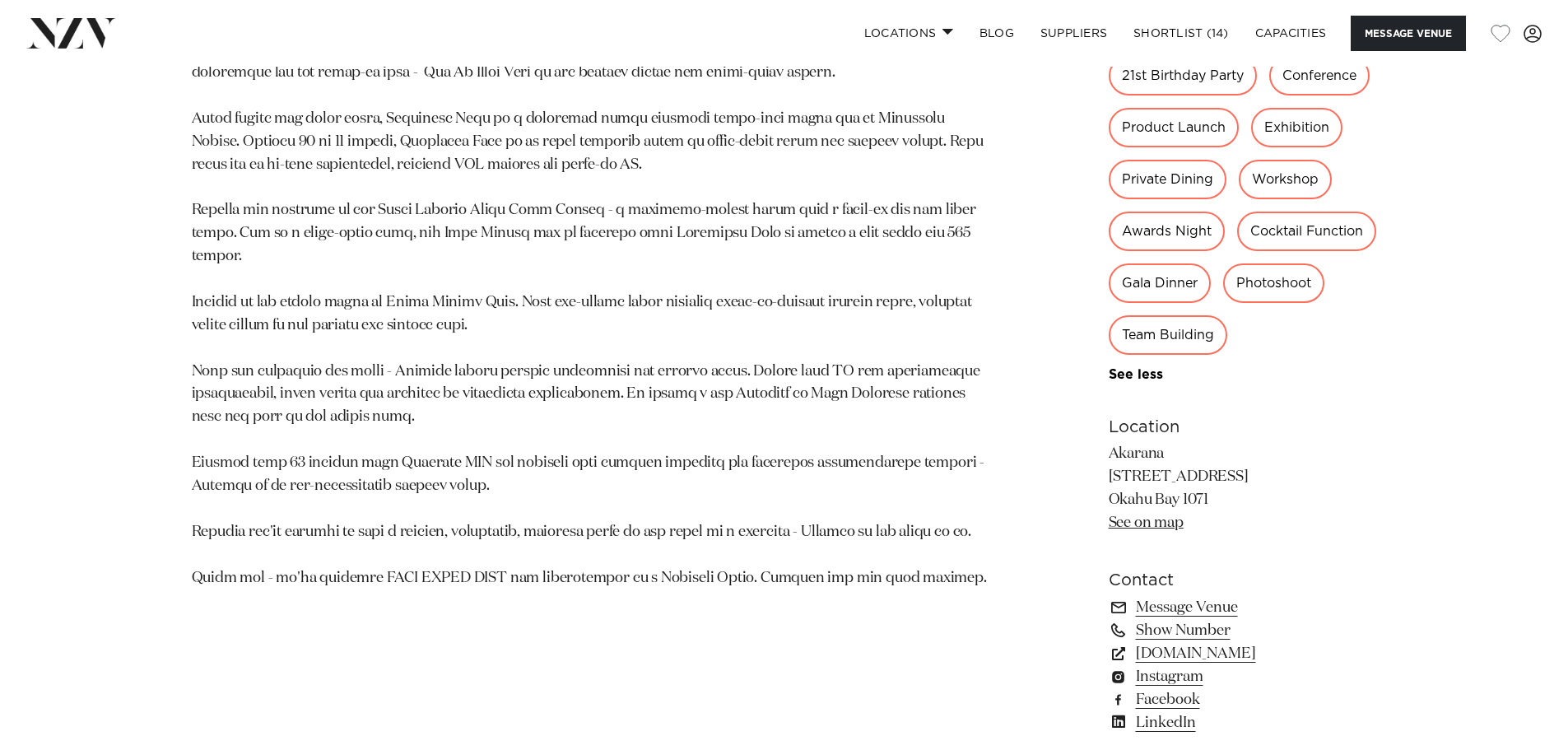
scroll to position [1399, 0]
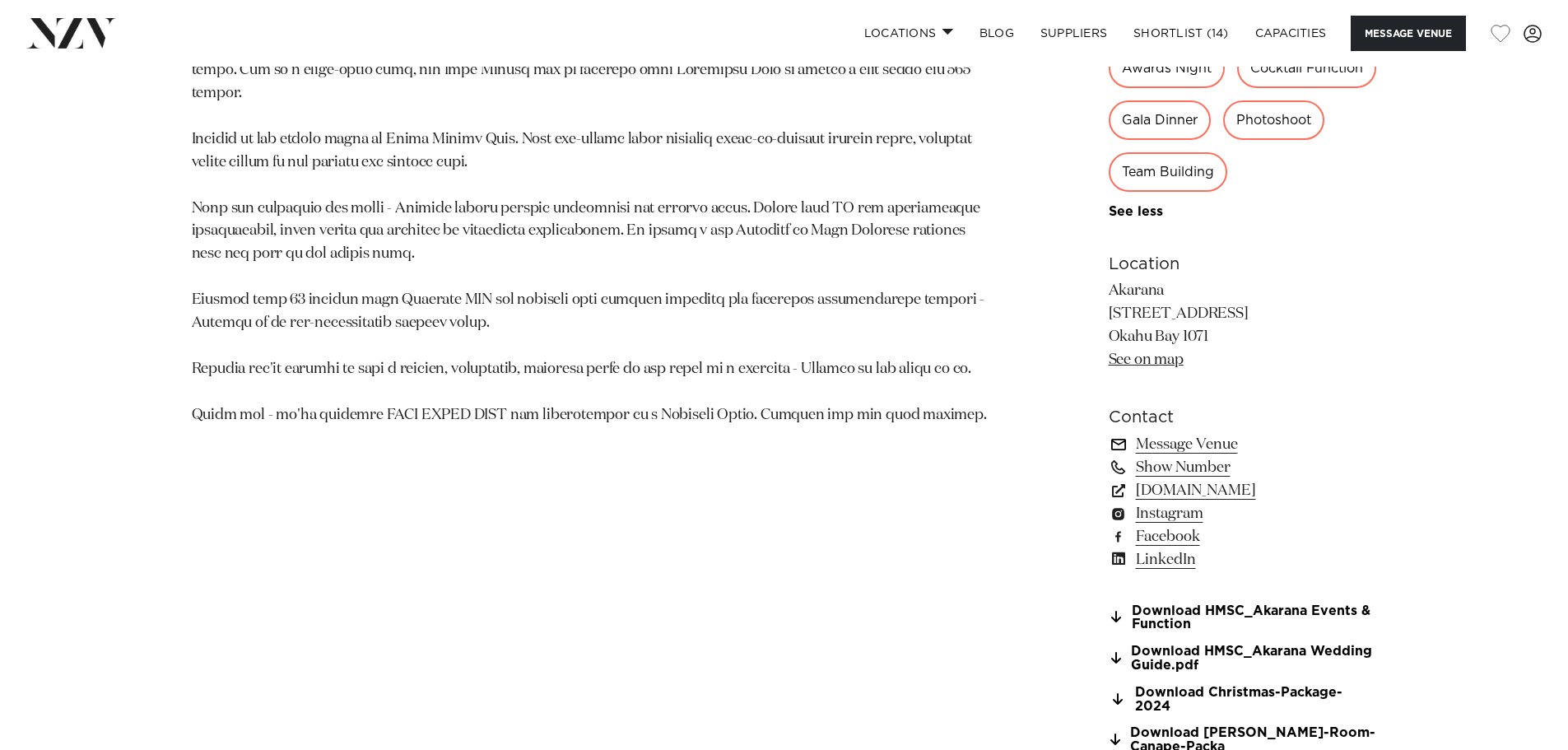
click at [1186, 440] on link "Message Venue" at bounding box center [1243, 444] width 268 height 23
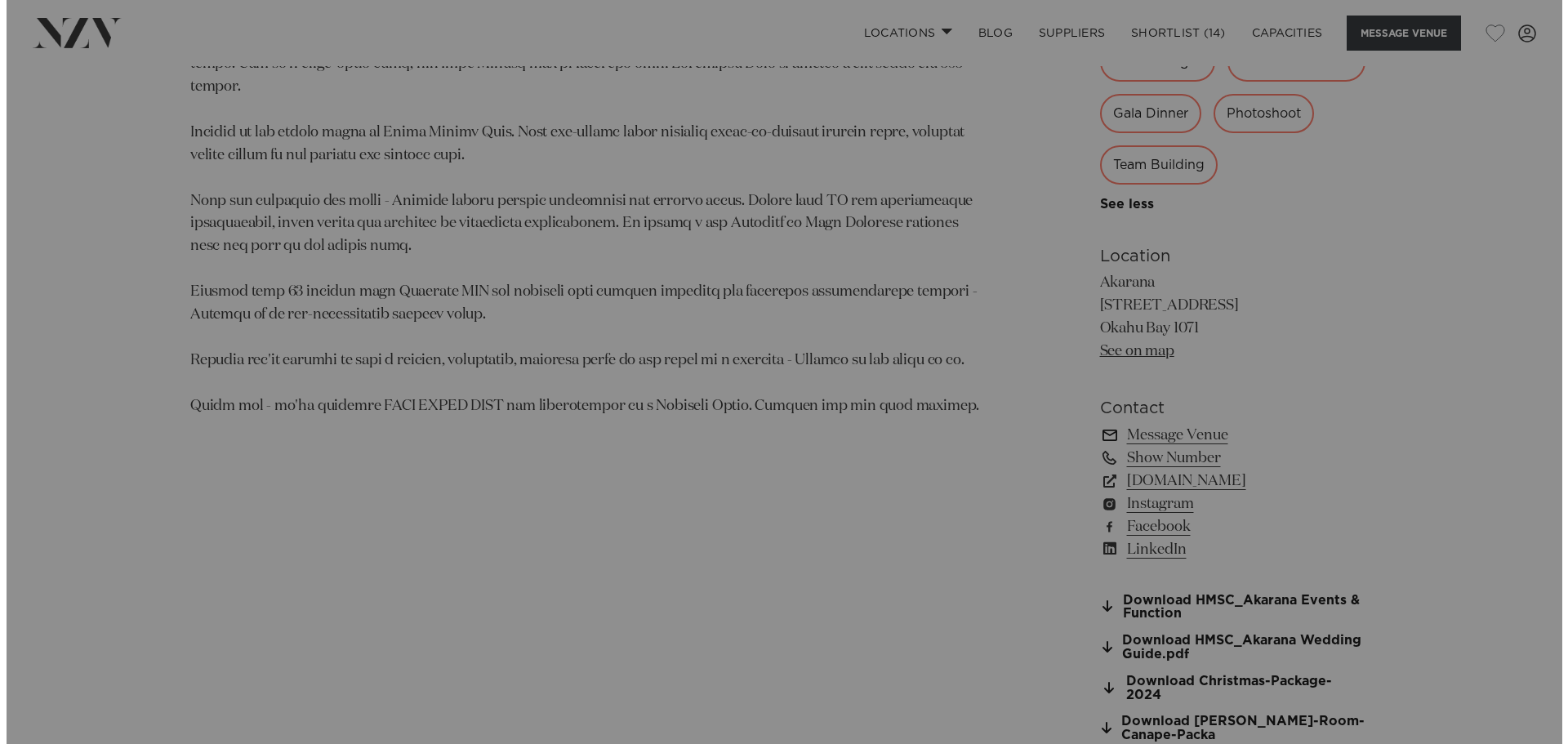
scroll to position [1393, 0]
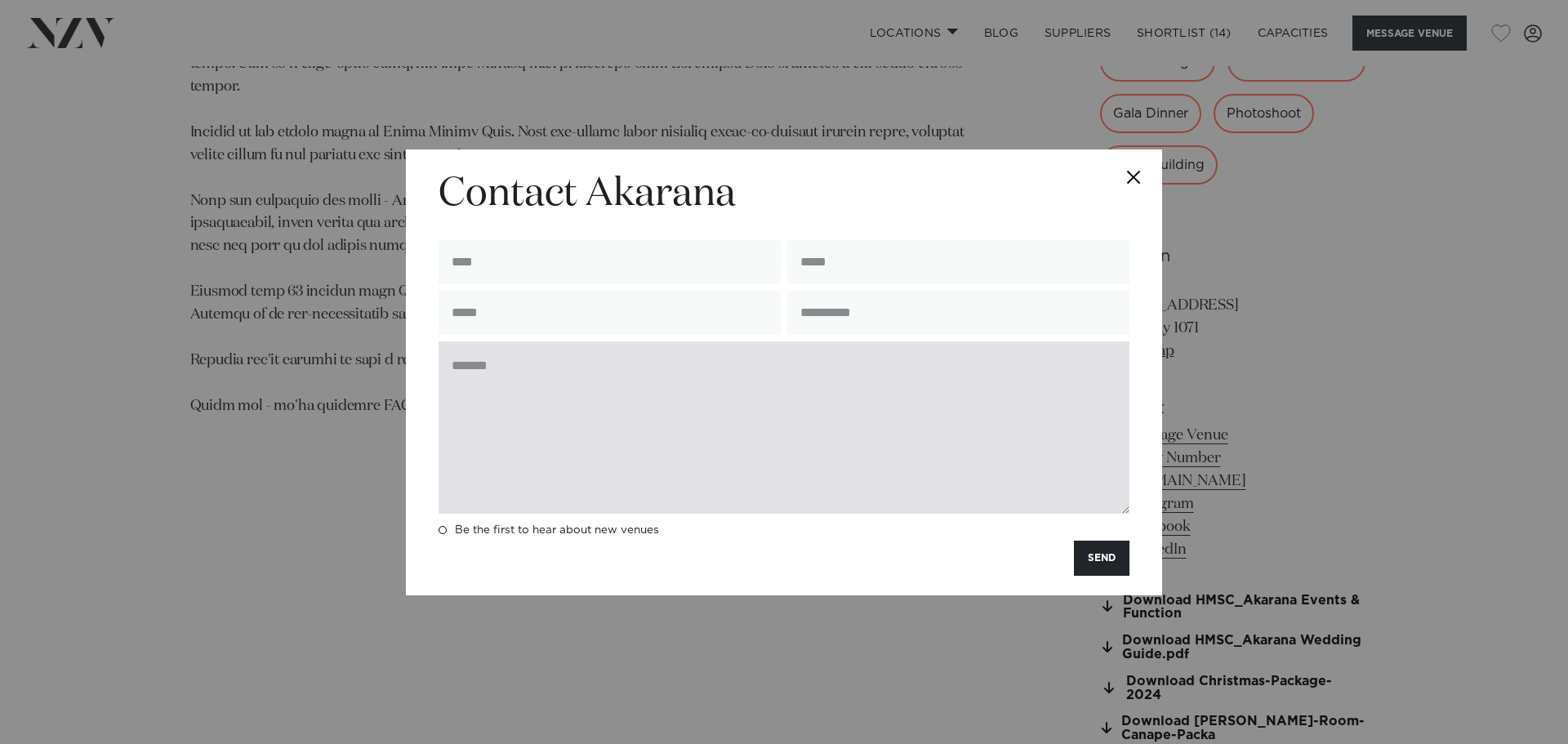
click at [597, 424] on textarea at bounding box center [784, 427] width 691 height 172
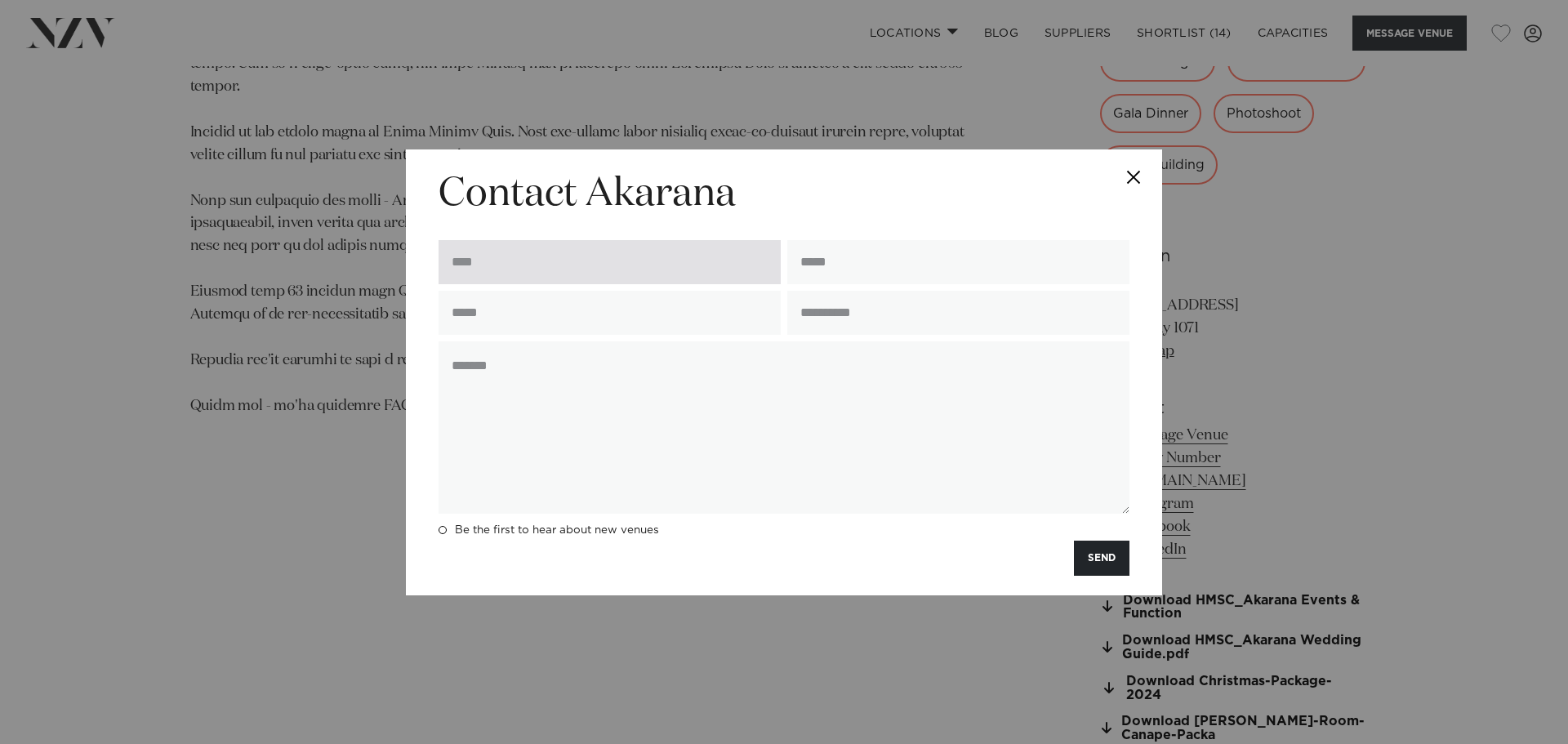
click at [585, 267] on input "text" at bounding box center [610, 261] width 343 height 44
type input "******"
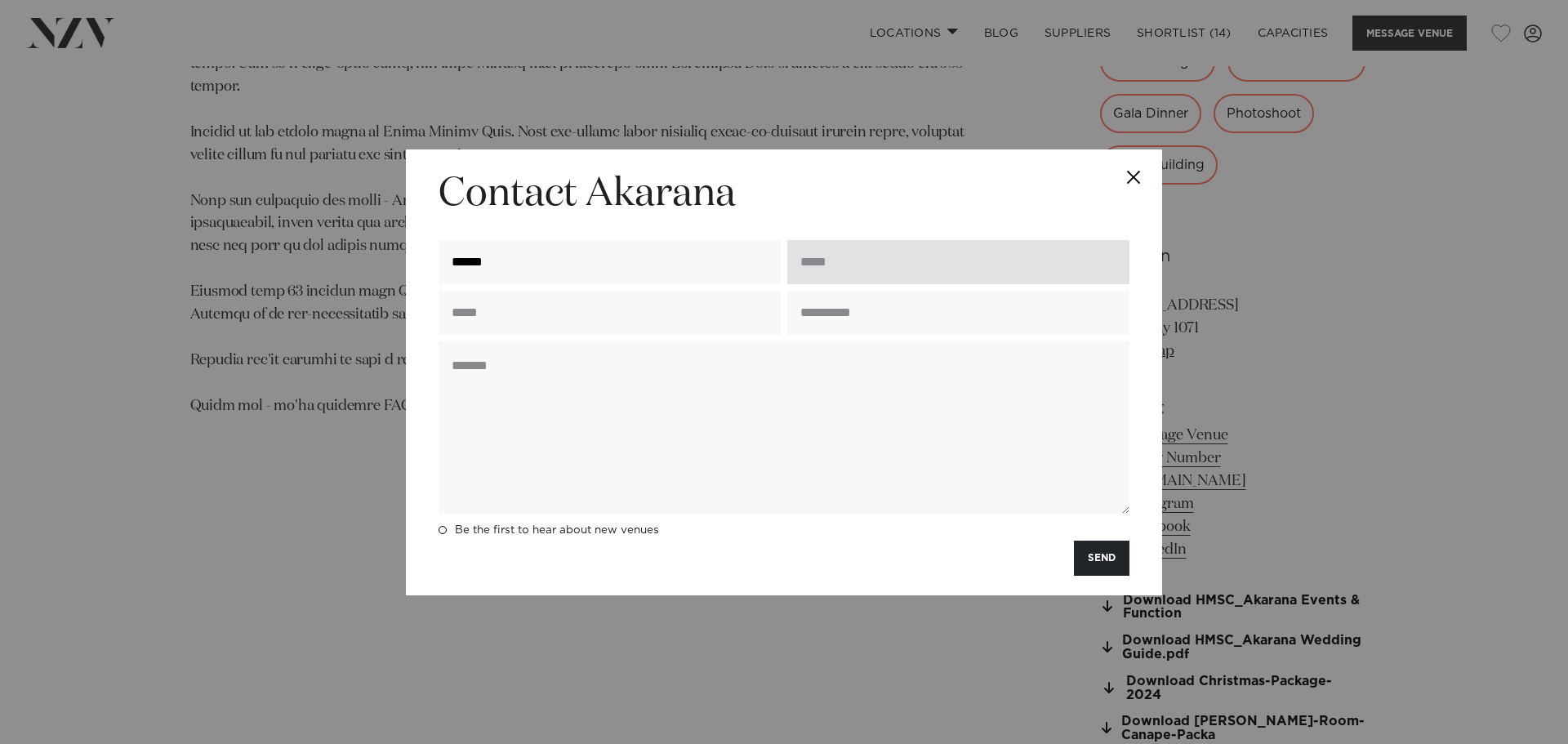
click at [857, 257] on input "email" at bounding box center [959, 261] width 343 height 44
type input "**********"
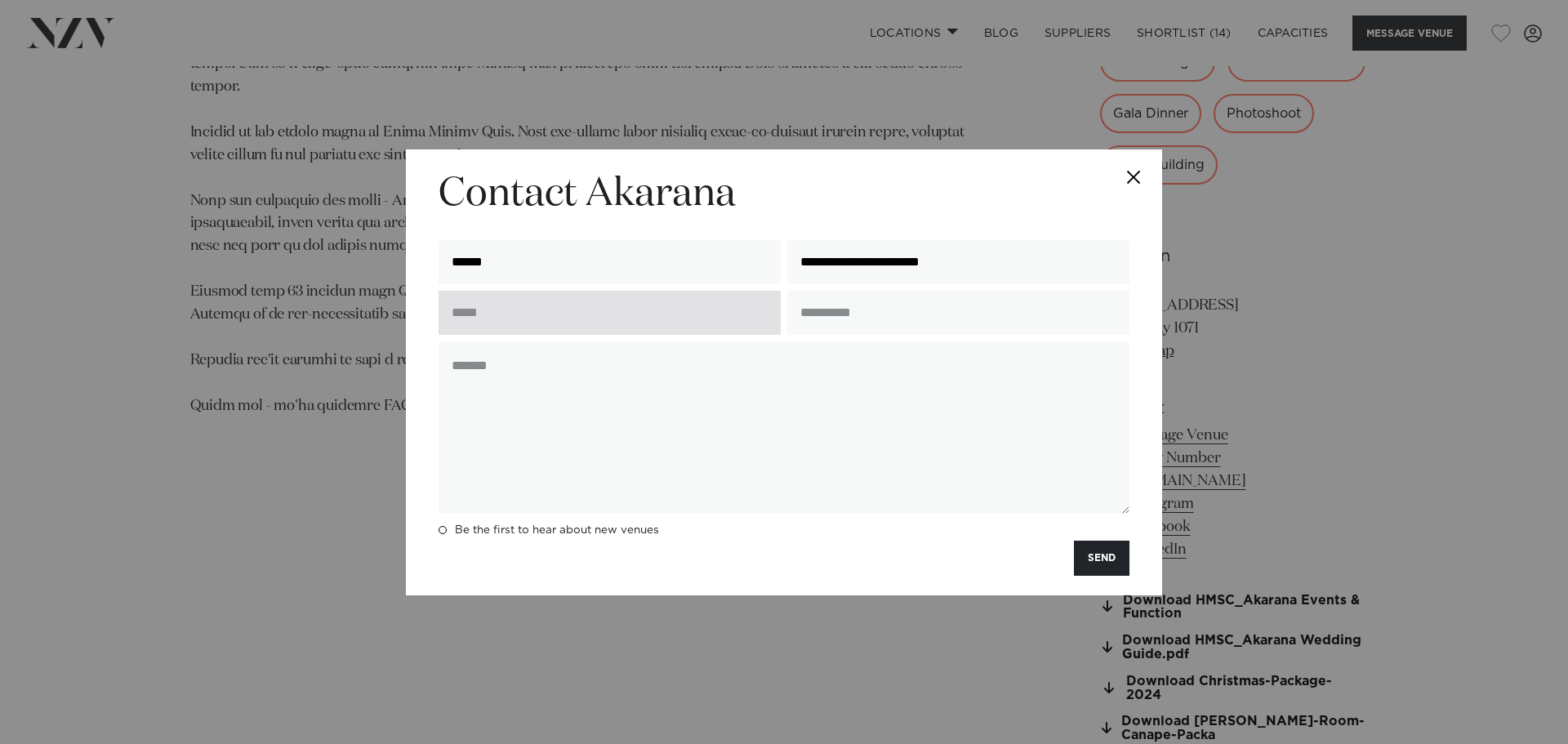
click at [571, 311] on input "text" at bounding box center [610, 312] width 343 height 44
type input "**********"
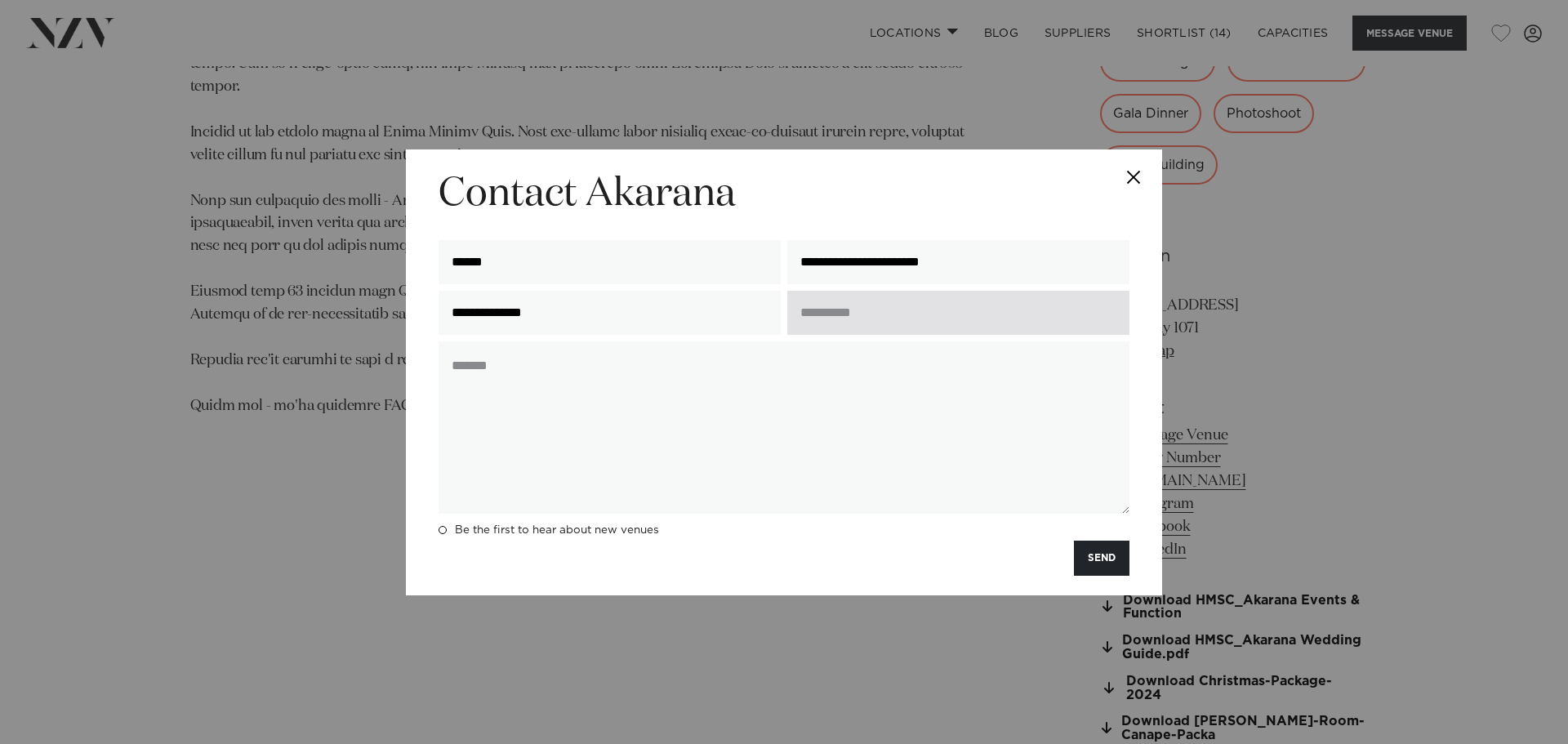
click at [874, 312] on input "text" at bounding box center [959, 312] width 343 height 44
type input "**********"
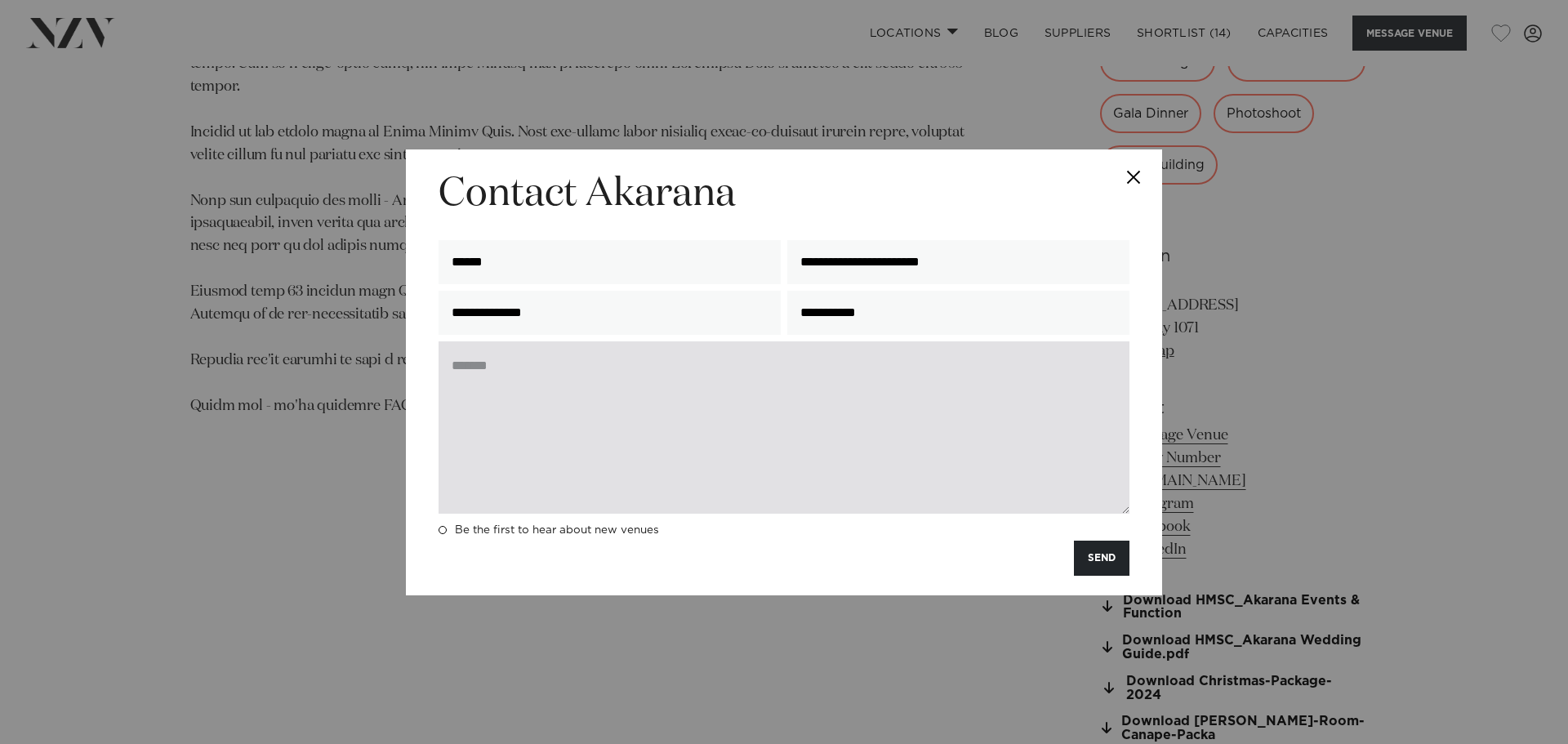
click at [766, 370] on textarea at bounding box center [784, 427] width 691 height 172
click at [482, 370] on textarea at bounding box center [784, 427] width 691 height 172
paste textarea "**********"
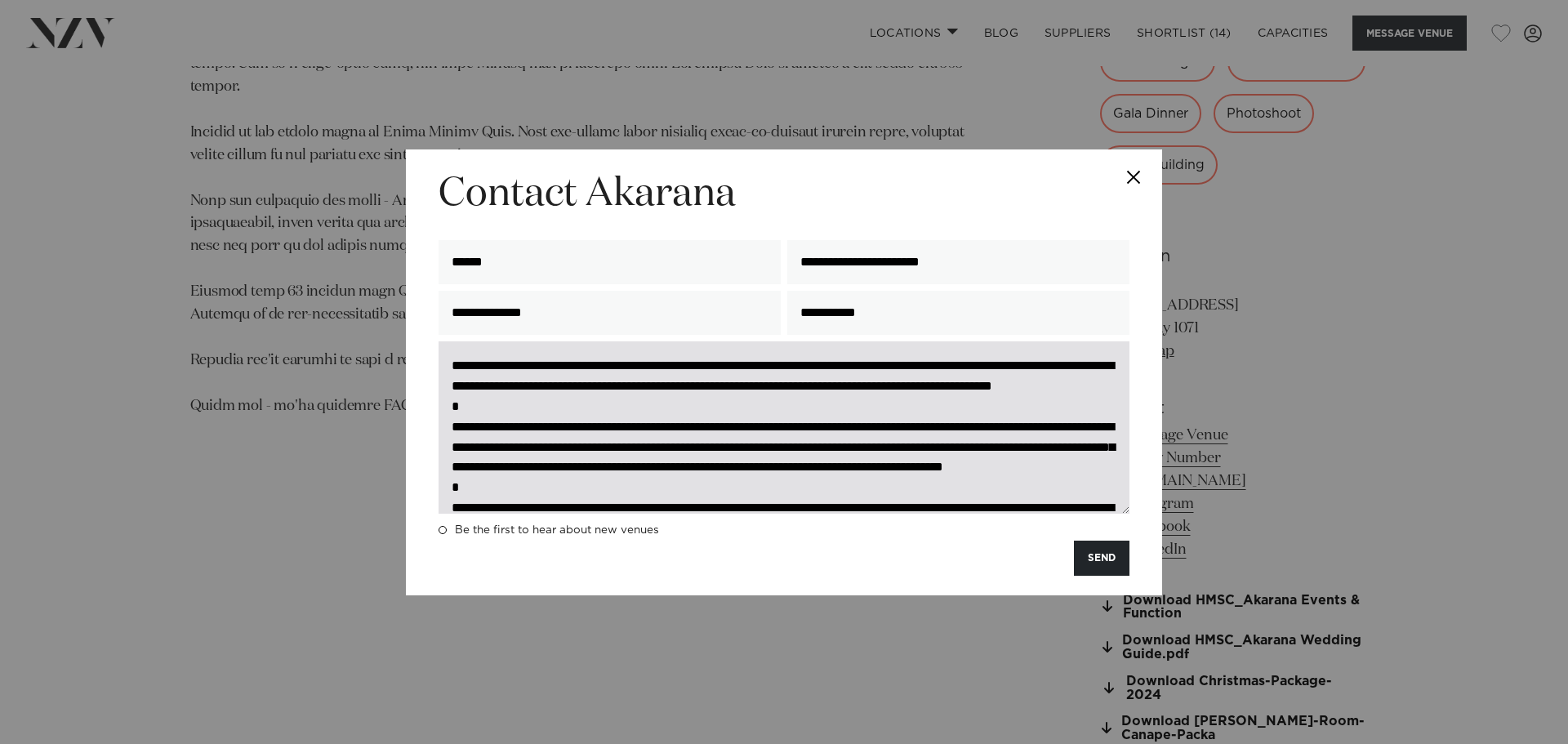
scroll to position [286, 0]
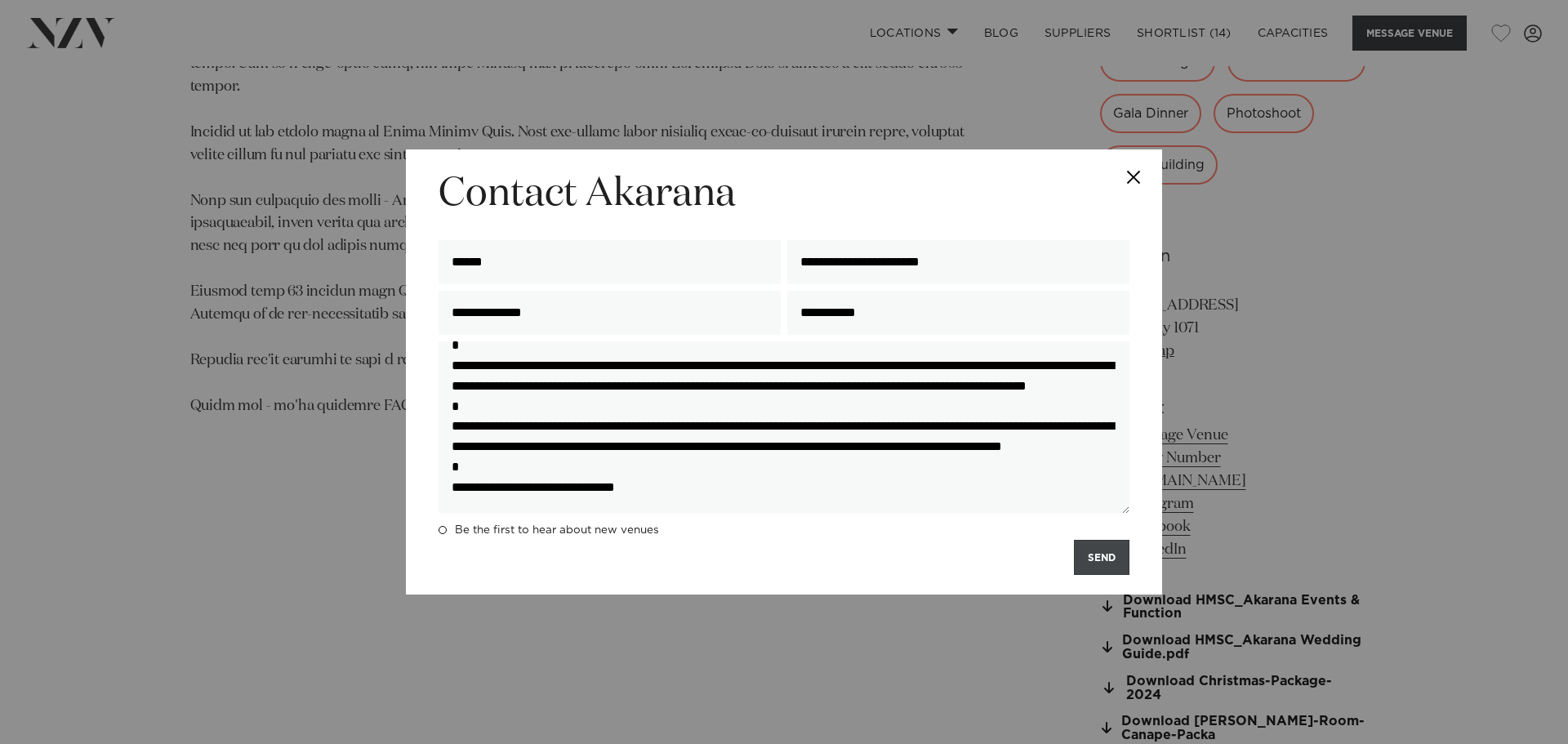
type textarea "**********"
click at [1108, 556] on button "SEND" at bounding box center [1102, 556] width 56 height 35
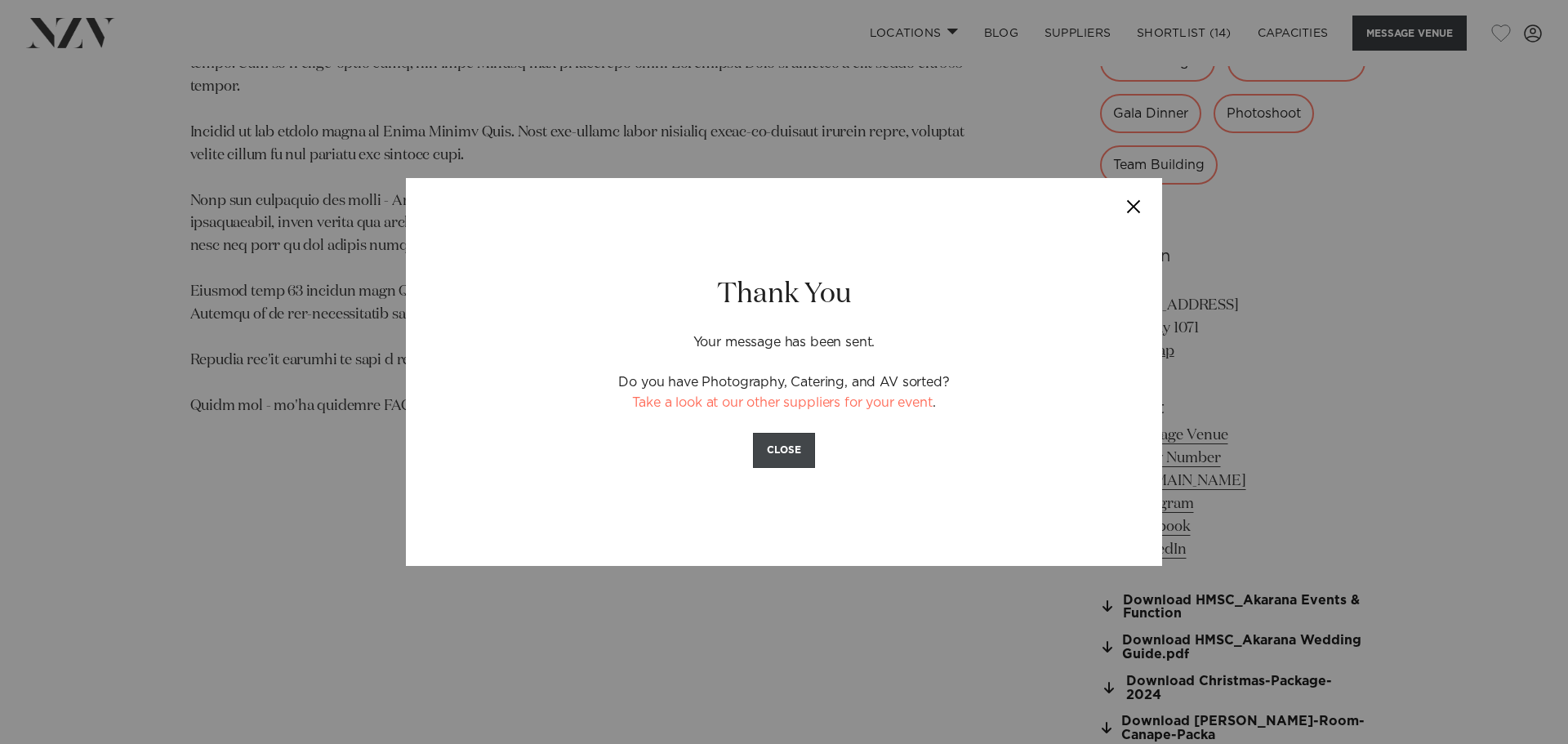
click at [795, 445] on button "CLOSE" at bounding box center [784, 450] width 62 height 35
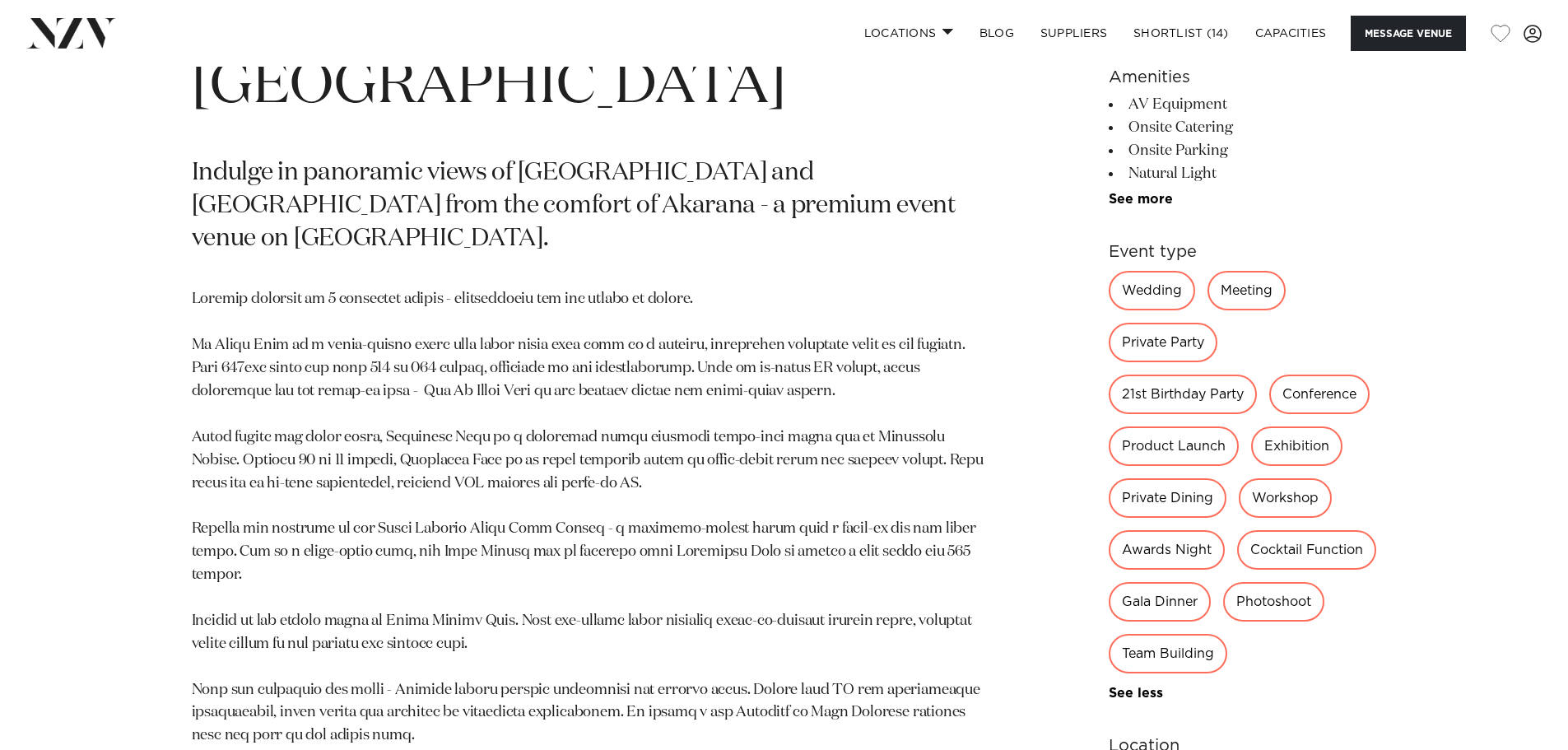
scroll to position [664, 0]
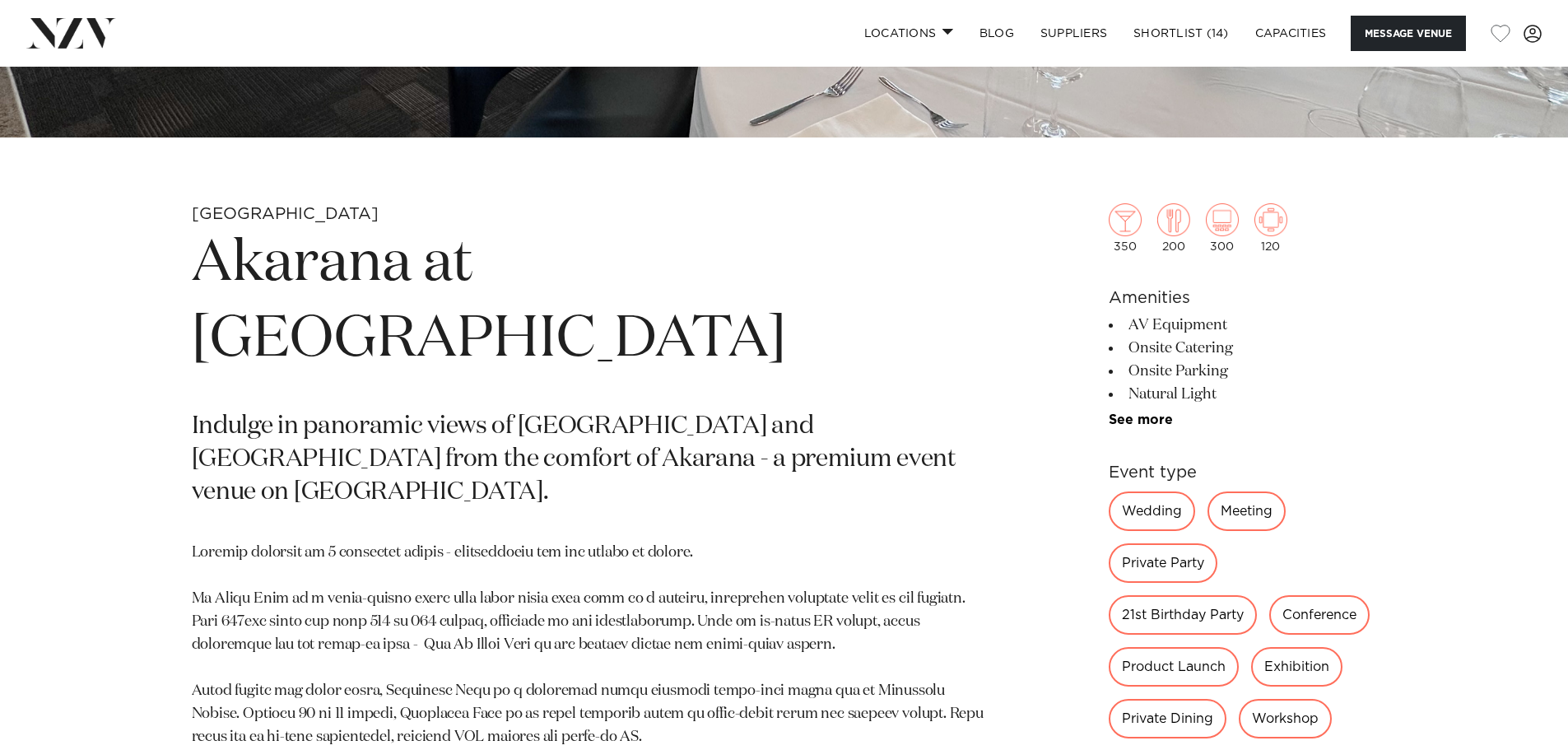
drag, startPoint x: 557, startPoint y: 344, endPoint x: 207, endPoint y: 267, distance: 358.4
click at [207, 267] on h1 "Akarana at Hyundai Marine Sports Centre" at bounding box center [591, 302] width 800 height 152
copy h1 "Akarana at Hyundai Marine Sports Centre"
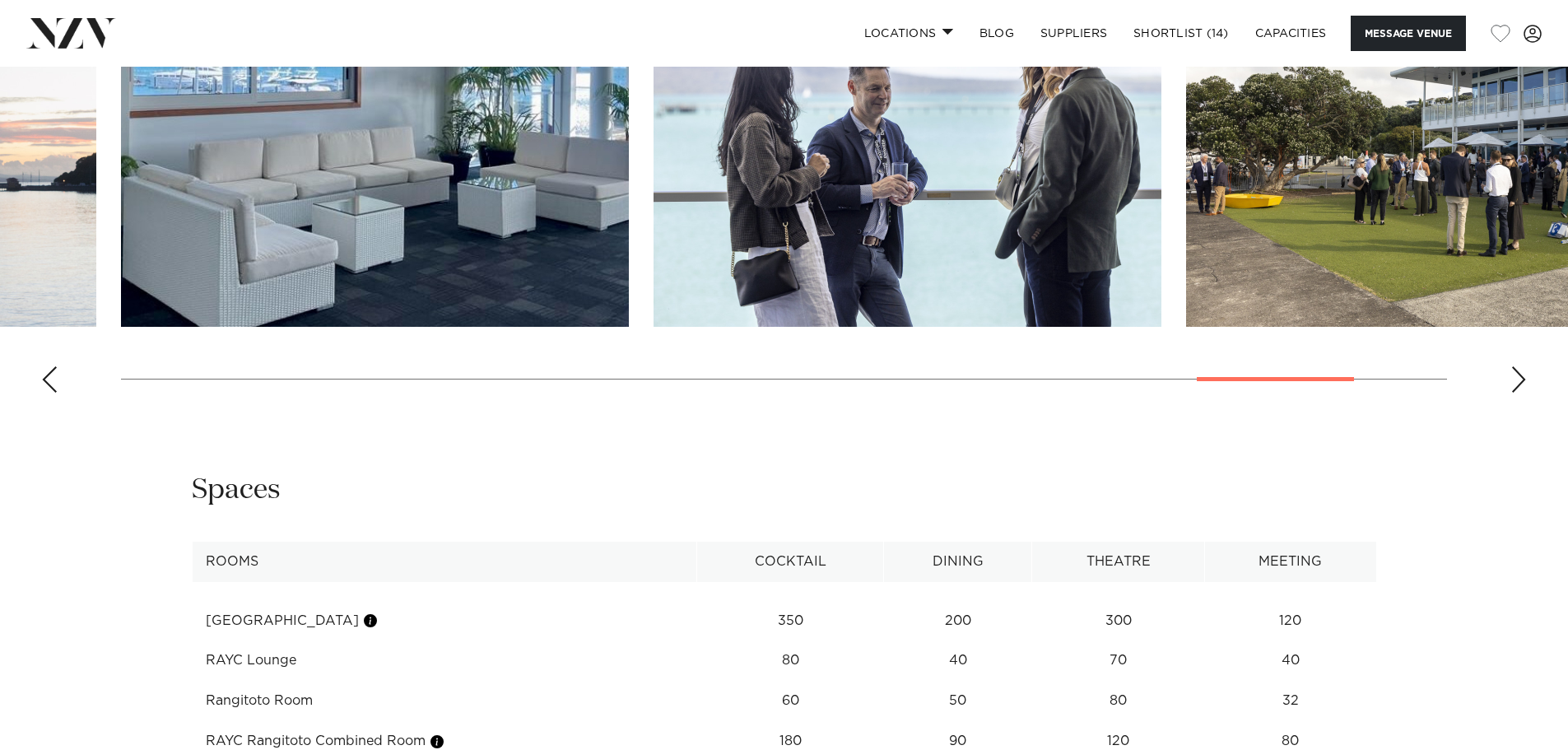
scroll to position [2392, 0]
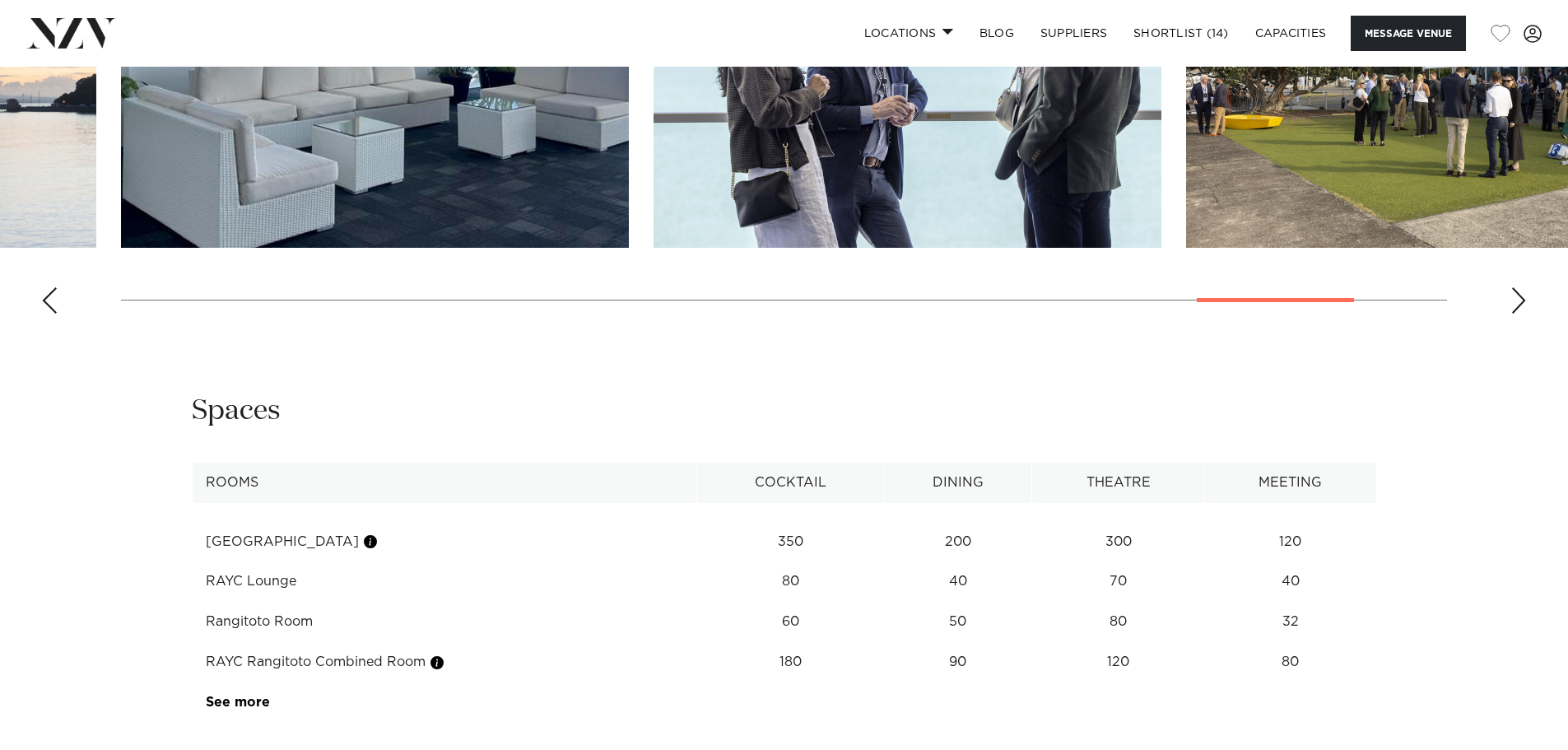
click at [350, 404] on div "Spaces" at bounding box center [784, 411] width 1186 height 37
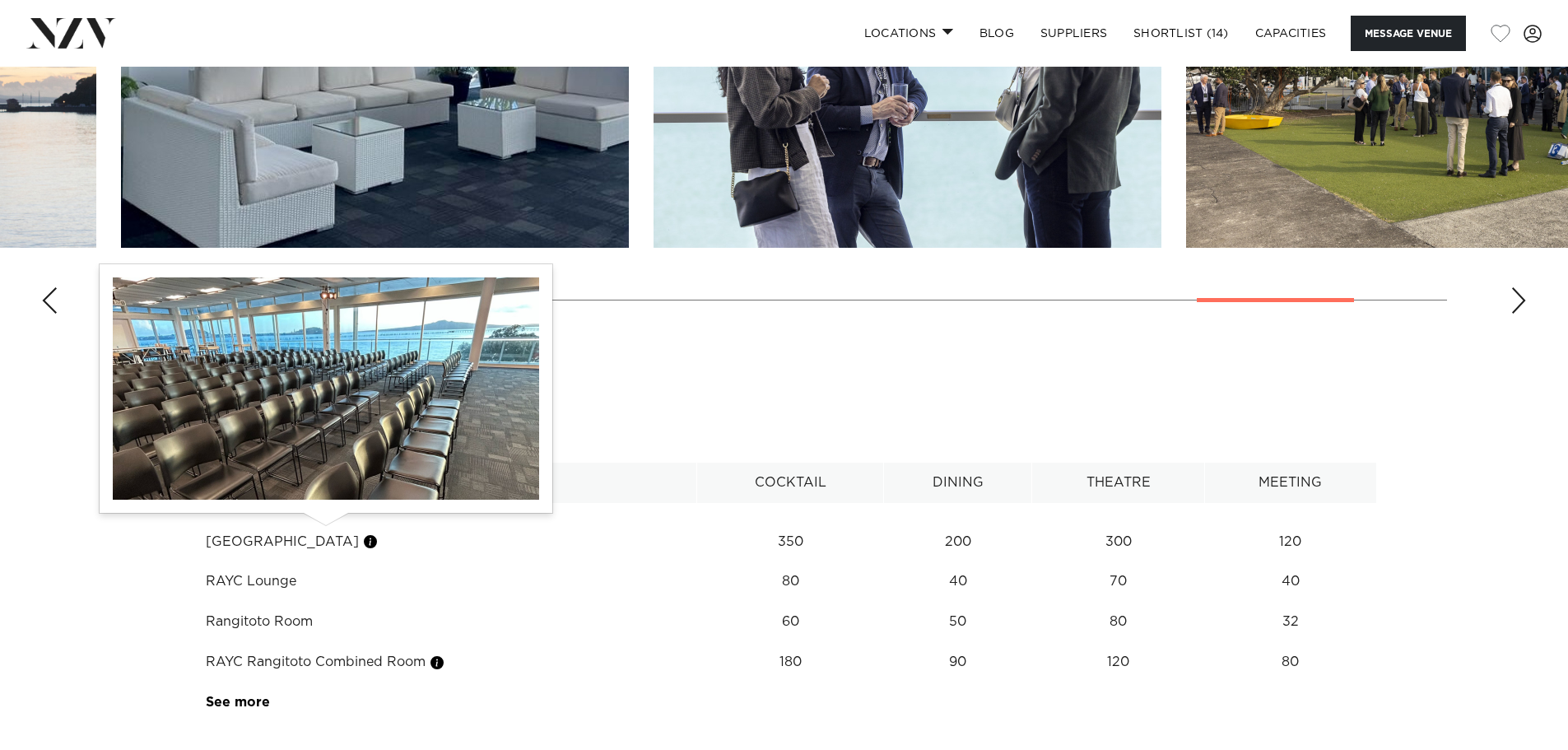
click at [363, 533] on button "button" at bounding box center [370, 541] width 16 height 16
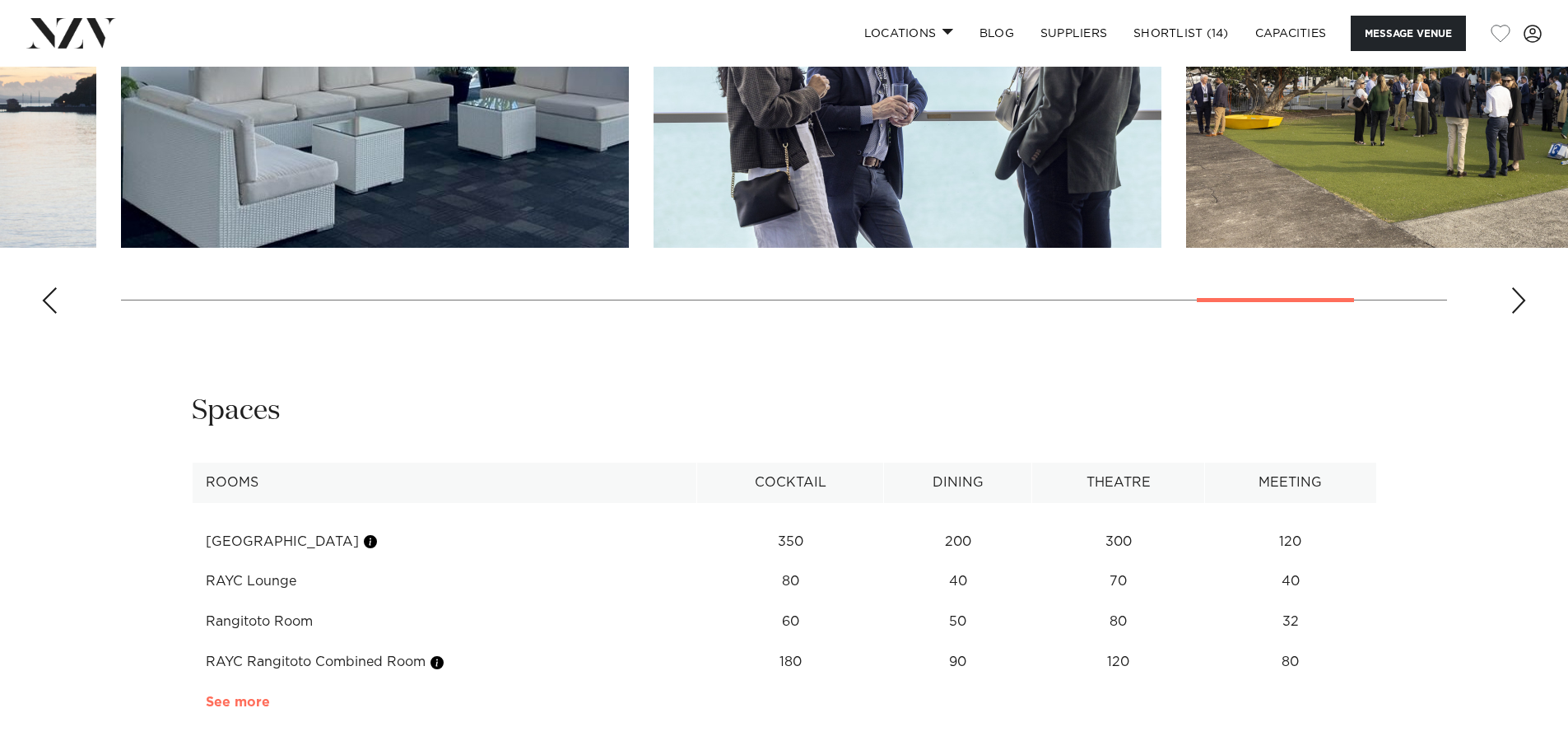
click at [245, 695] on link "See more" at bounding box center [270, 701] width 128 height 13
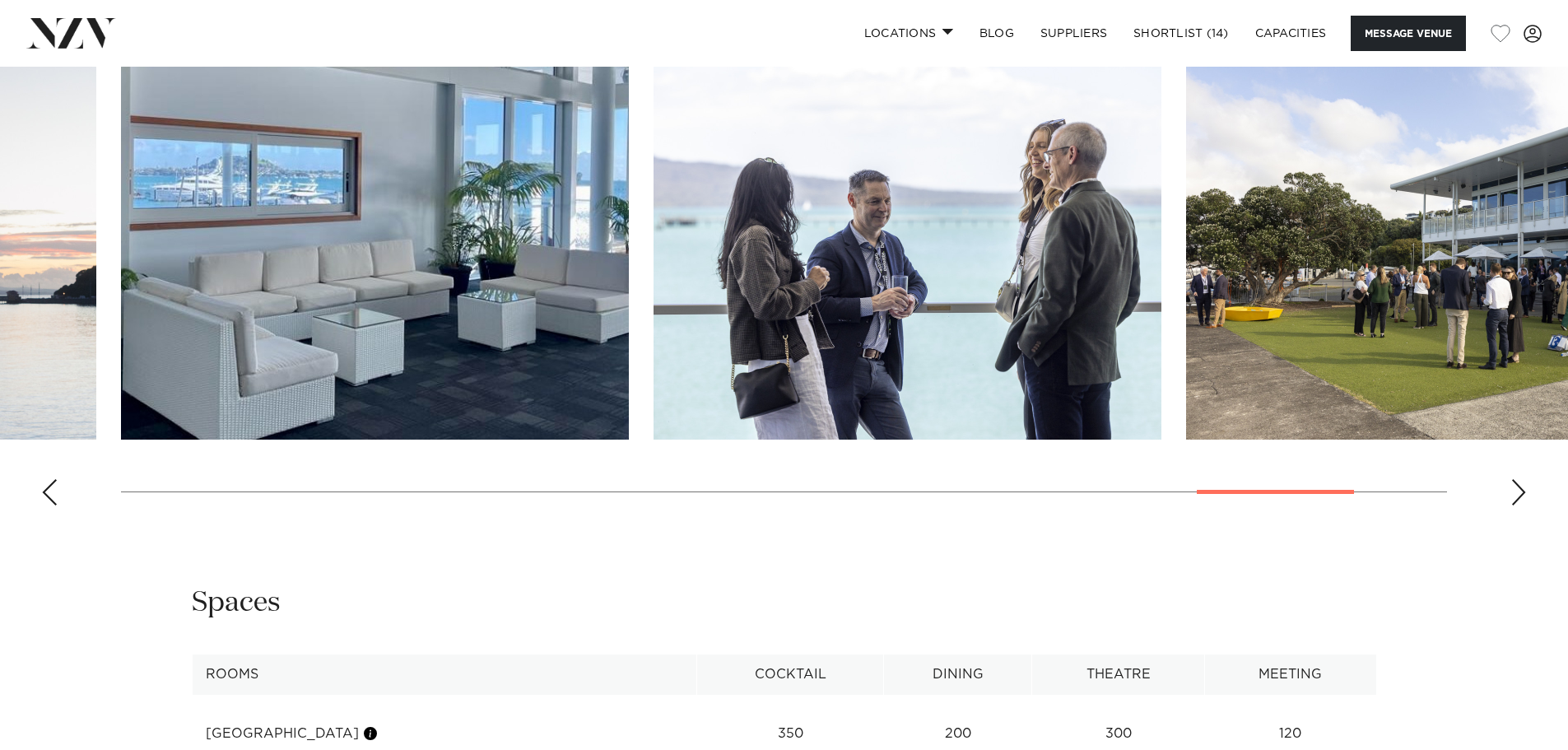
scroll to position [2228, 0]
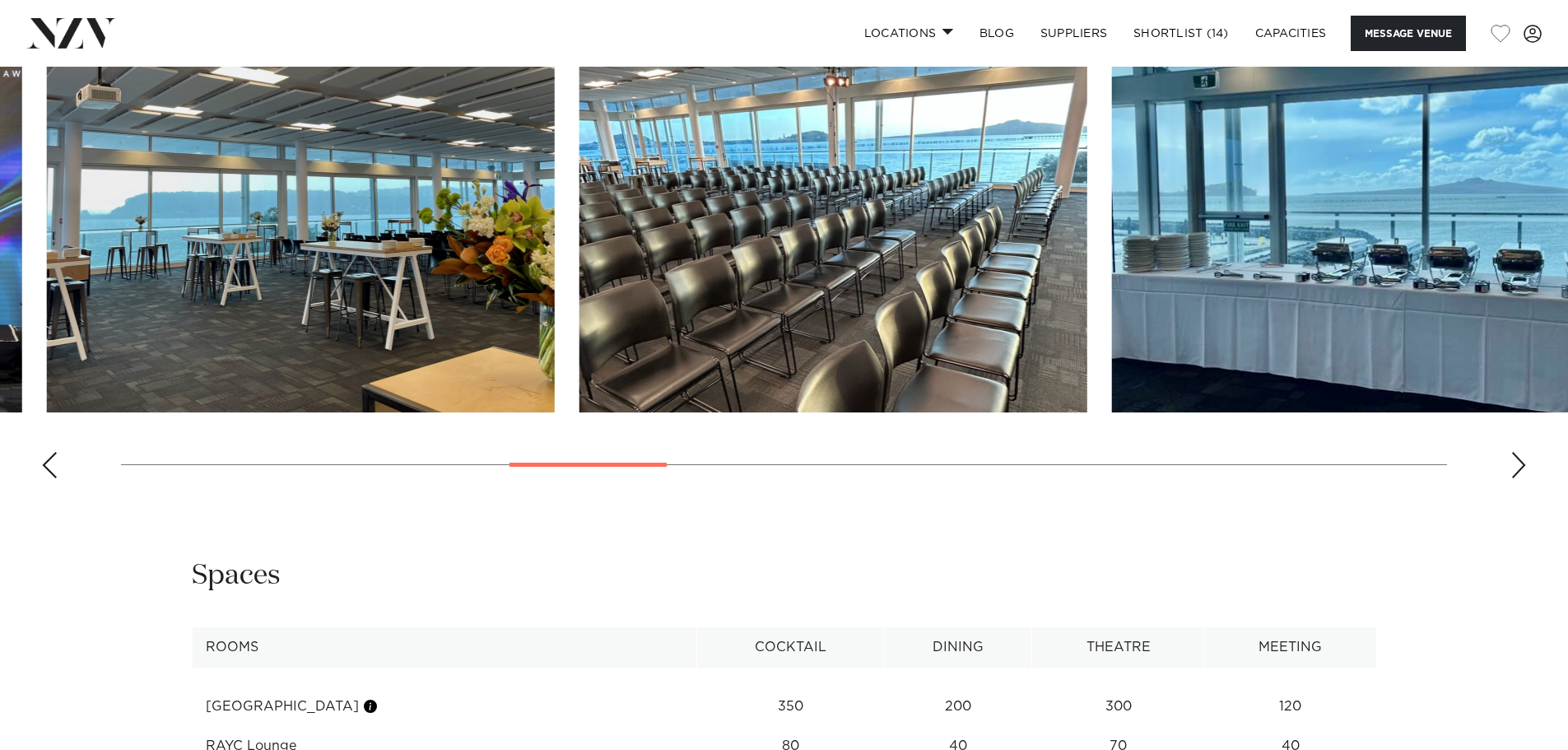
click at [588, 446] on swiper-container at bounding box center [784, 265] width 1568 height 452
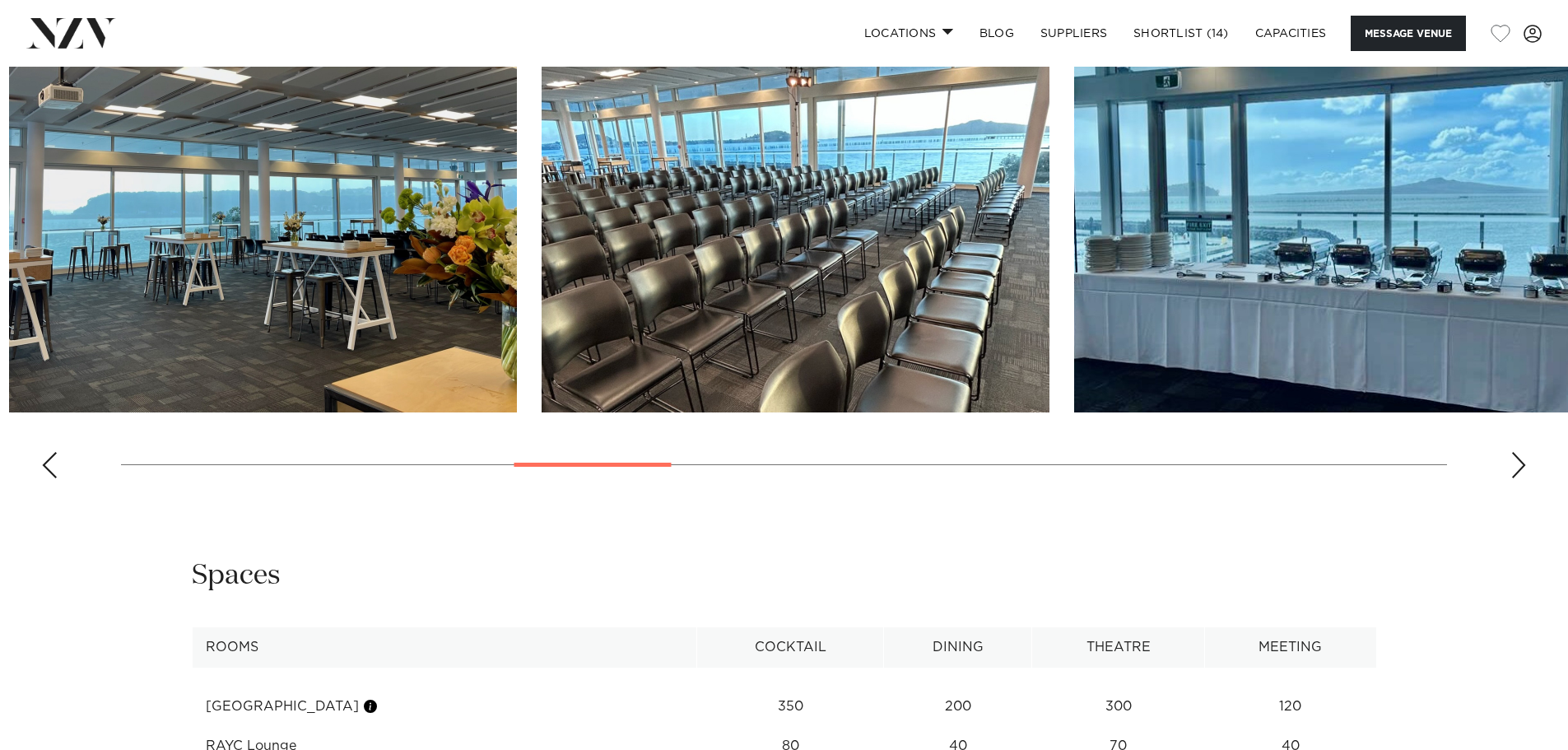
click at [448, 446] on swiper-container at bounding box center [784, 265] width 1568 height 452
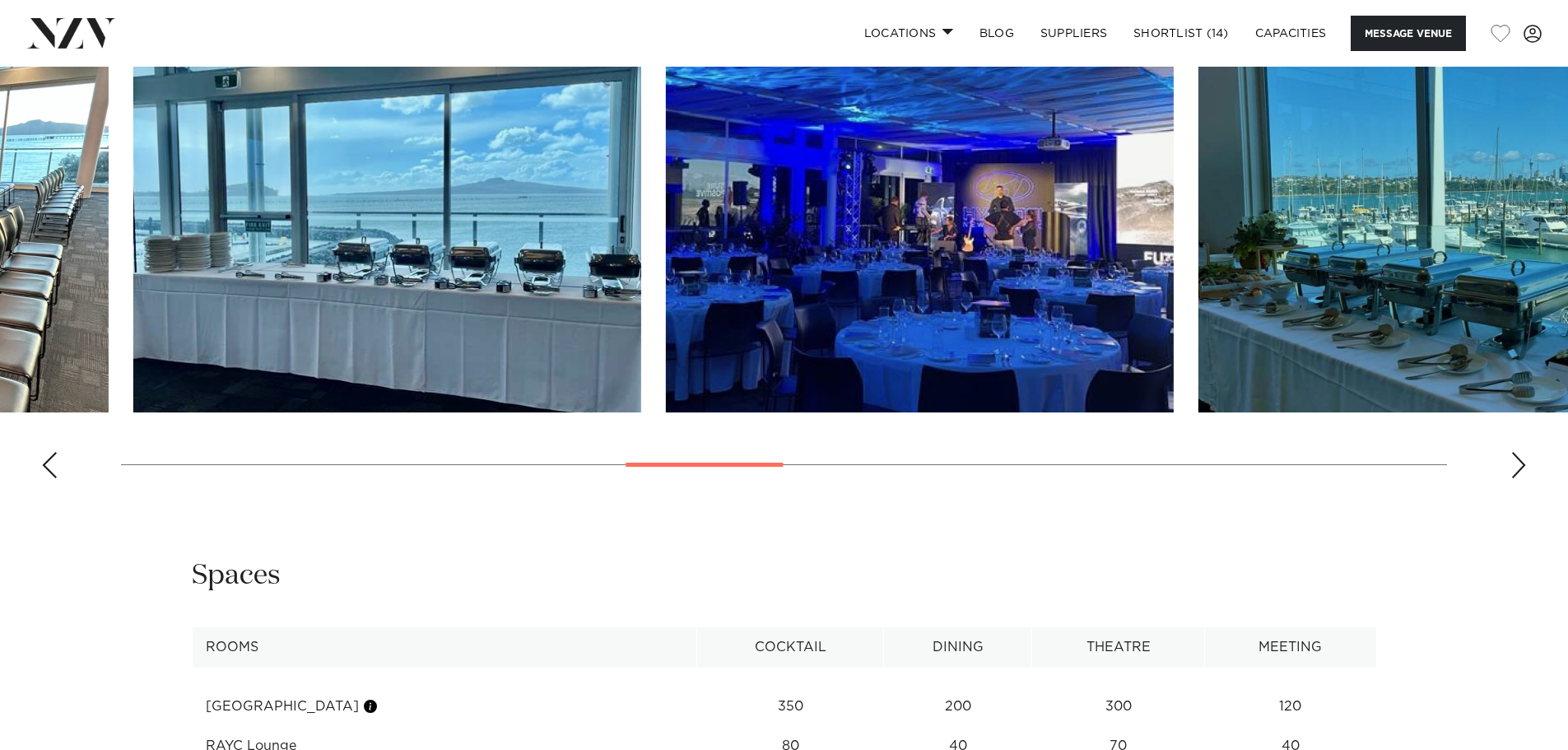
click at [705, 446] on swiper-container at bounding box center [784, 265] width 1568 height 452
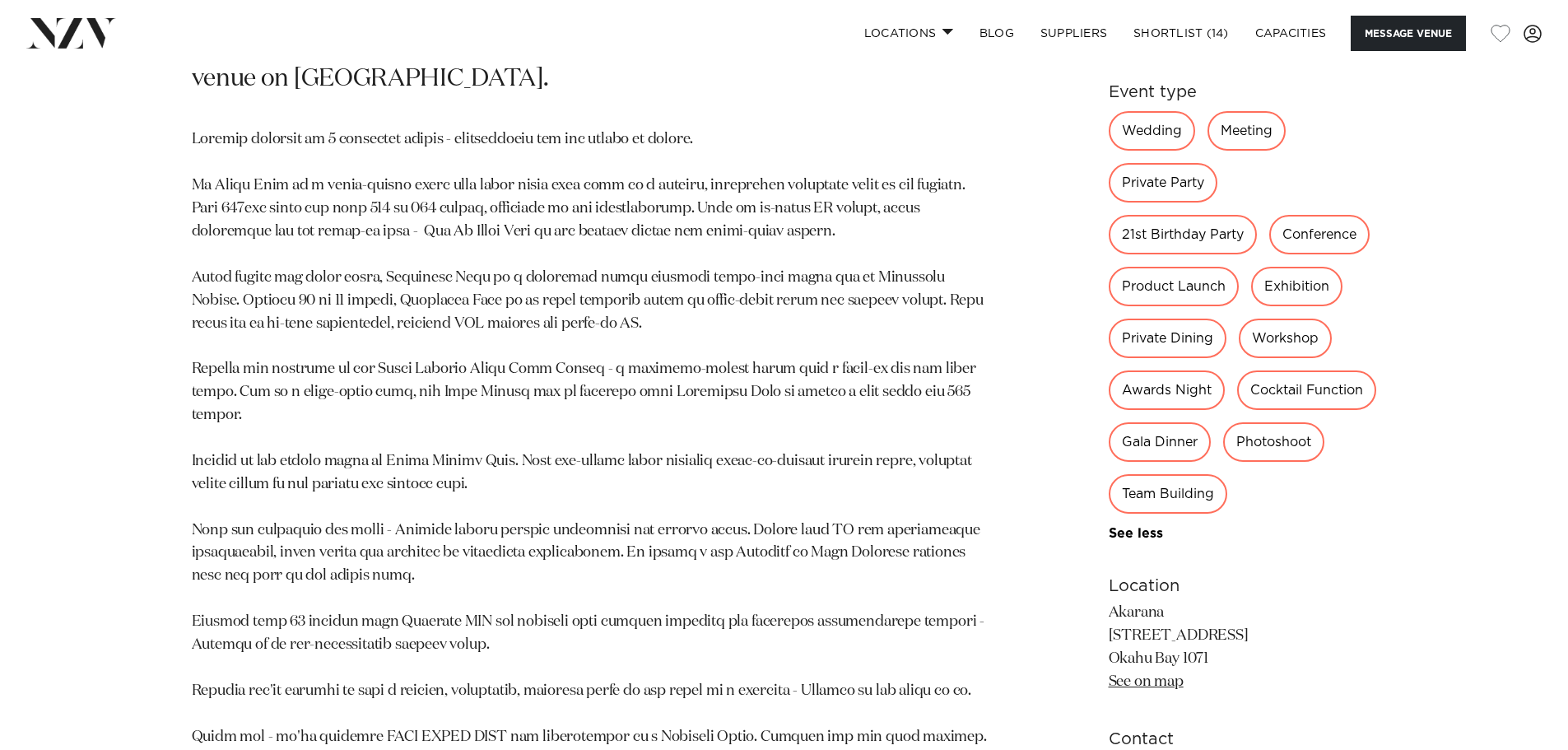
scroll to position [1076, 0]
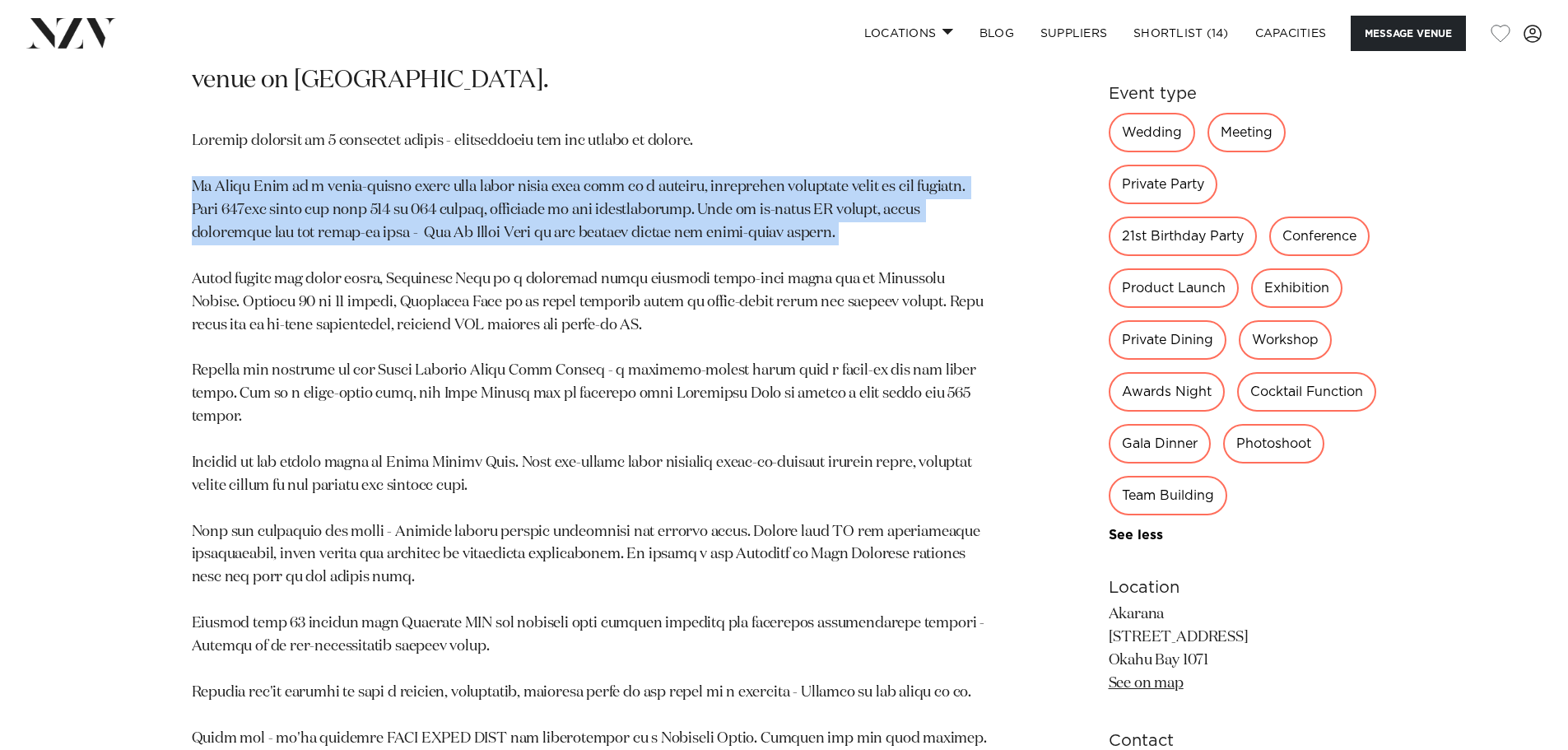
drag, startPoint x: 821, startPoint y: 199, endPoint x: 188, endPoint y: 158, distance: 634.3
click at [188, 158] on div "Auckland Akarana at Hyundai Marine Sports Centre Indulge in panoramic views of …" at bounding box center [785, 444] width 1401 height 1305
copy p "Te Kawau Room is a light-filled space with glass doors that lead to a balcony, …"
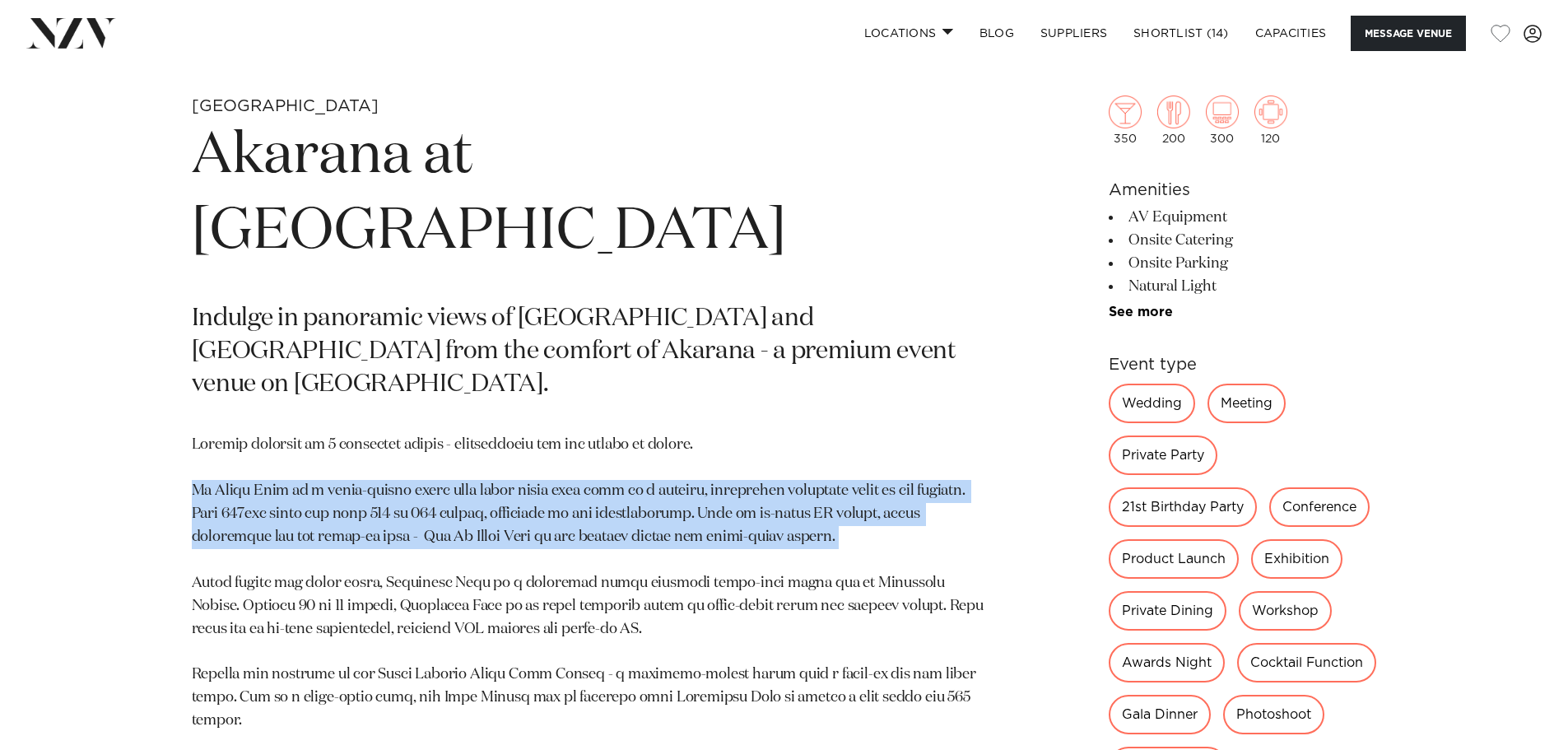
scroll to position [747, 0]
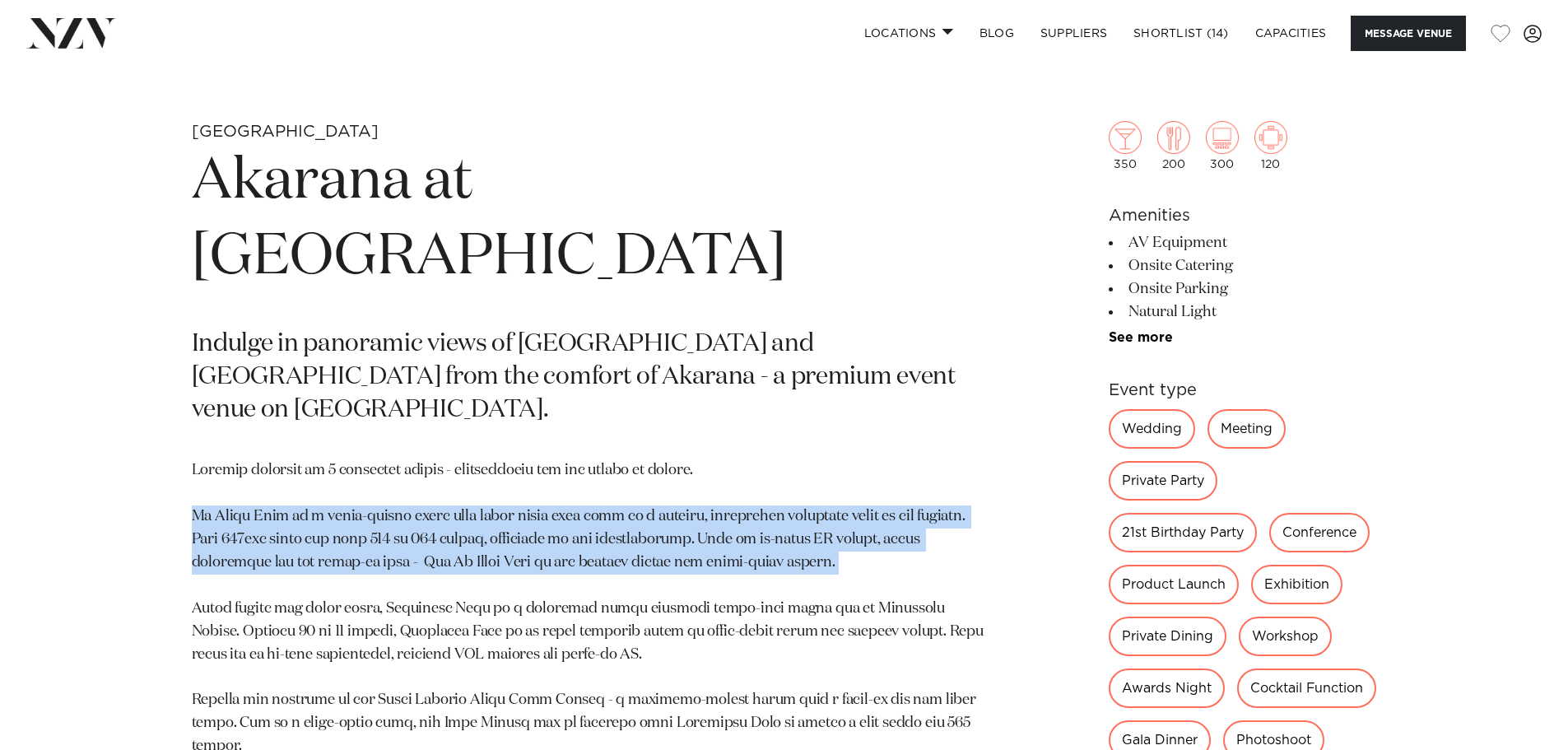
drag, startPoint x: 551, startPoint y: 263, endPoint x: 200, endPoint y: 177, distance: 361.4
click at [200, 177] on h1 "Akarana at Hyundai Marine Sports Centre" at bounding box center [591, 219] width 800 height 152
copy h1 "Akarana at Hyundai Marine Sports Centre"
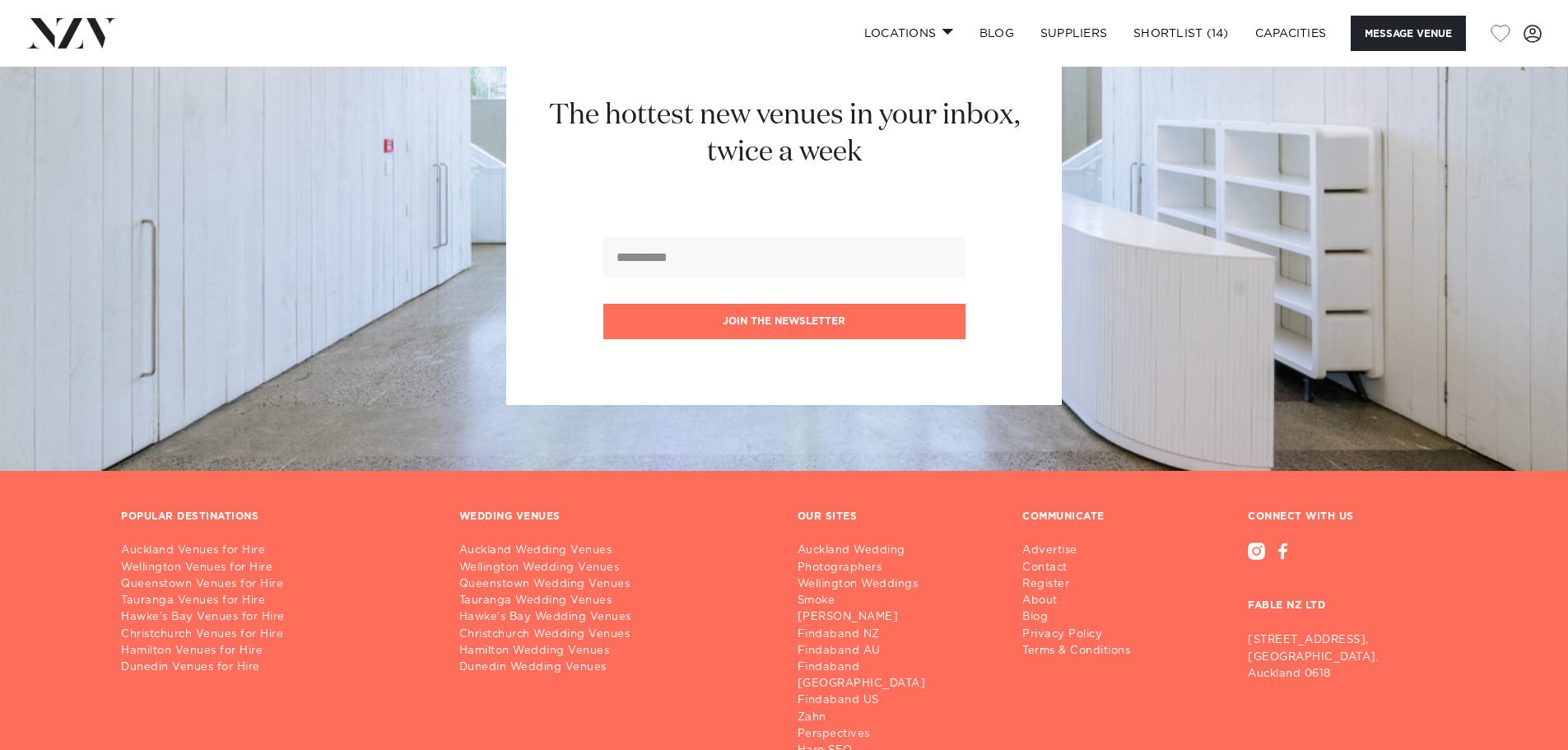
scroll to position [3394, 0]
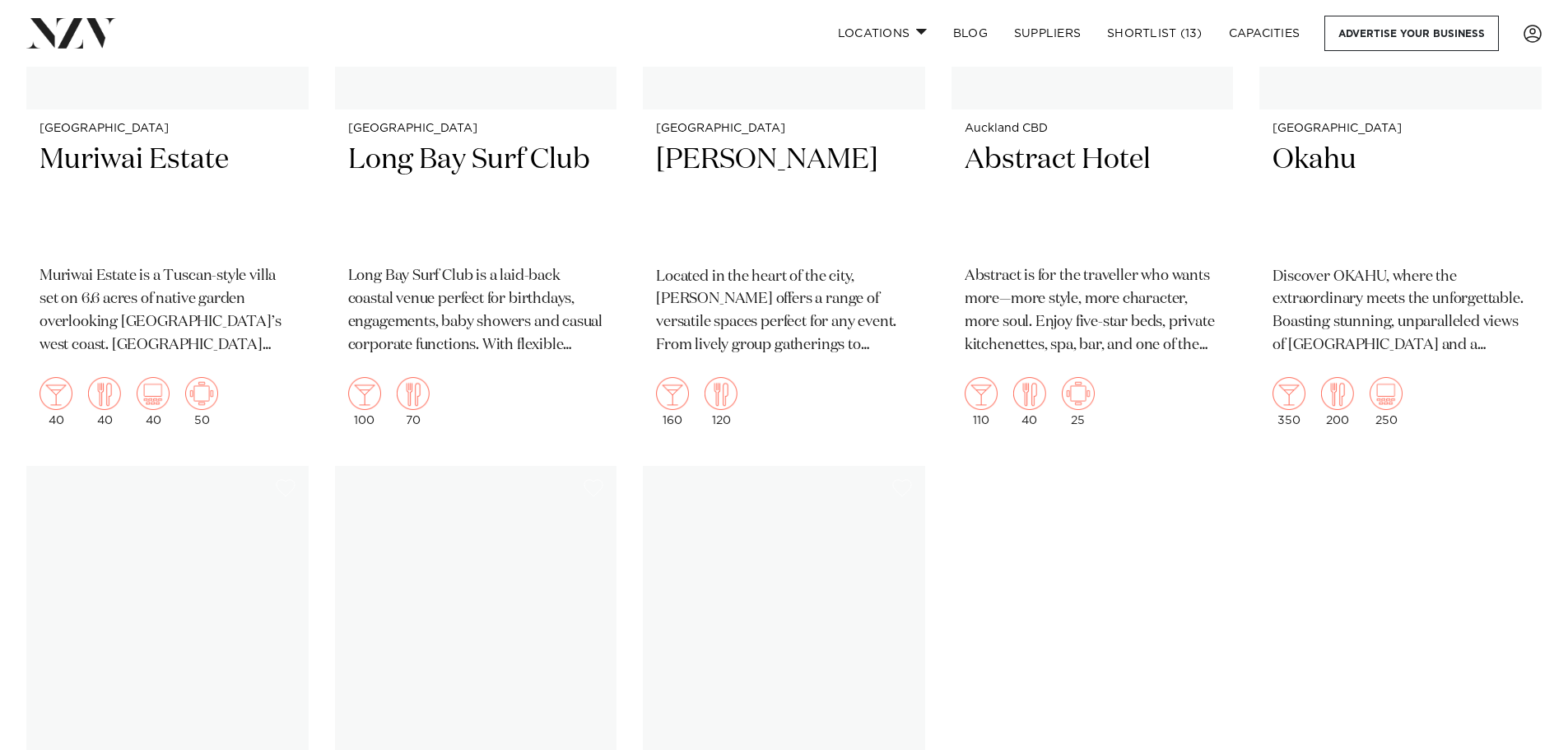
scroll to position [17634, 0]
